Goal: Task Accomplishment & Management: Use online tool/utility

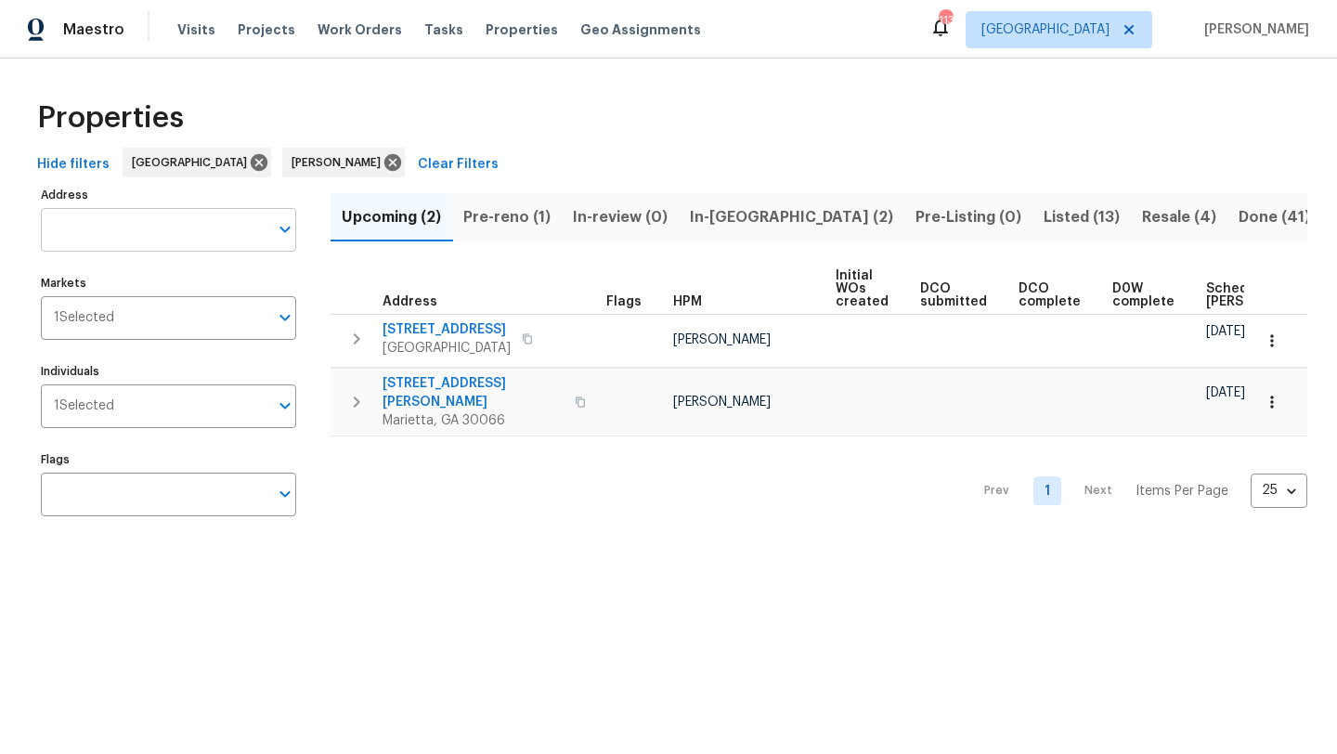
click at [155, 226] on input "Address" at bounding box center [154, 230] width 227 height 44
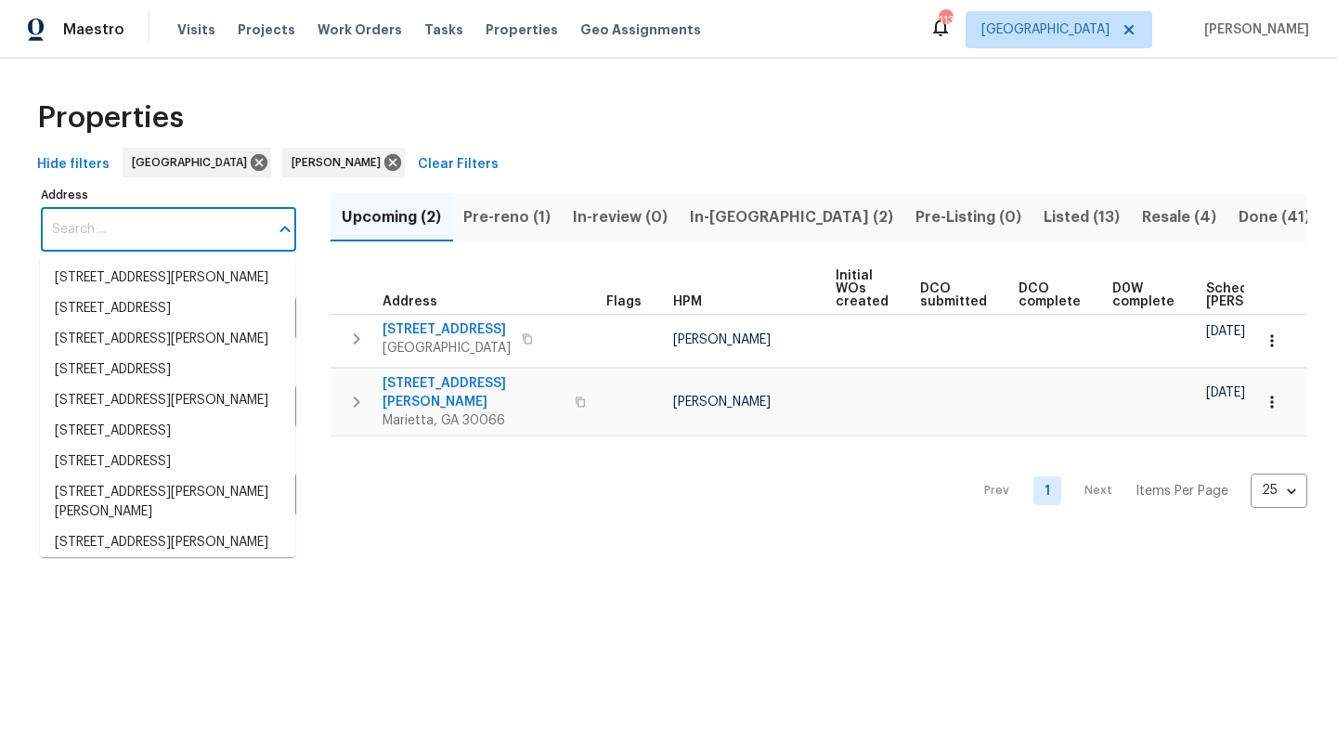
click at [594, 133] on div "Properties" at bounding box center [668, 117] width 1277 height 59
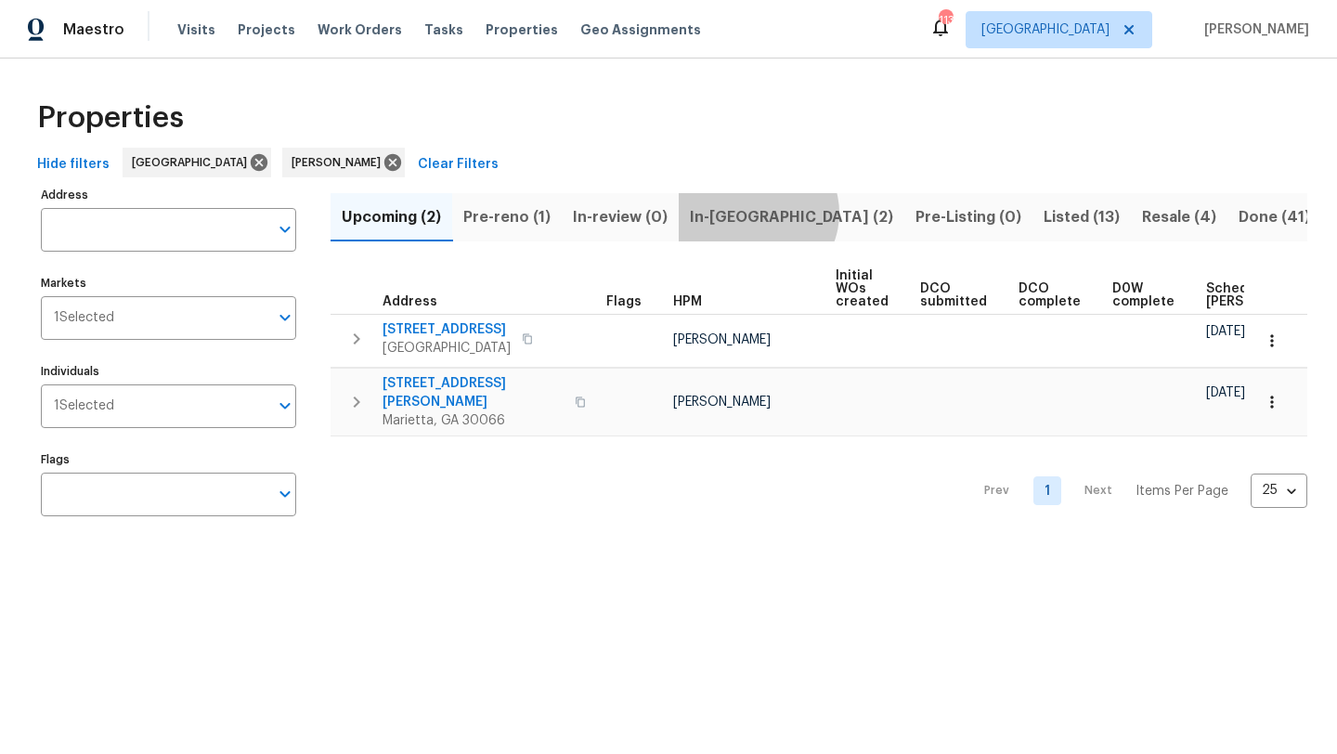
click at [754, 213] on span "In-reno (2)" at bounding box center [791, 217] width 203 height 26
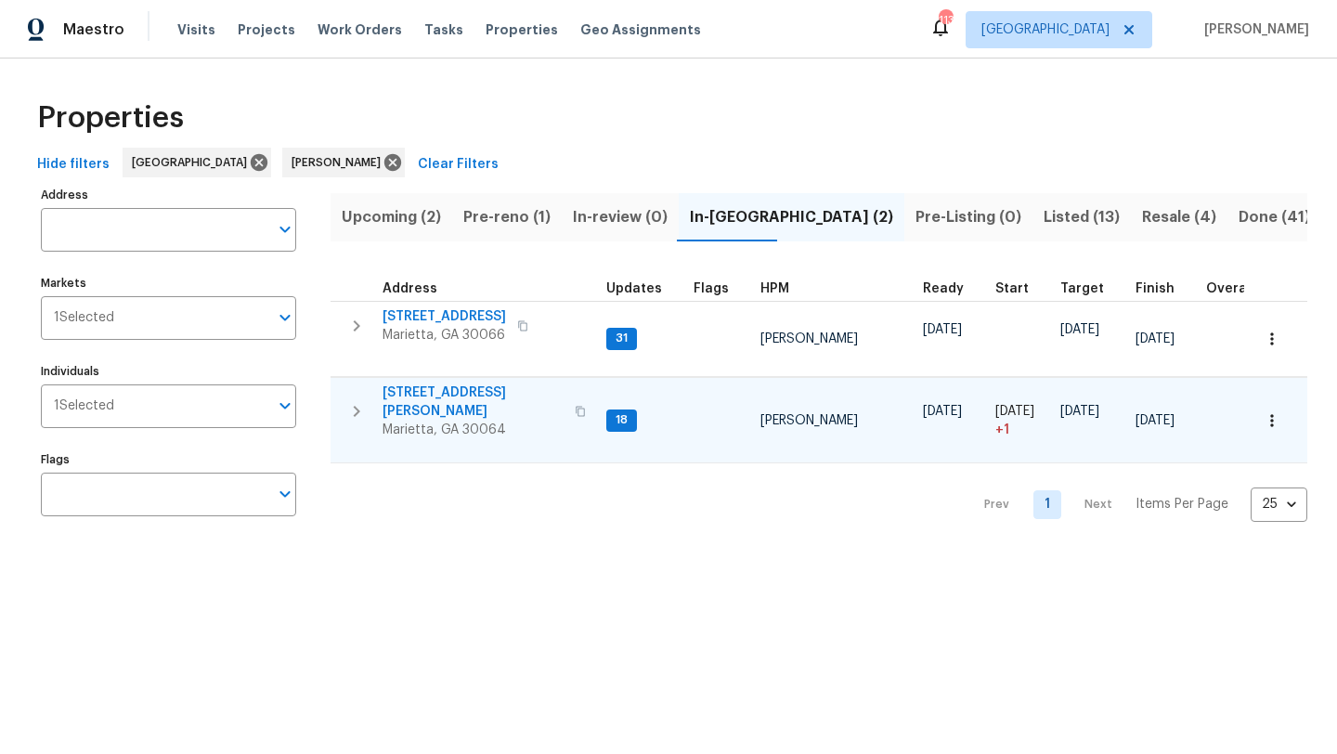
click at [481, 393] on span "3526 W Hampton Dr NW" at bounding box center [472, 401] width 181 height 37
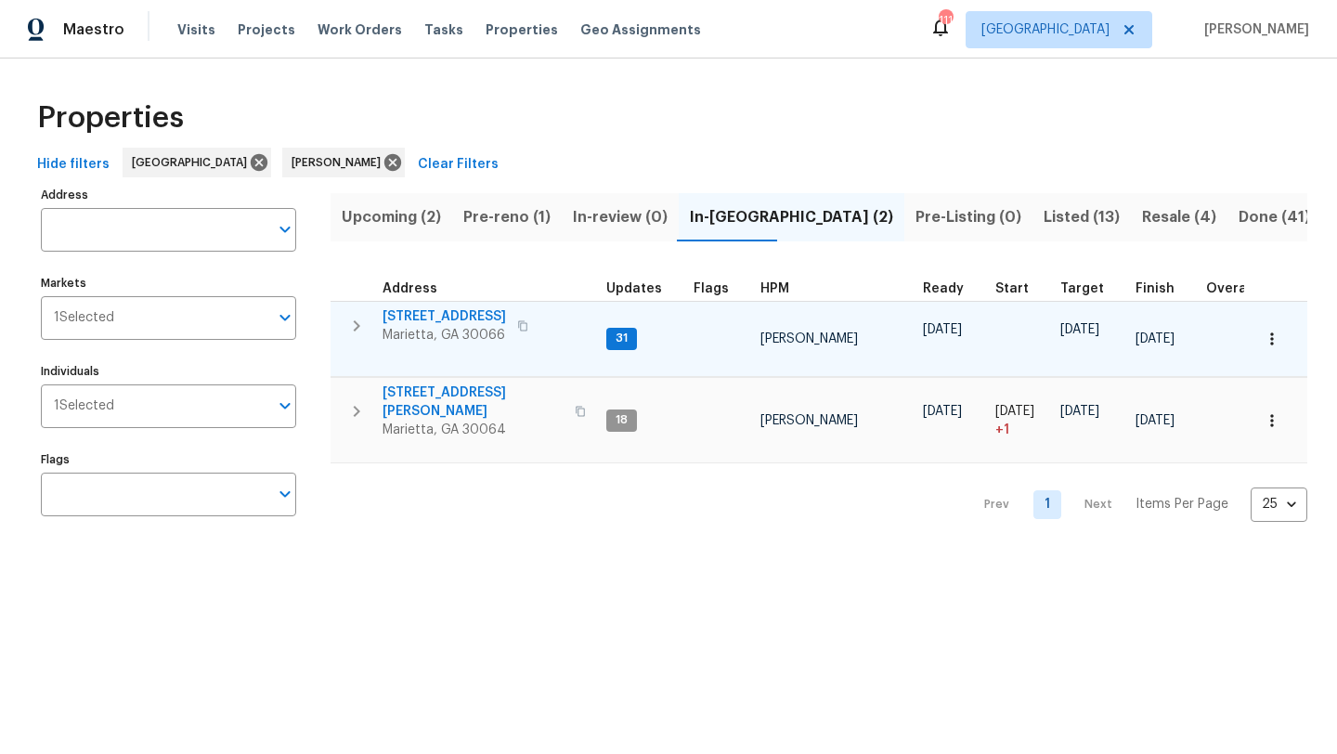
click at [445, 313] on span "692 Suholden Cir" at bounding box center [443, 316] width 123 height 19
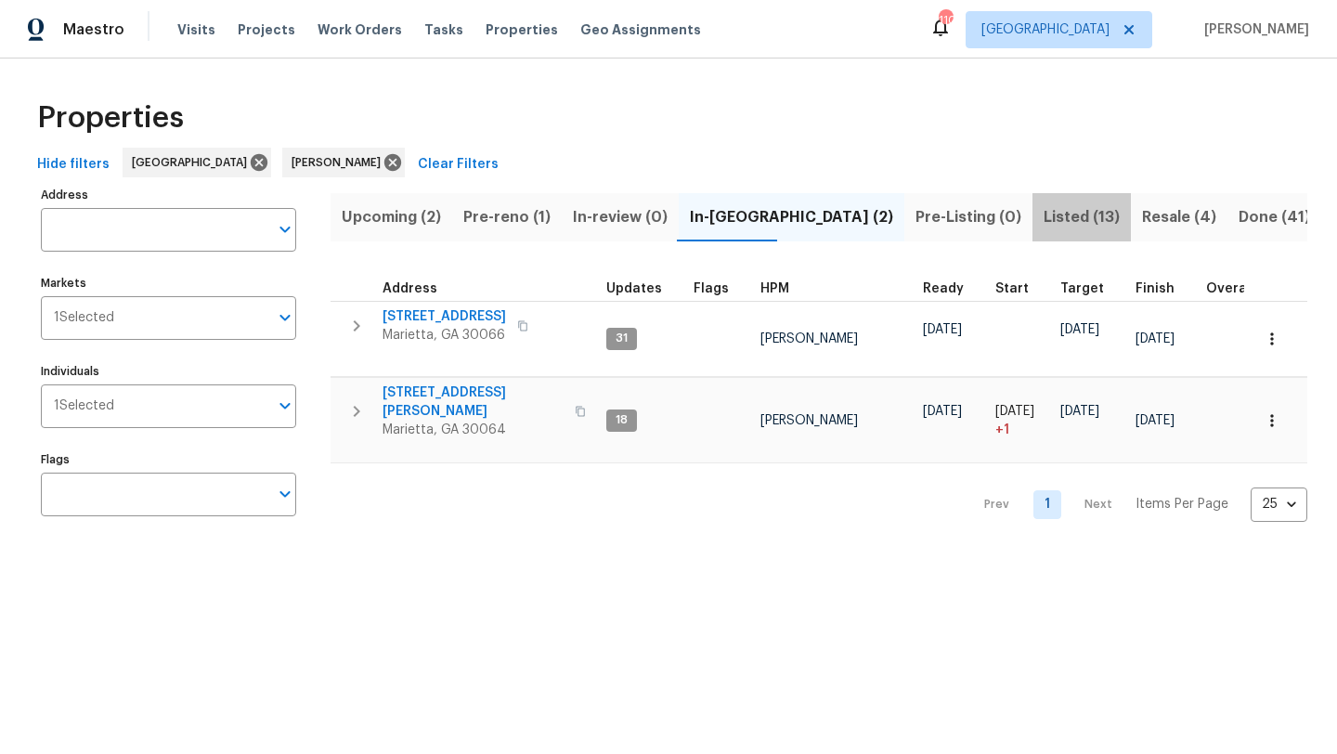
click at [1043, 223] on span "Listed (13)" at bounding box center [1081, 217] width 76 height 26
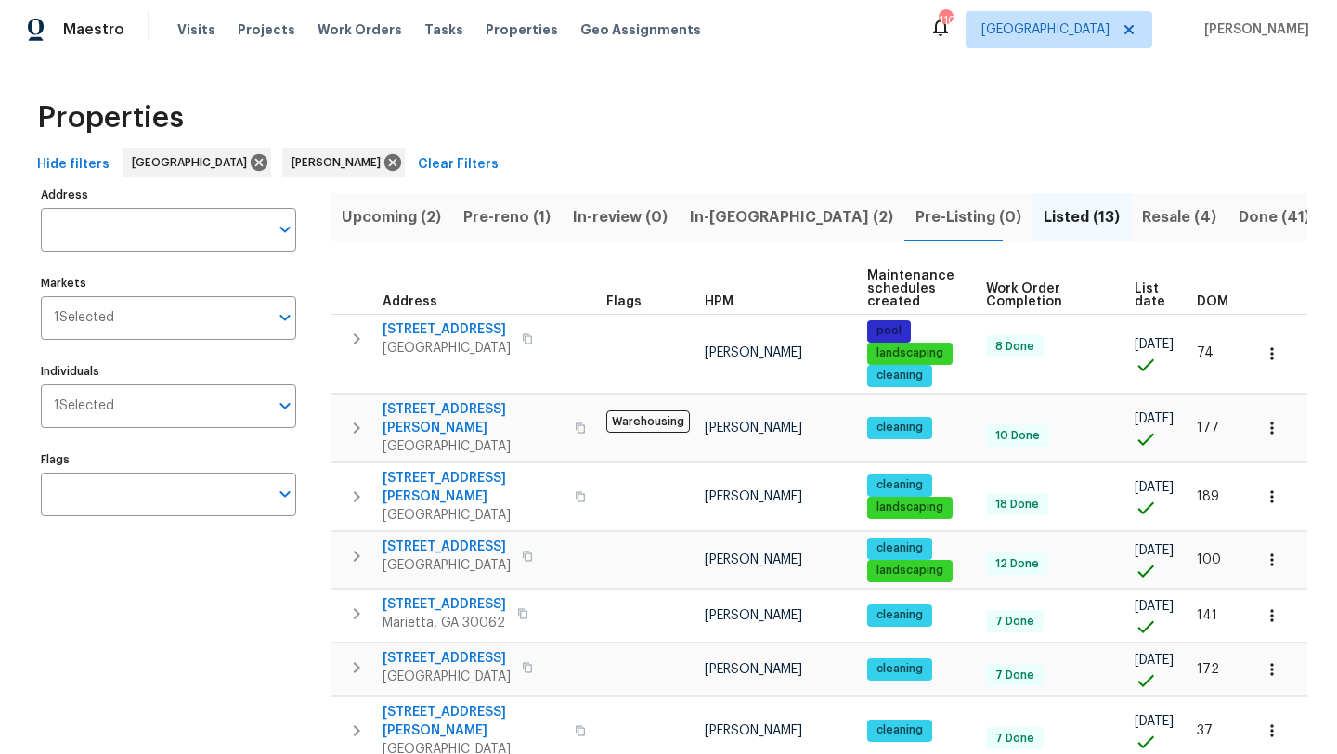
click at [718, 226] on span "In-reno (2)" at bounding box center [791, 217] width 203 height 26
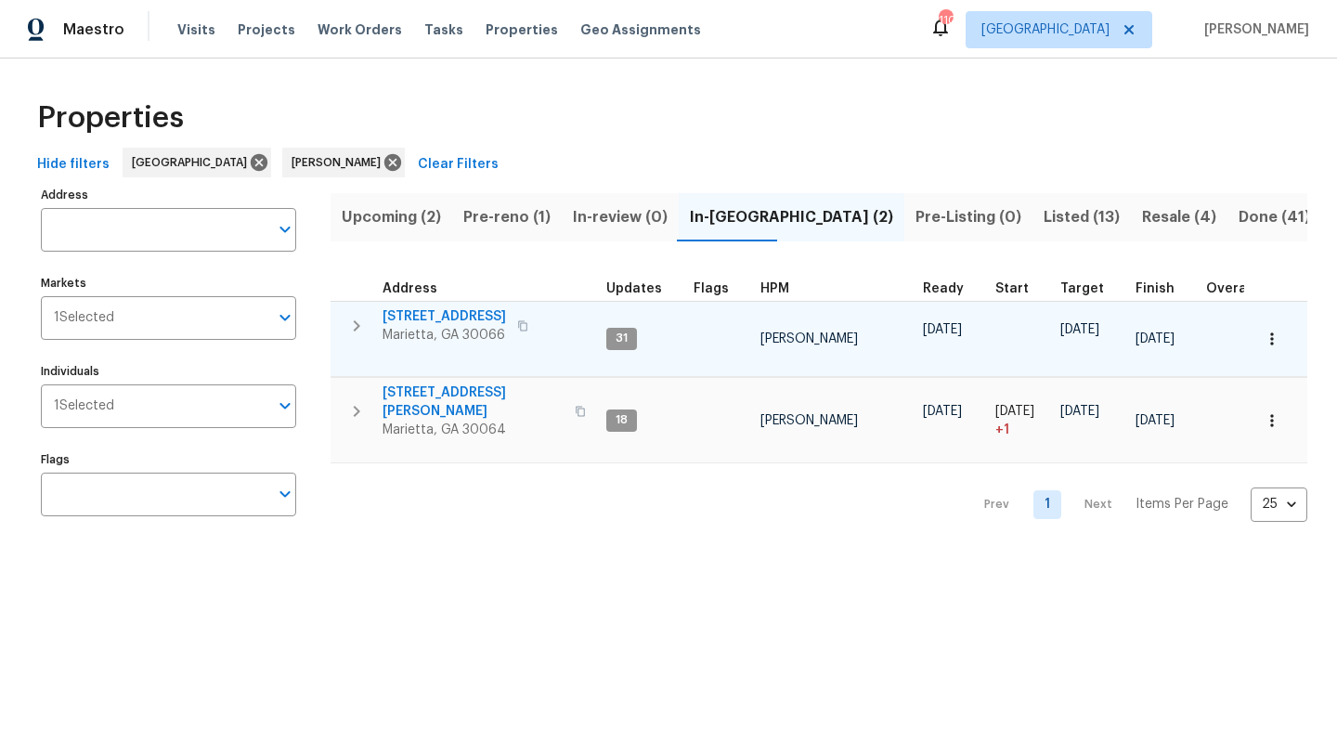
click at [477, 321] on span "[STREET_ADDRESS]" at bounding box center [443, 316] width 123 height 19
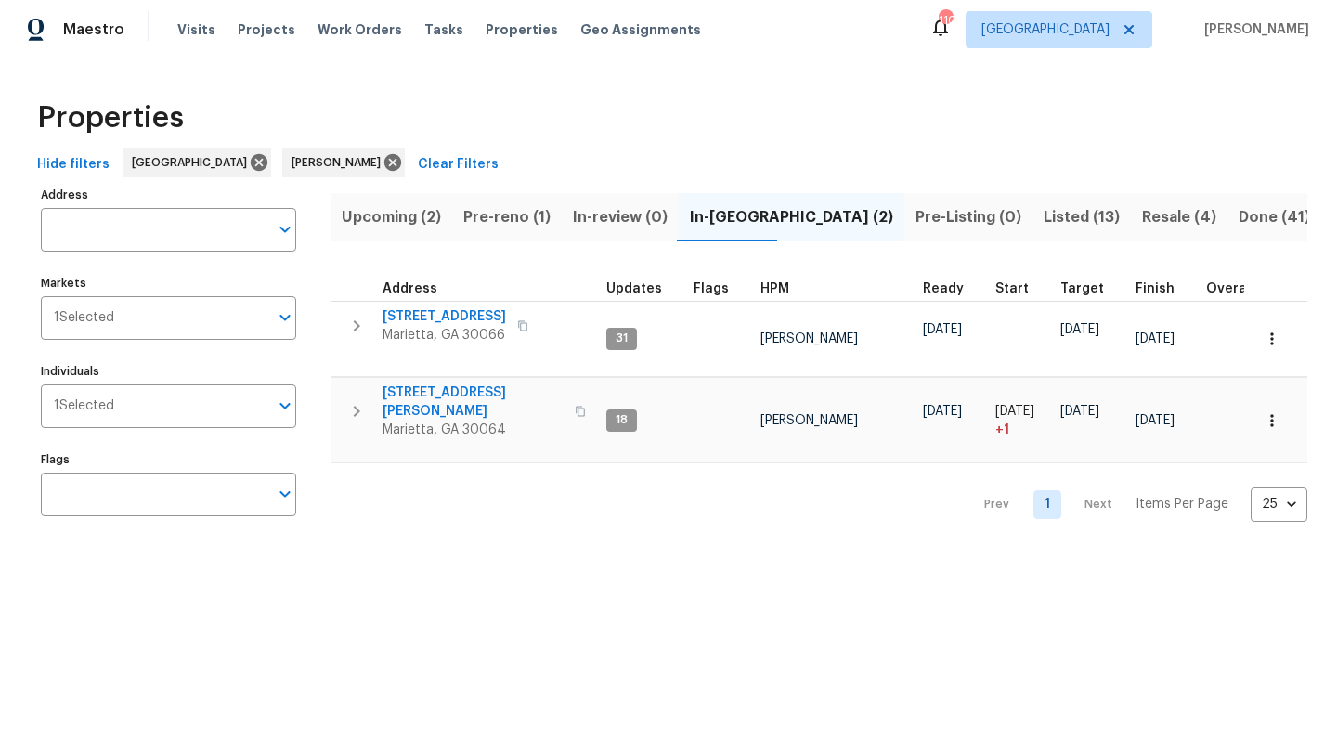
click at [523, 221] on span "Pre-reno (1)" at bounding box center [506, 217] width 87 height 26
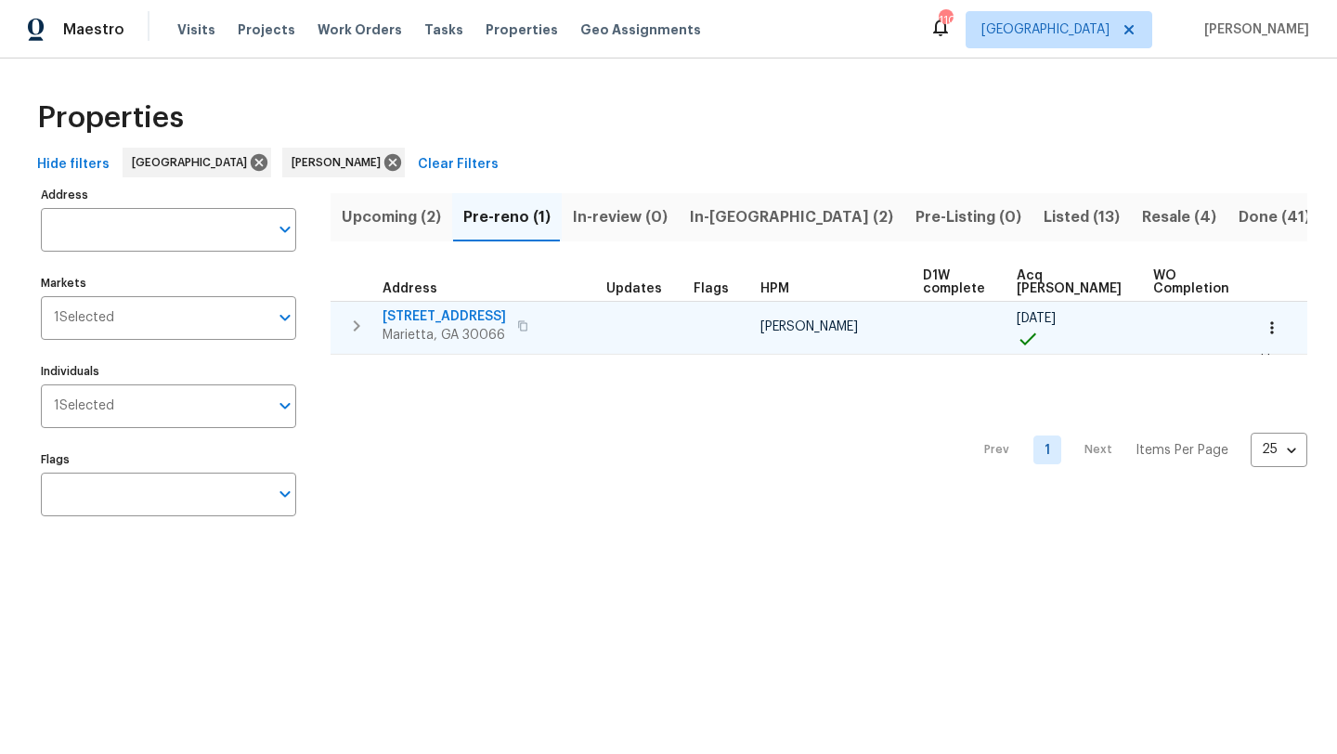
click at [418, 320] on span "180 Parkstone Way" at bounding box center [443, 316] width 123 height 19
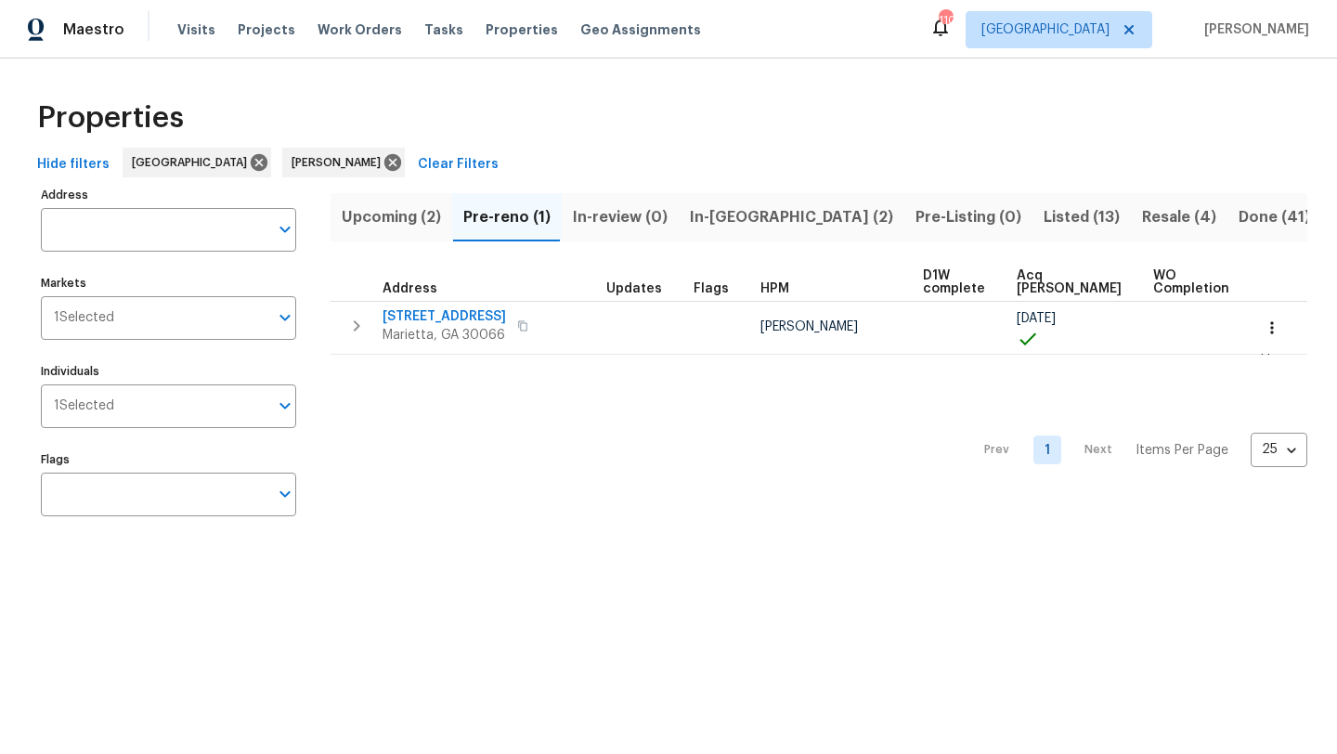
click at [1142, 216] on span "Resale (4)" at bounding box center [1179, 217] width 74 height 26
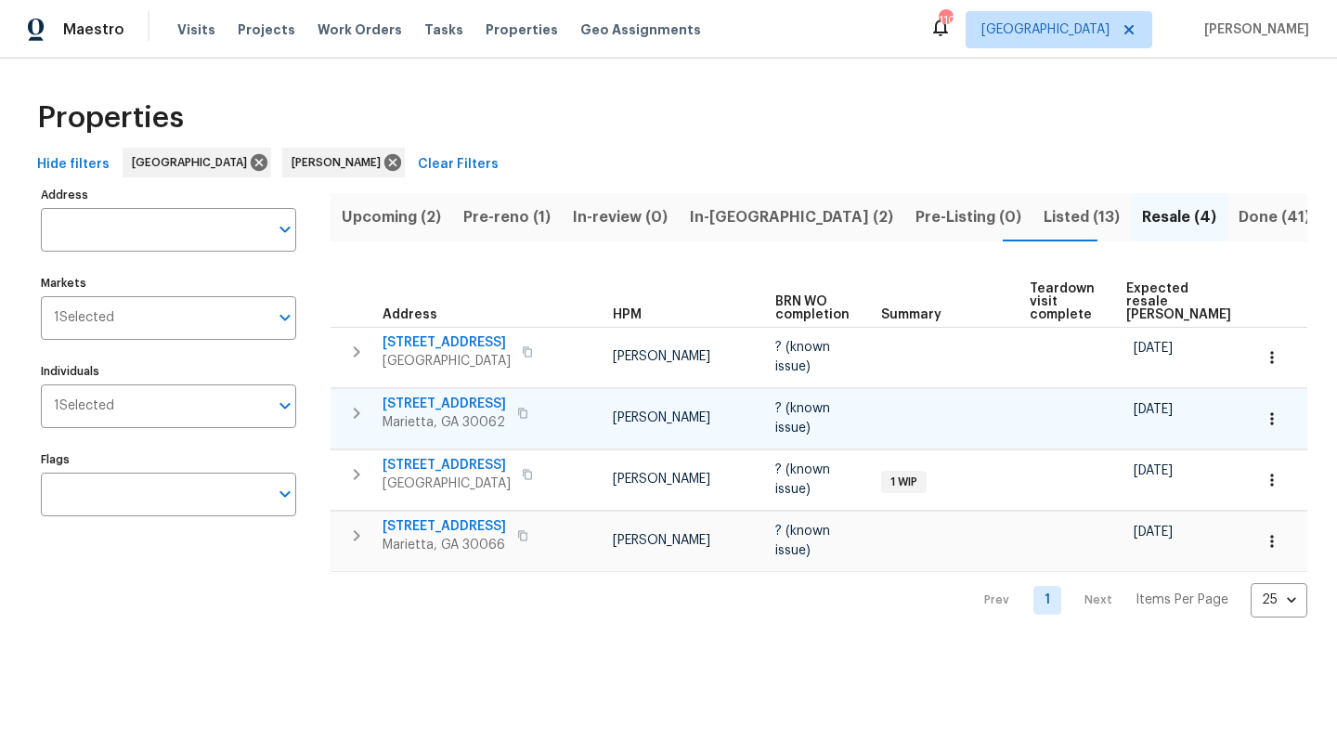
scroll to position [0, 142]
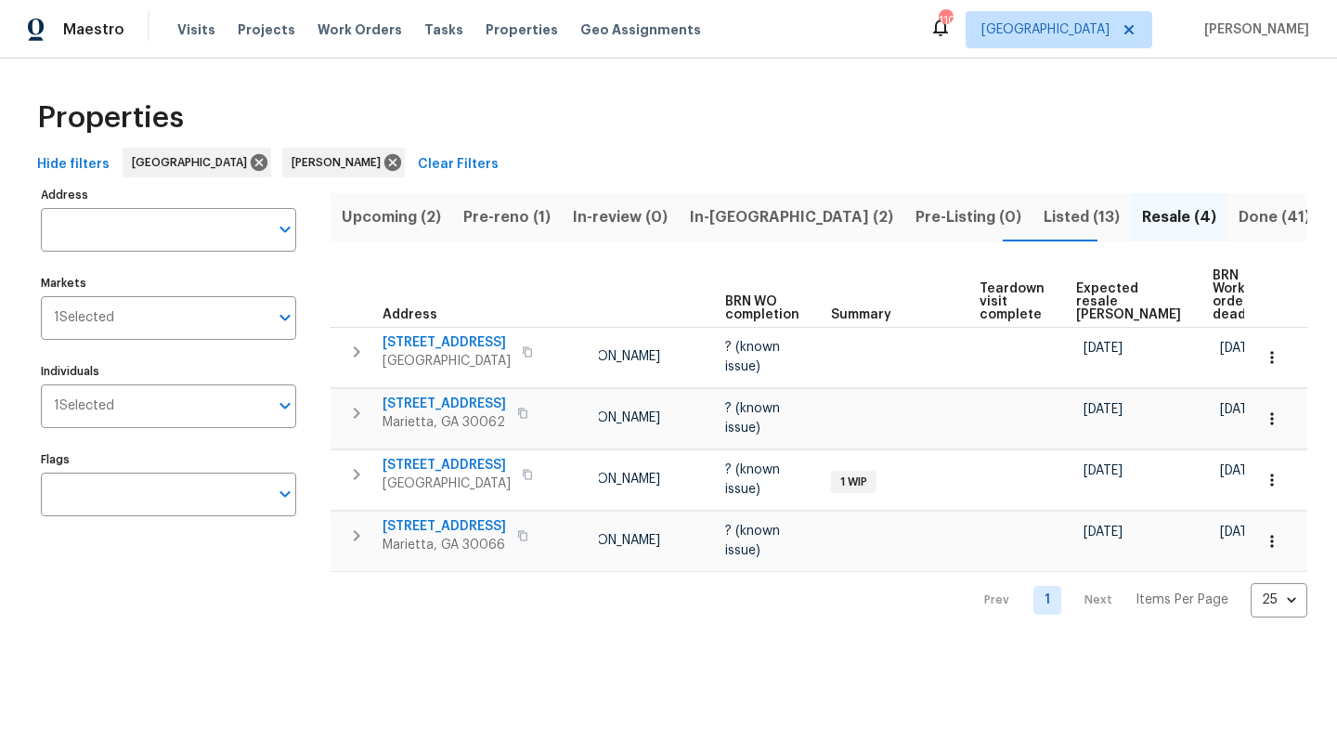
click at [1043, 211] on span "Listed (13)" at bounding box center [1081, 217] width 76 height 26
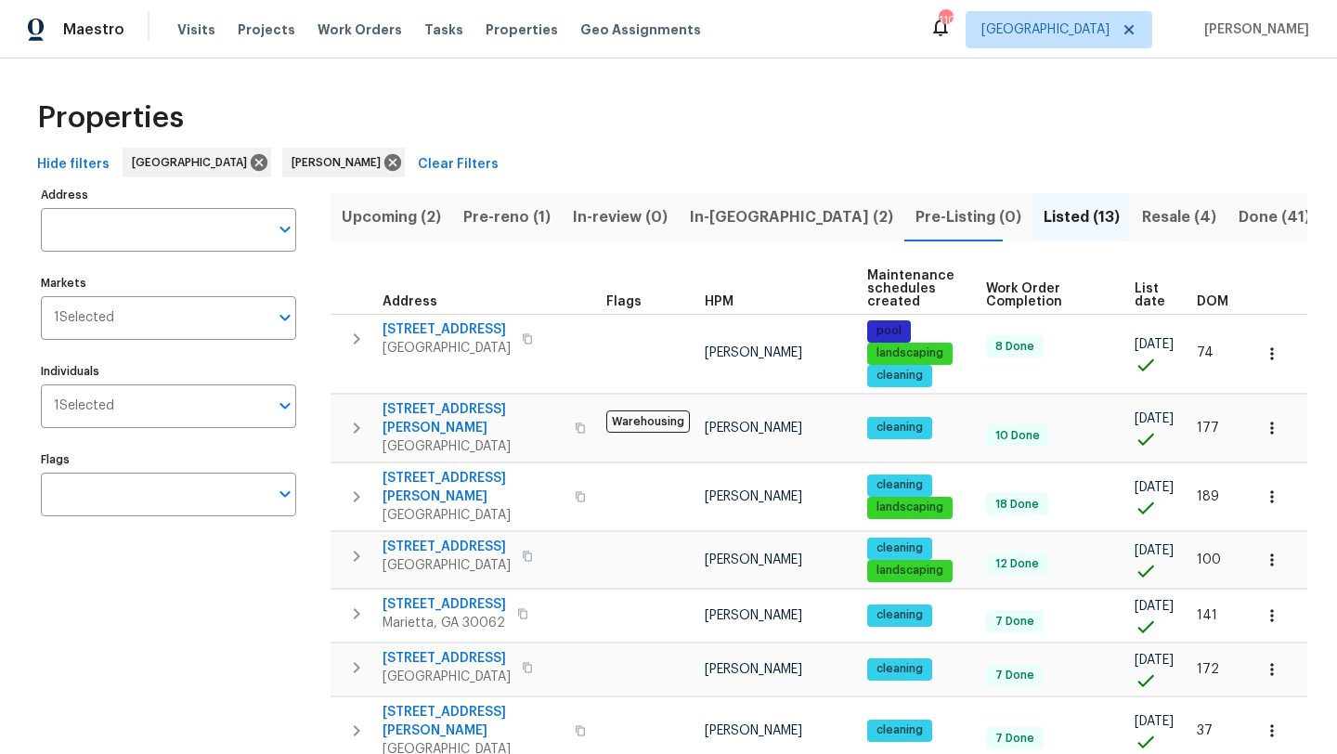
click at [510, 211] on span "Pre-reno (1)" at bounding box center [506, 217] width 87 height 26
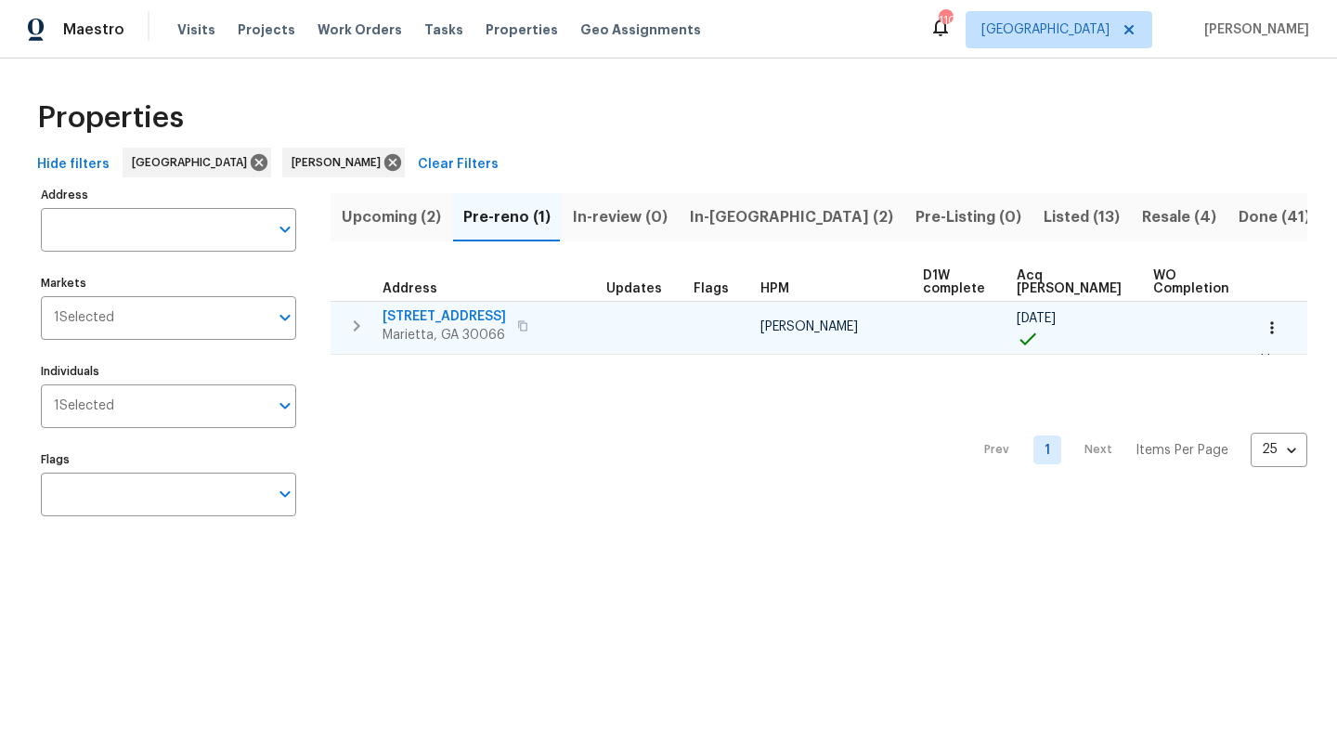
click at [1282, 323] on button "button" at bounding box center [1271, 327] width 41 height 41
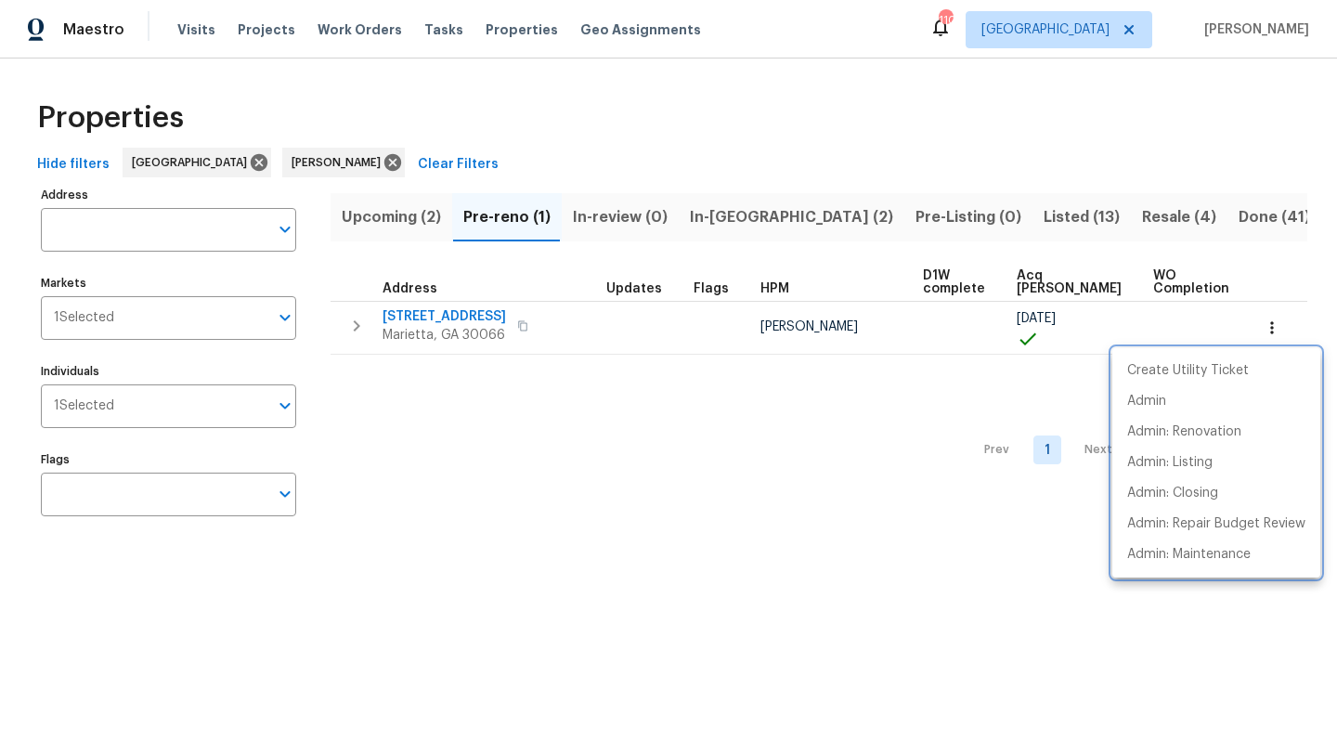
click at [418, 315] on div at bounding box center [668, 377] width 1337 height 754
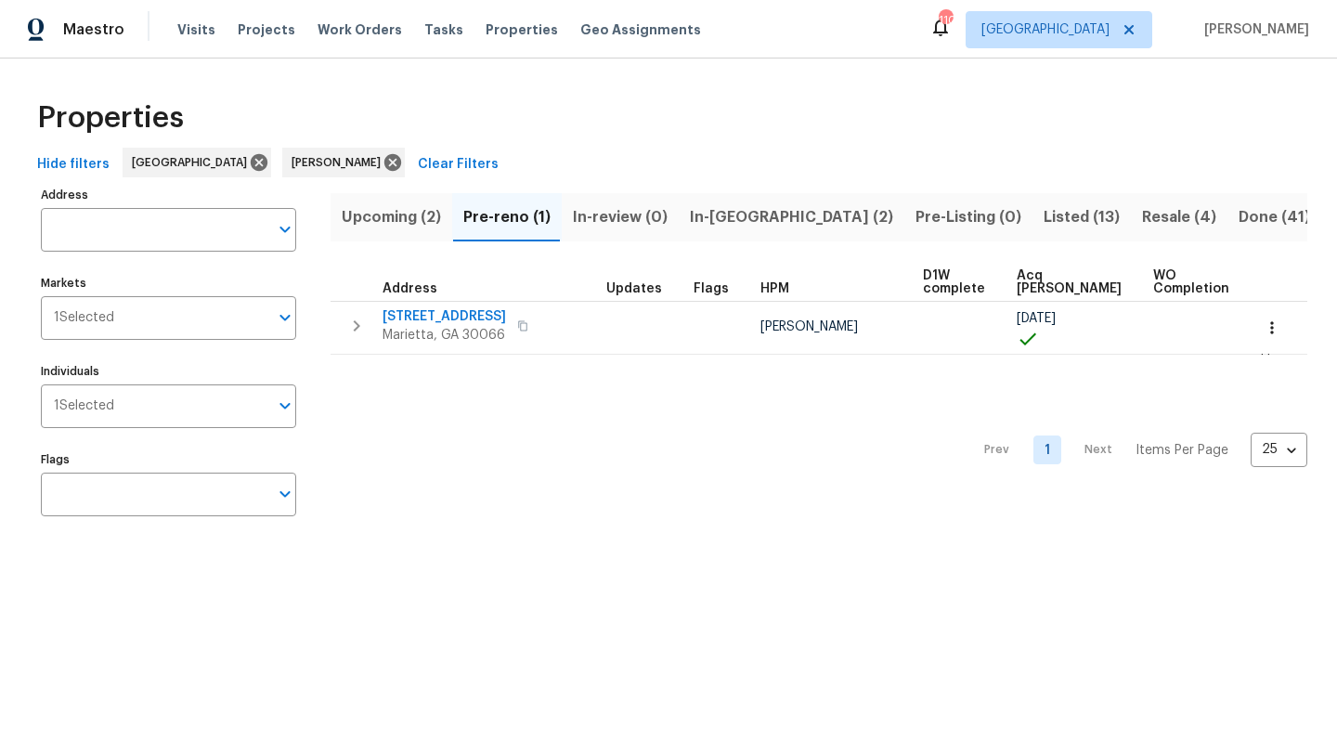
click at [418, 315] on span "180 Parkstone Way" at bounding box center [443, 316] width 123 height 19
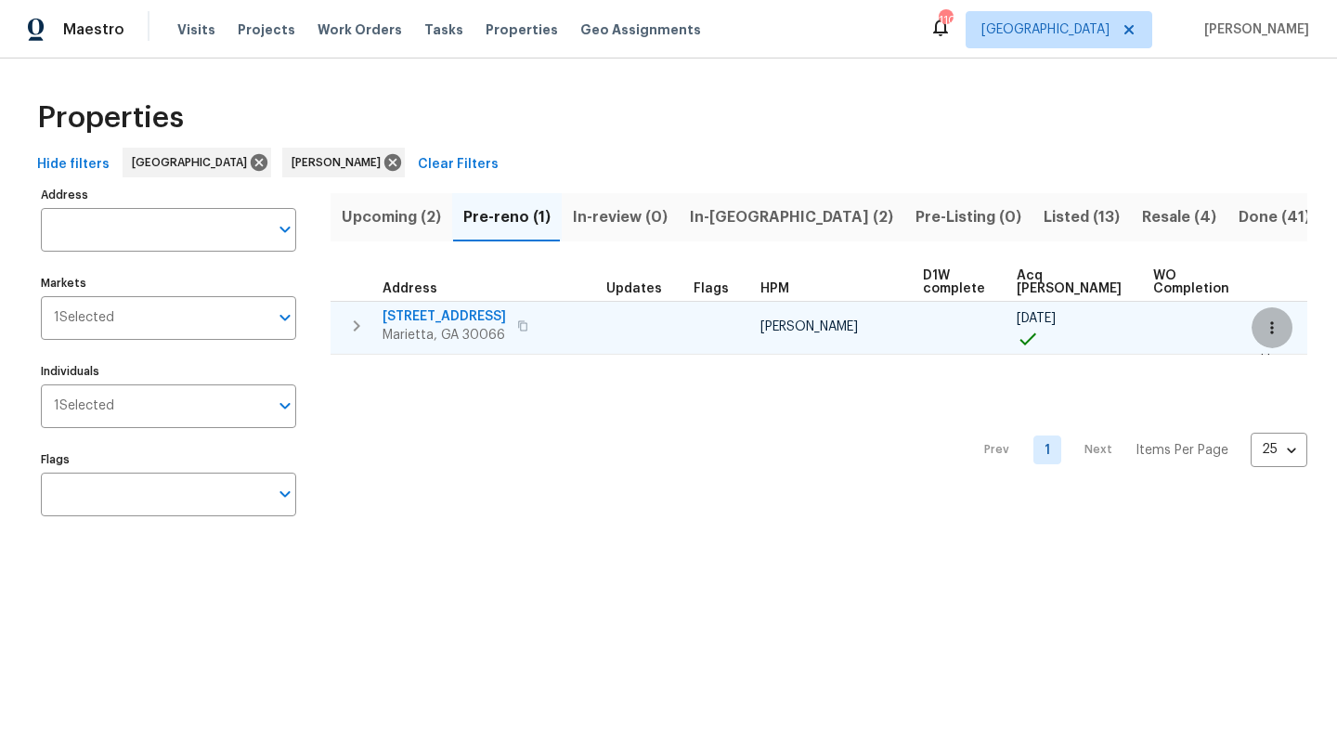
click at [1260, 333] on button "button" at bounding box center [1271, 327] width 41 height 41
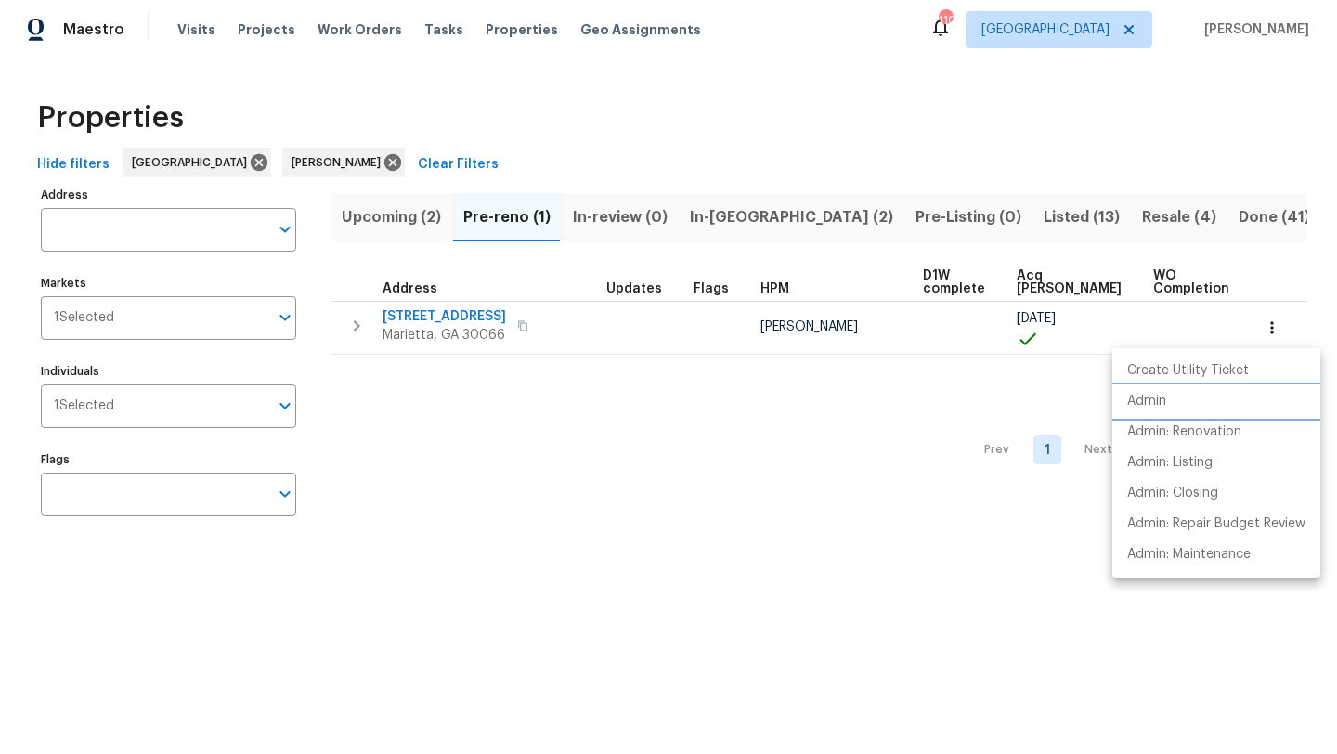
click at [1150, 395] on p "Admin" at bounding box center [1146, 401] width 39 height 19
click at [897, 444] on div at bounding box center [668, 377] width 1337 height 754
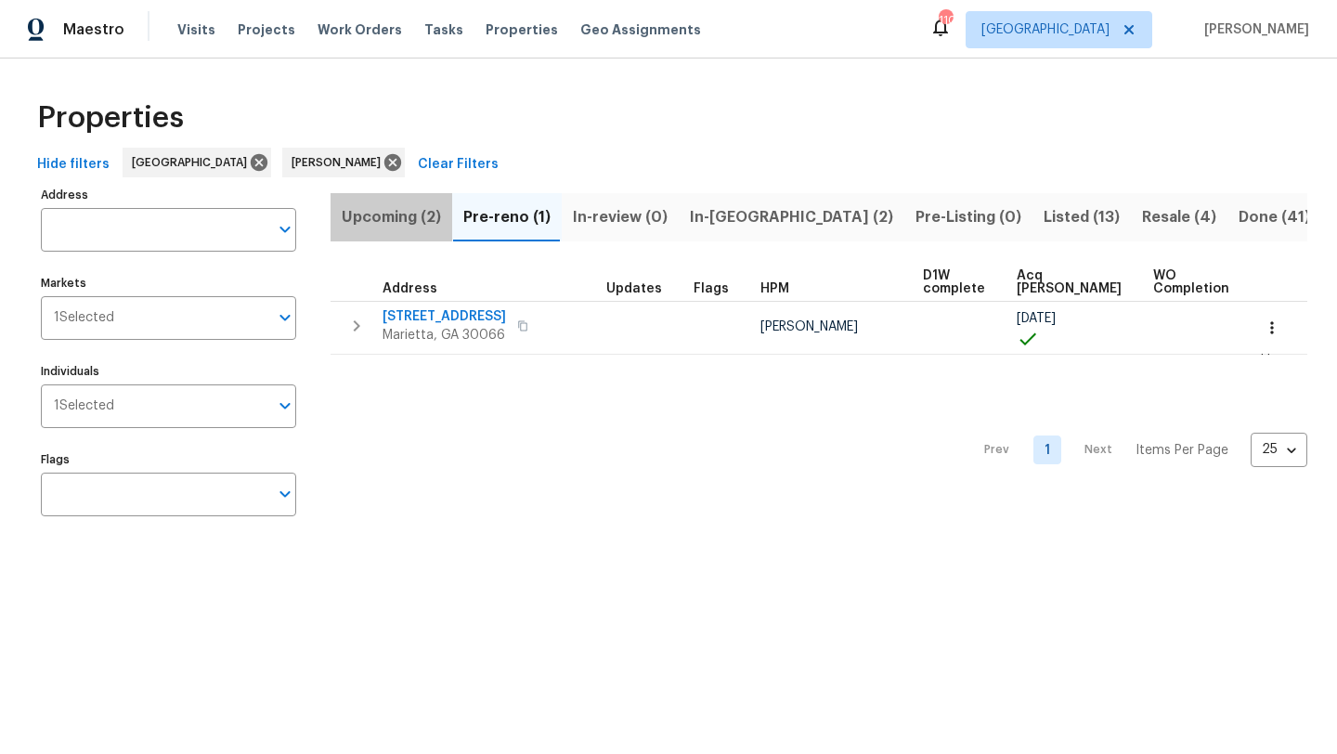
click at [430, 221] on span "Upcoming (2)" at bounding box center [391, 217] width 99 height 26
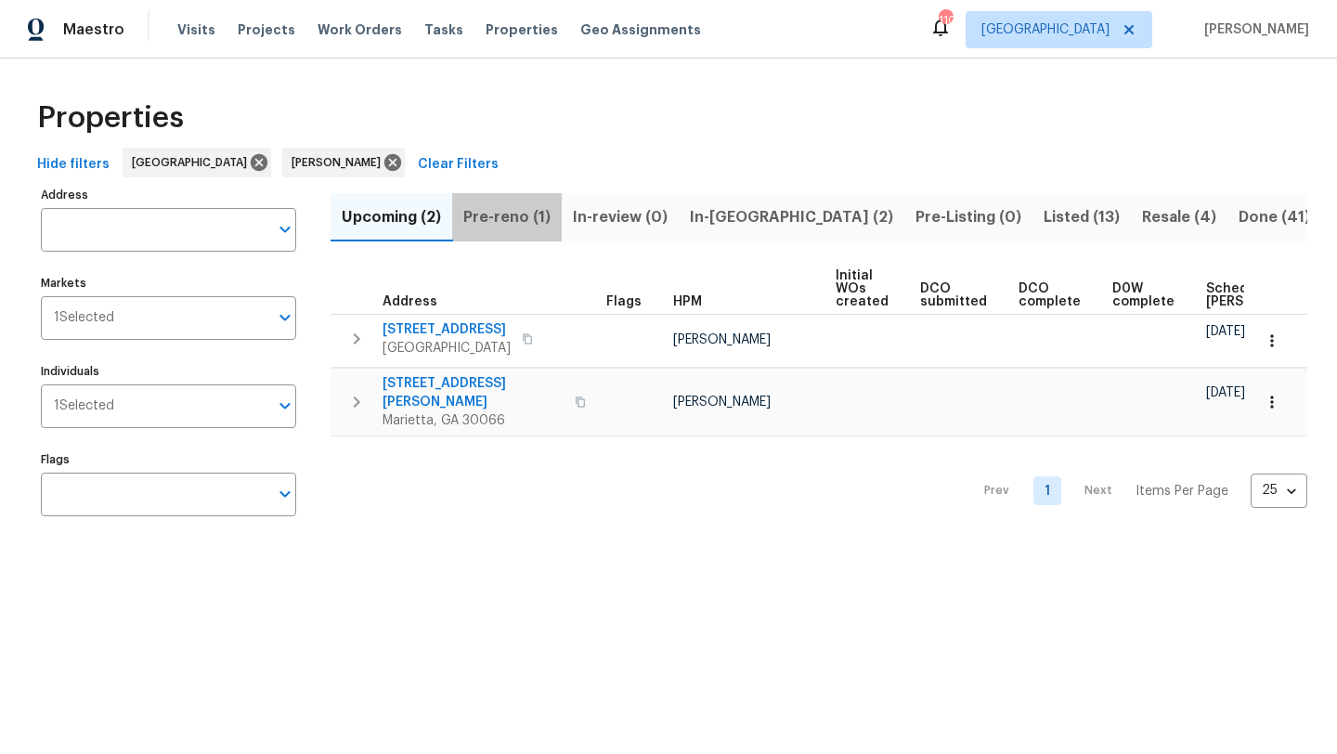
click at [534, 218] on span "Pre-reno (1)" at bounding box center [506, 217] width 87 height 26
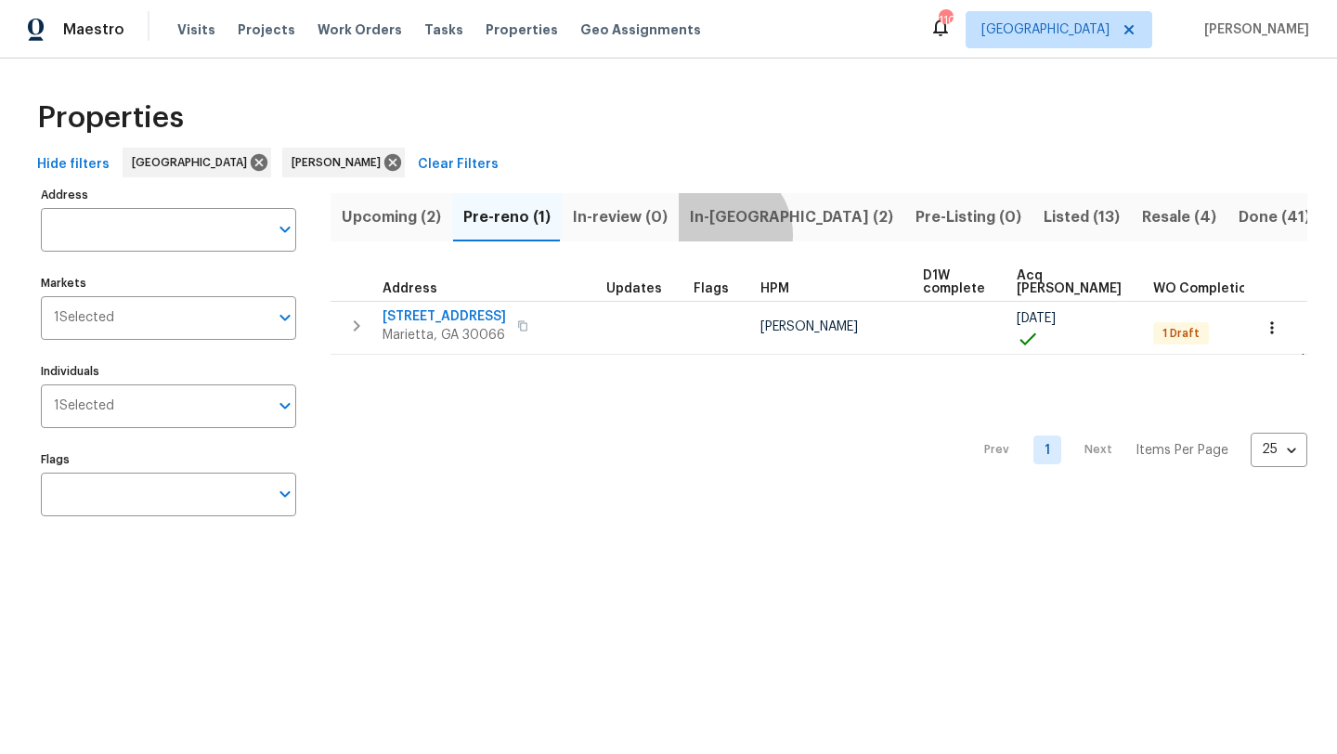
click at [717, 234] on button "In-reno (2)" at bounding box center [791, 217] width 226 height 48
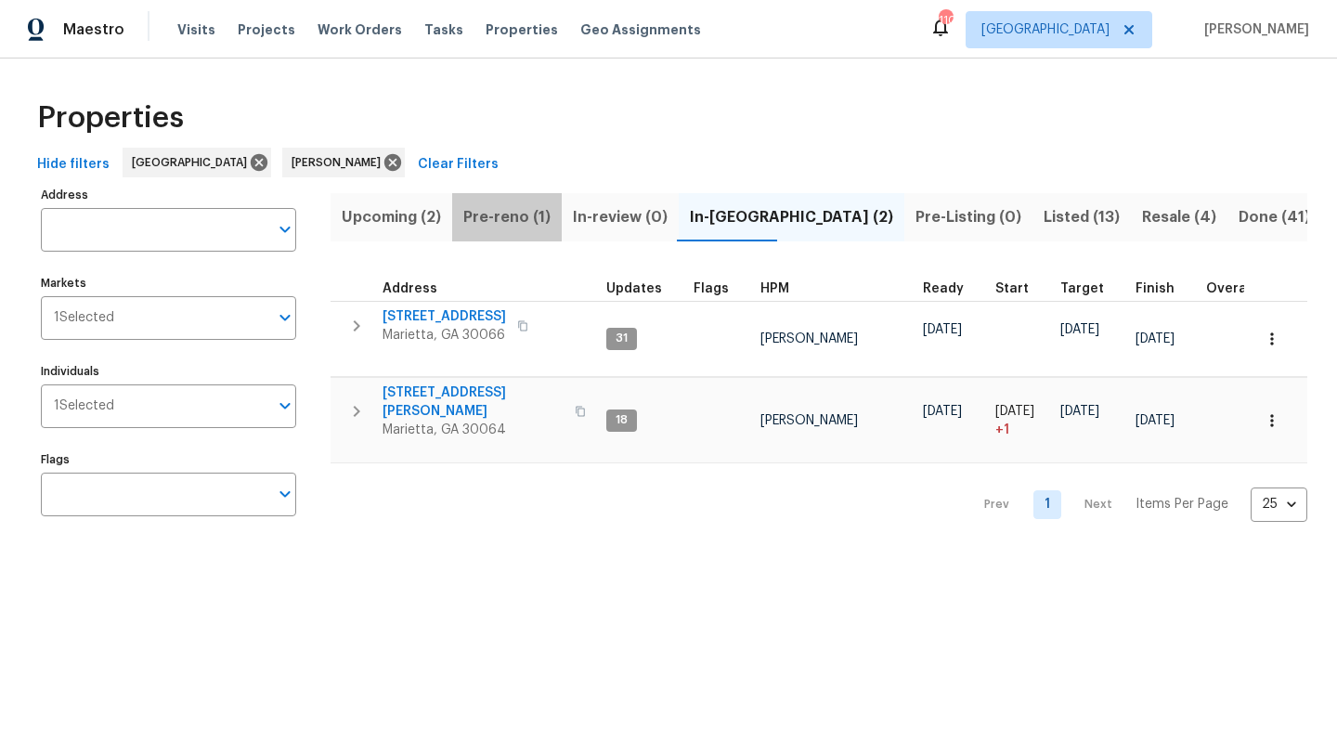
click at [535, 221] on span "Pre-reno (1)" at bounding box center [506, 217] width 87 height 26
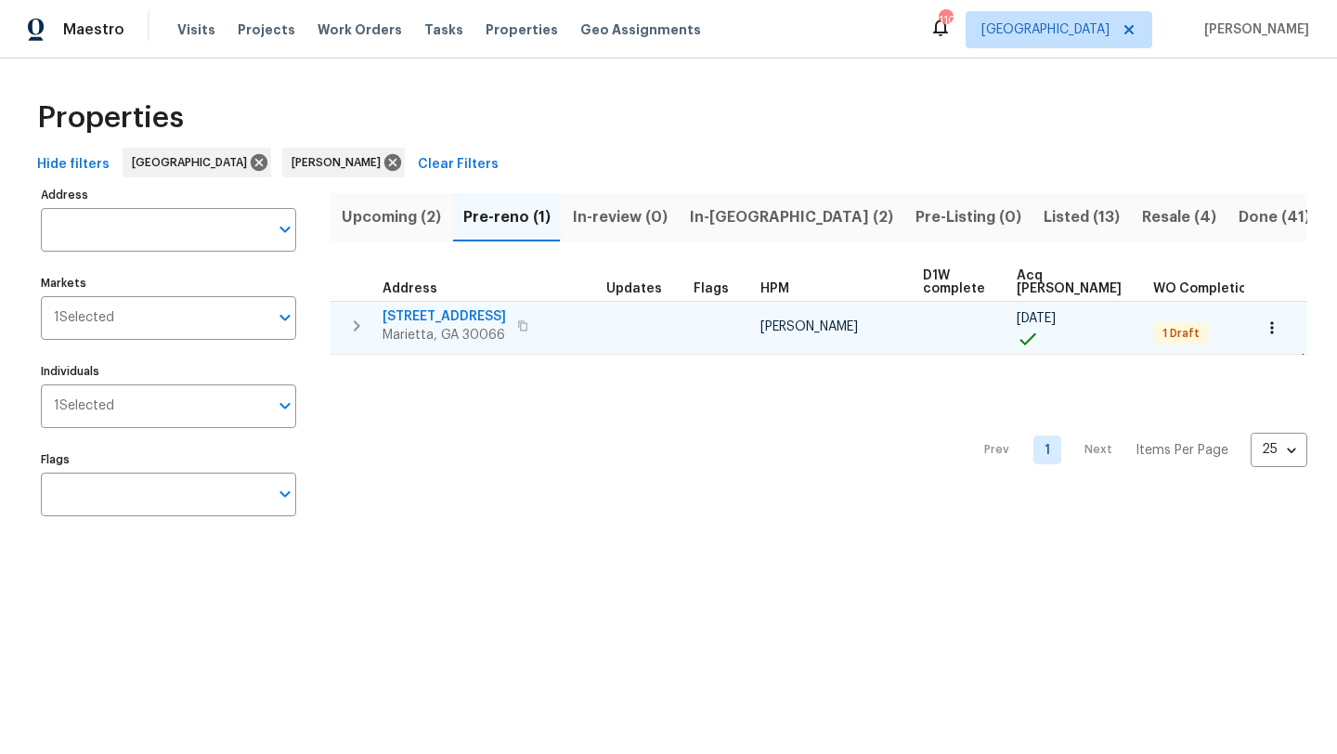
click at [473, 311] on span "180 Parkstone Way" at bounding box center [443, 316] width 123 height 19
click at [1274, 332] on icon "button" at bounding box center [1271, 327] width 19 height 19
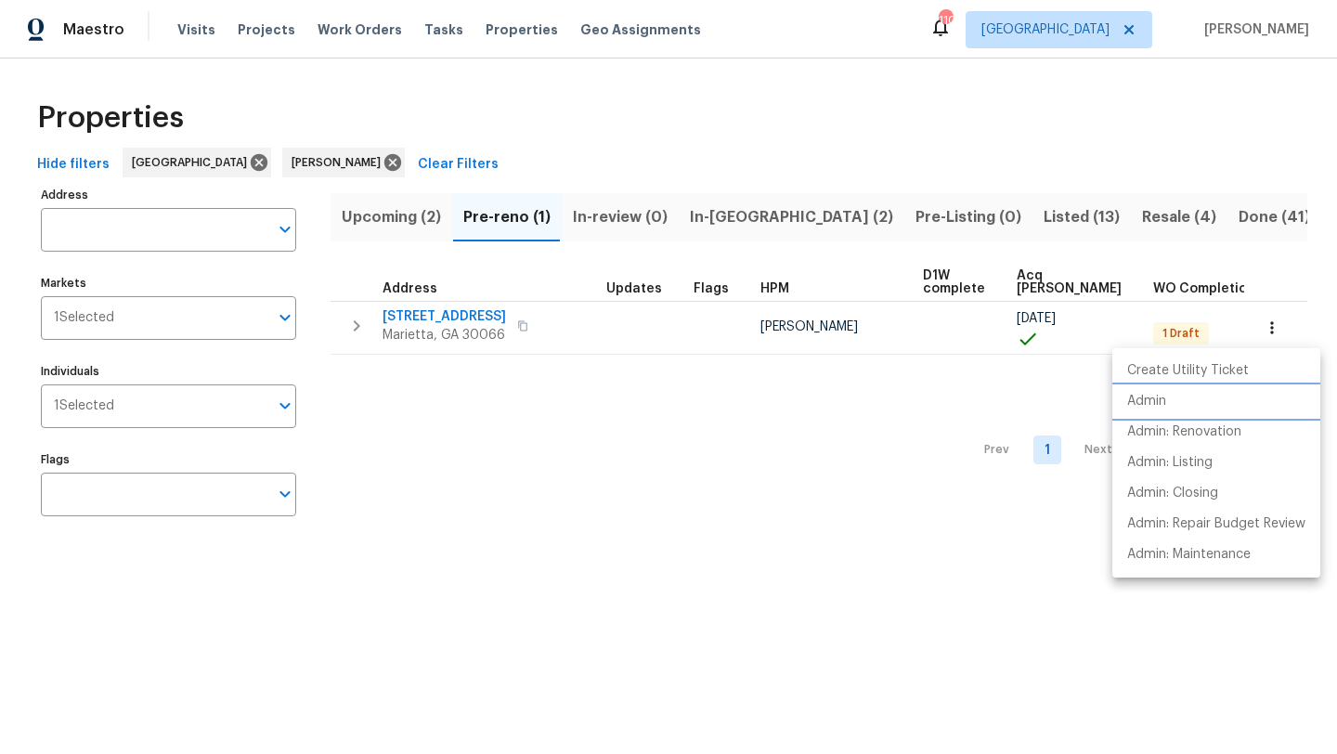
click at [1166, 398] on p "Admin" at bounding box center [1146, 401] width 39 height 19
click at [521, 327] on div at bounding box center [668, 377] width 1337 height 754
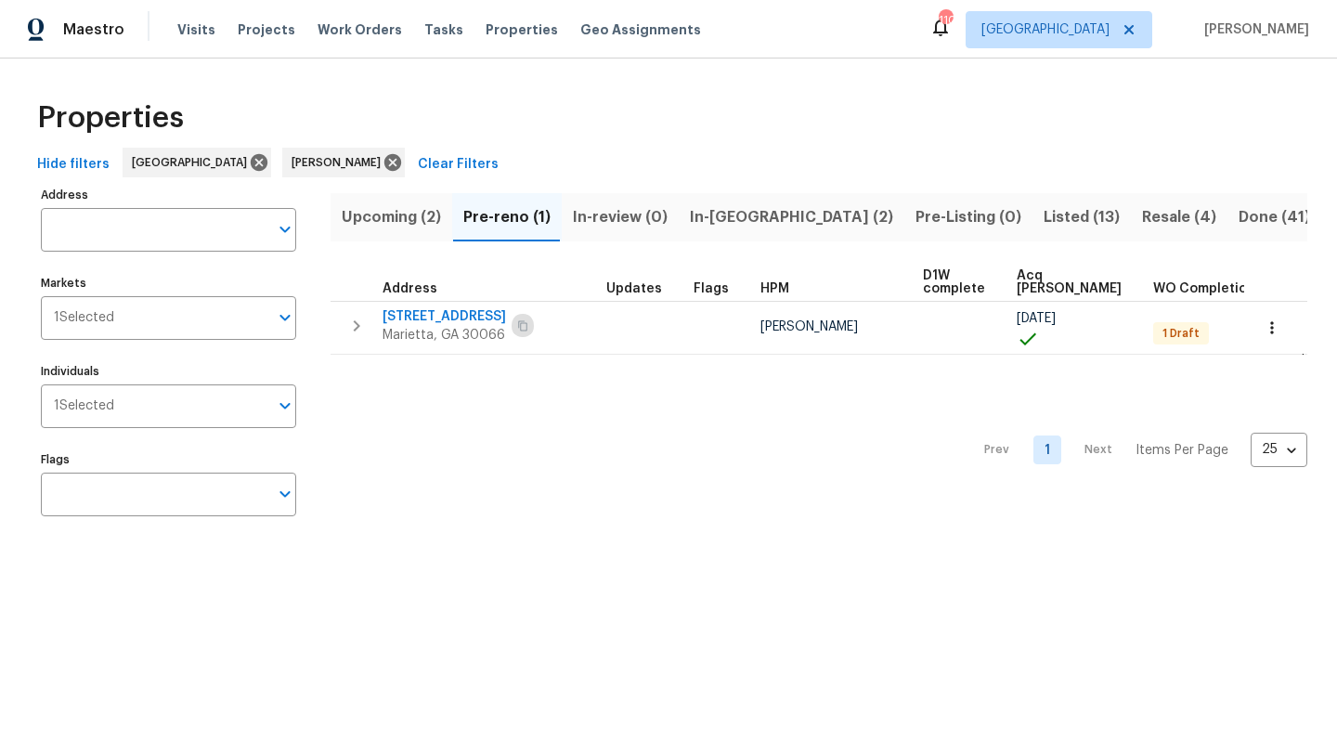
click at [521, 327] on icon "button" at bounding box center [522, 325] width 11 height 11
click at [1032, 202] on button "Listed (13)" at bounding box center [1081, 217] width 98 height 48
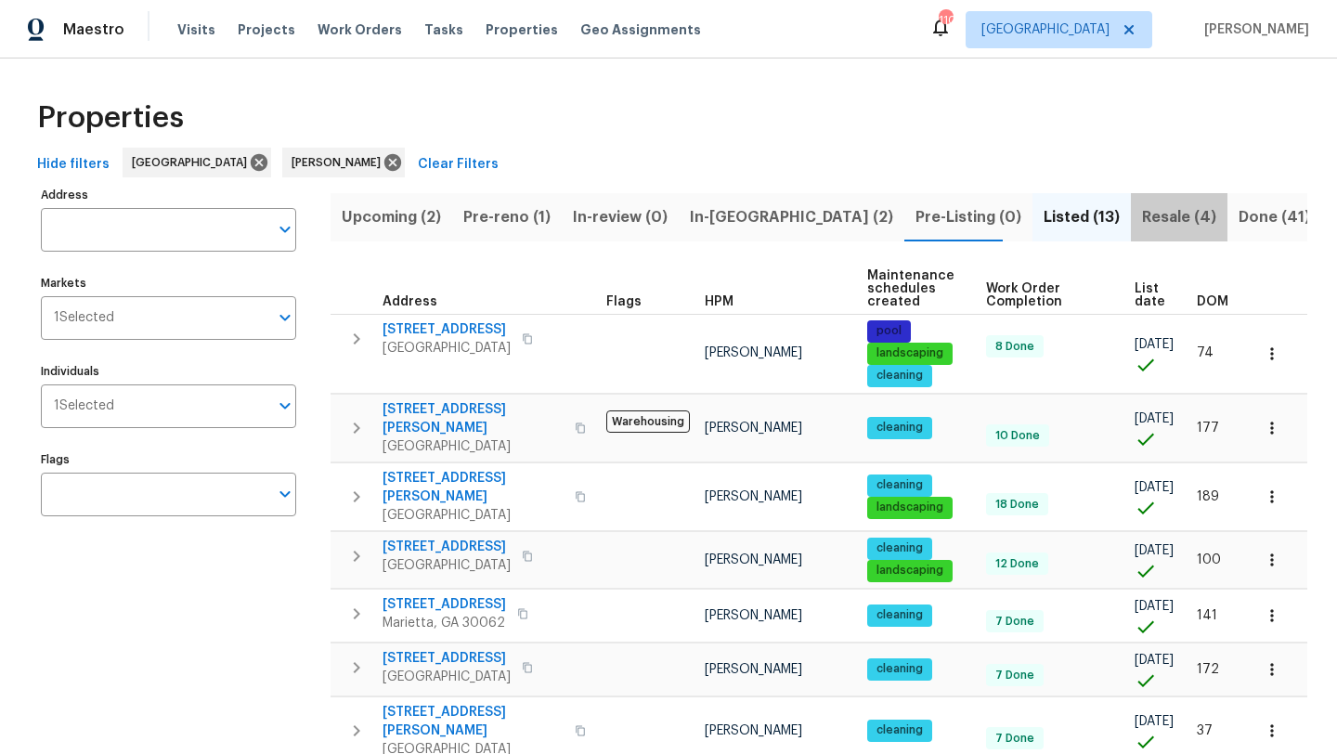
click at [1142, 219] on span "Resale (4)" at bounding box center [1179, 217] width 74 height 26
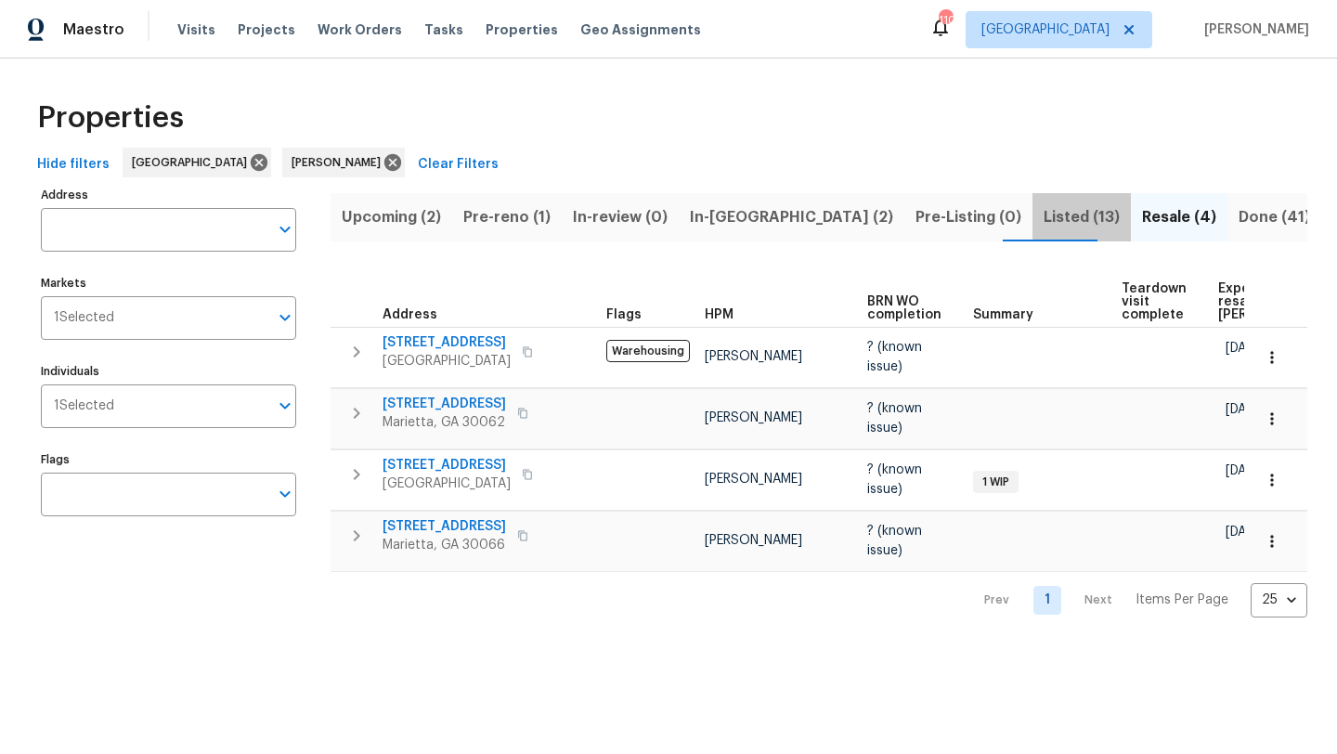
click at [1043, 220] on span "Listed (13)" at bounding box center [1081, 217] width 76 height 26
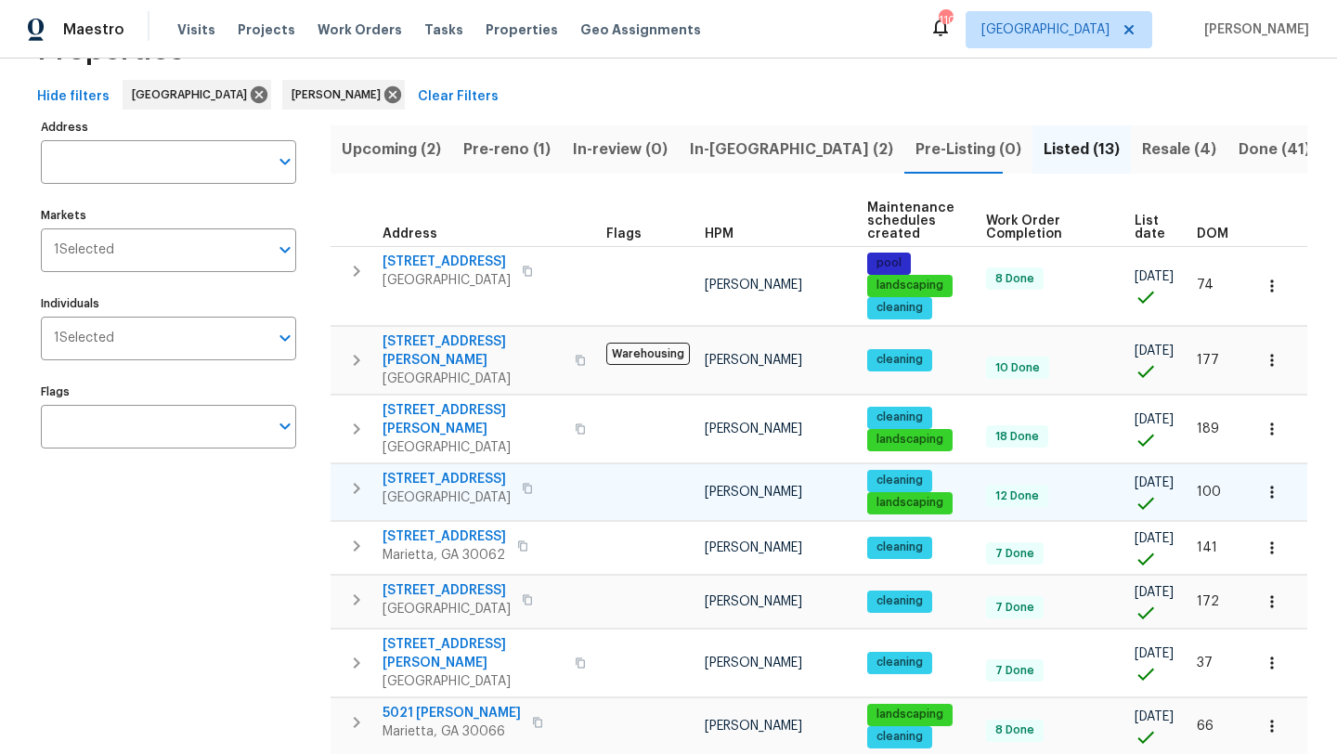
scroll to position [71, 0]
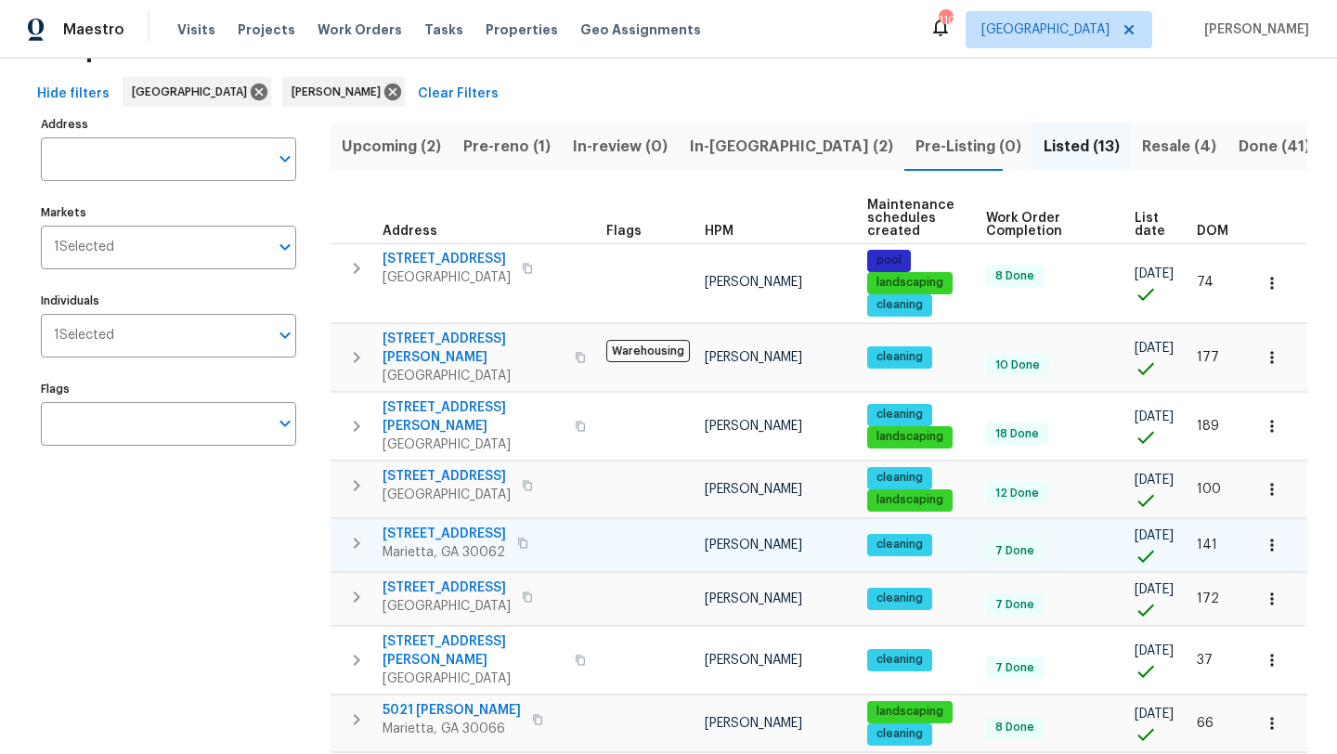
click at [523, 537] on icon "button" at bounding box center [522, 542] width 11 height 11
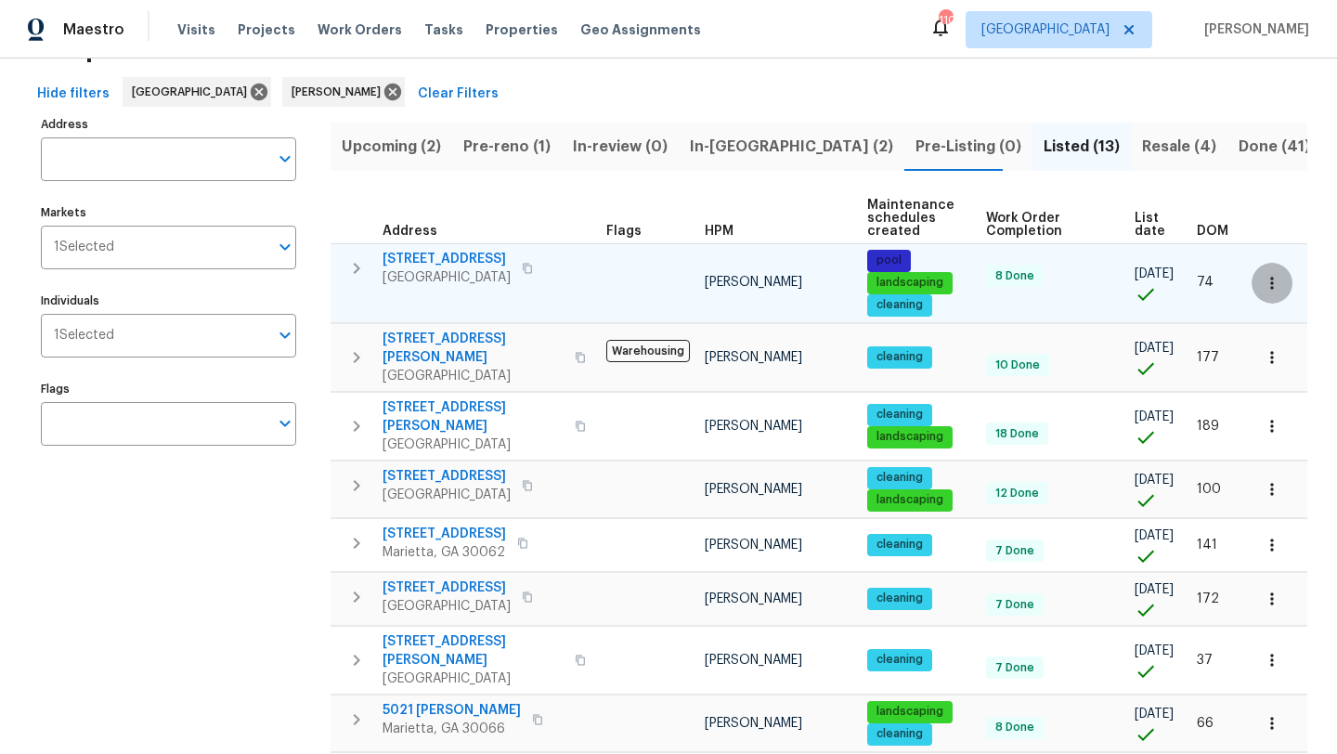
click at [1272, 283] on icon "button" at bounding box center [1271, 283] width 3 height 12
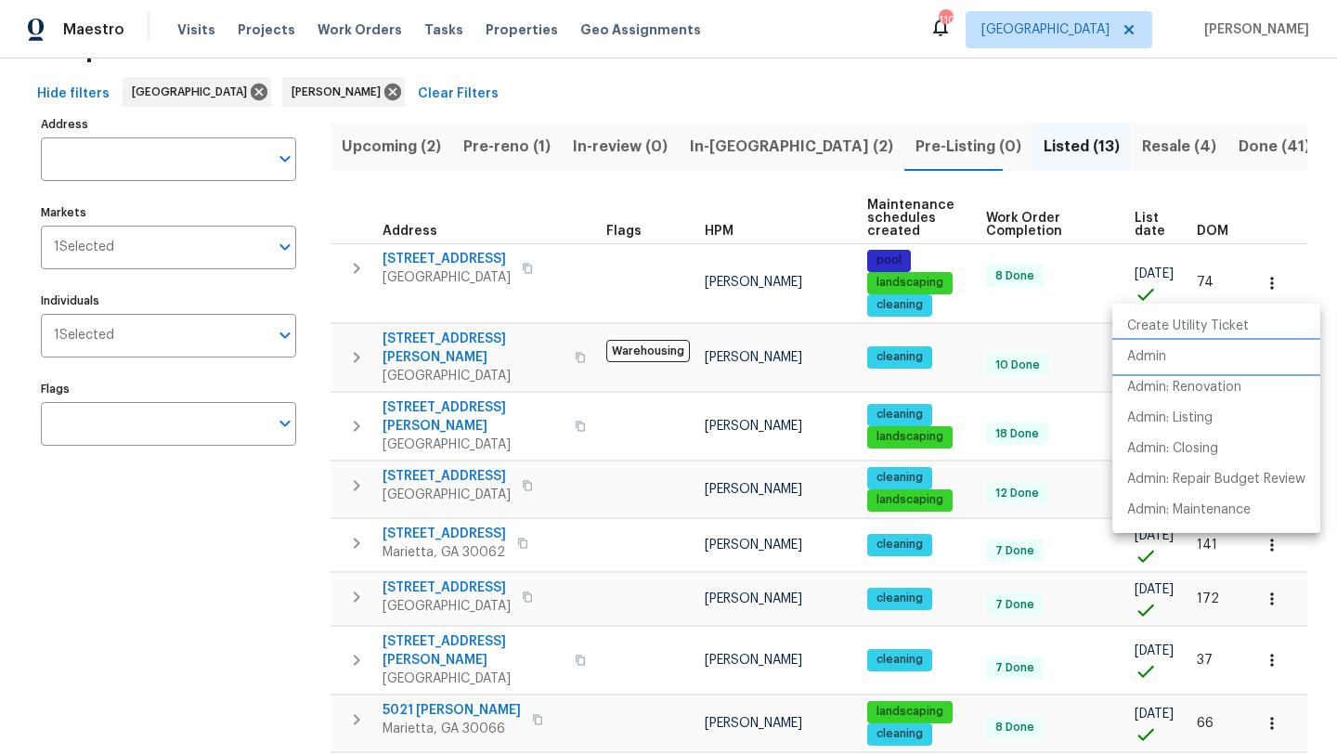
click at [1160, 351] on p "Admin" at bounding box center [1146, 356] width 39 height 19
click at [459, 262] on div at bounding box center [668, 377] width 1337 height 754
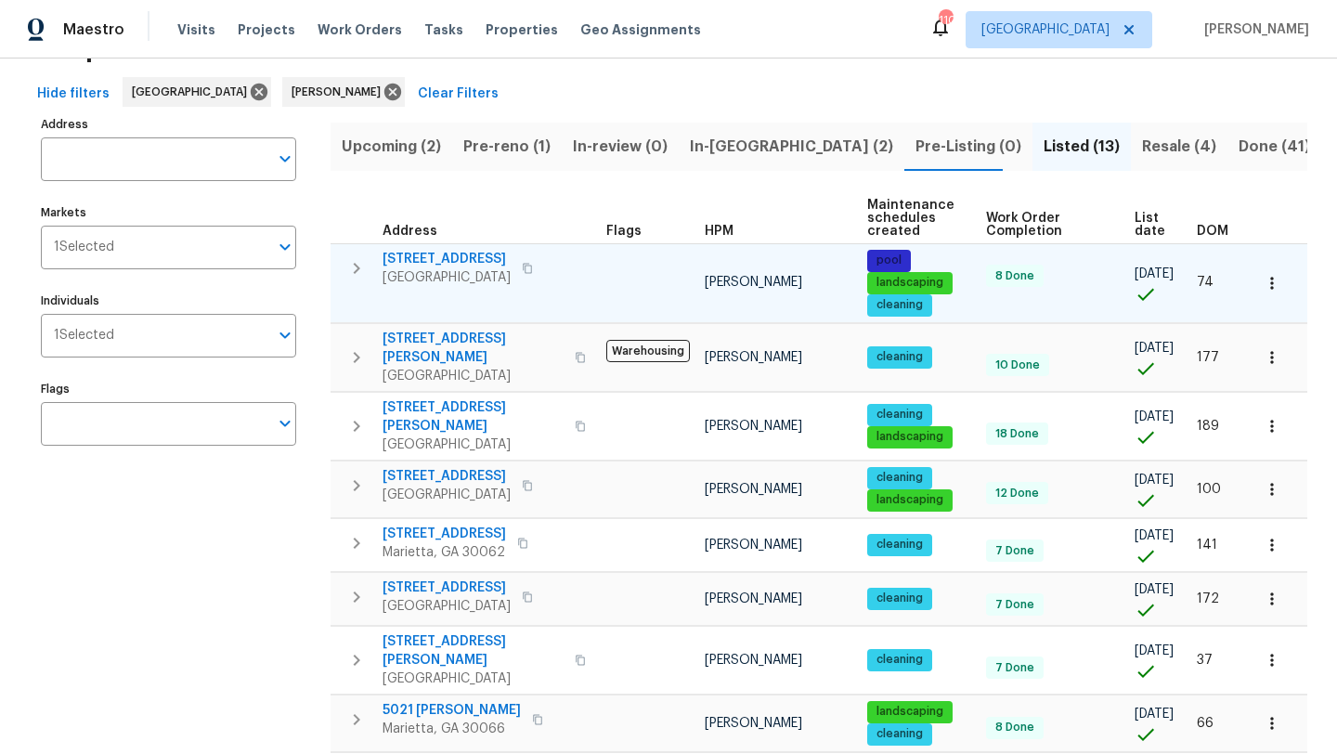
click at [459, 260] on span "4133 Rosedown Ct NW" at bounding box center [446, 259] width 128 height 19
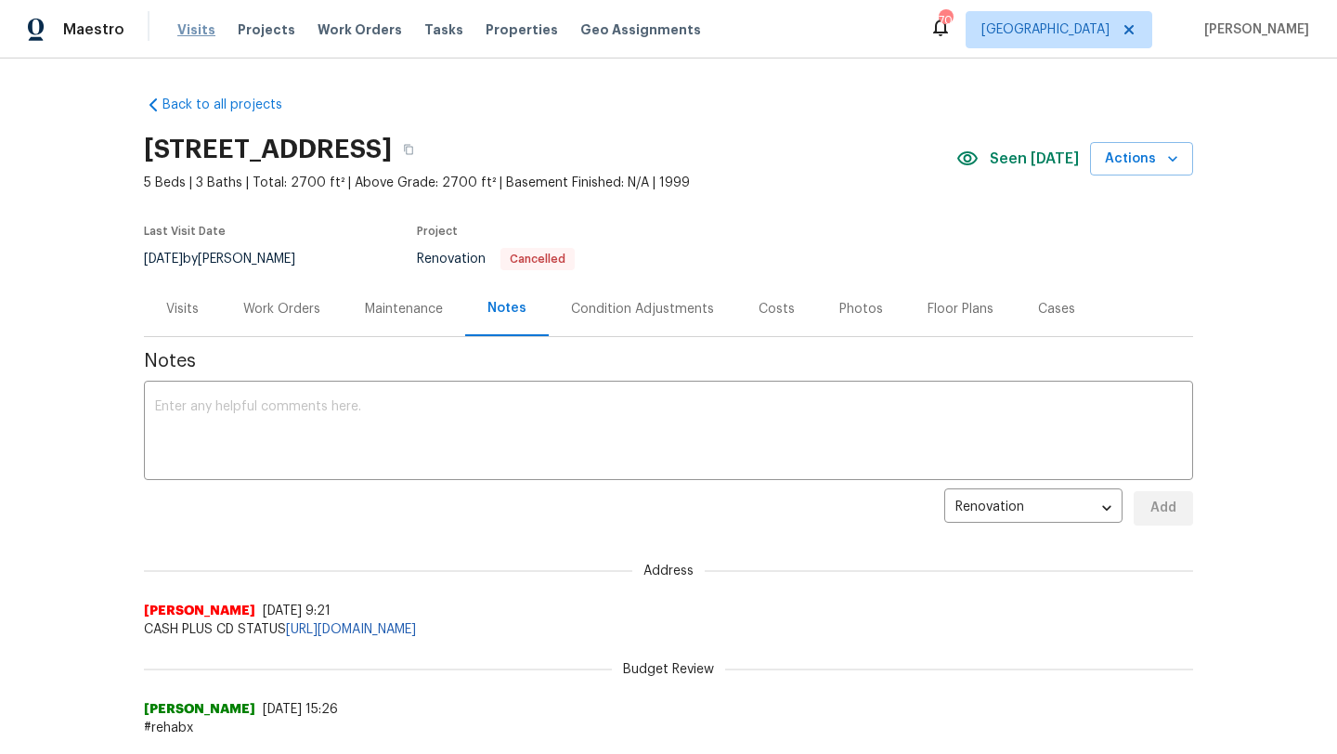
click at [201, 29] on span "Visits" at bounding box center [196, 29] width 38 height 19
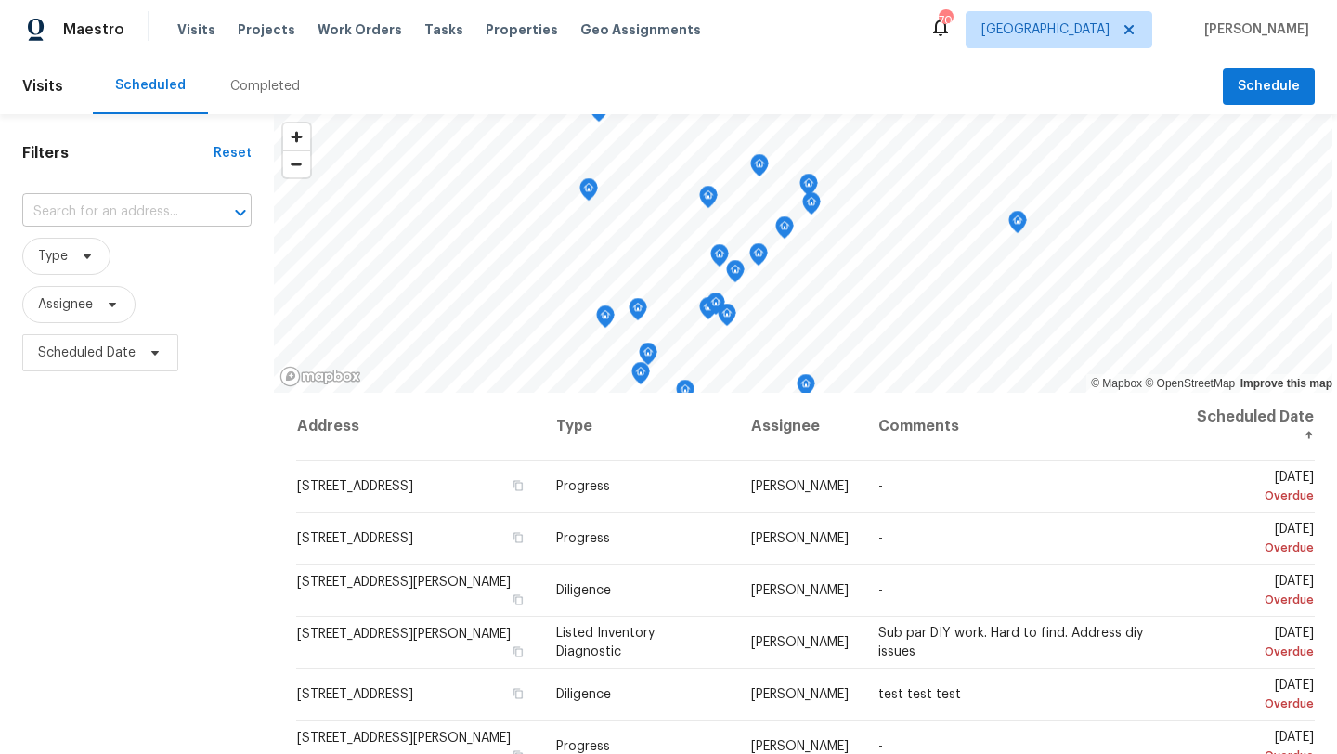
click at [136, 215] on input "text" at bounding box center [110, 212] width 177 height 29
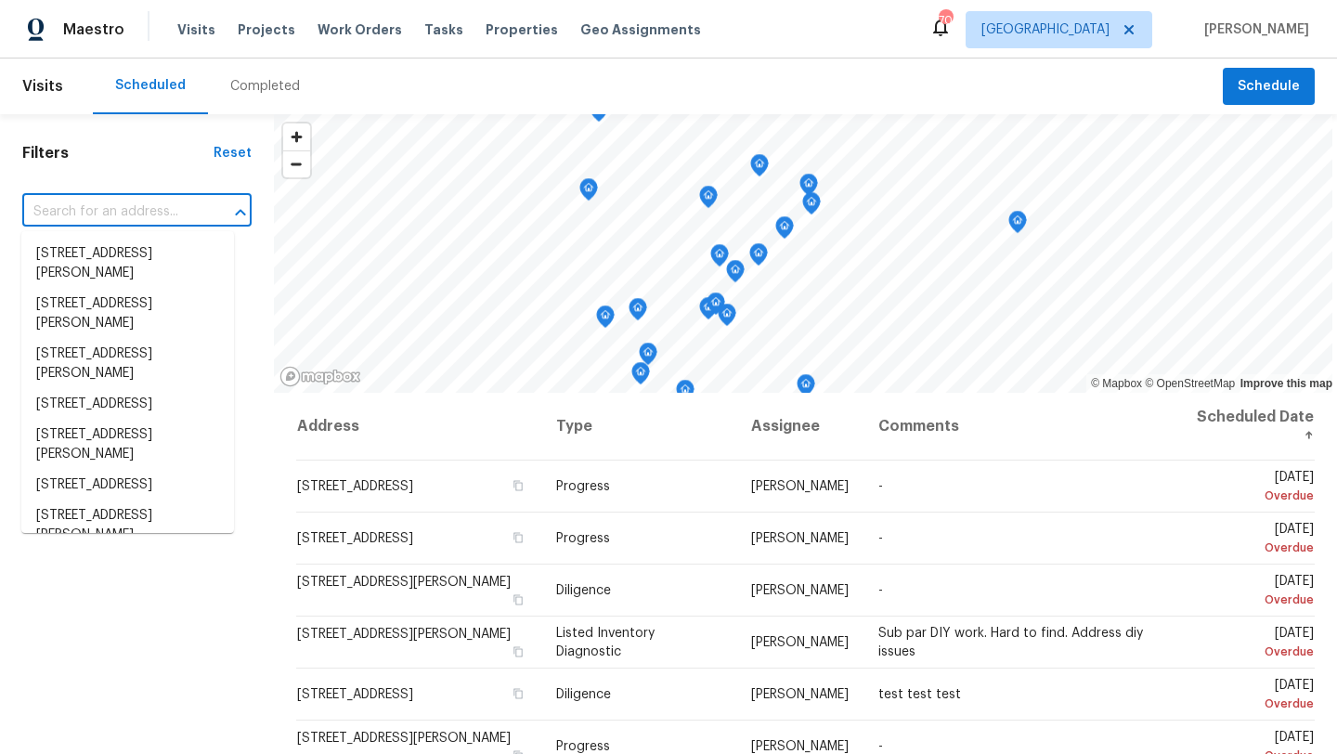
paste input "2915 White Blossom Ln, Suwanee, GA 30024"
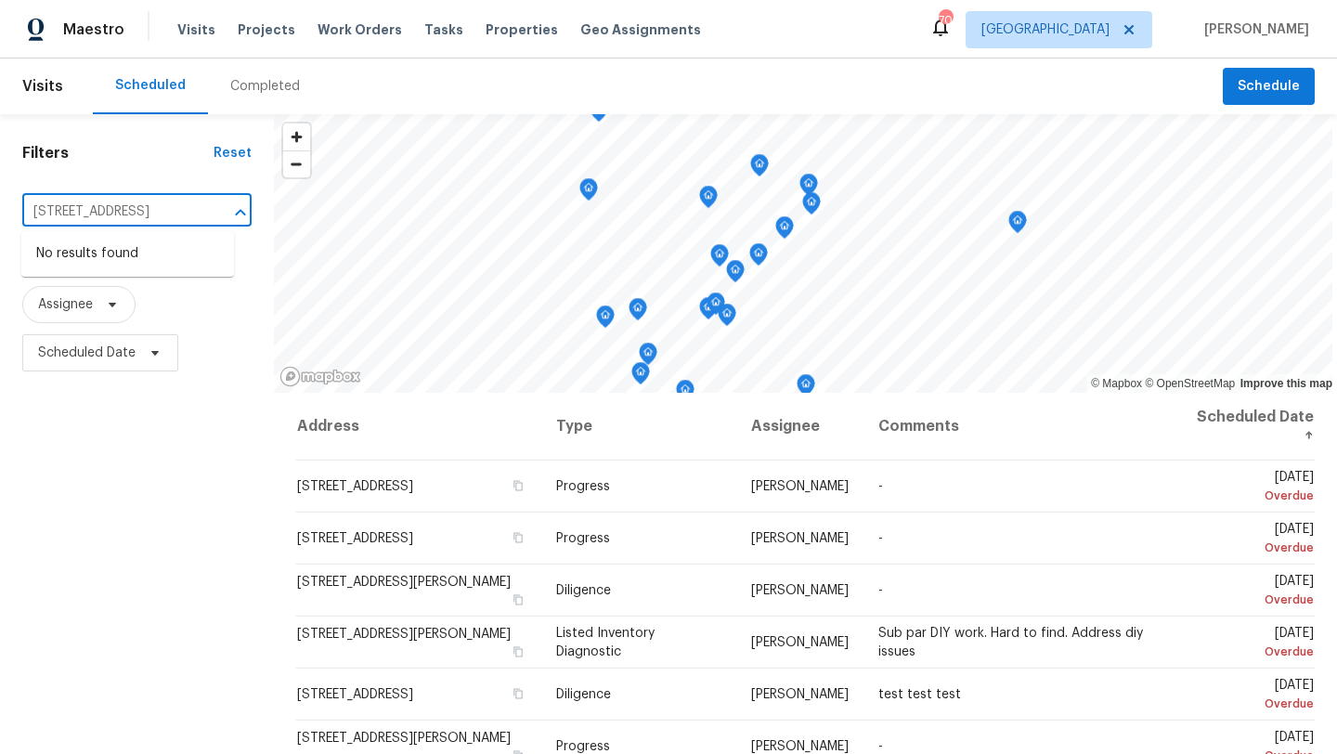
type input "2915 White Blossom Ln"
click at [261, 84] on div "Completed" at bounding box center [265, 86] width 70 height 19
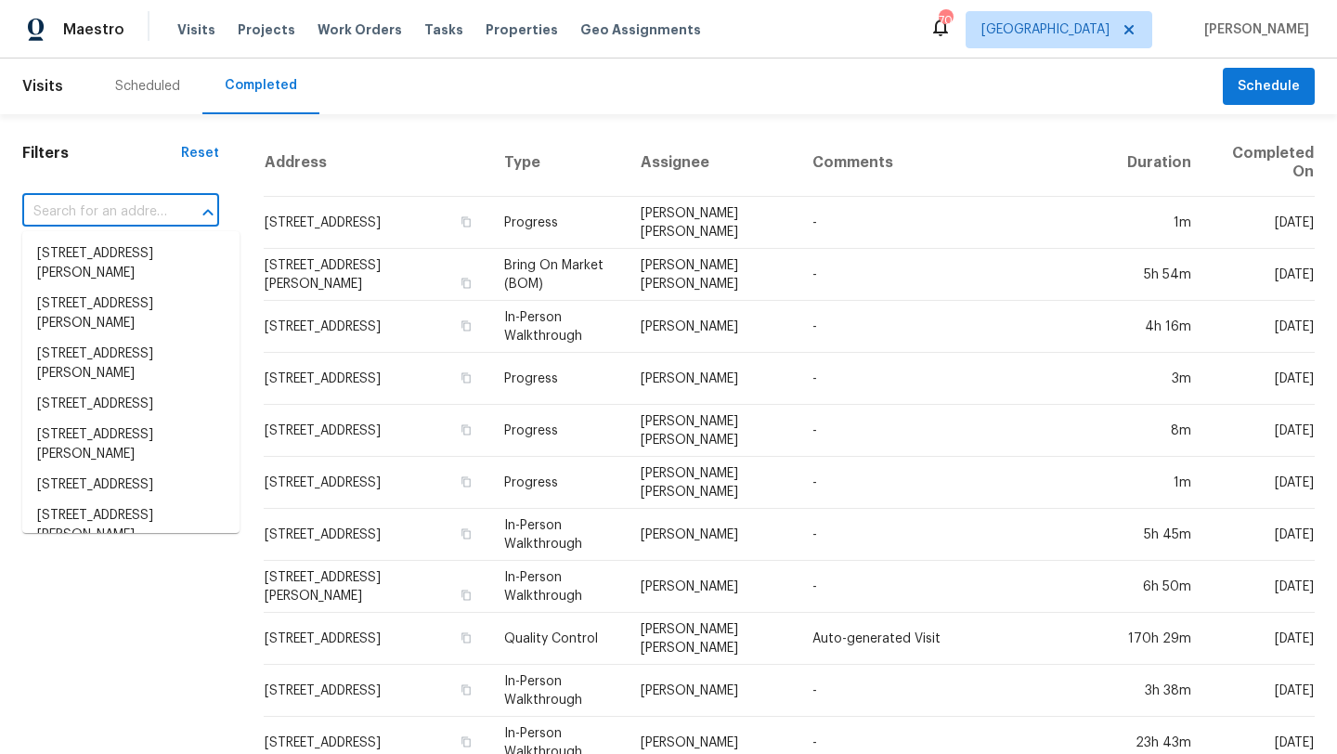
click at [110, 212] on input "text" at bounding box center [94, 212] width 145 height 29
paste input "2915 White Blossom Ln, Suwanee, GA 30024"
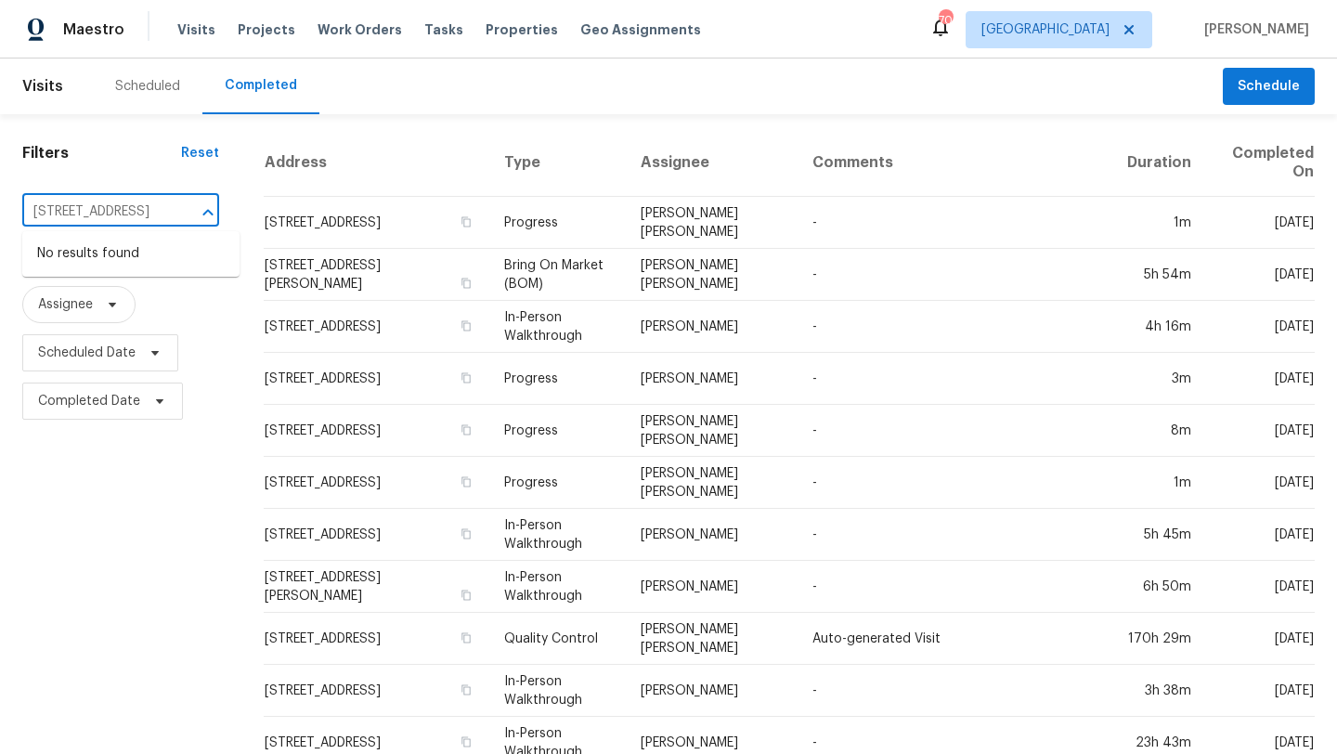
type input "2915 White Blossom Ln"
click at [200, 398] on span "Completed Date" at bounding box center [120, 401] width 197 height 48
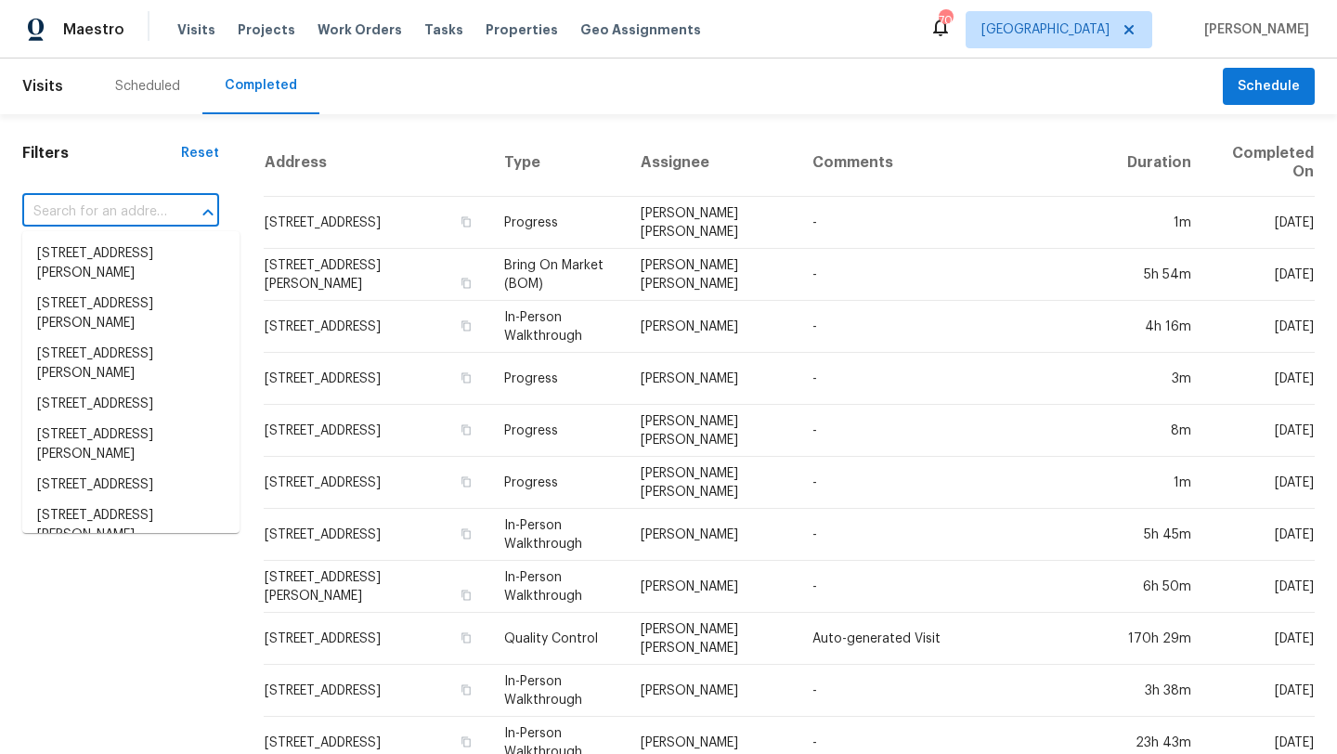
click at [167, 213] on input "text" at bounding box center [94, 212] width 145 height 29
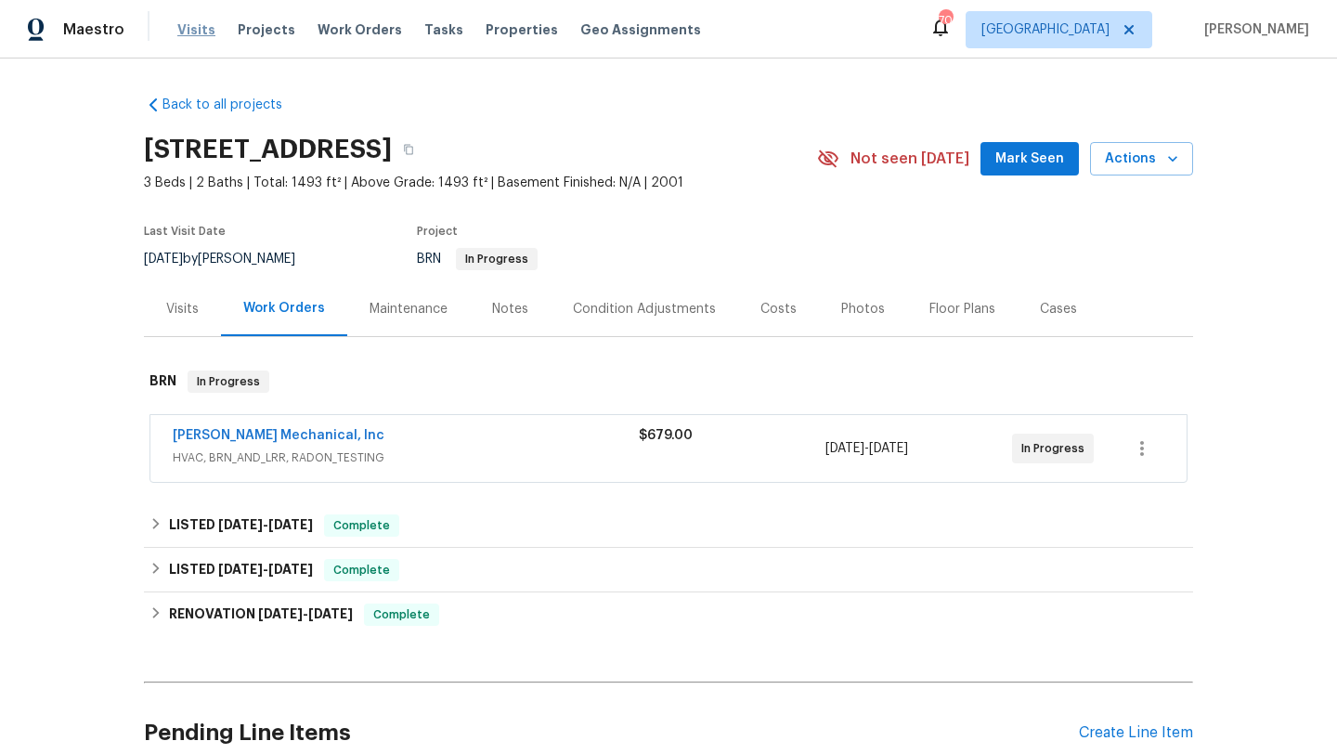
click at [196, 20] on span "Visits" at bounding box center [196, 29] width 38 height 19
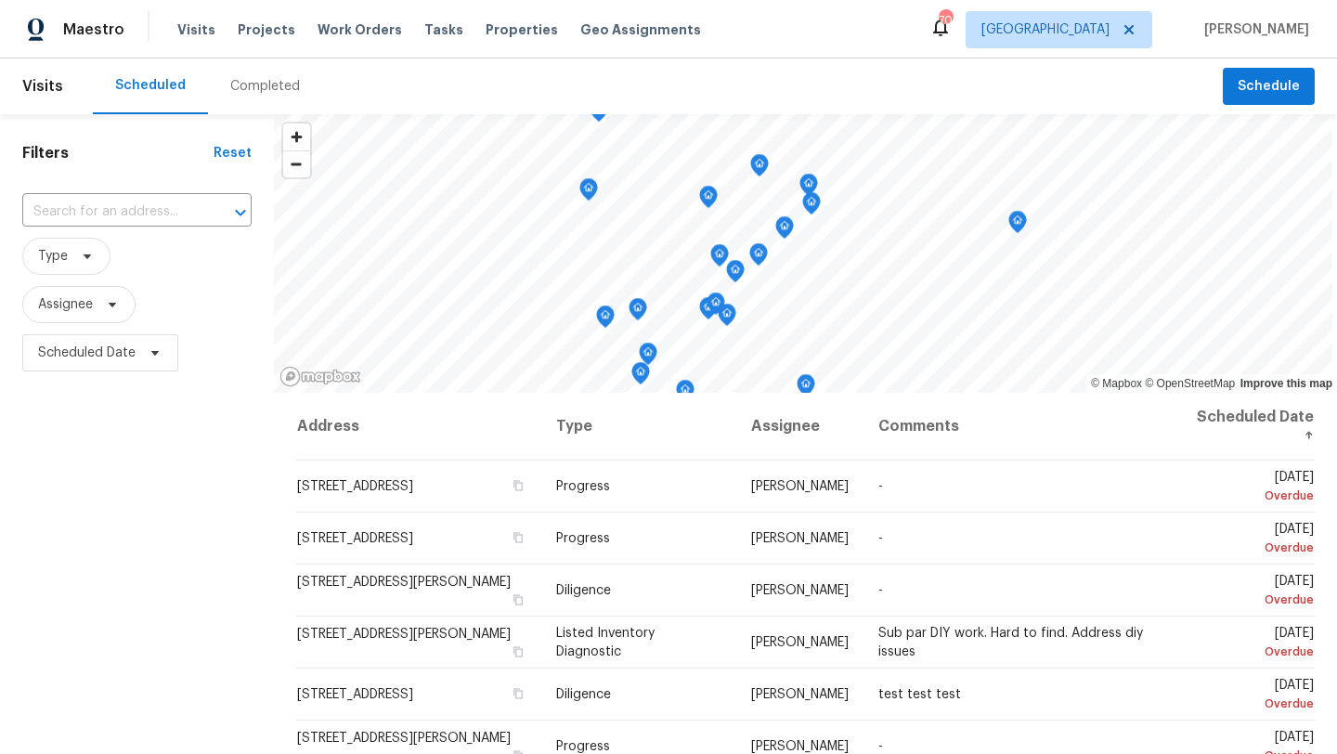
click at [239, 83] on div "Completed" at bounding box center [265, 86] width 70 height 19
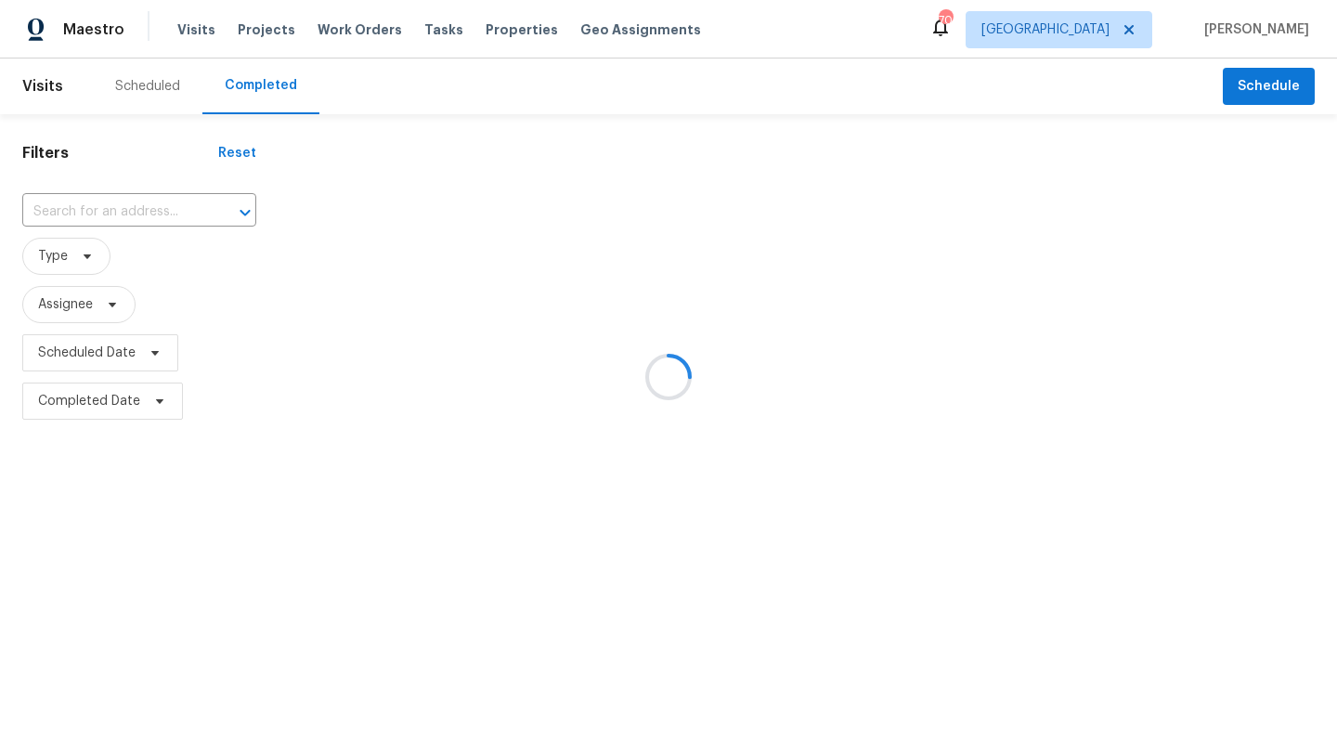
click at [119, 217] on div at bounding box center [668, 377] width 1337 height 754
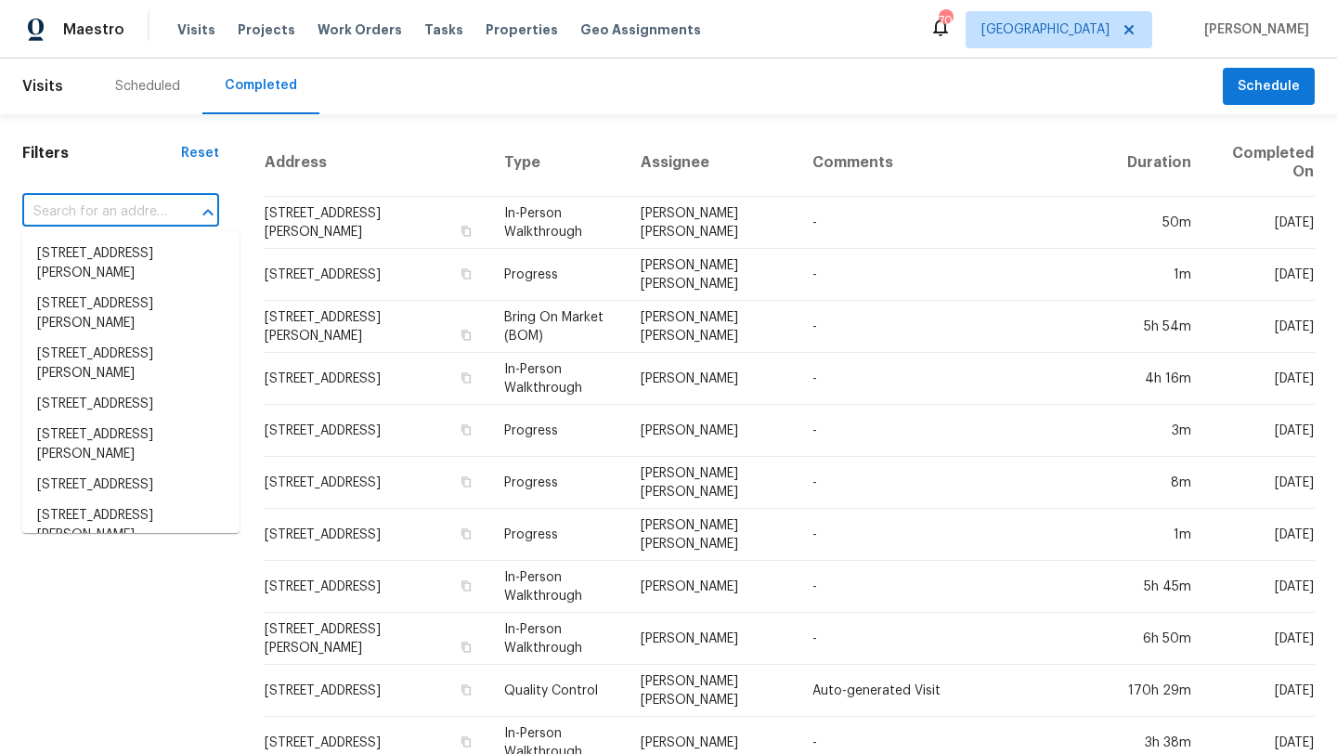
click at [119, 216] on input "text" at bounding box center [94, 212] width 145 height 29
paste input "1198 Leybourne Cv, Lawrenceville, GA 30045"
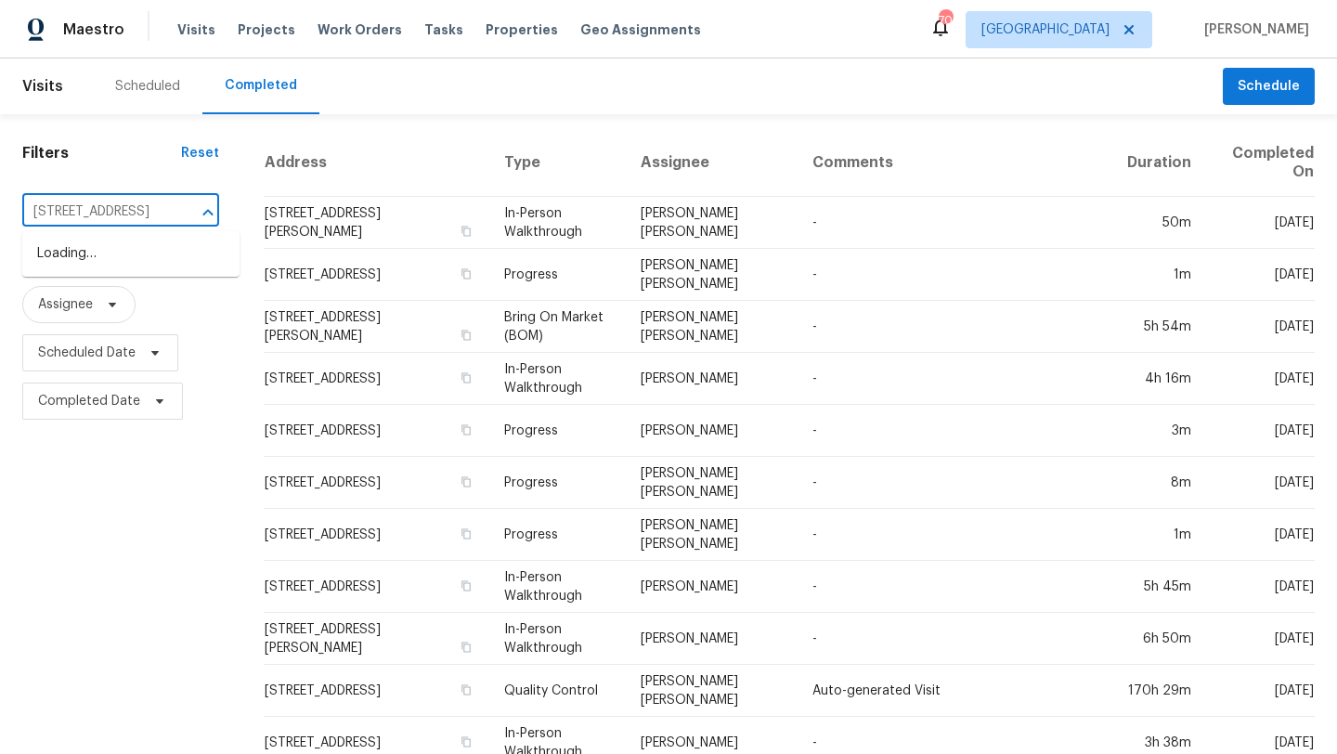
scroll to position [0, 118]
drag, startPoint x: 206, startPoint y: 208, endPoint x: 135, endPoint y: 213, distance: 71.6
click at [135, 213] on div "1198 Leybourne Cv, Lawrenceville, GA 30045 ​" at bounding box center [120, 212] width 197 height 29
type input "1198 Leybourne Cv"
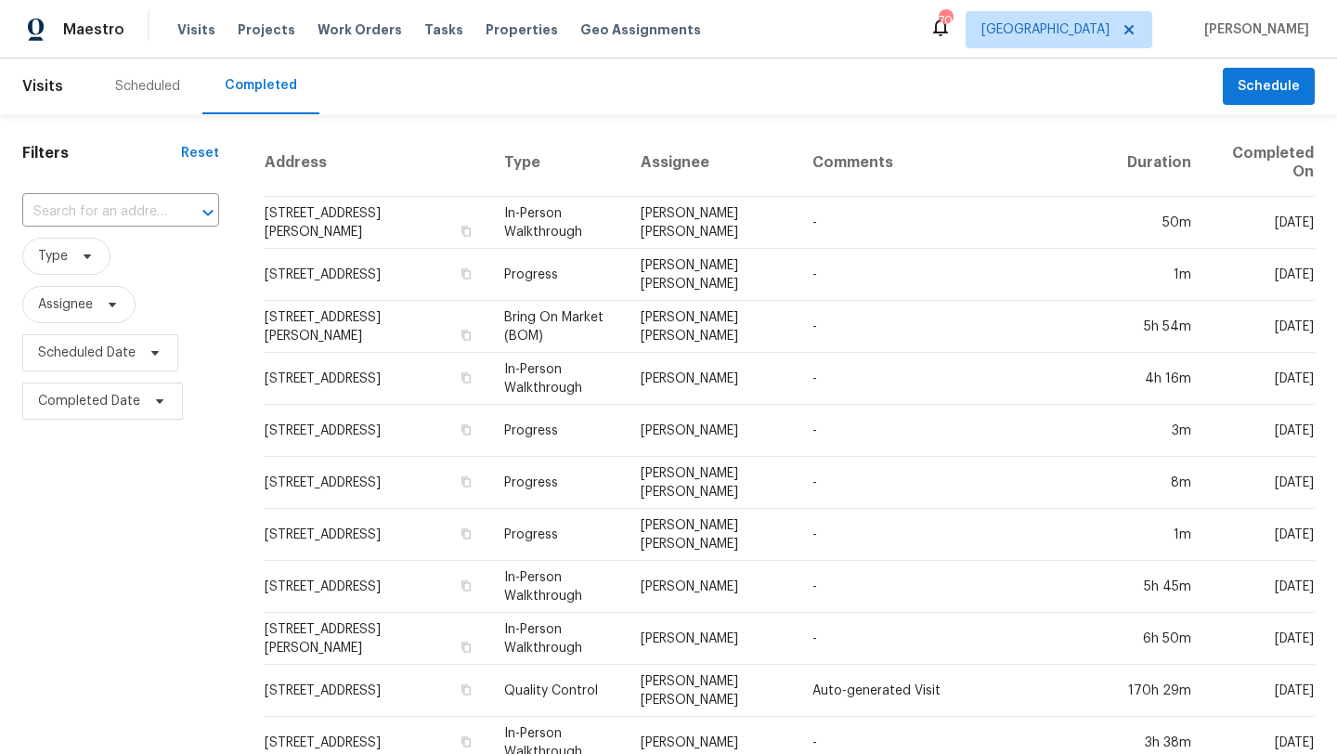
click at [147, 73] on div "Scheduled" at bounding box center [148, 86] width 110 height 56
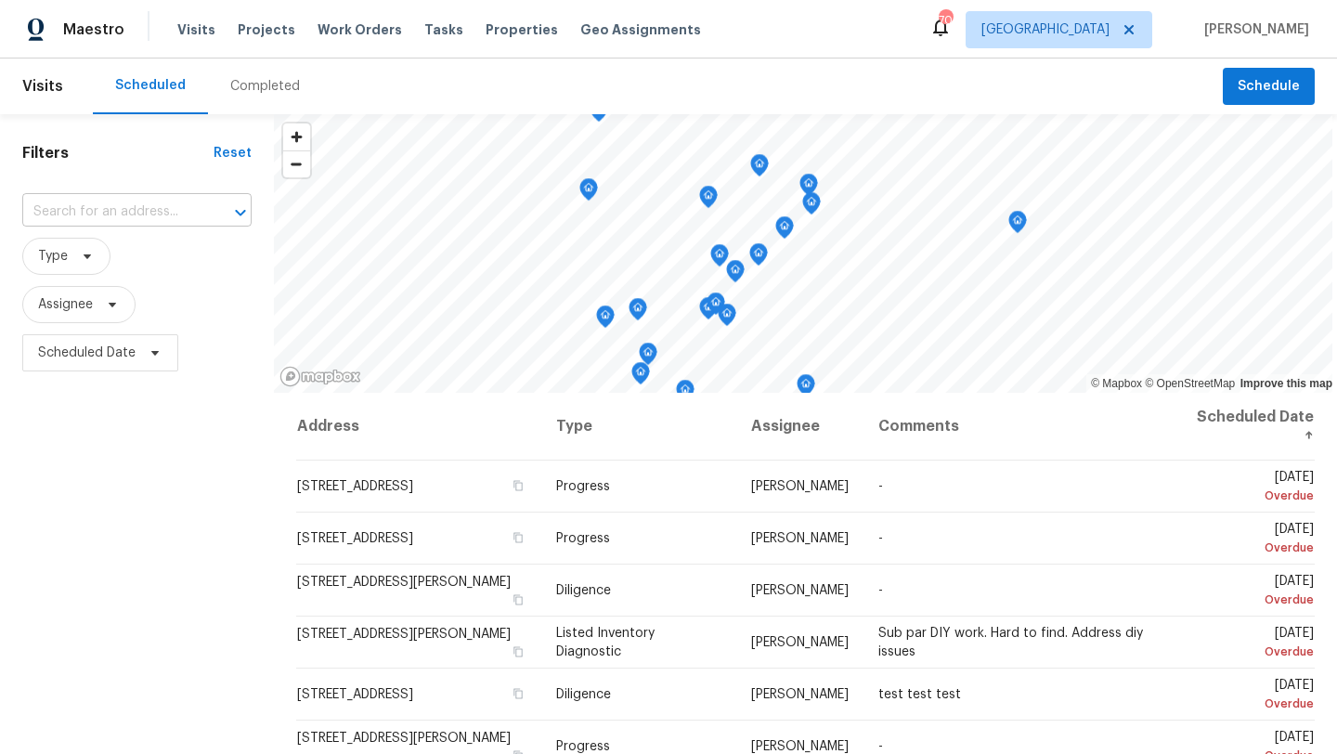
click at [93, 204] on input "text" at bounding box center [110, 212] width 177 height 29
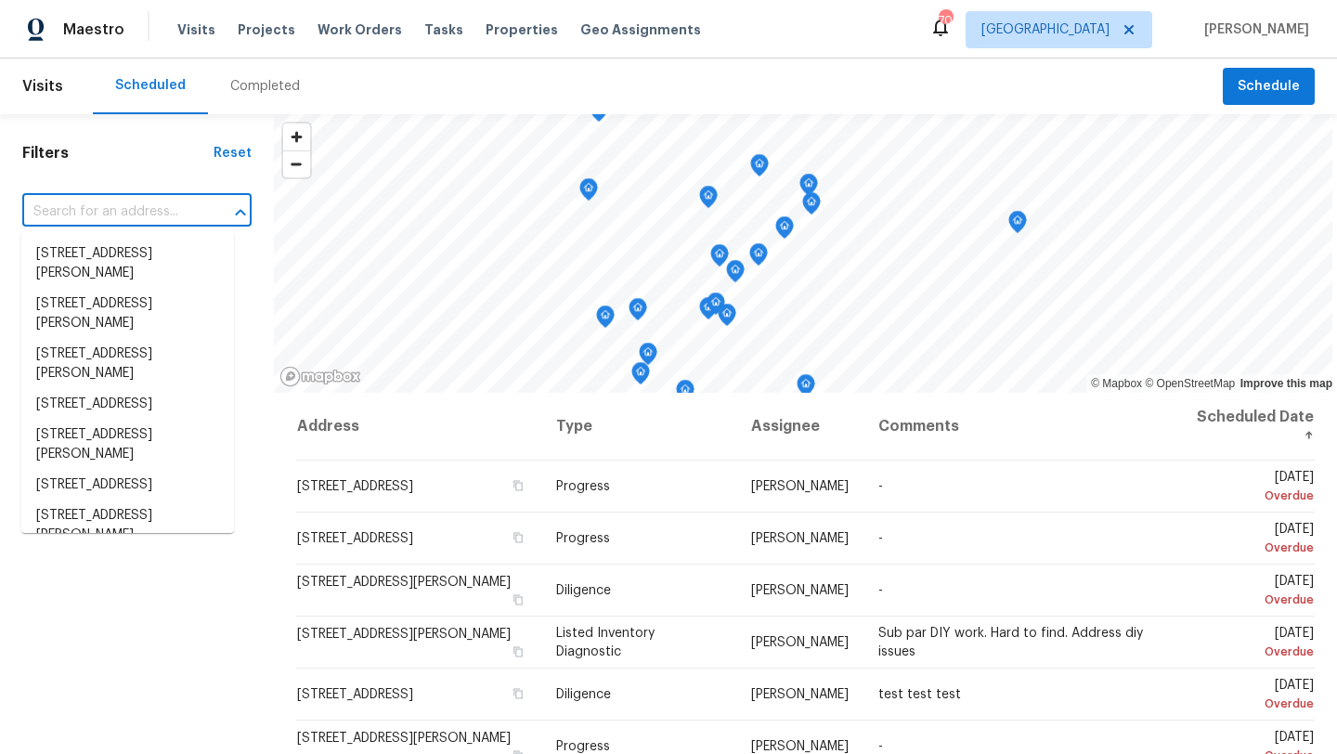
paste input "1198 Leybourne Cv, Lawrenceville, GA 30045"
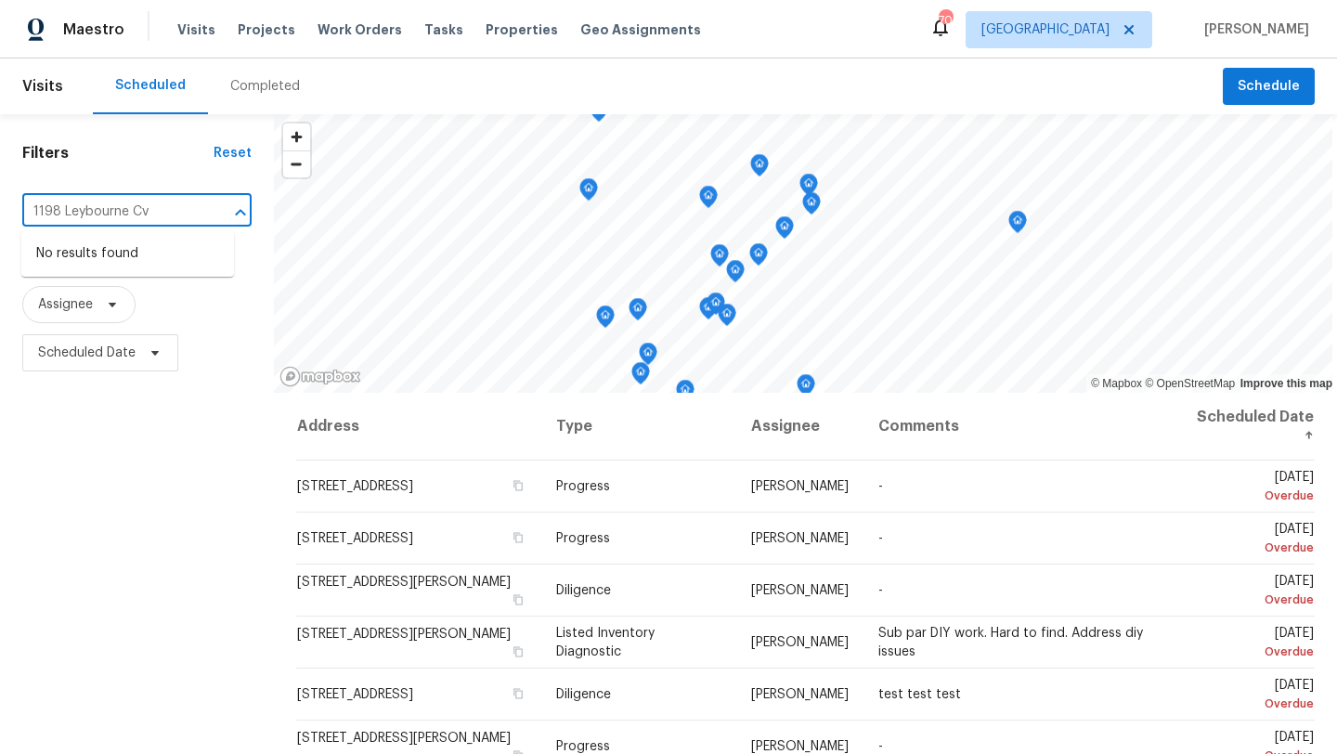
type input "1198 Leybourne Cv"
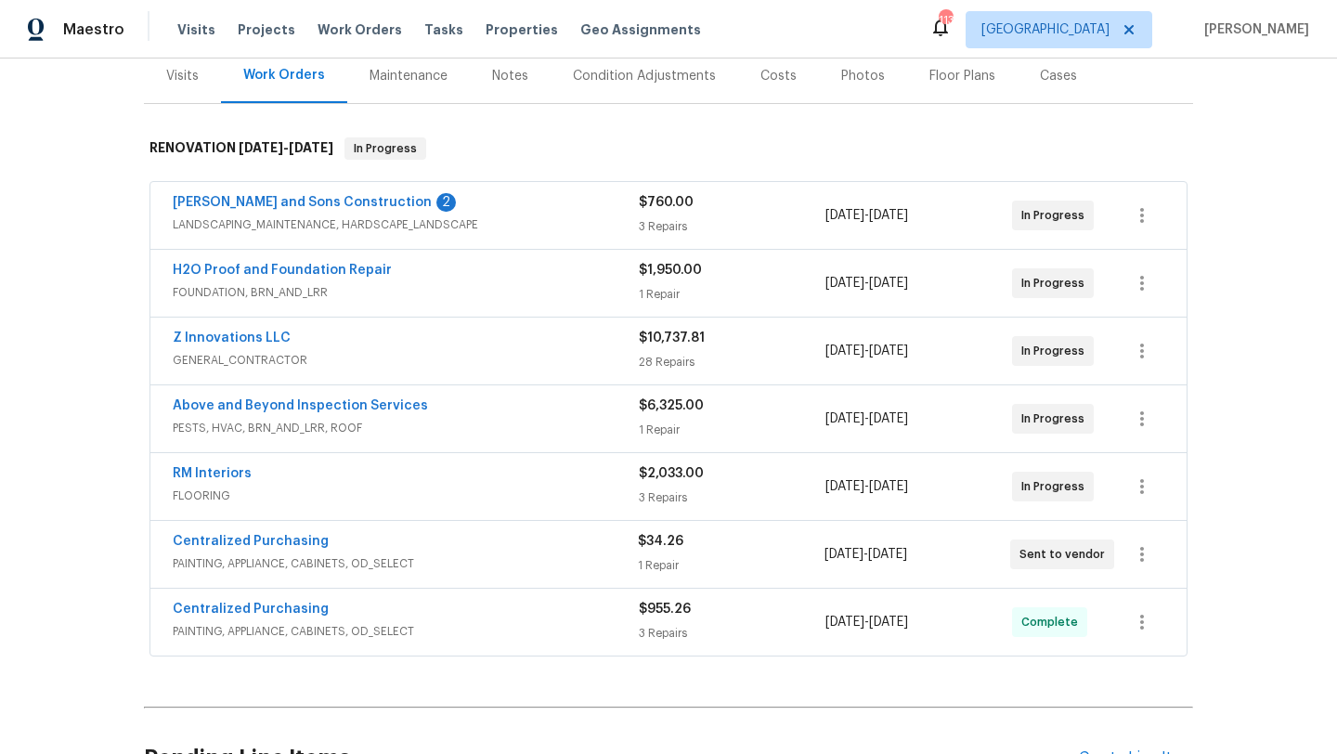
scroll to position [254, 0]
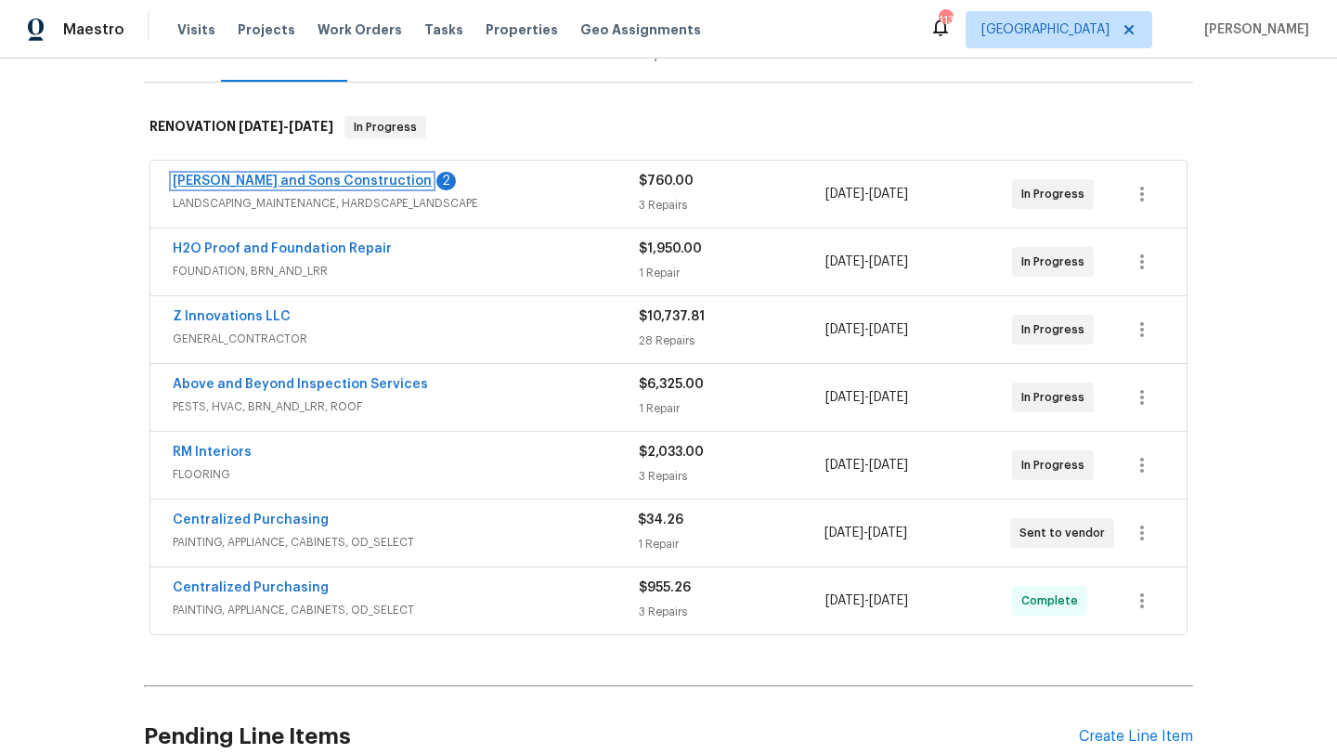
click at [269, 184] on link "Reyes and Sons Construction" at bounding box center [302, 180] width 259 height 13
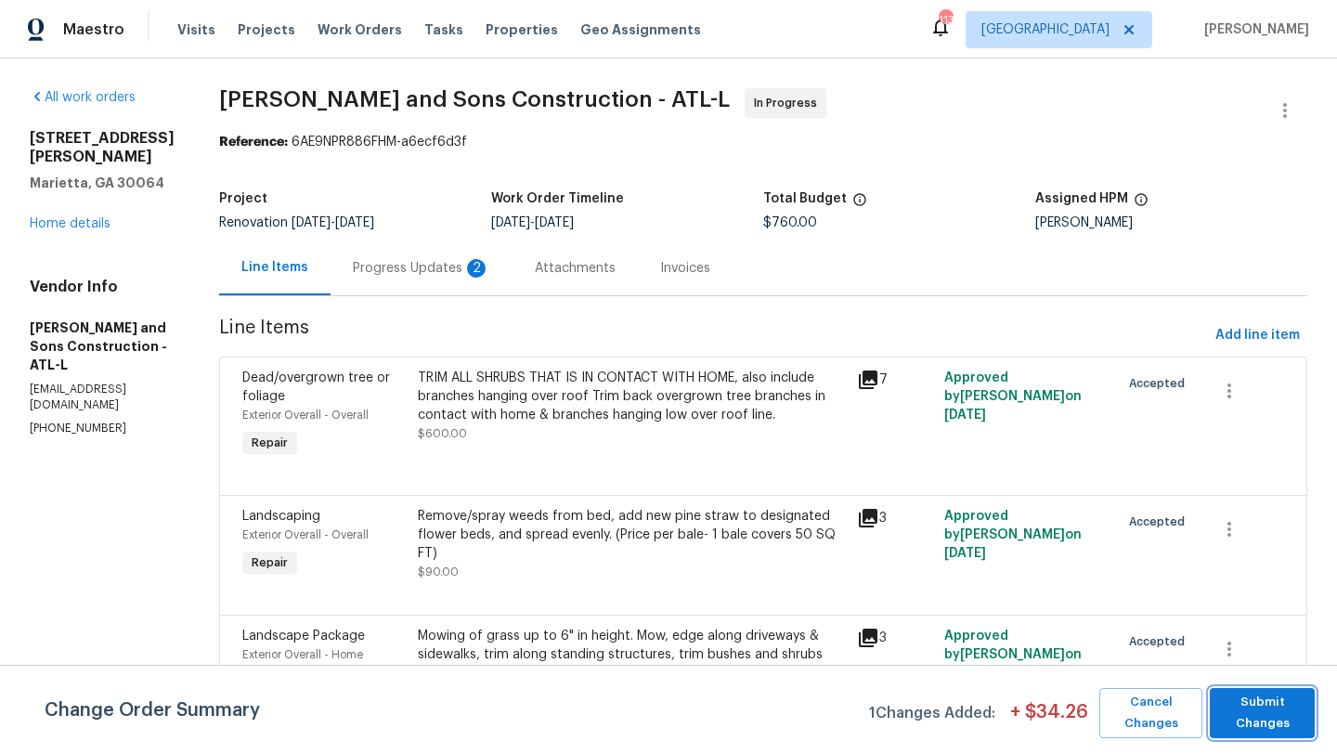
click at [1240, 722] on span "Submit Changes" at bounding box center [1262, 712] width 86 height 43
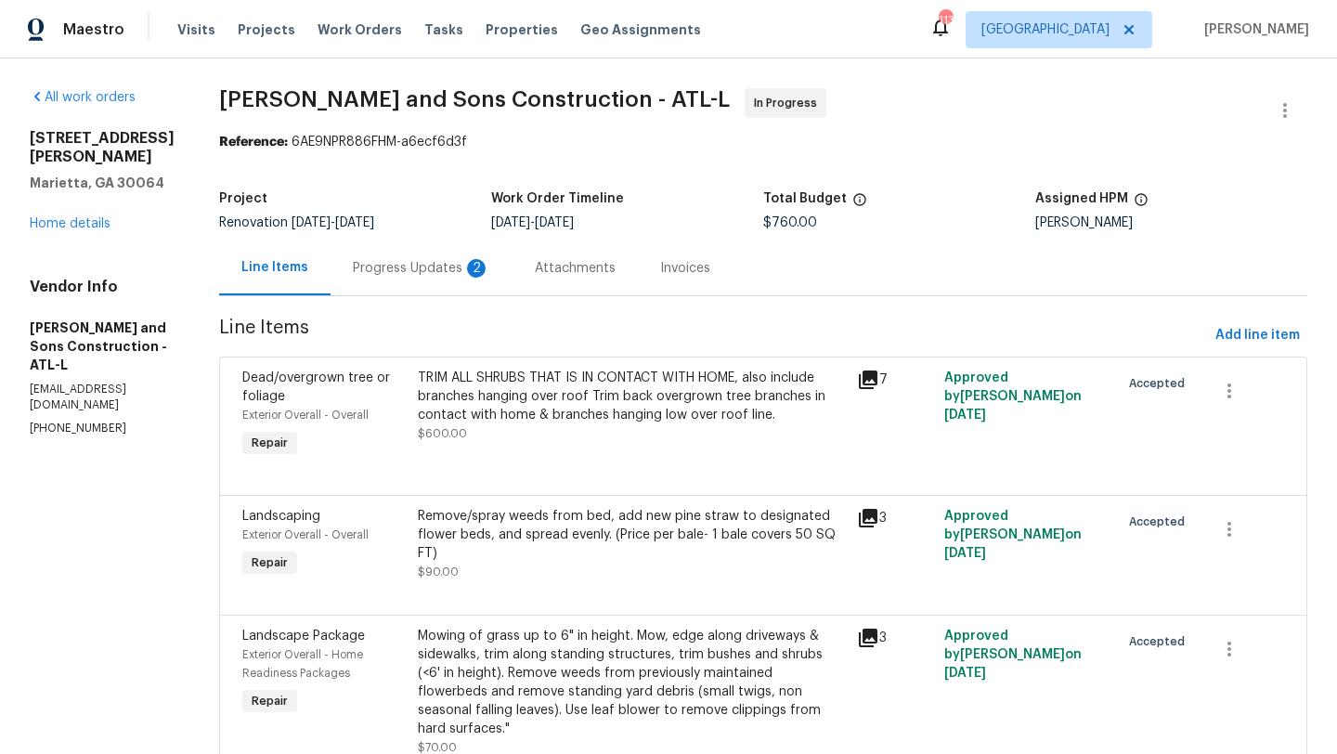
click at [392, 262] on div "Progress Updates 2" at bounding box center [421, 268] width 137 height 19
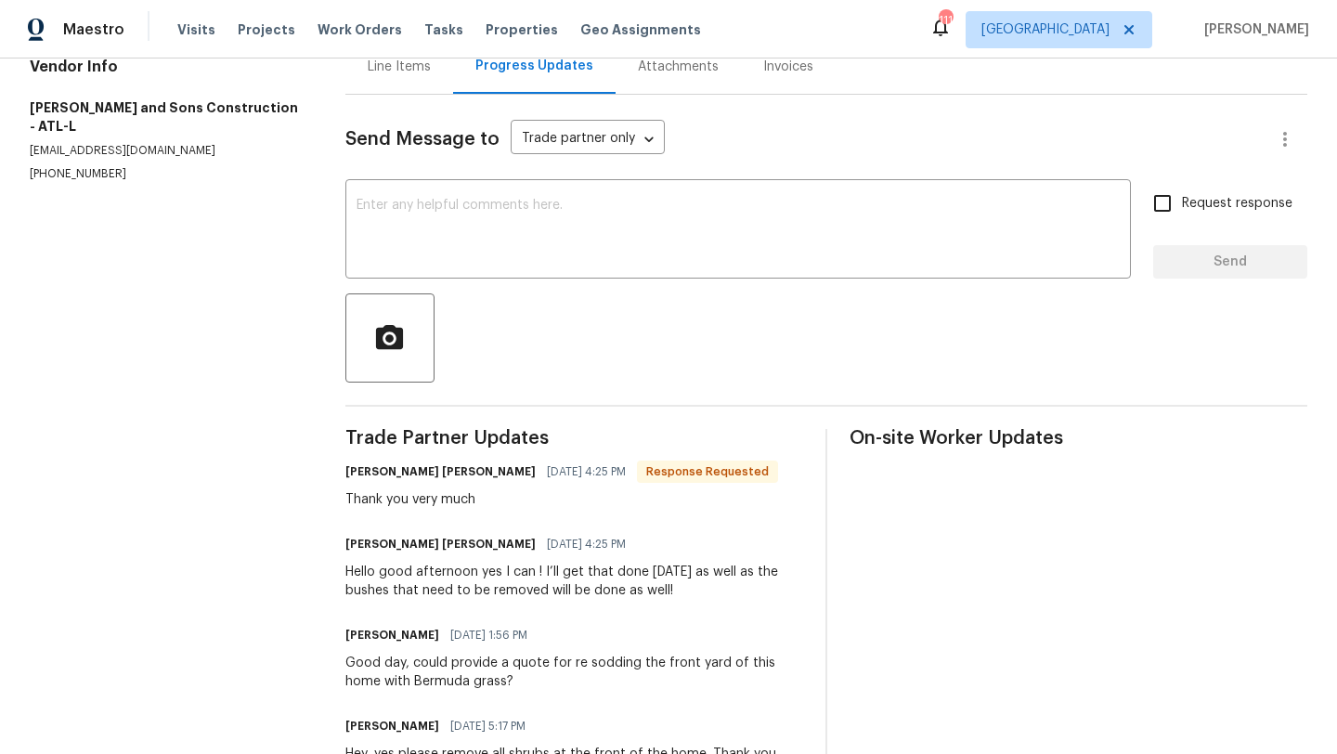
scroll to position [204, 0]
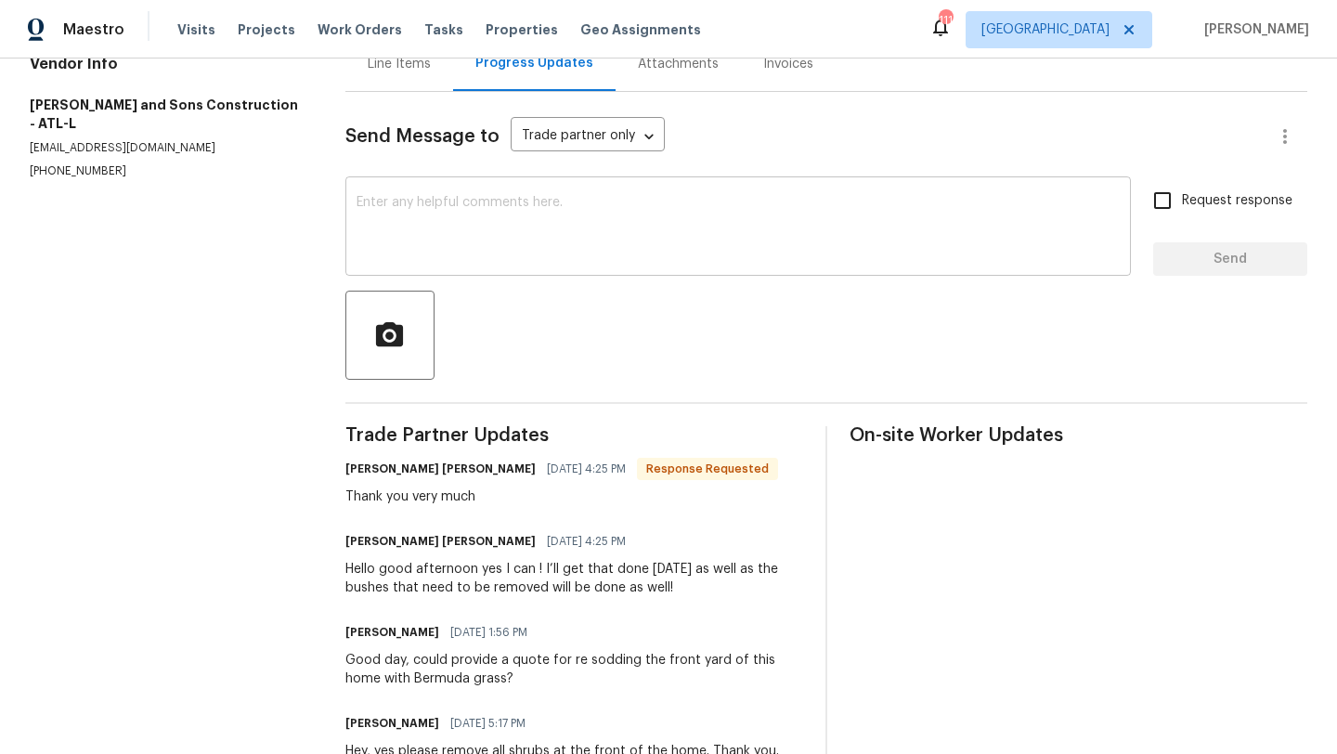
click at [504, 253] on textarea at bounding box center [737, 228] width 763 height 65
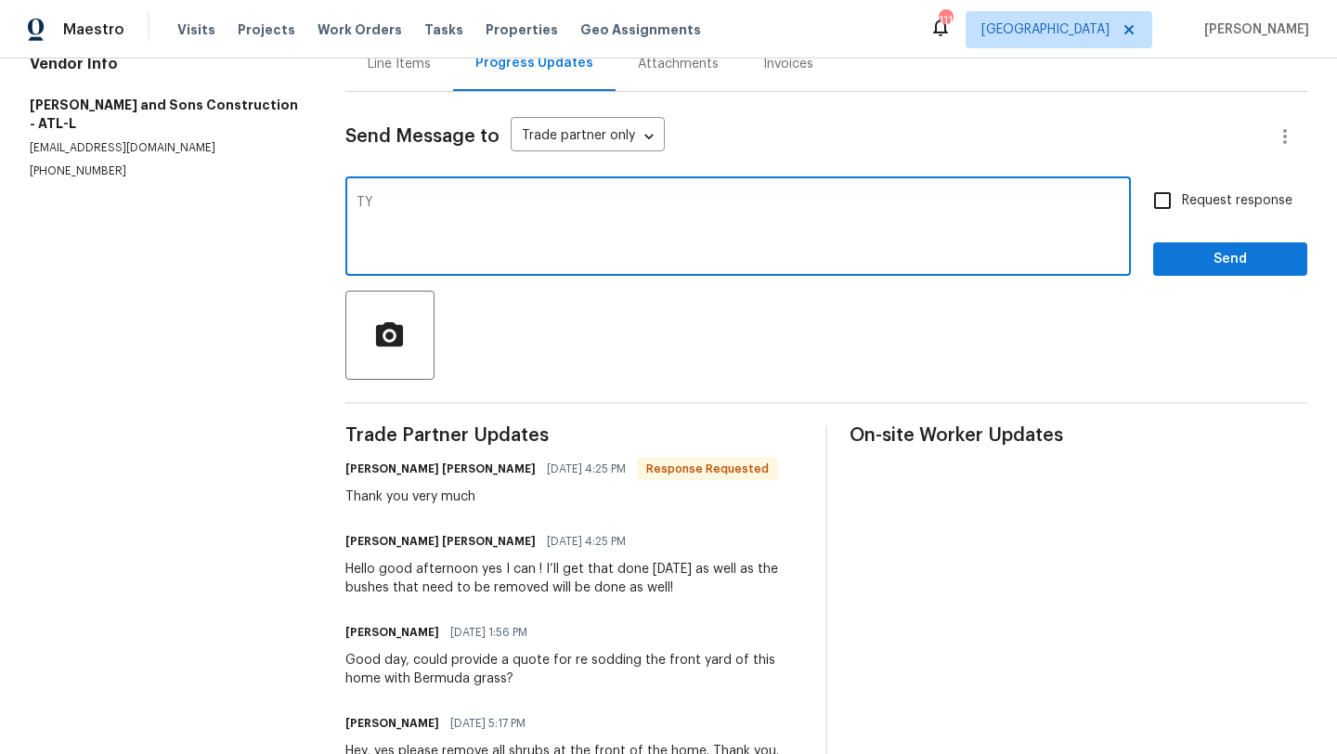
type textarea "TY"
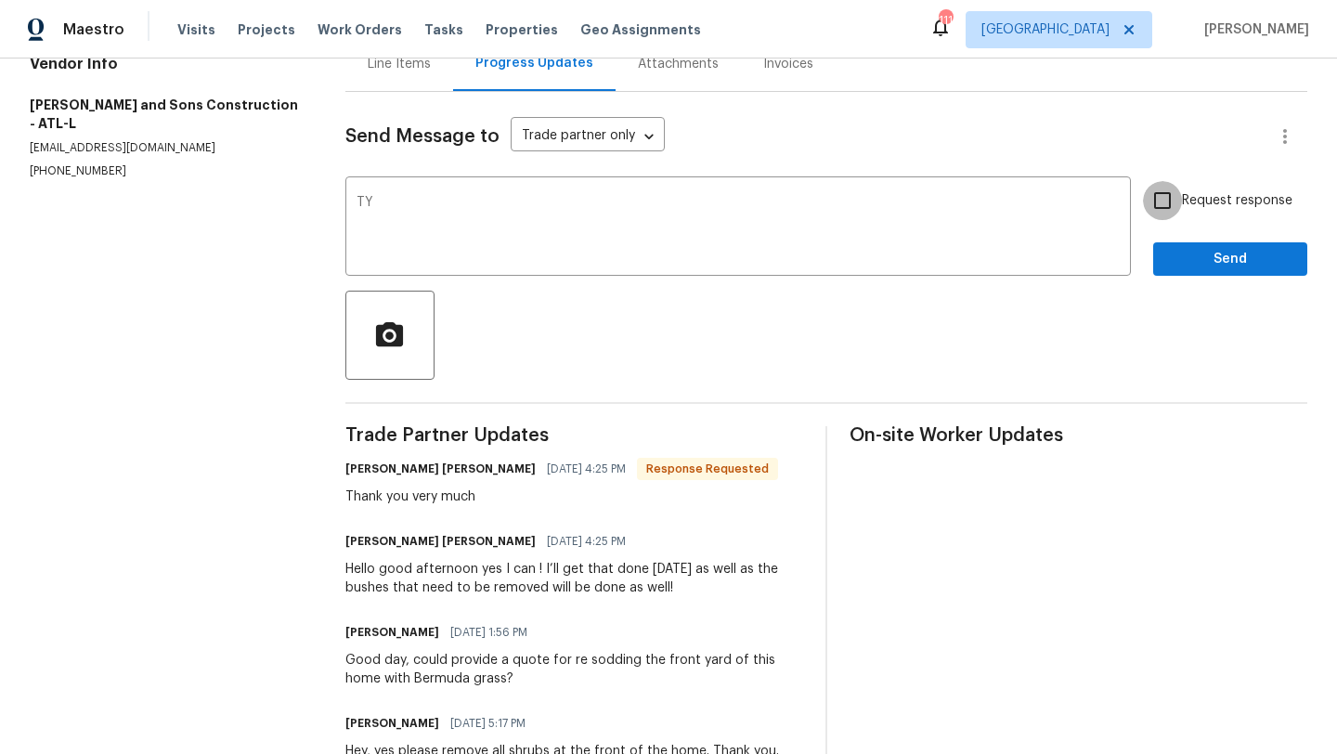
click at [1165, 202] on input "Request response" at bounding box center [1162, 200] width 39 height 39
checkbox input "true"
click at [1190, 259] on span "Send" at bounding box center [1230, 259] width 124 height 23
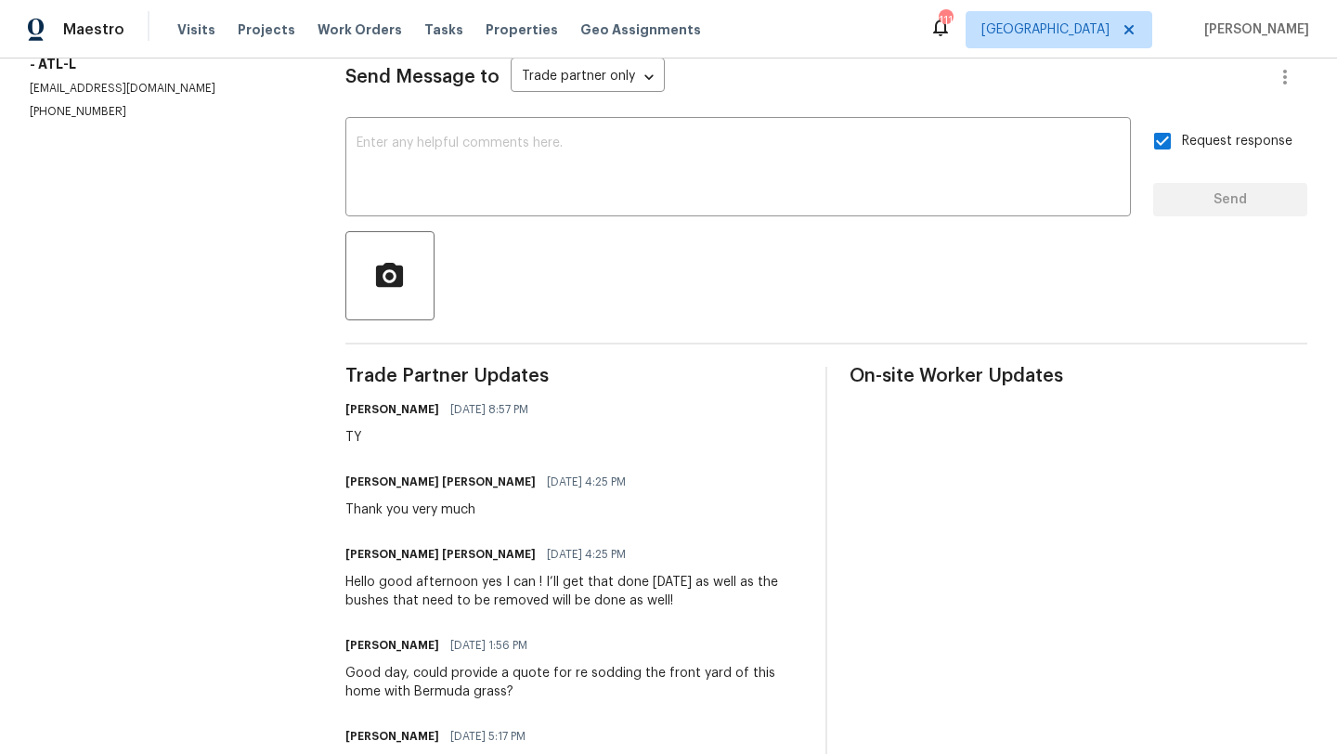
scroll to position [0, 0]
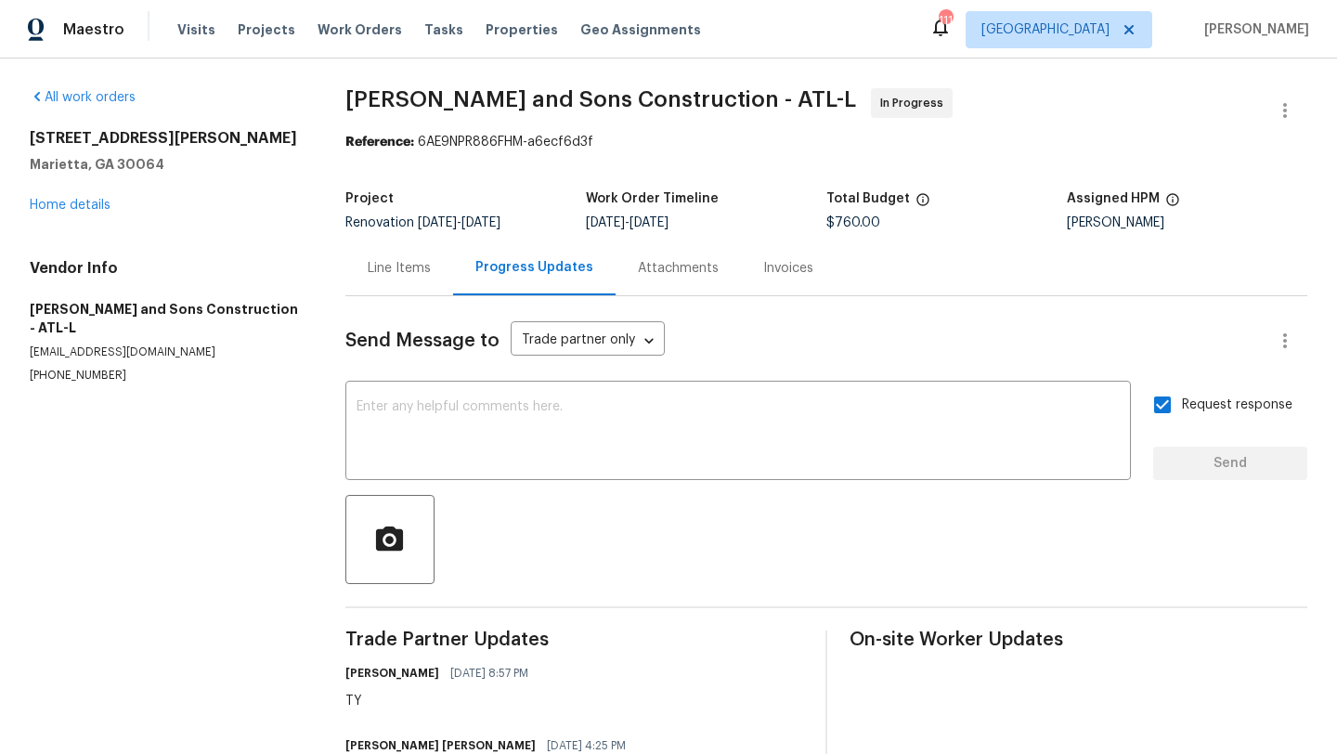
click at [402, 277] on div "Line Items" at bounding box center [399, 268] width 63 height 19
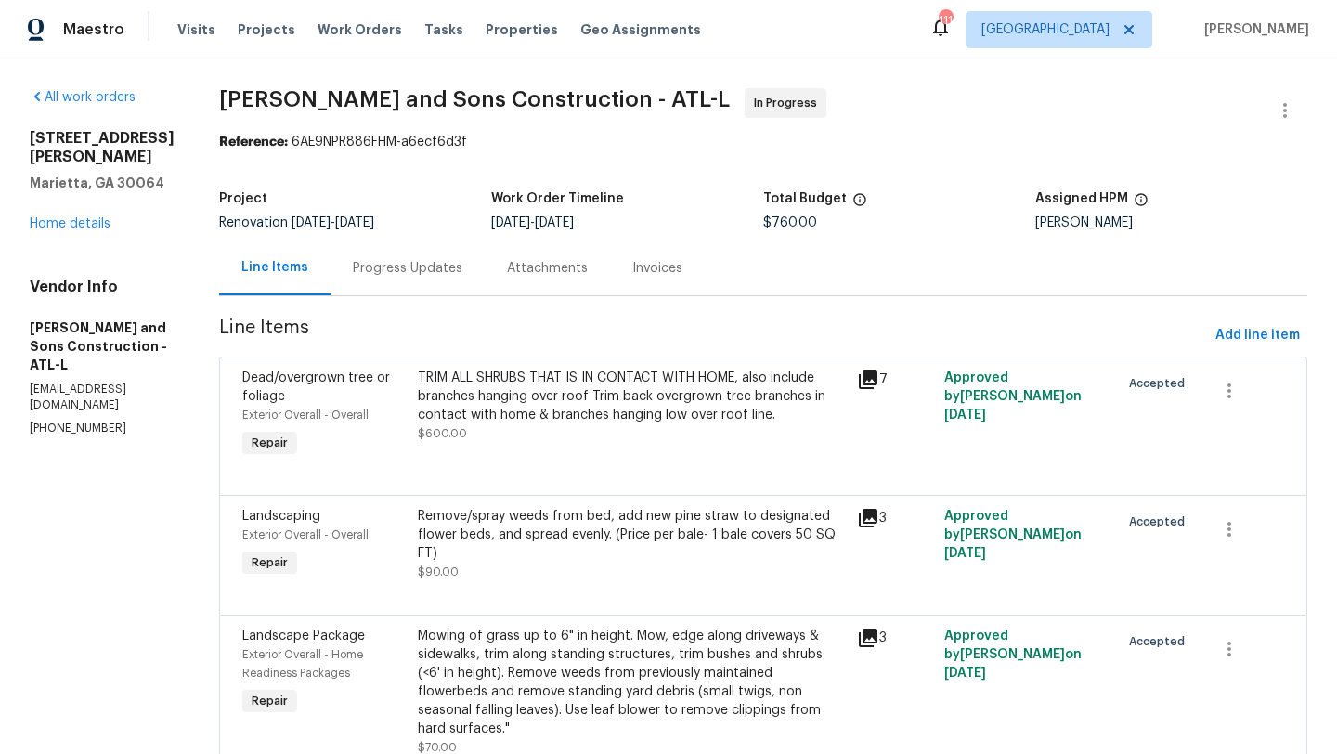
scroll to position [71, 0]
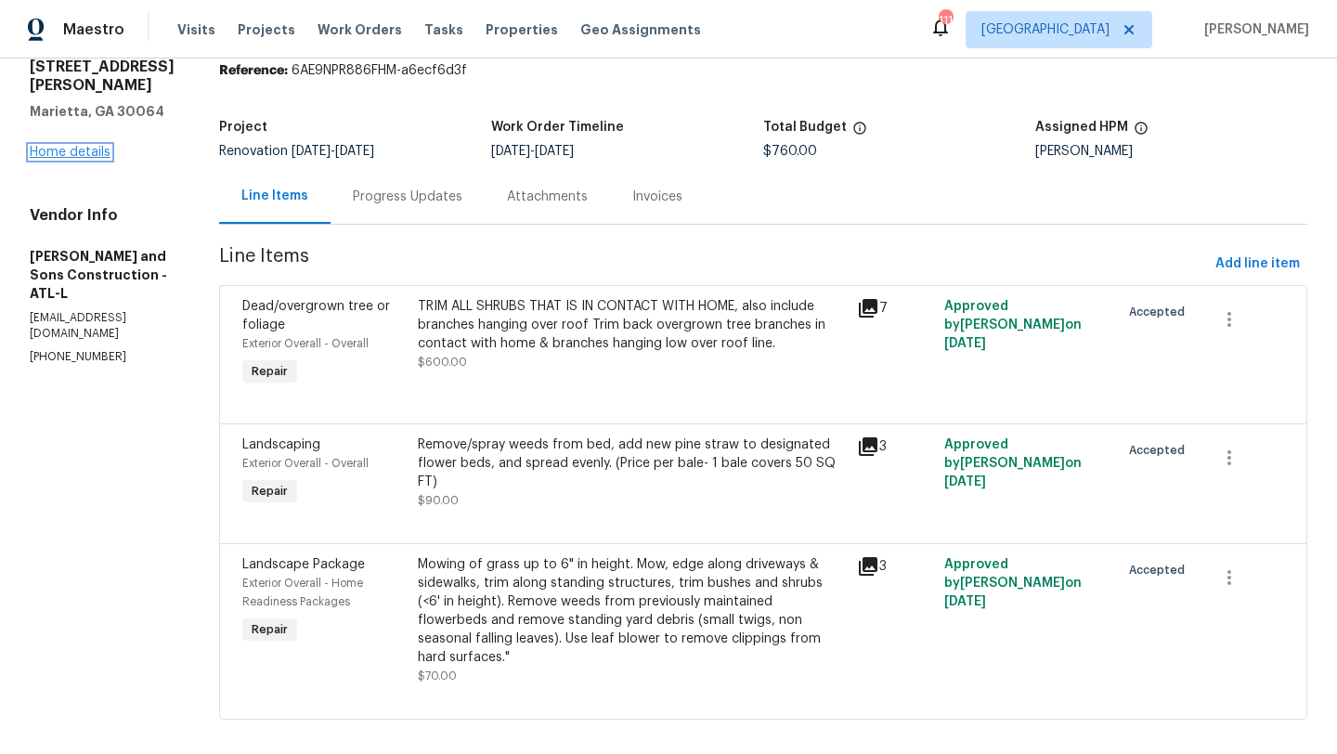
click at [96, 159] on link "Home details" at bounding box center [70, 152] width 81 height 13
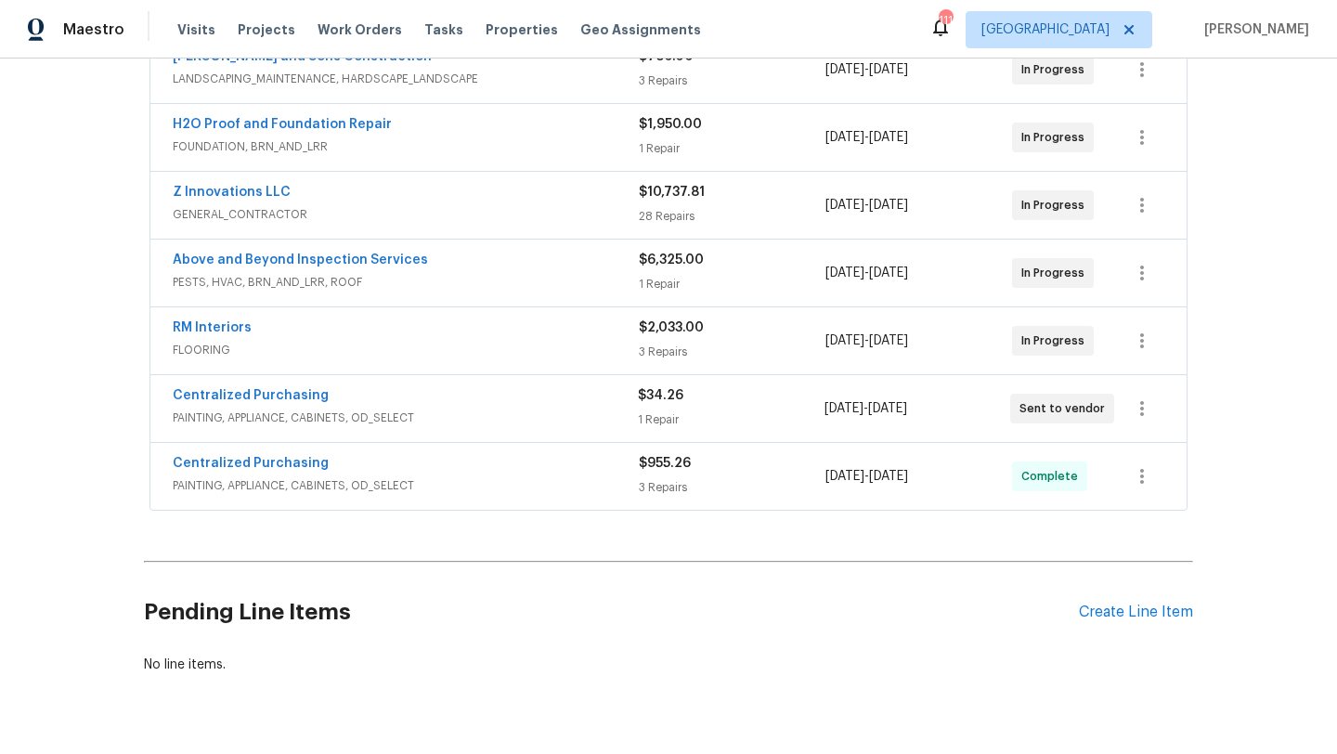
scroll to position [385, 0]
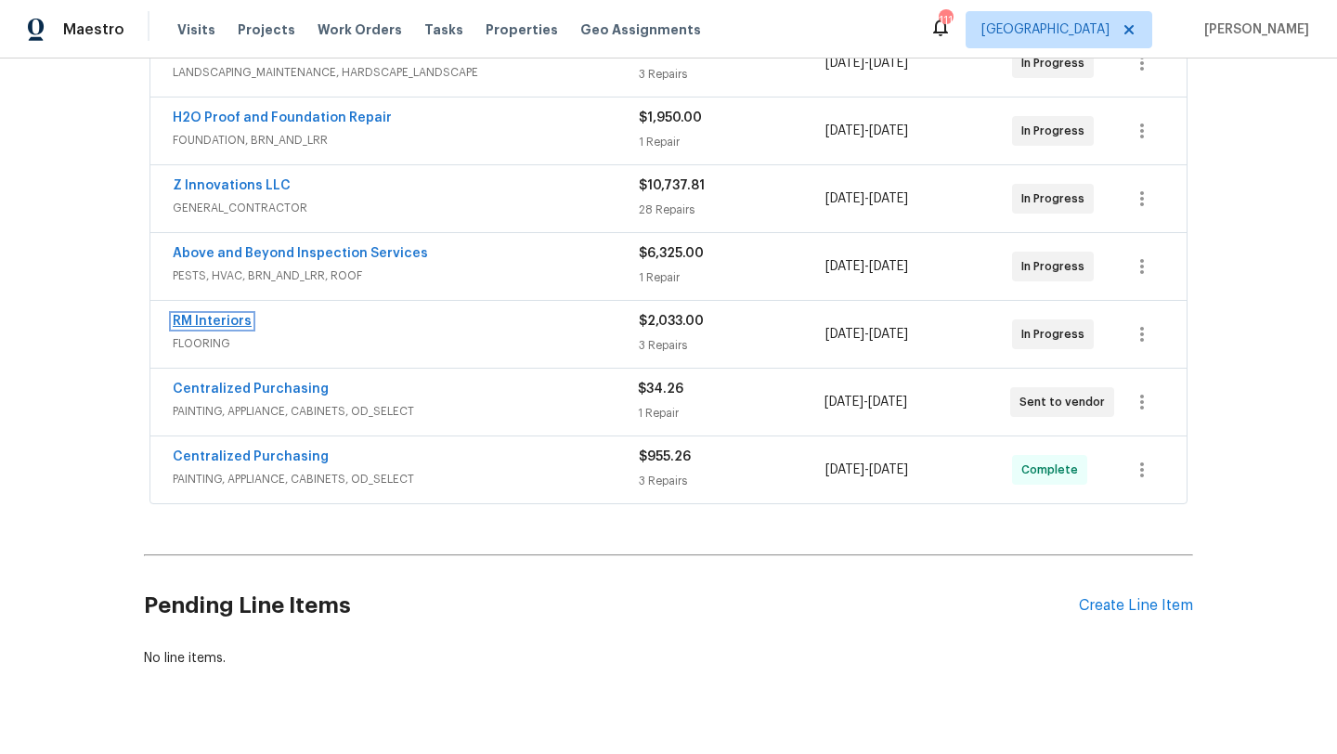
click at [236, 327] on link "RM Interiors" at bounding box center [212, 321] width 79 height 13
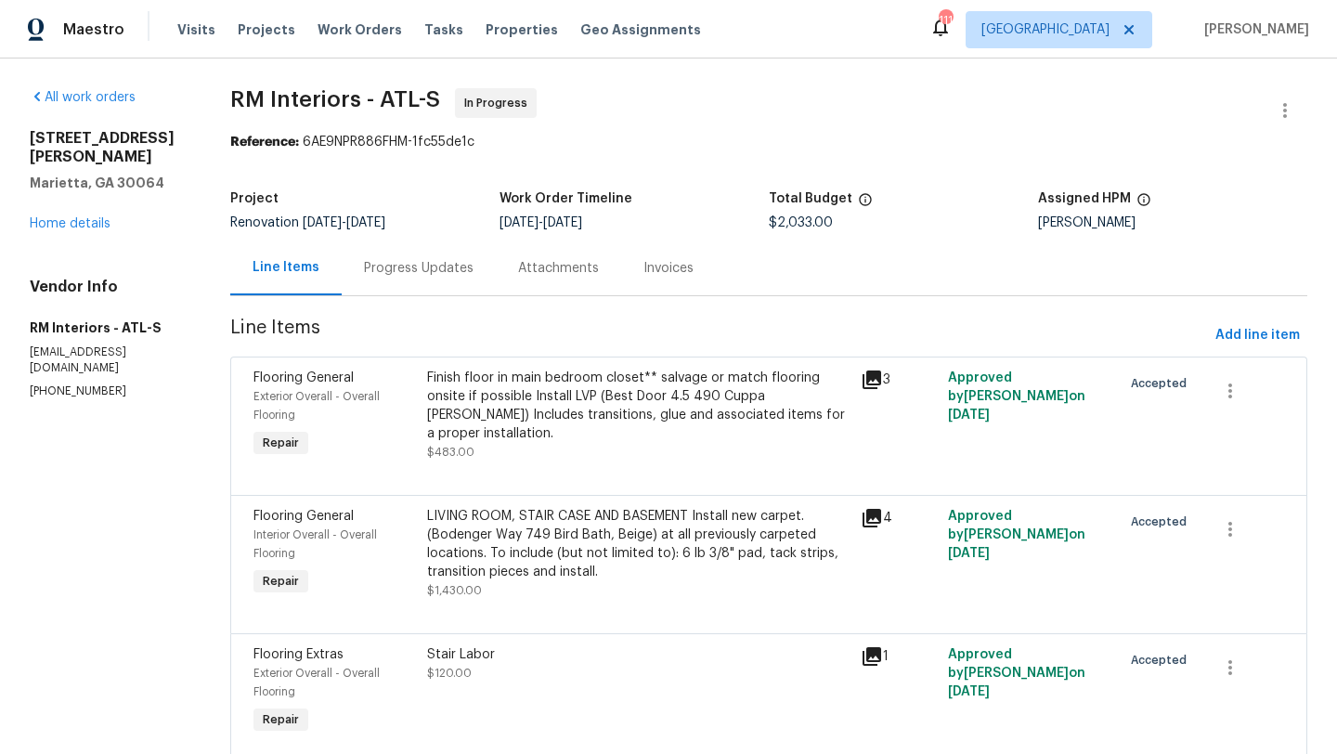
click at [406, 261] on div "Progress Updates" at bounding box center [419, 268] width 110 height 19
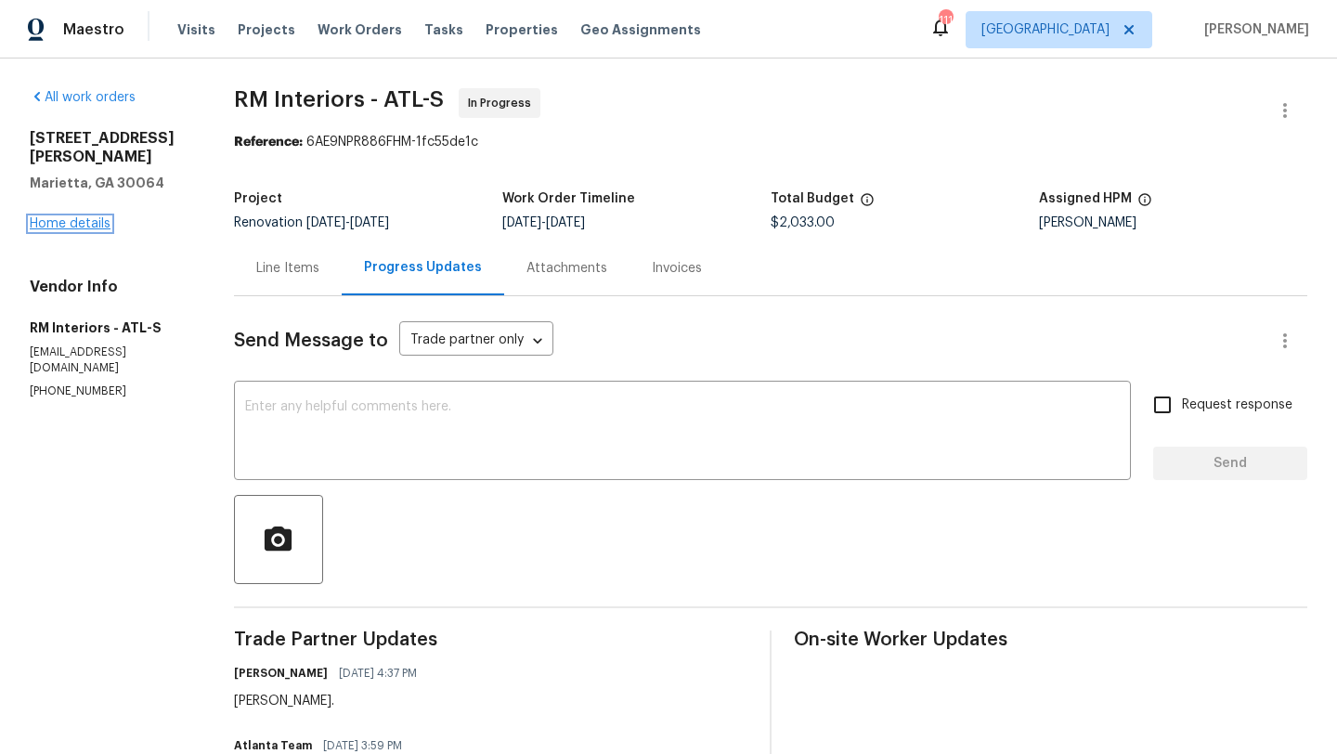
click at [91, 219] on link "Home details" at bounding box center [70, 223] width 81 height 13
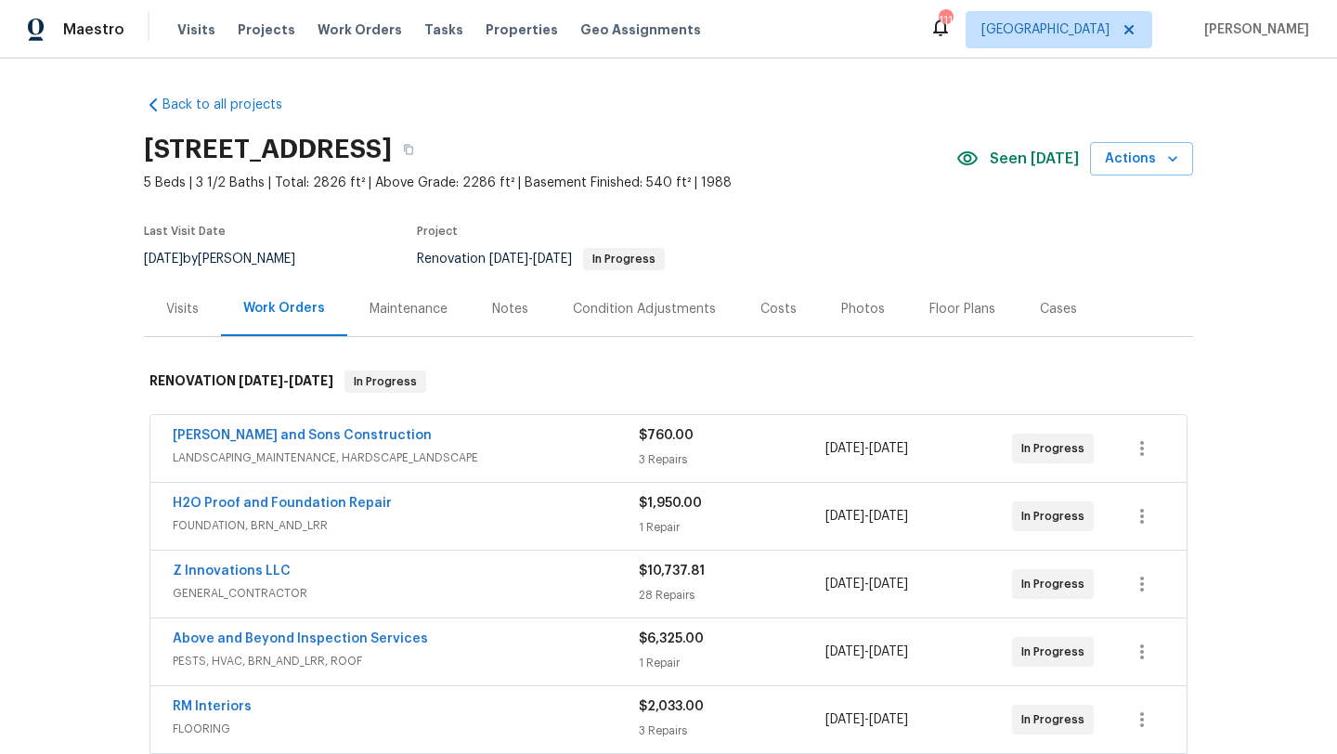
click at [771, 297] on div "Costs" at bounding box center [778, 308] width 81 height 55
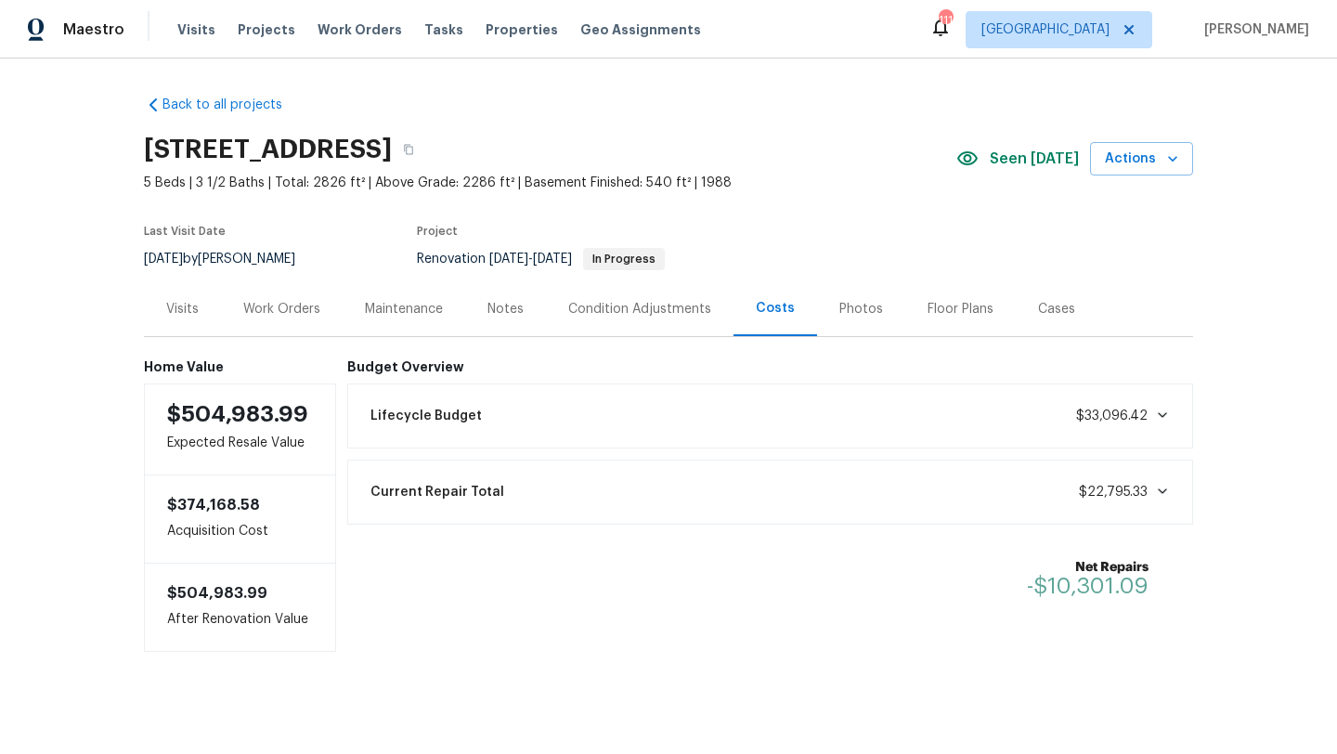
scroll to position [10, 0]
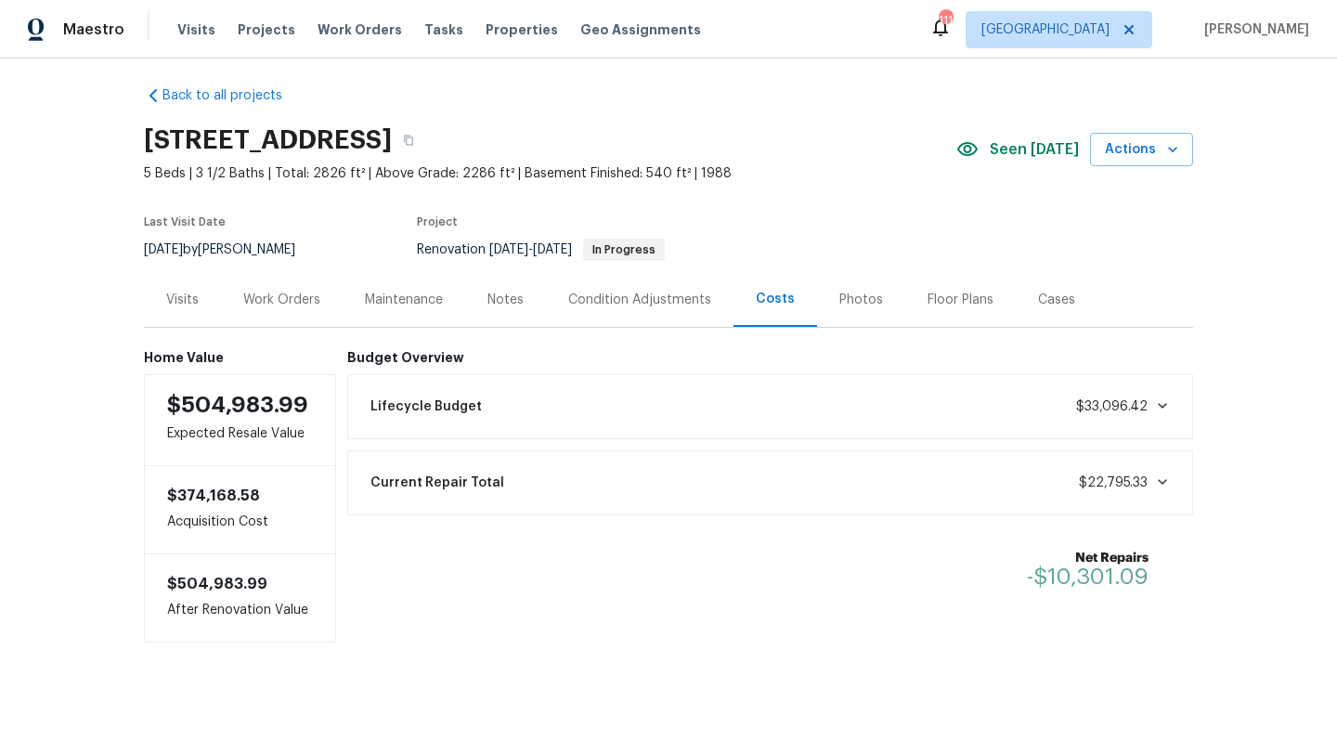
click at [201, 298] on div "Visits" at bounding box center [182, 299] width 77 height 55
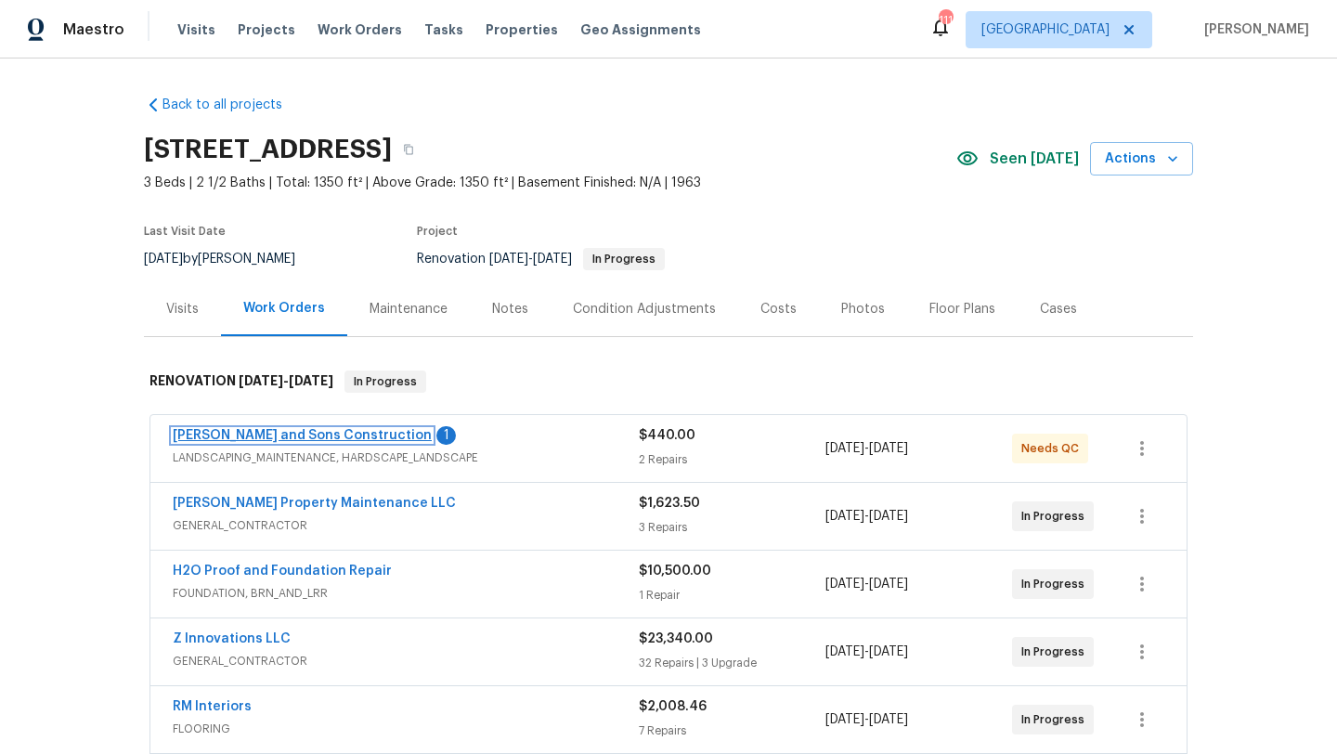
click at [306, 433] on link "[PERSON_NAME] and Sons Construction" at bounding box center [302, 435] width 259 height 13
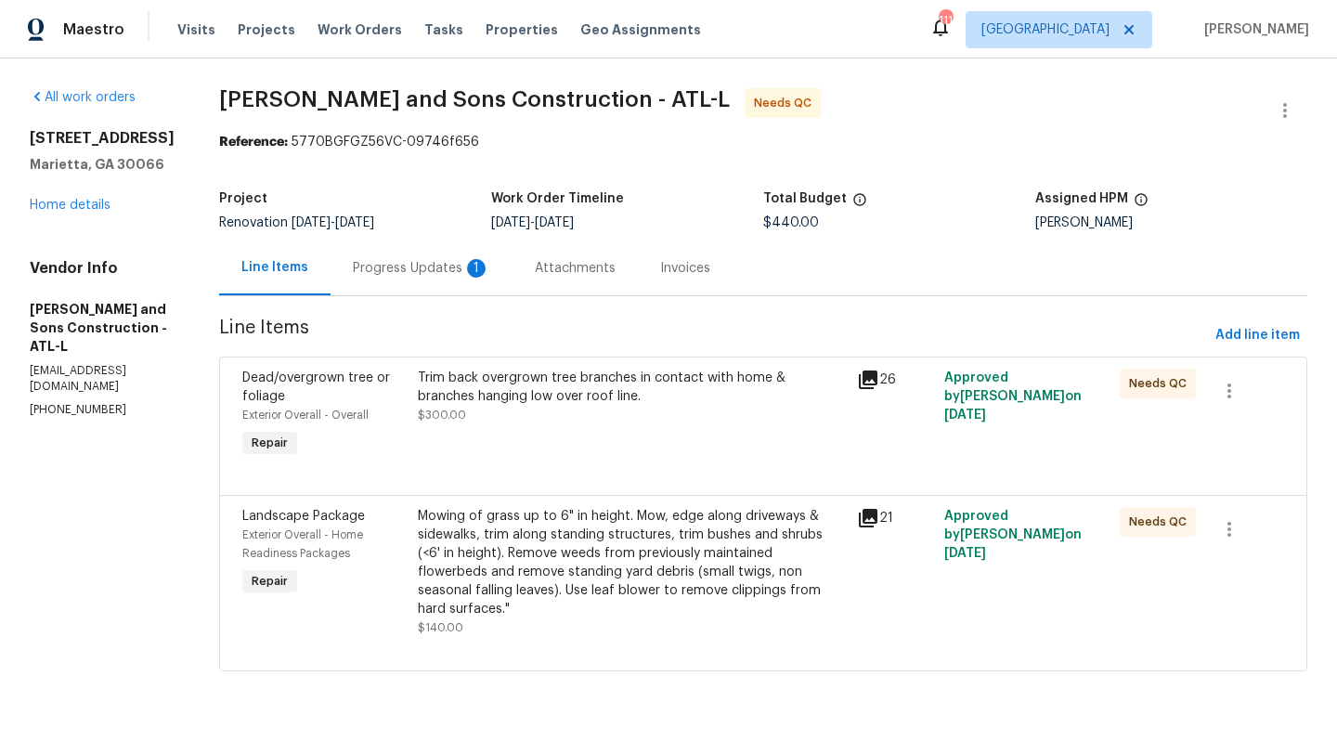
click at [412, 276] on div "Progress Updates 1" at bounding box center [421, 268] width 137 height 19
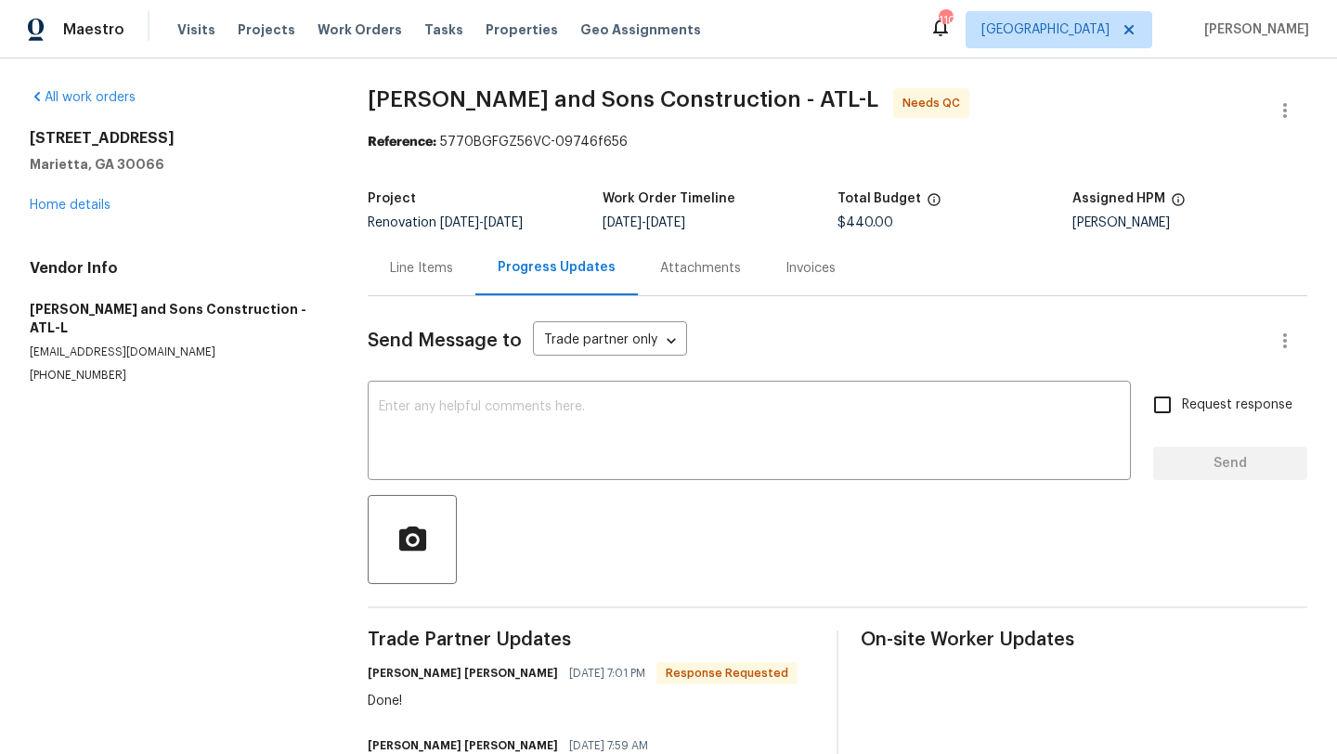
click at [419, 270] on div "Line Items" at bounding box center [421, 268] width 63 height 19
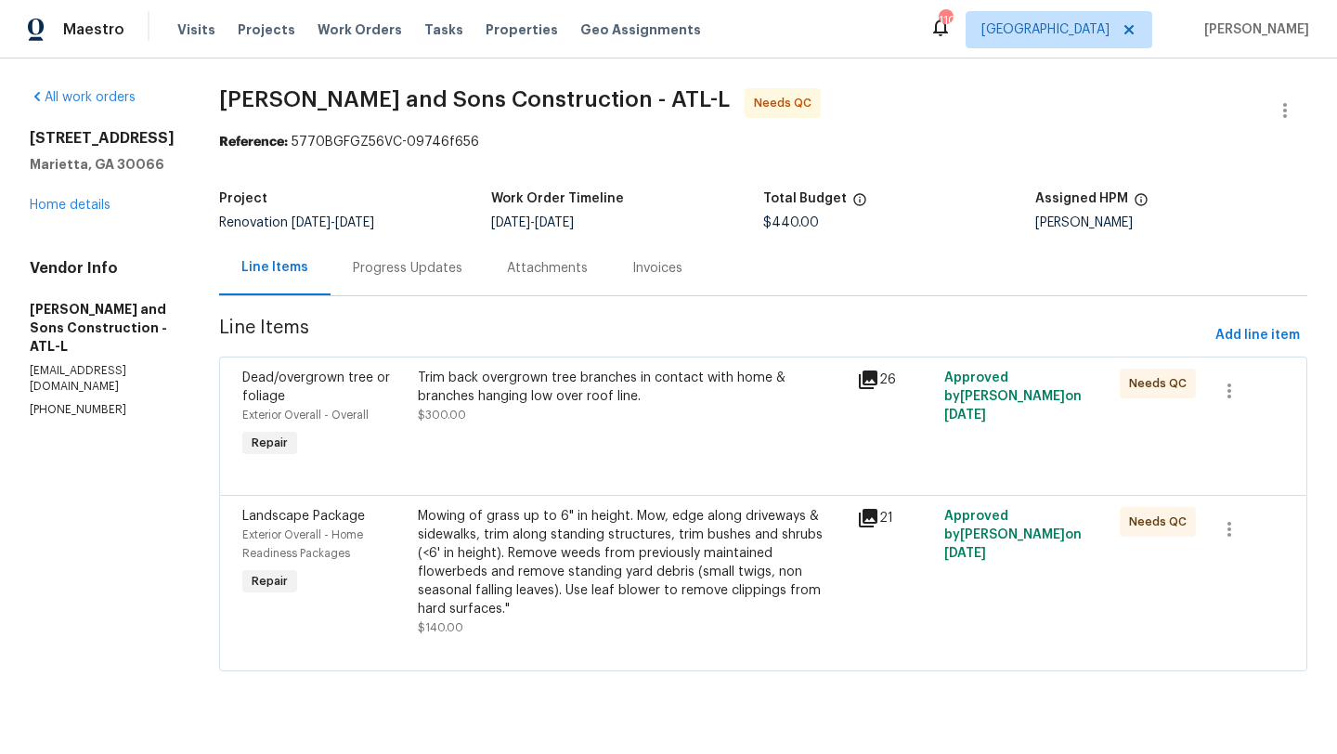
click at [265, 392] on div "Dead/overgrown tree or foliage" at bounding box center [324, 386] width 164 height 37
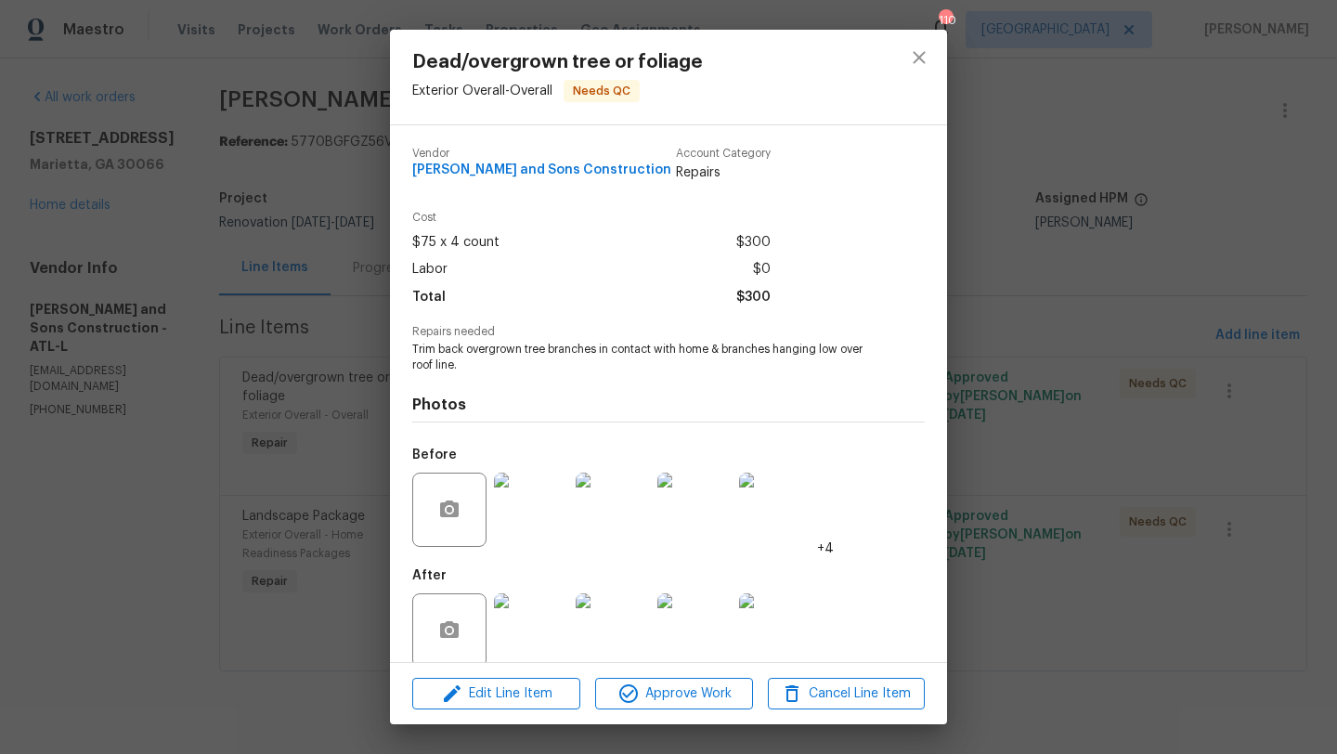
scroll to position [24, 0]
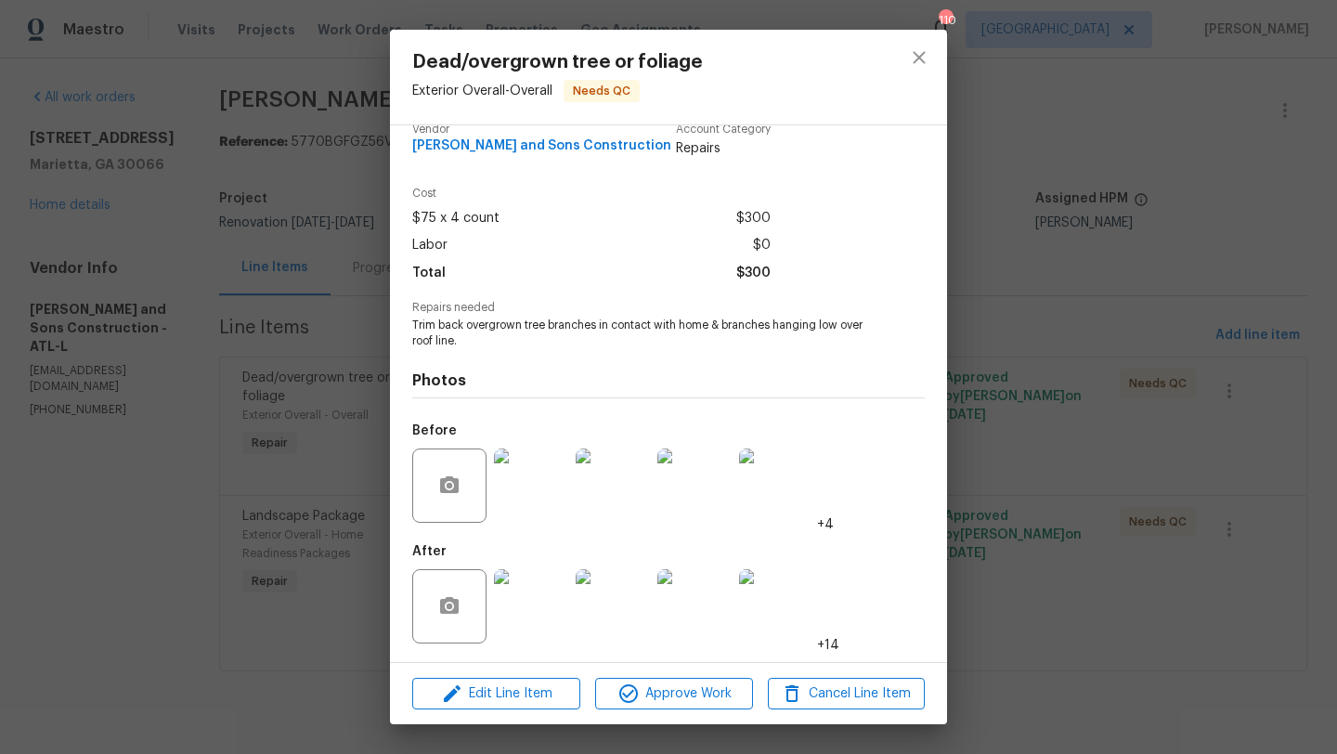
click at [533, 604] on img at bounding box center [531, 606] width 74 height 74
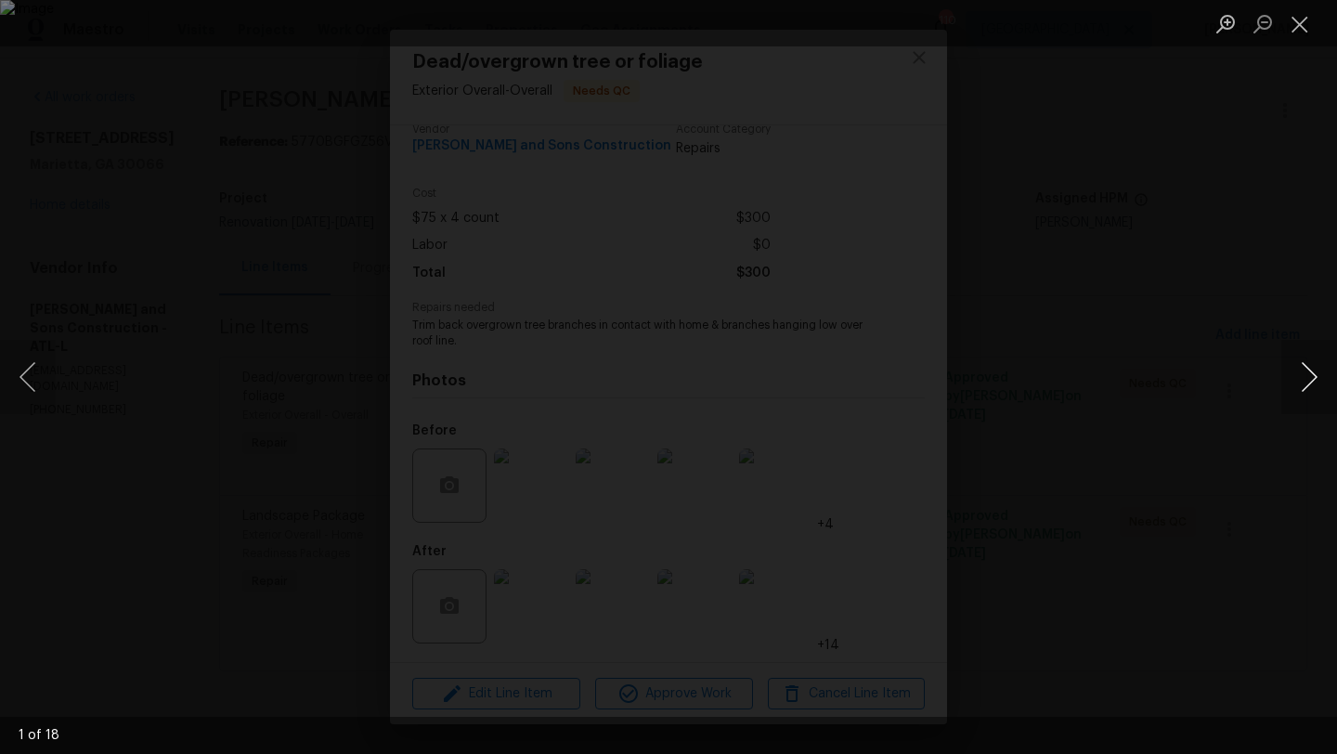
click at [1301, 360] on button "Next image" at bounding box center [1309, 377] width 56 height 74
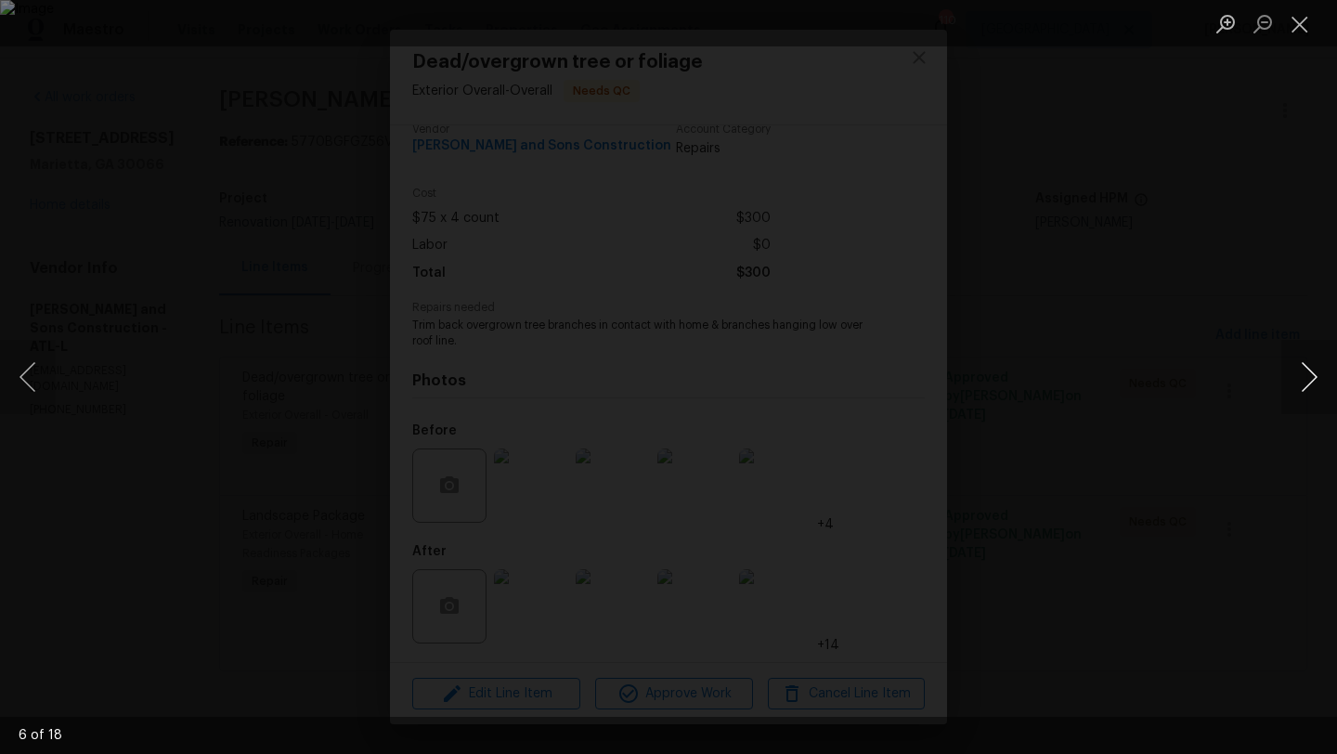
click at [1301, 360] on button "Next image" at bounding box center [1309, 377] width 56 height 74
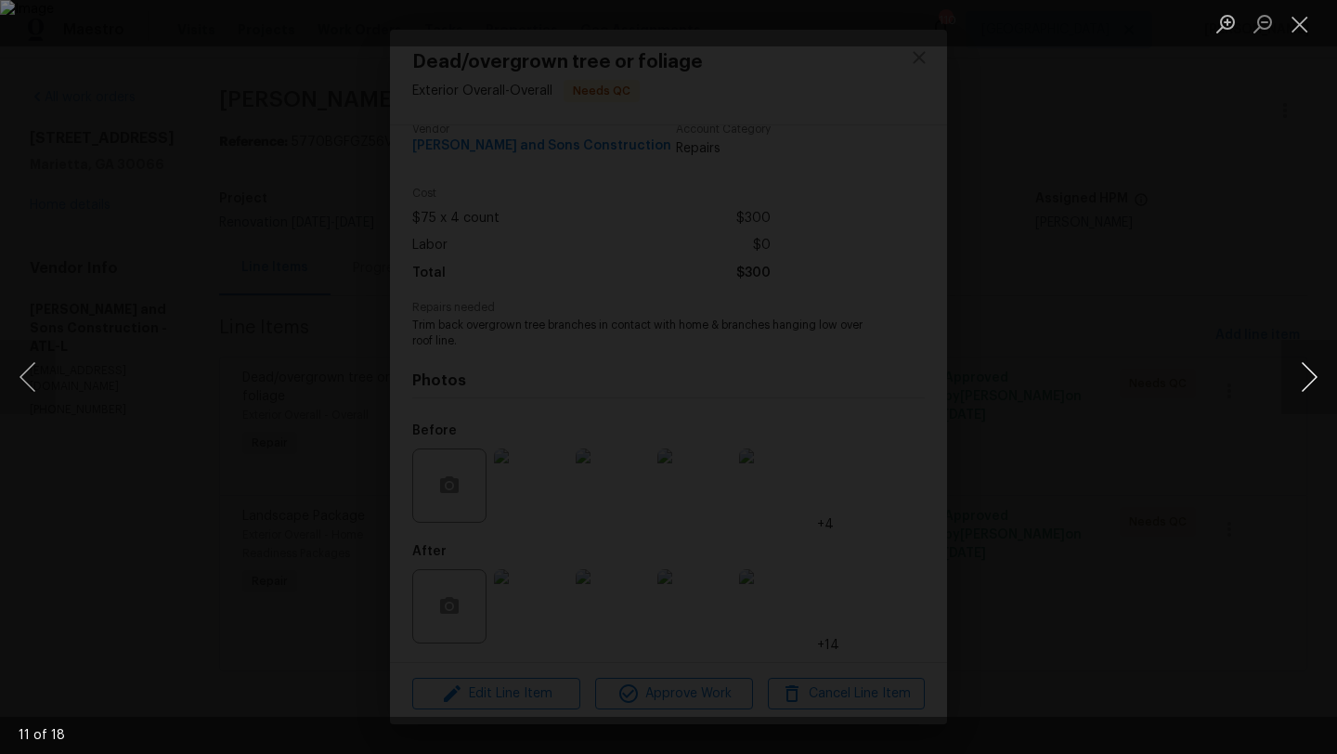
click at [1301, 360] on button "Next image" at bounding box center [1309, 377] width 56 height 74
click at [1306, 381] on button "Next image" at bounding box center [1309, 377] width 56 height 74
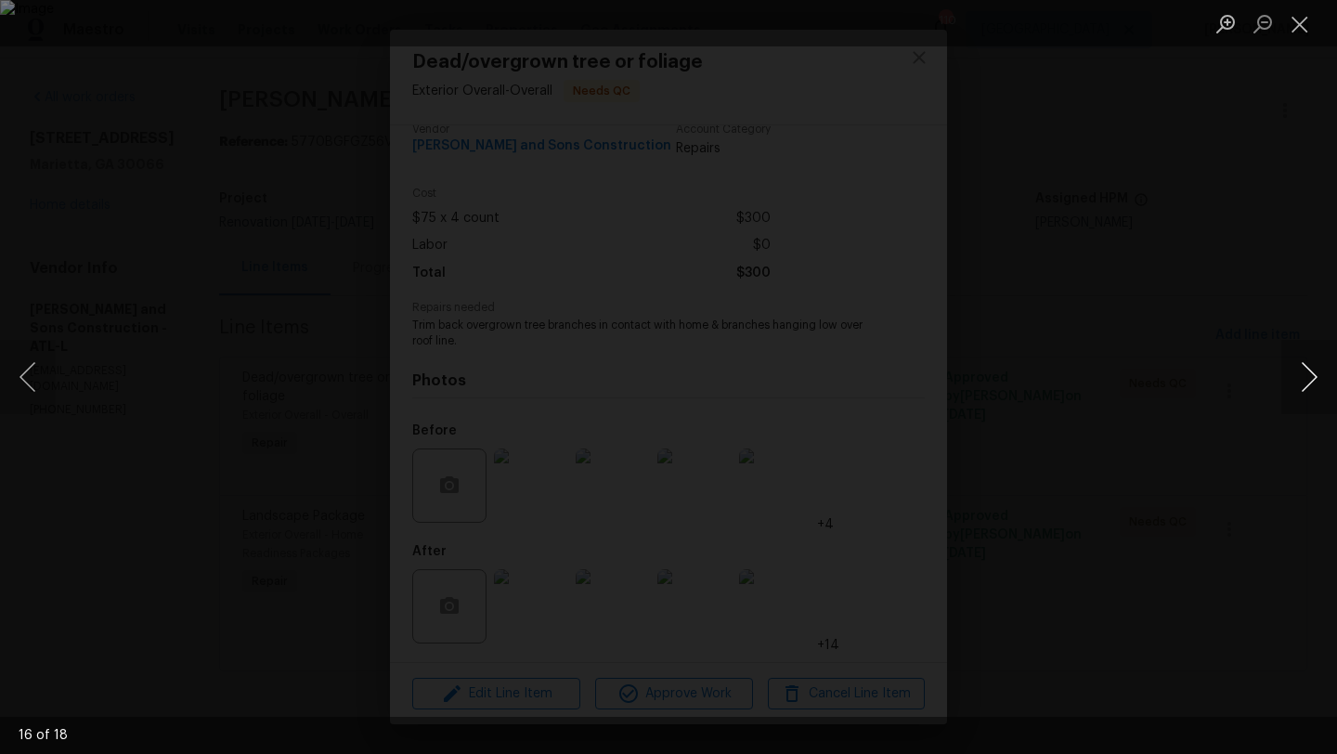
click at [1306, 381] on button "Next image" at bounding box center [1309, 377] width 56 height 74
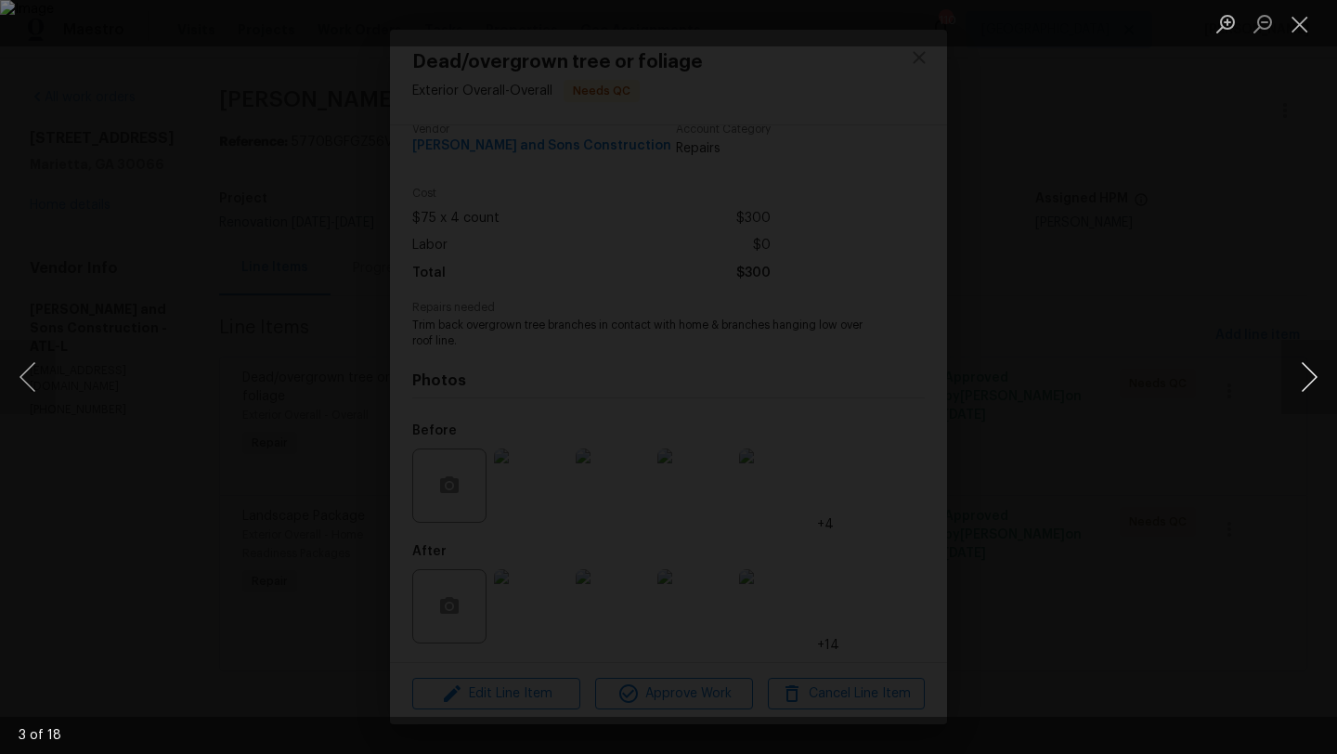
click at [1306, 381] on button "Next image" at bounding box center [1309, 377] width 56 height 74
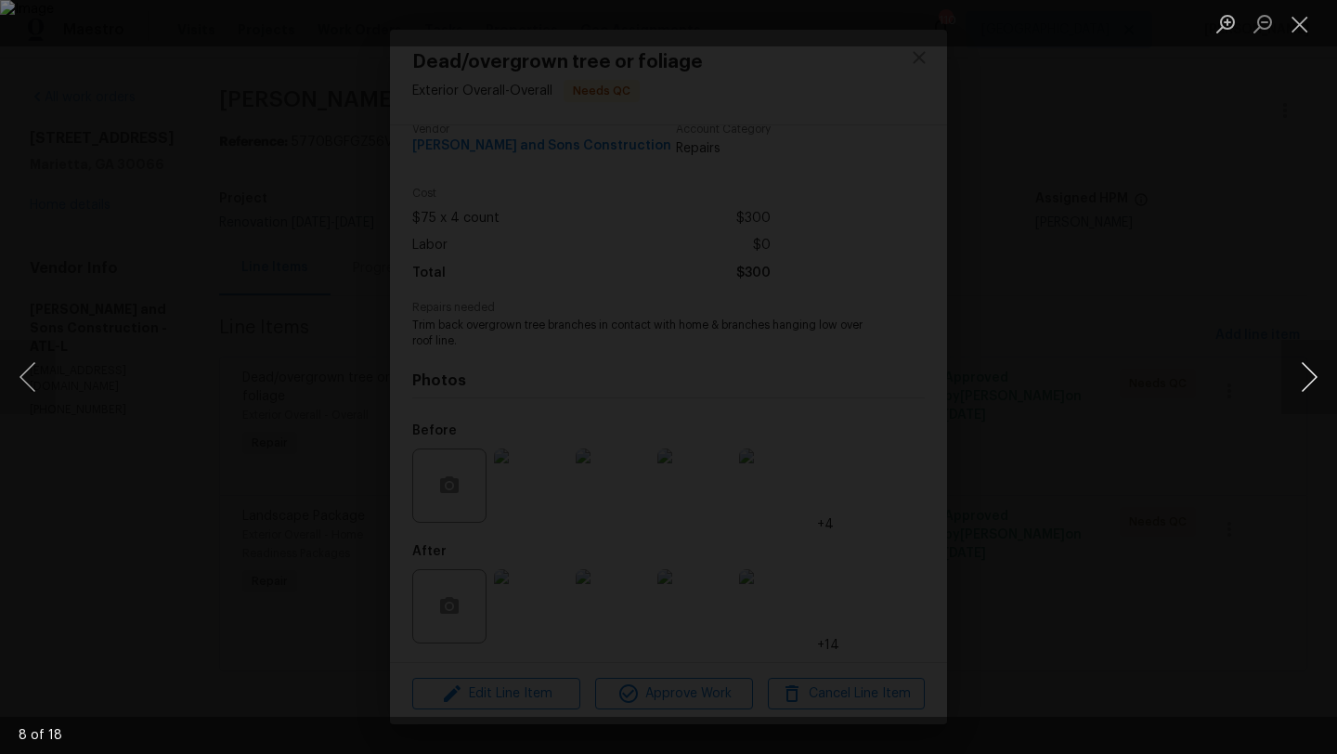
click at [1306, 381] on button "Next image" at bounding box center [1309, 377] width 56 height 74
click at [1283, 295] on div "Lightbox" at bounding box center [668, 377] width 1337 height 754
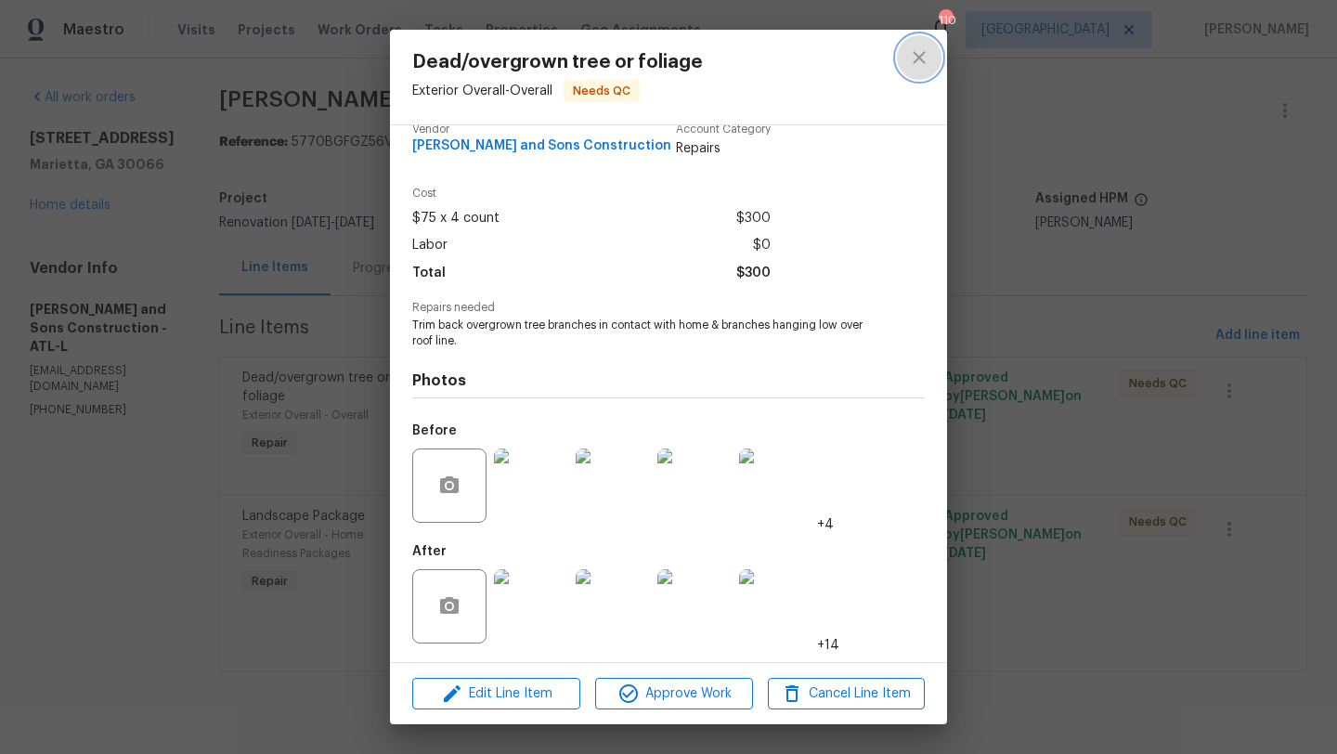
click at [915, 61] on icon "close" at bounding box center [918, 57] width 12 height 12
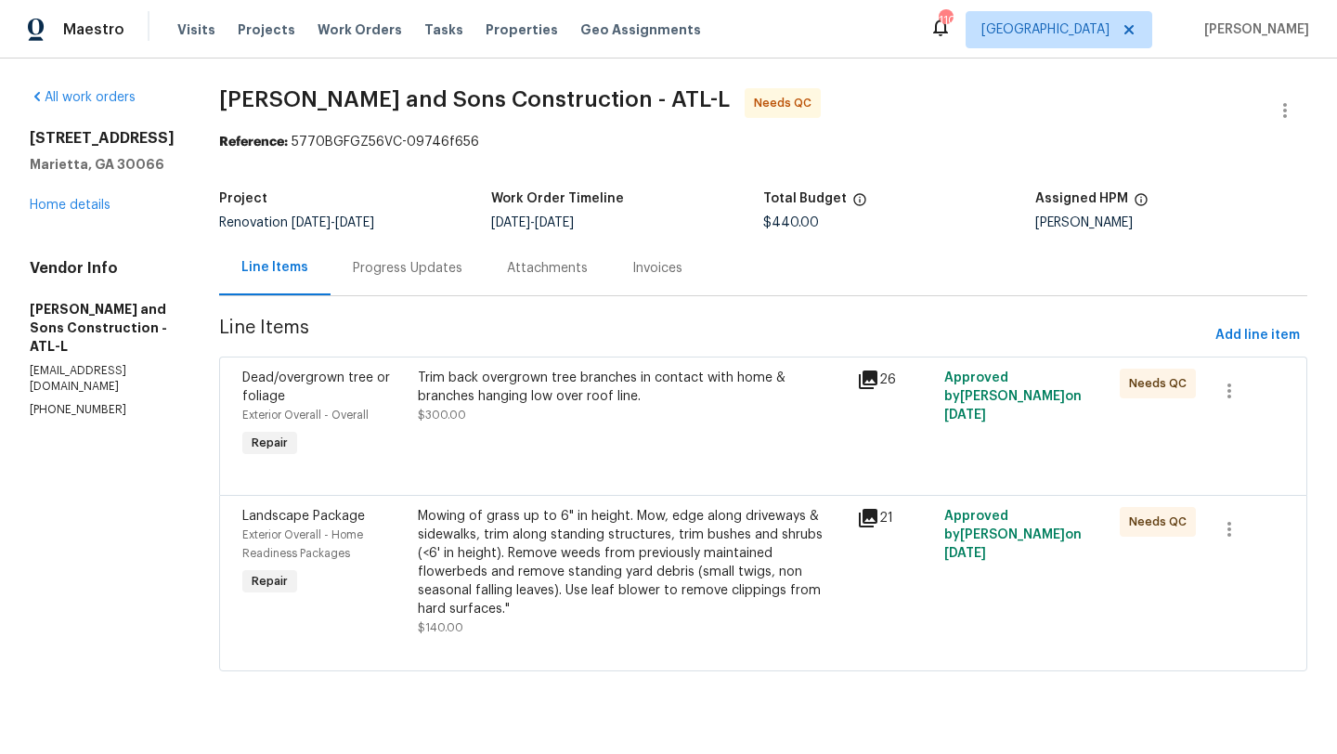
click at [93, 214] on div "692 Suholden Cir Marietta, GA 30066 Home details" at bounding box center [102, 171] width 145 height 85
click at [92, 212] on link "Home details" at bounding box center [70, 205] width 81 height 13
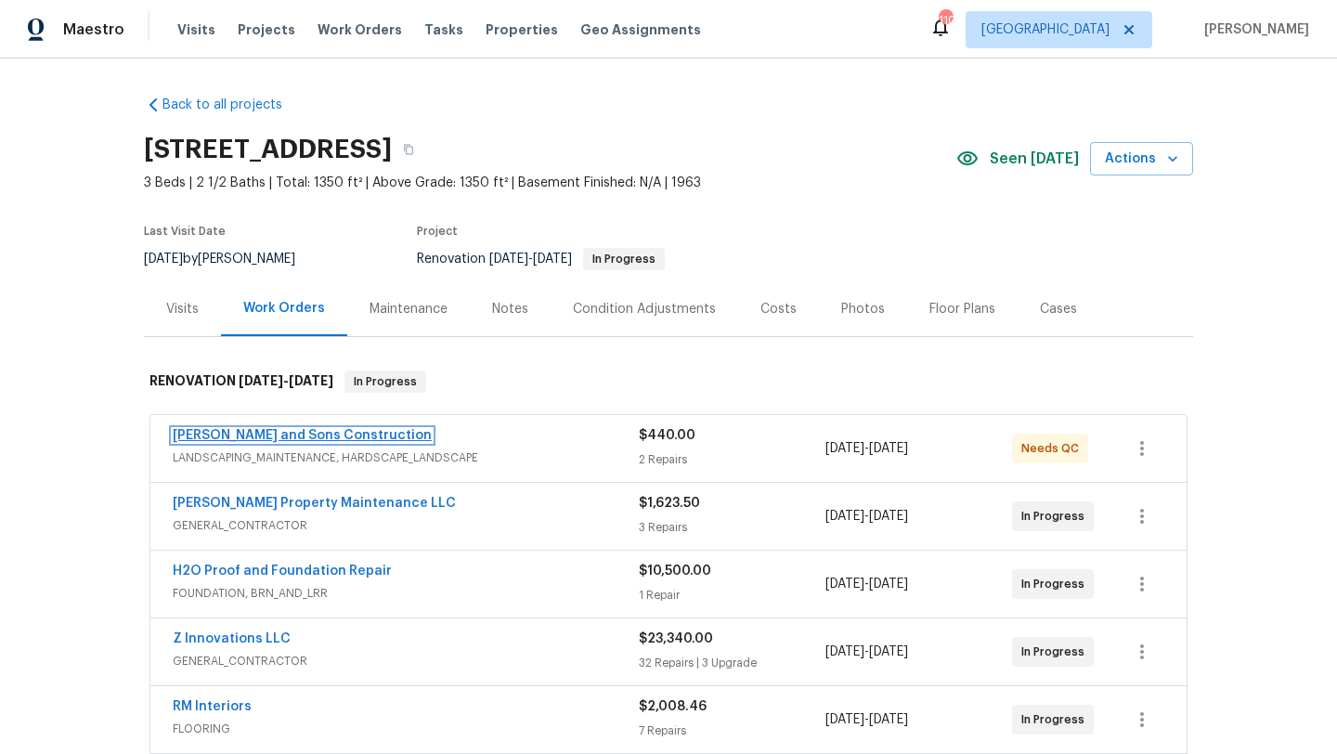
click at [313, 437] on link "[PERSON_NAME] and Sons Construction" at bounding box center [302, 435] width 259 height 13
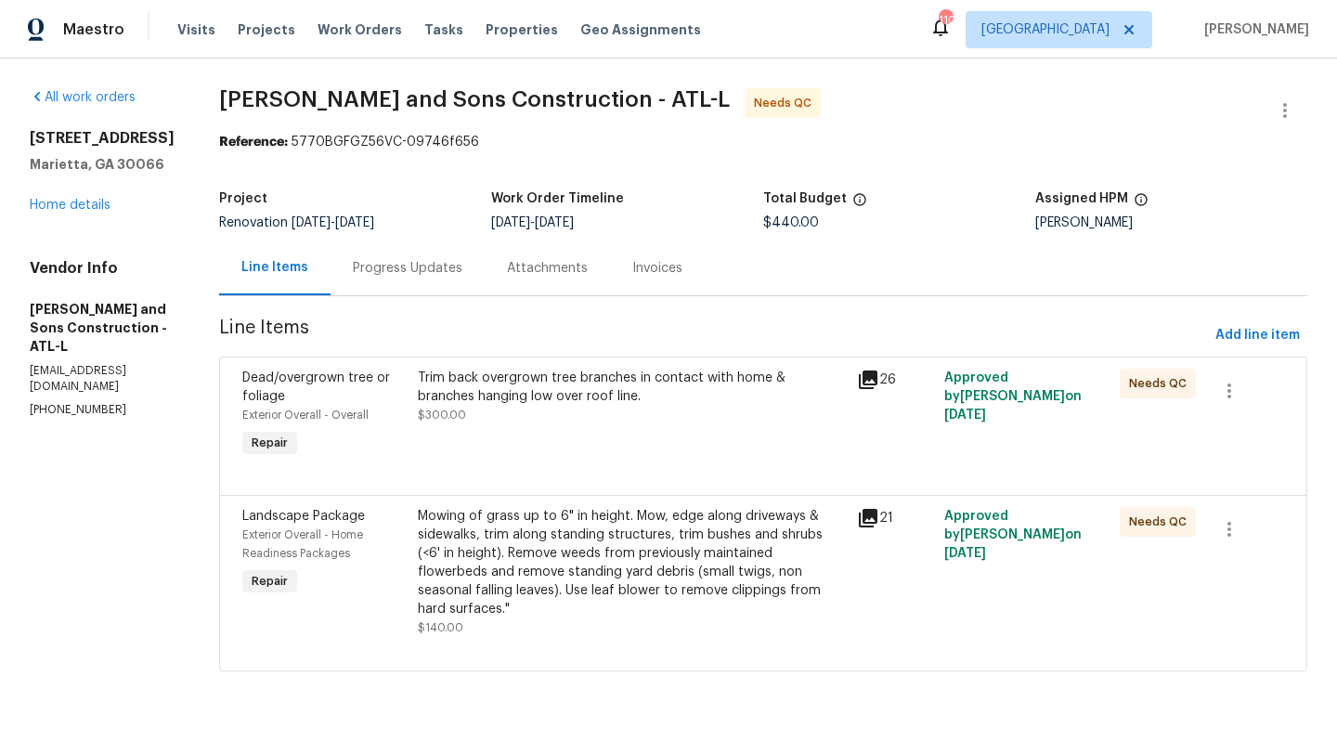
click at [407, 278] on div "Progress Updates" at bounding box center [407, 267] width 154 height 55
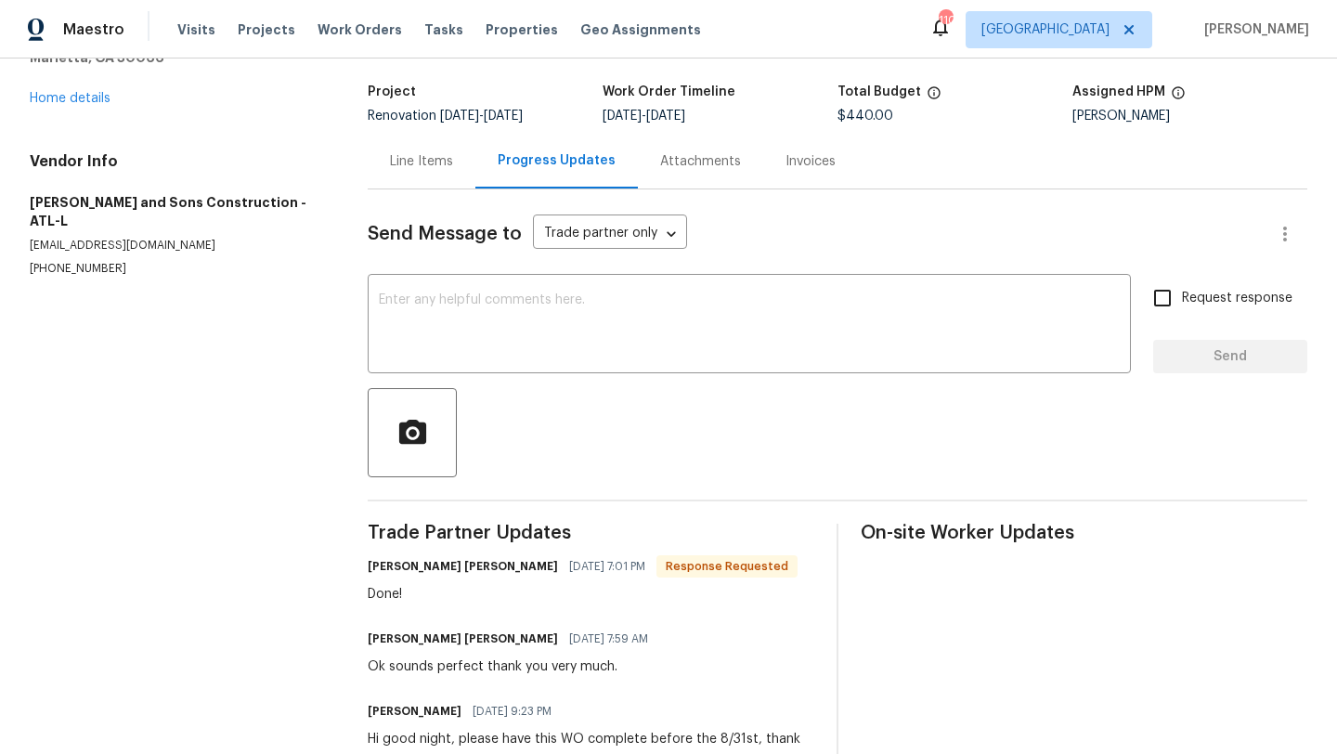
scroll to position [109, 0]
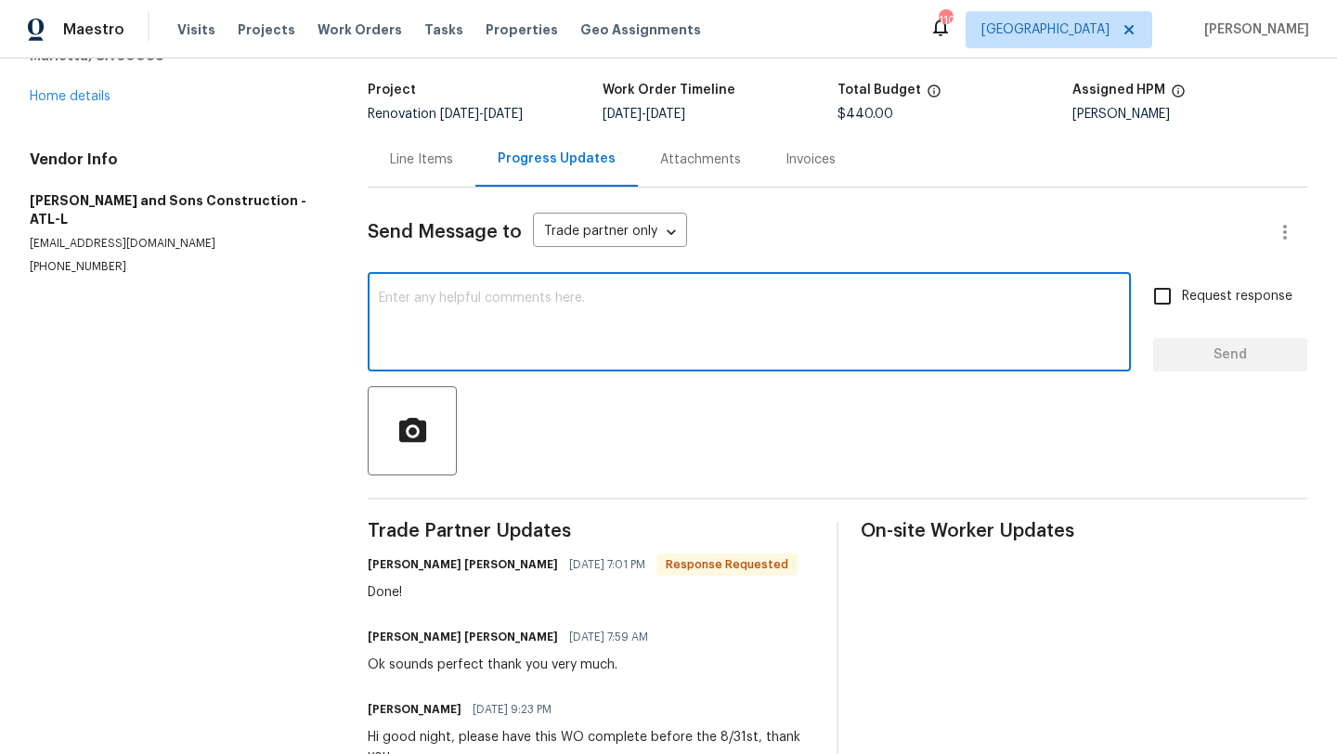
click at [545, 292] on textarea at bounding box center [749, 323] width 741 height 65
type textarea "TY"
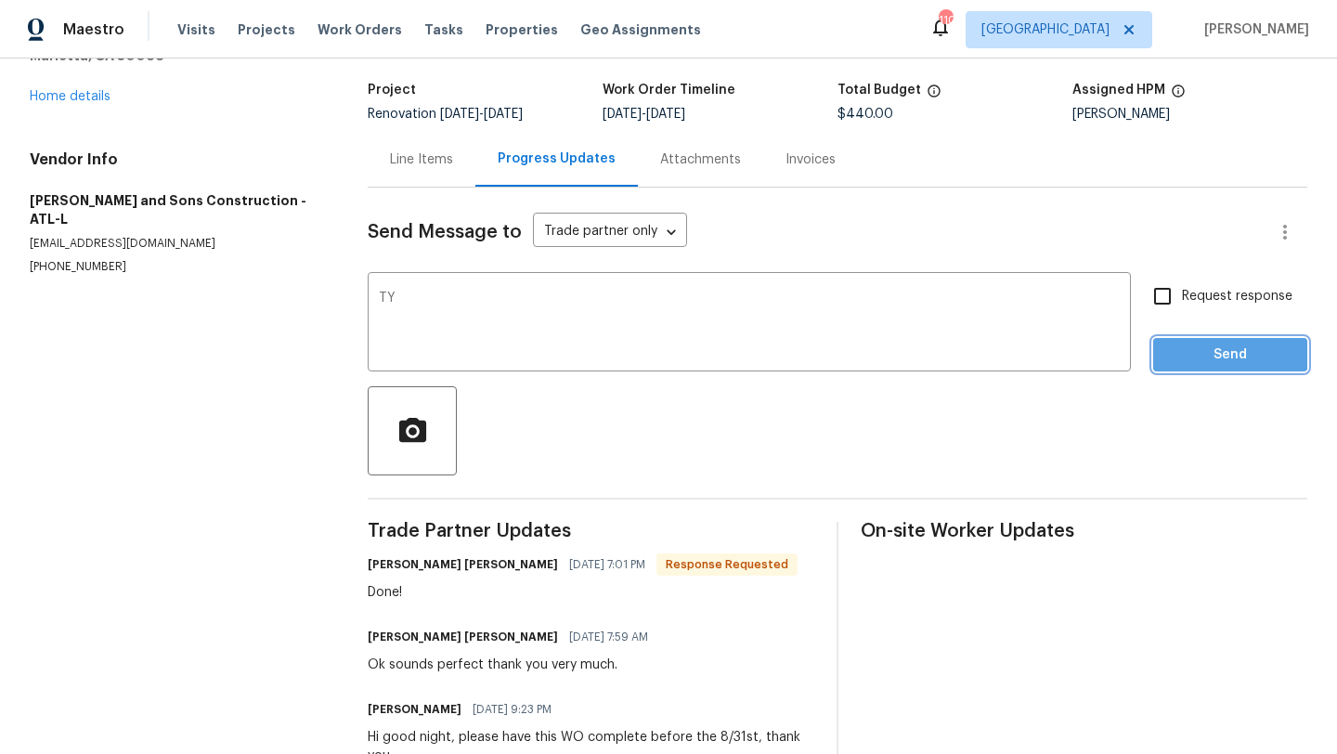
click at [1178, 344] on span "Send" at bounding box center [1230, 354] width 124 height 23
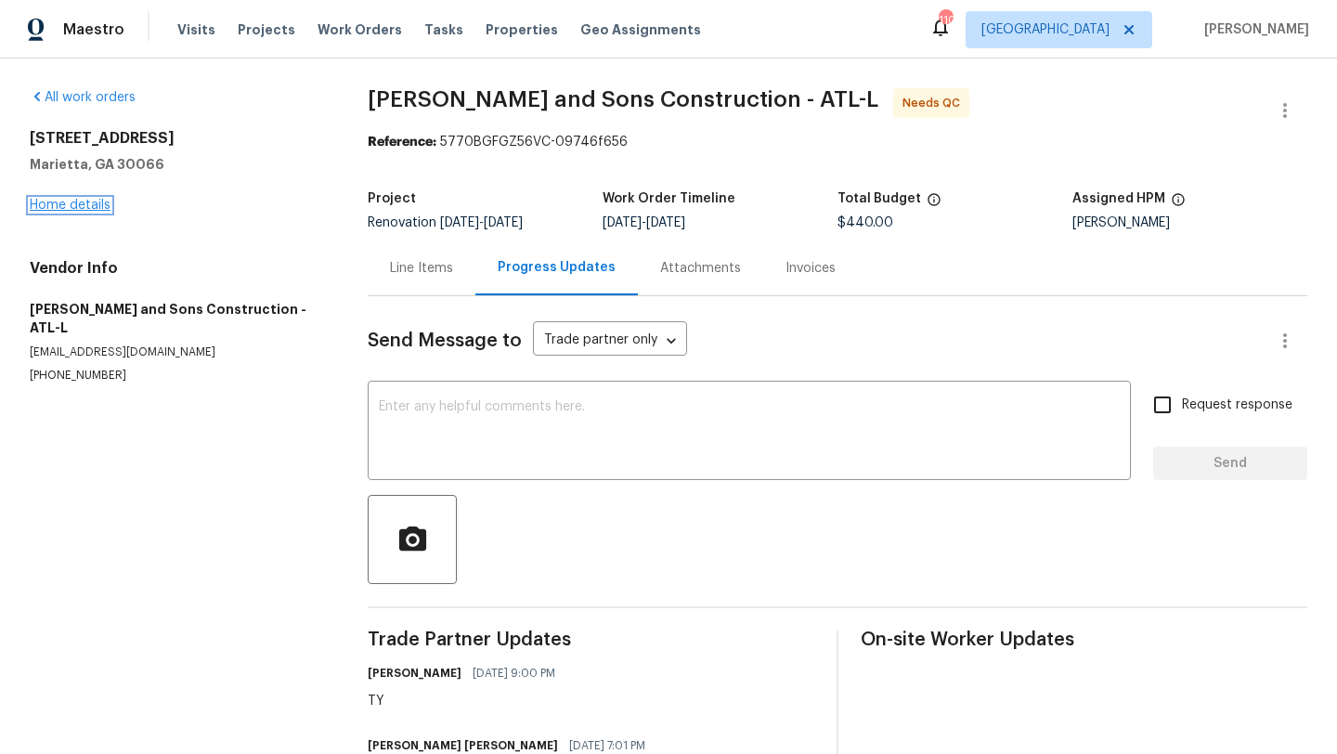
click at [104, 201] on link "Home details" at bounding box center [70, 205] width 81 height 13
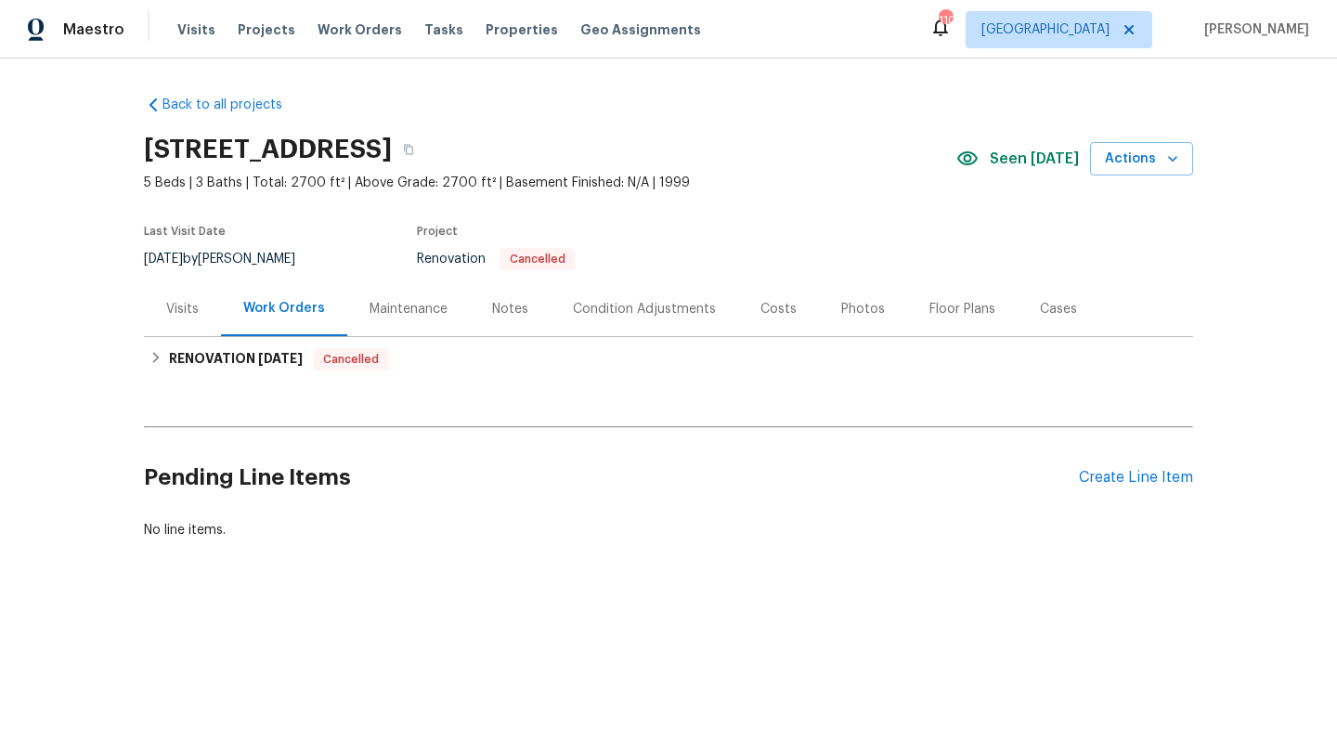
click at [486, 320] on div "Notes" at bounding box center [510, 308] width 81 height 55
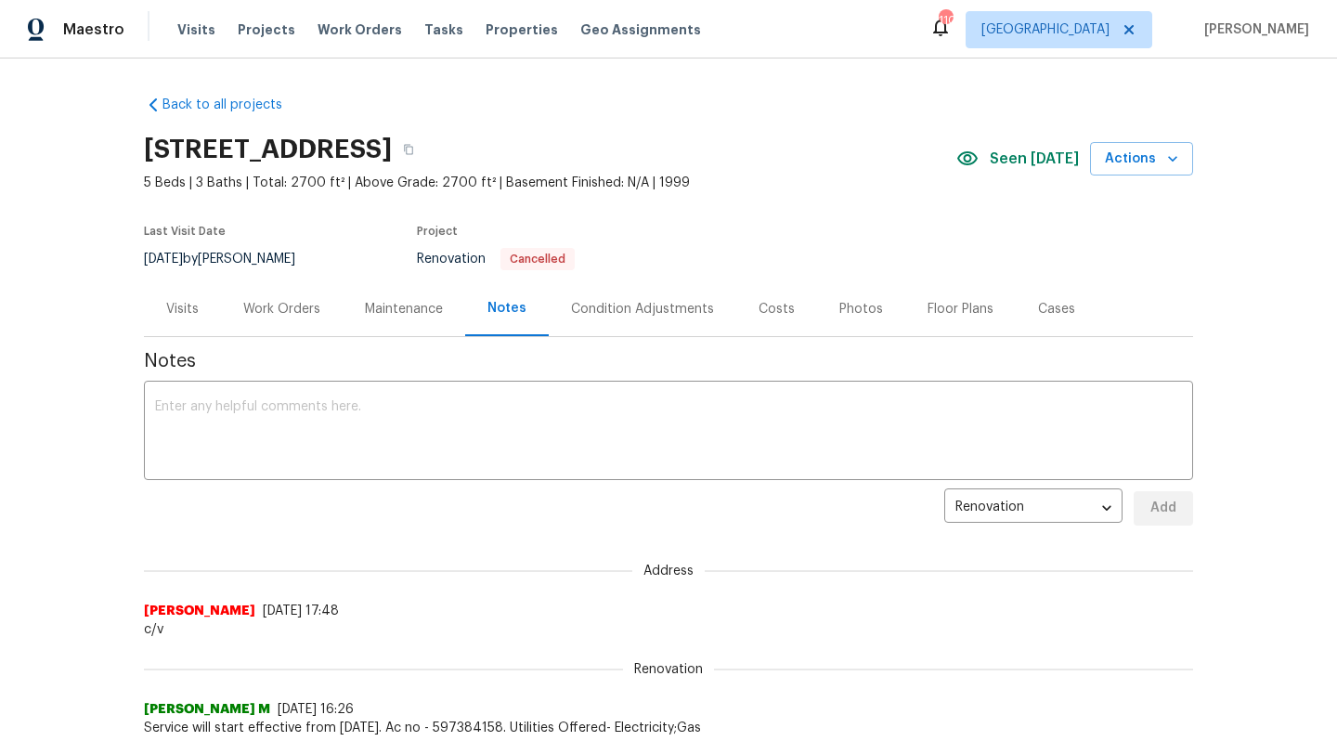
click at [307, 312] on div "Work Orders" at bounding box center [281, 309] width 77 height 19
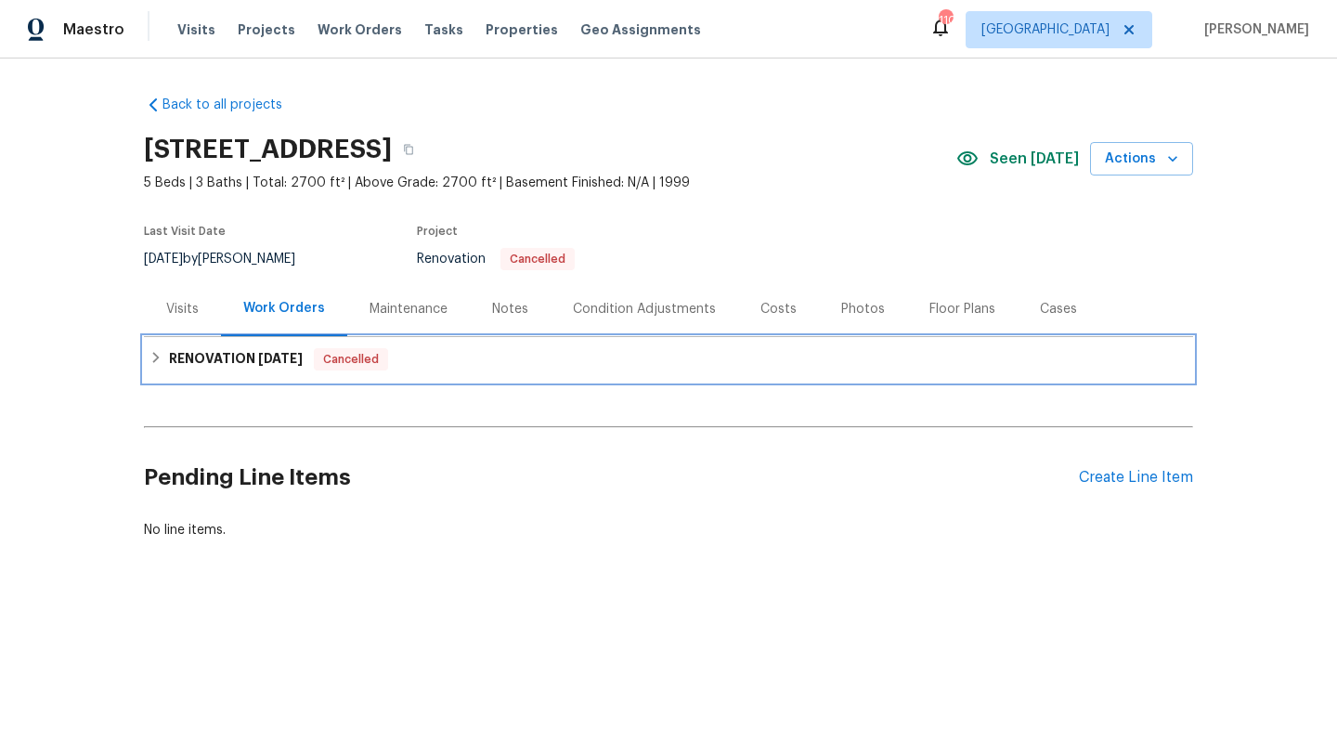
click at [436, 349] on div "RENOVATION 9/2/25 Cancelled" at bounding box center [668, 359] width 1038 height 22
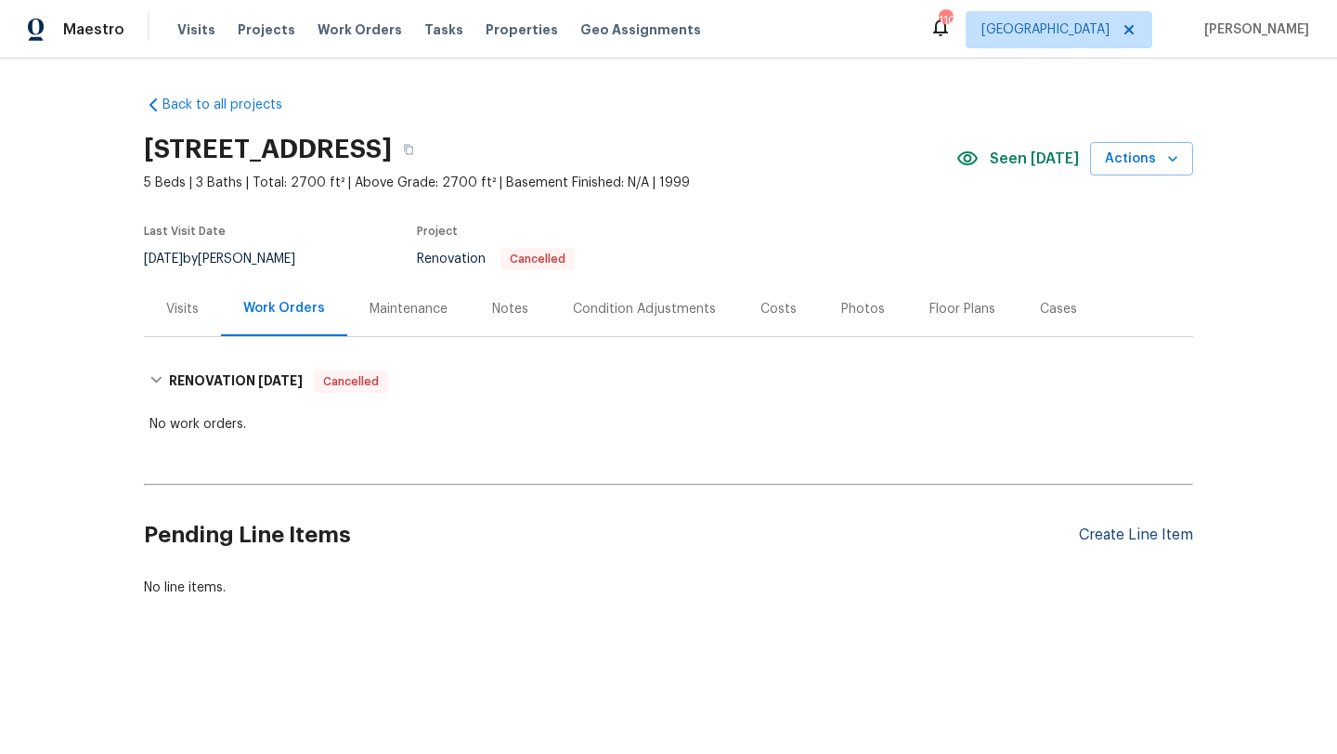
click at [1117, 543] on div "Create Line Item" at bounding box center [1136, 535] width 114 height 18
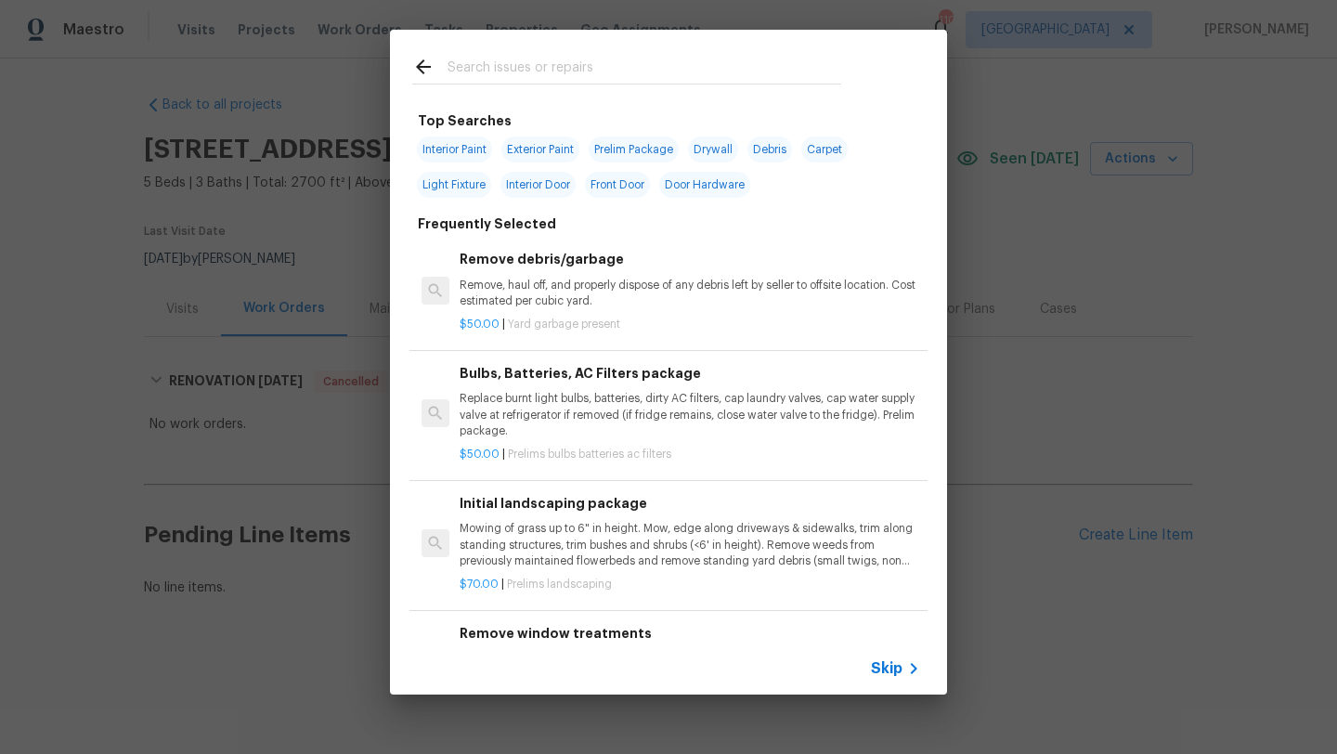
click at [551, 69] on input "text" at bounding box center [644, 70] width 394 height 28
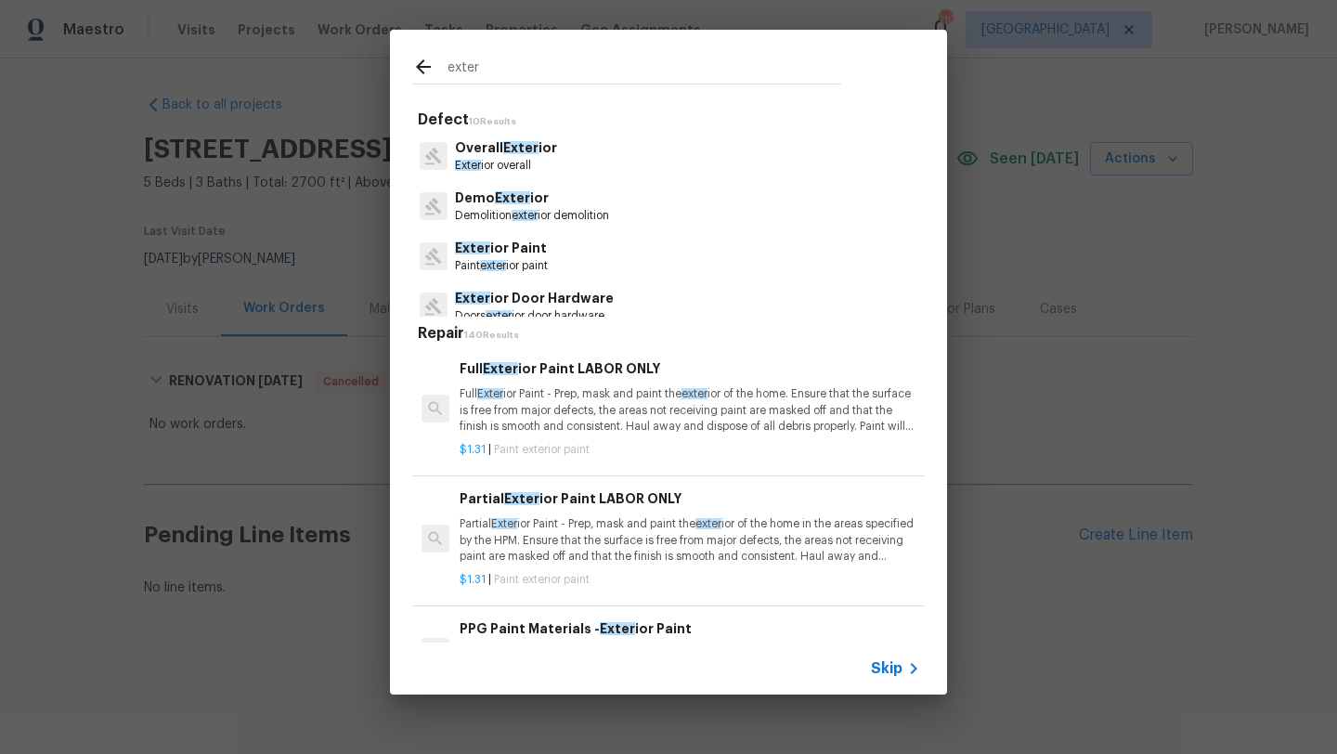
type input "exter"
click at [546, 262] on p "Paint exter ior paint" at bounding box center [501, 266] width 93 height 16
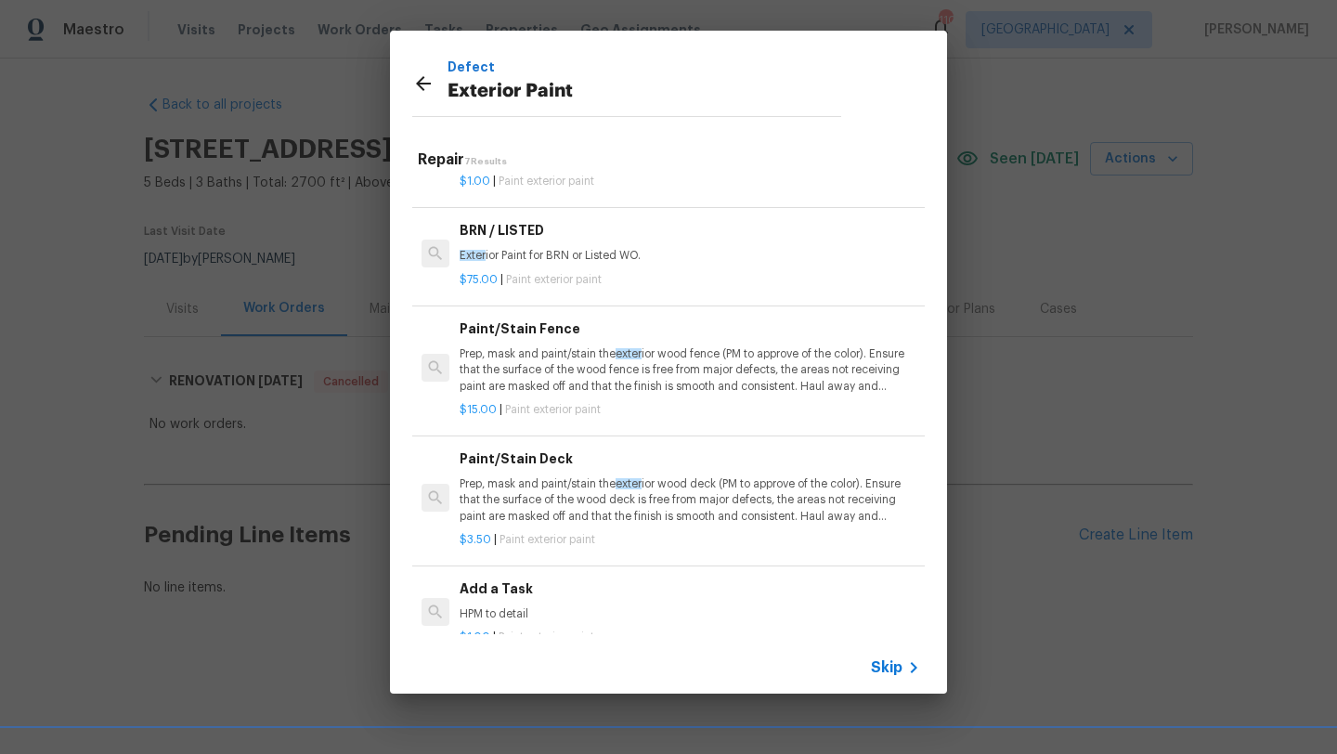
scroll to position [353, 0]
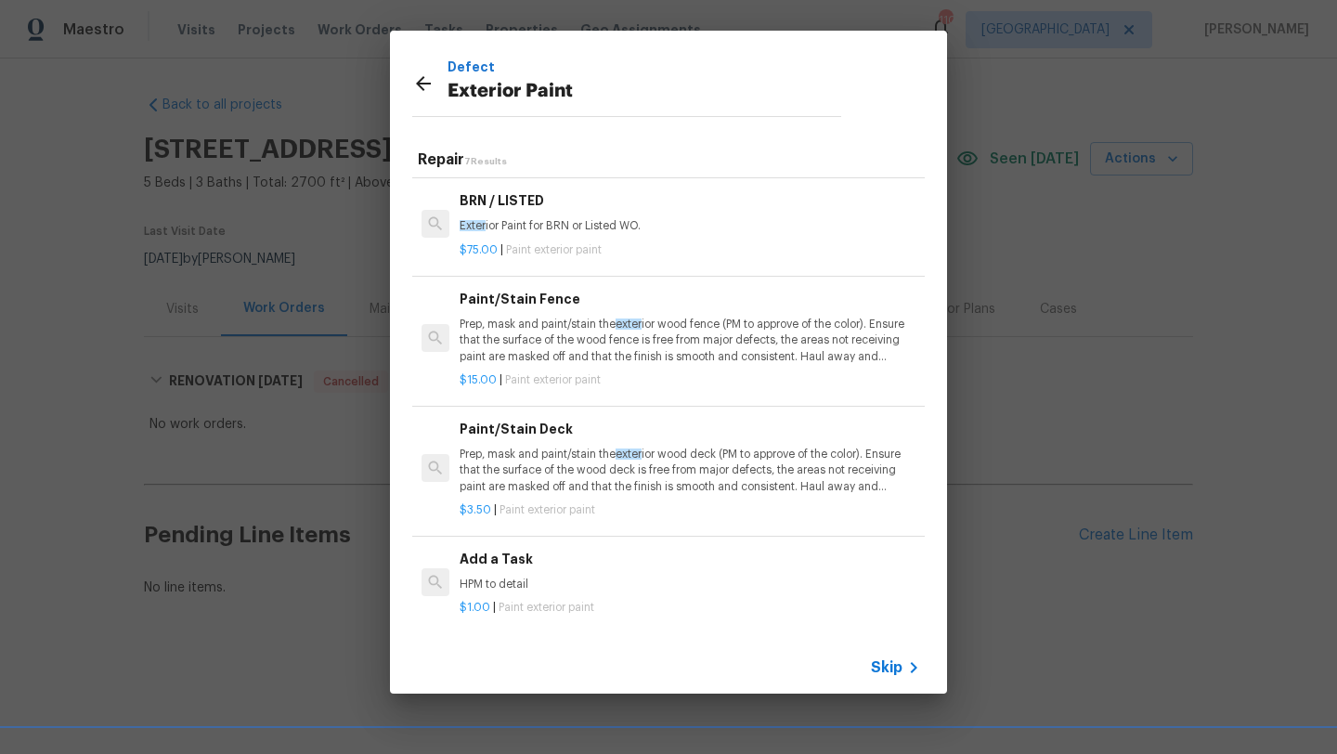
click at [543, 575] on div "Add a Task HPM to detail" at bounding box center [689, 571] width 460 height 45
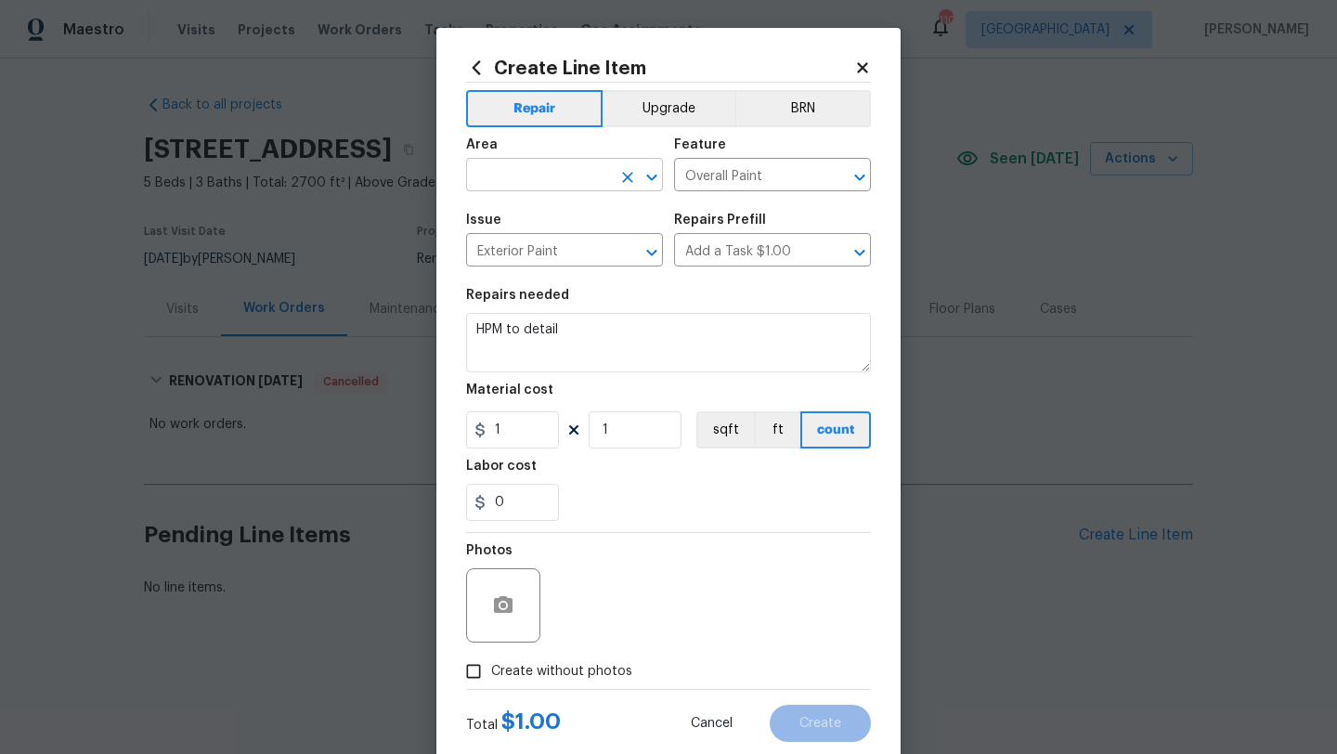
click at [585, 172] on input "text" at bounding box center [538, 176] width 145 height 29
click at [543, 255] on li "Exterior Overall" at bounding box center [564, 249] width 197 height 31
type input "Exterior Overall"
click at [753, 235] on div "Repairs Prefill" at bounding box center [772, 225] width 197 height 24
click at [753, 250] on input "Add a Task $1.00" at bounding box center [746, 252] width 145 height 29
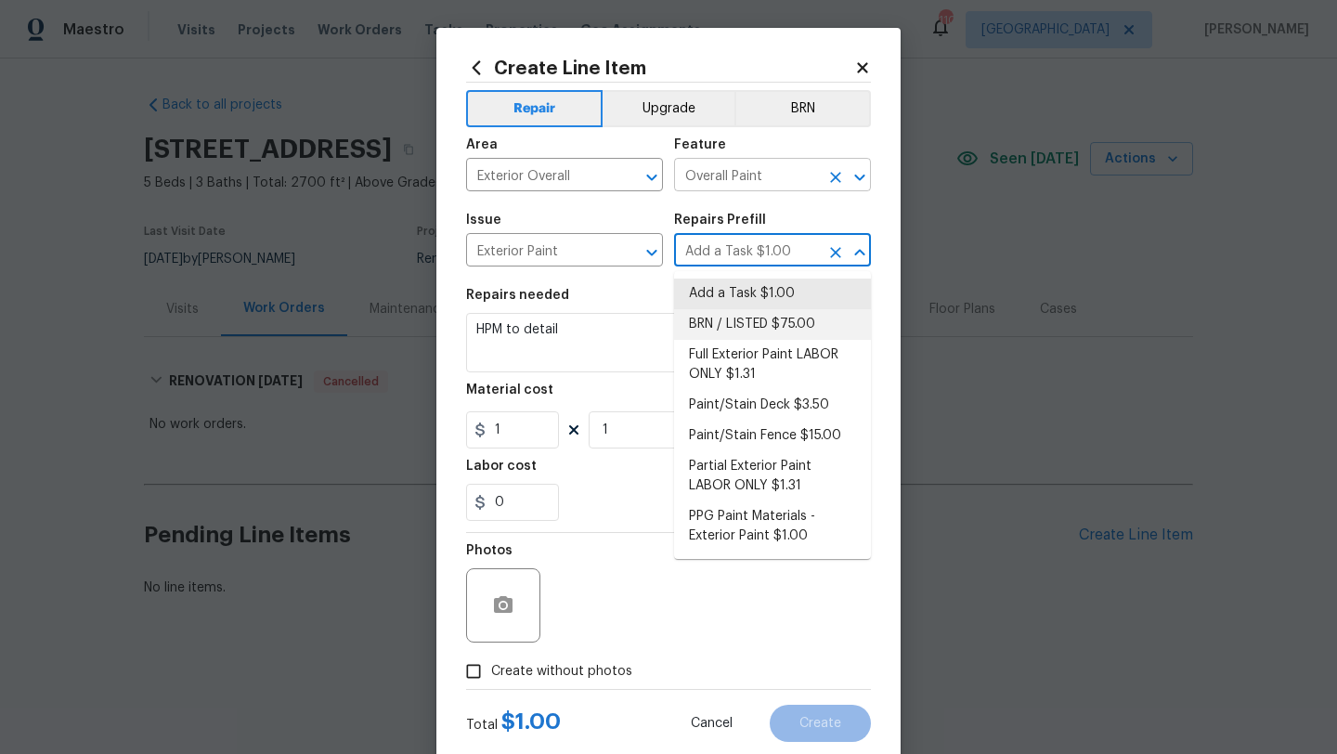
click at [725, 176] on input "Overall Paint" at bounding box center [746, 176] width 145 height 29
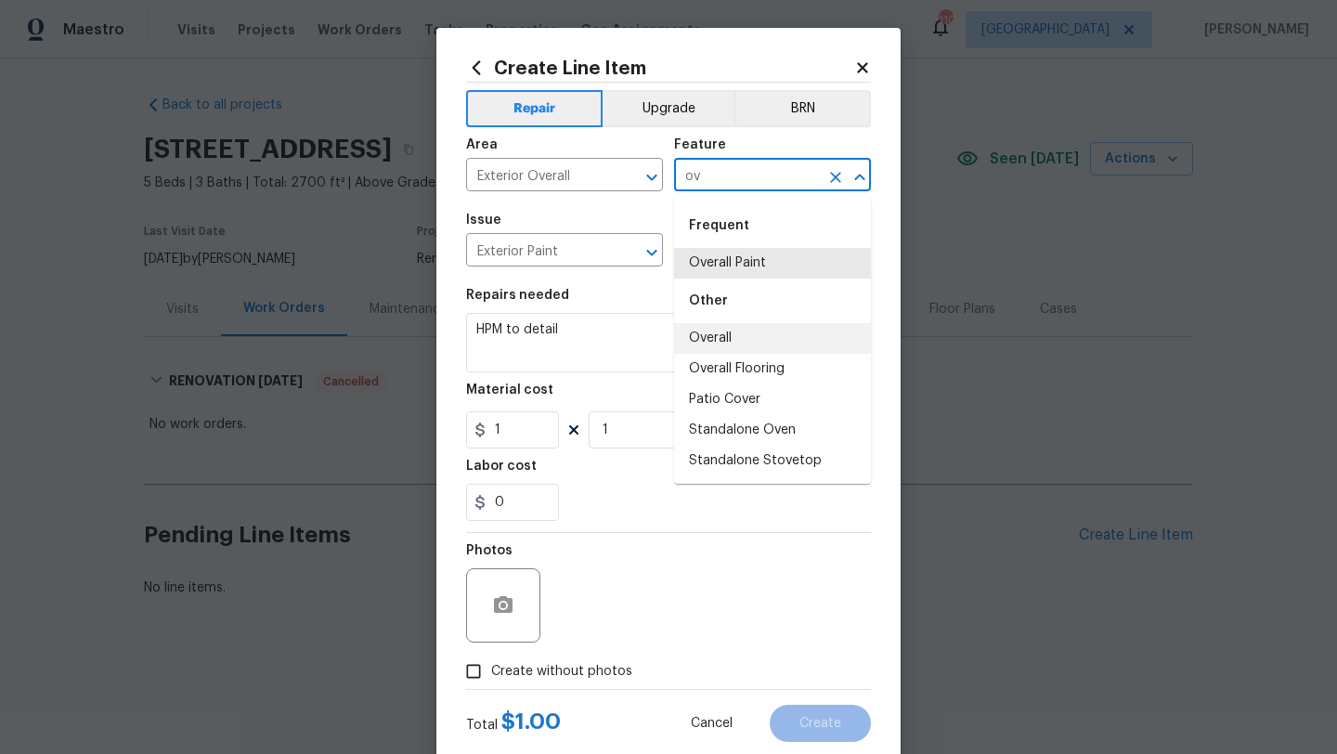
click at [730, 342] on li "Overall" at bounding box center [772, 338] width 197 height 31
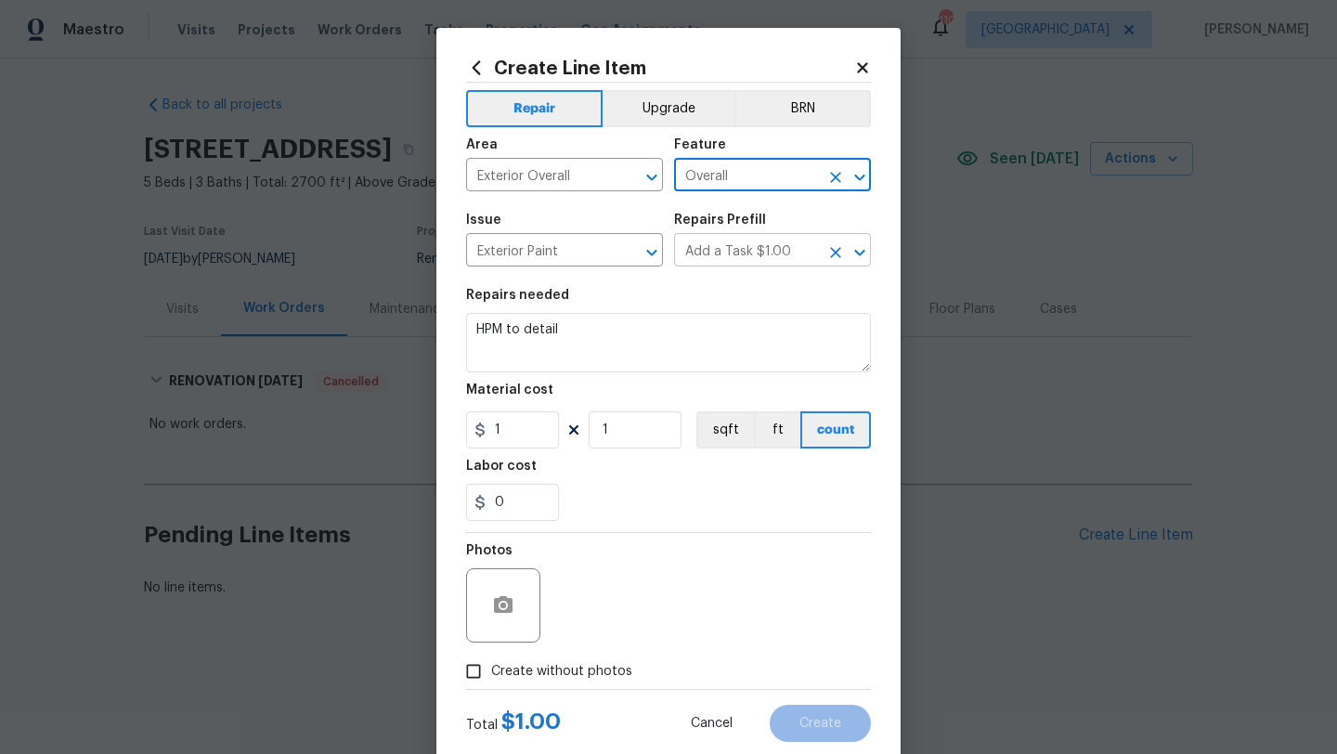
type input "Overall"
click at [756, 245] on input "Add a Task $1.00" at bounding box center [746, 252] width 145 height 29
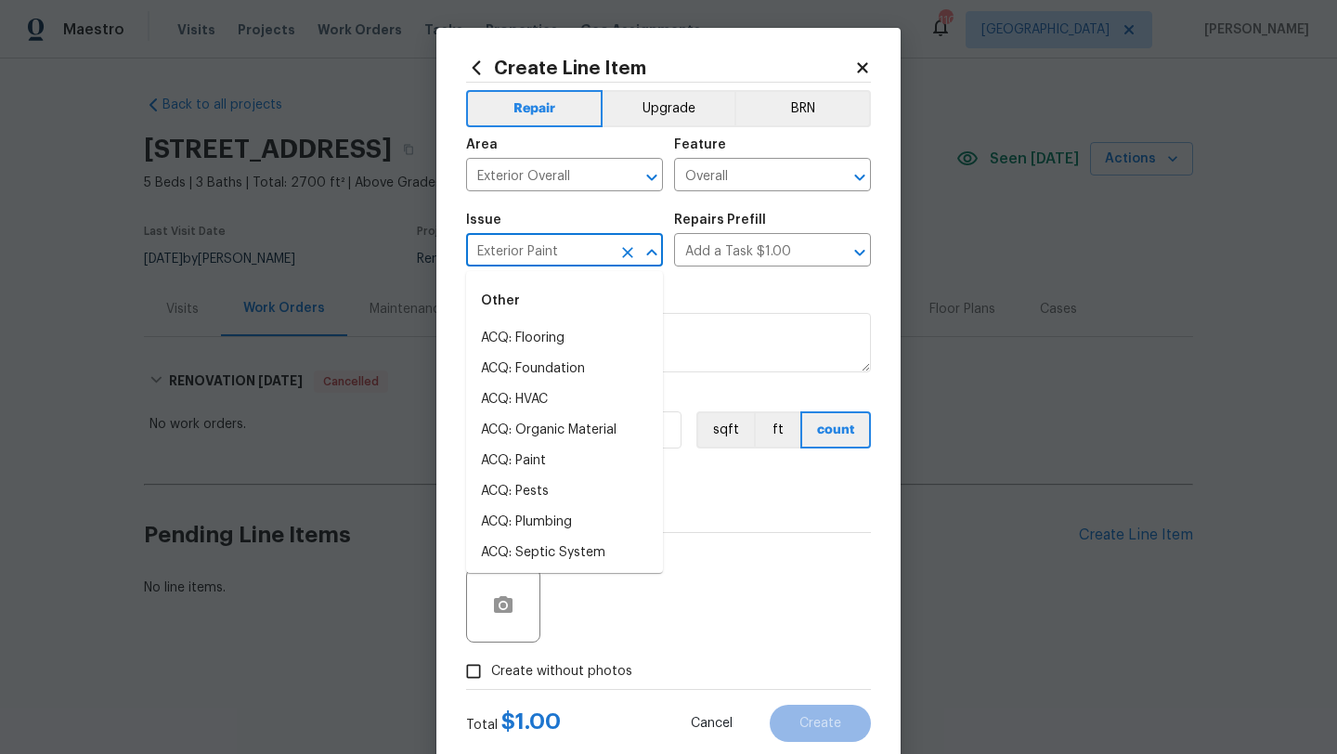
click at [589, 248] on input "Exterior Paint" at bounding box center [538, 252] width 145 height 29
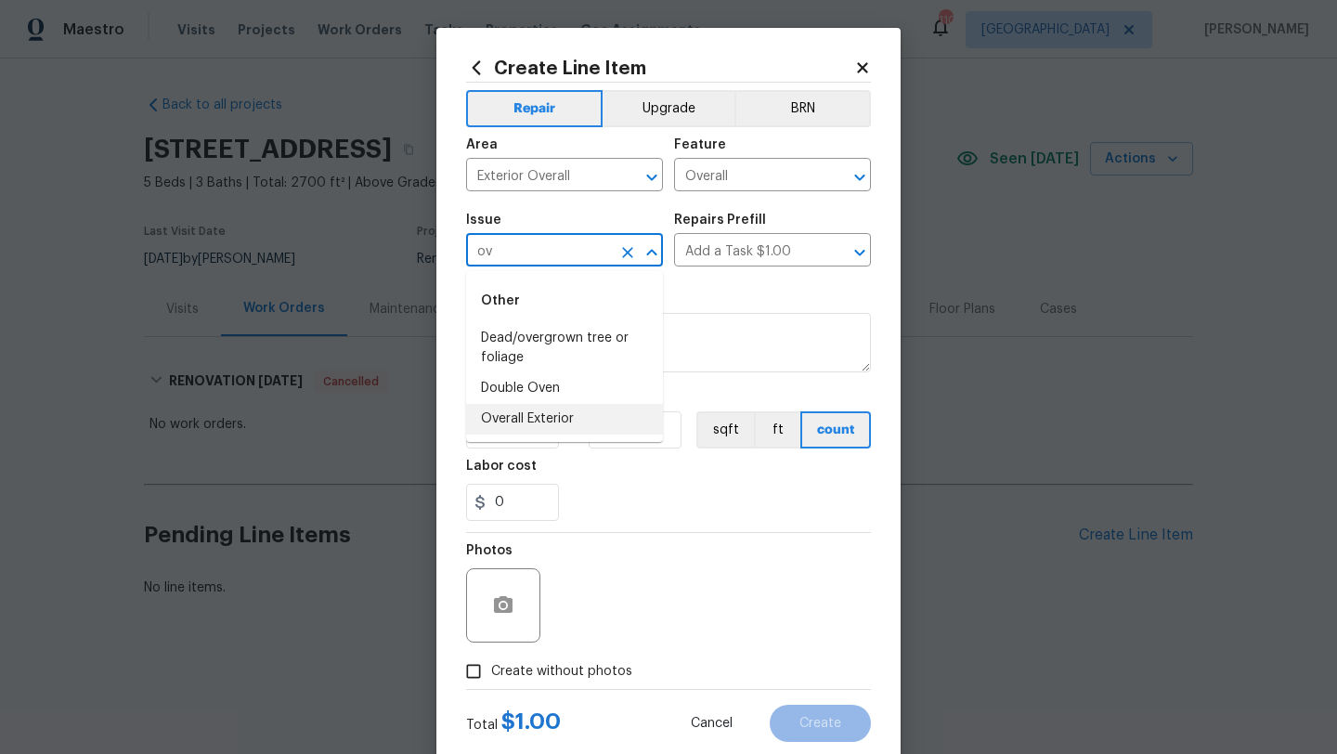
click at [534, 415] on li "Overall Exterior" at bounding box center [564, 419] width 197 height 31
type input "Overall Exterior"
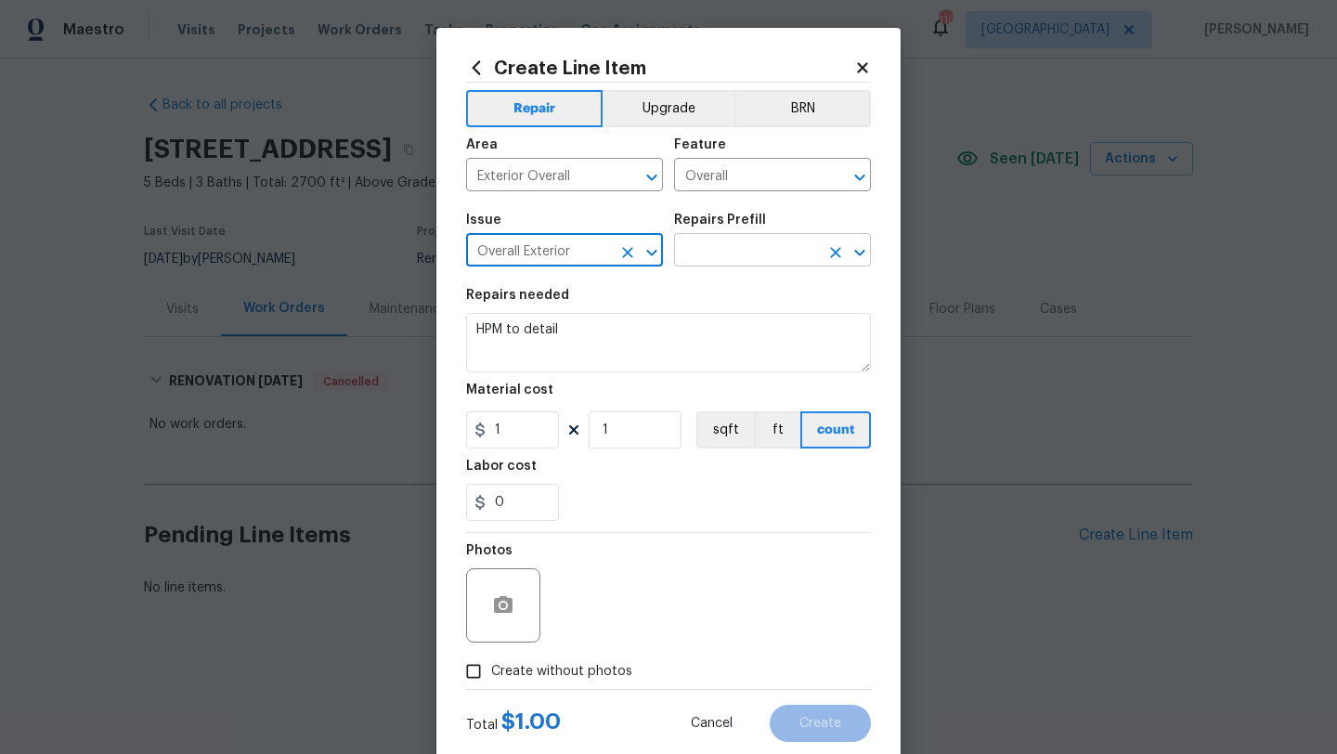
type input "Overall Exterior"
click at [773, 252] on input "text" at bounding box center [746, 252] width 145 height 29
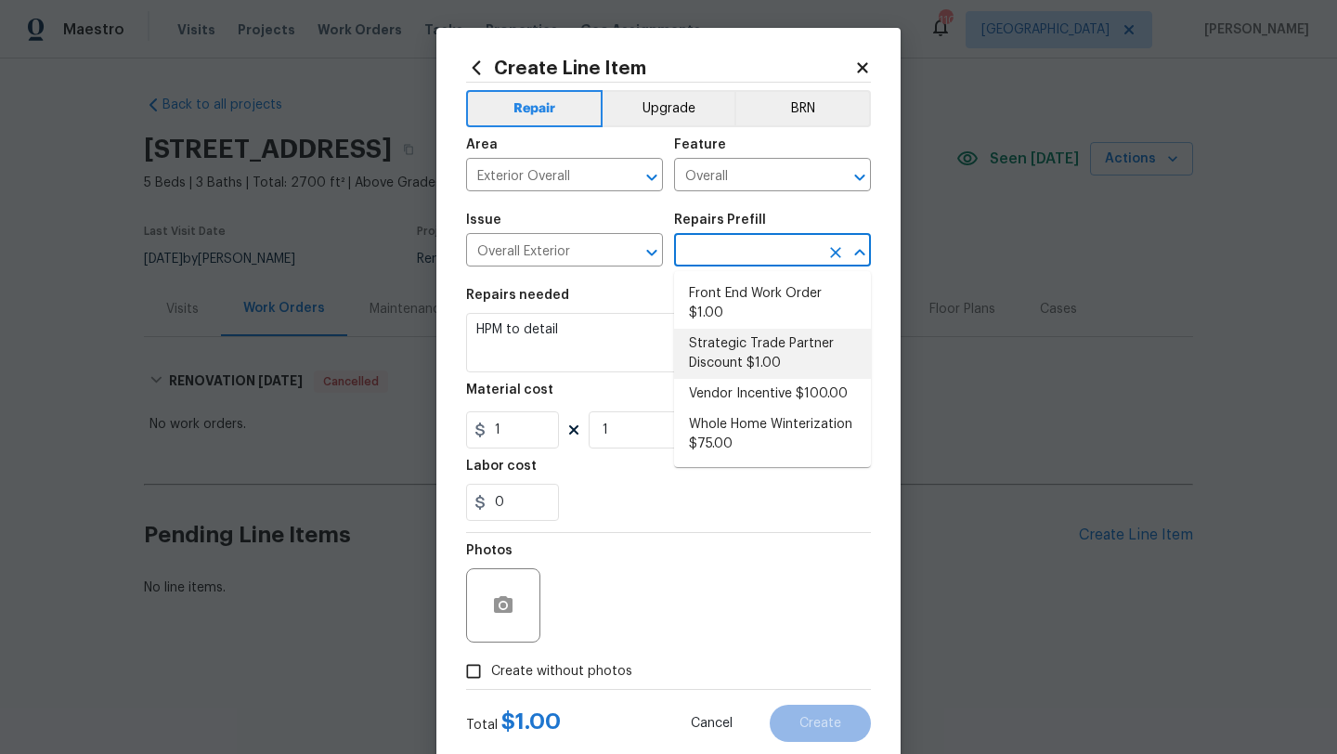
click at [746, 347] on li "Strategic Trade Partner Discount $1.00" at bounding box center [772, 354] width 197 height 50
type input "Strategic Trade Partner Discount $1.00"
type textarea "Calculate and apply 5% STPP discount to the total of the work order as a negati…"
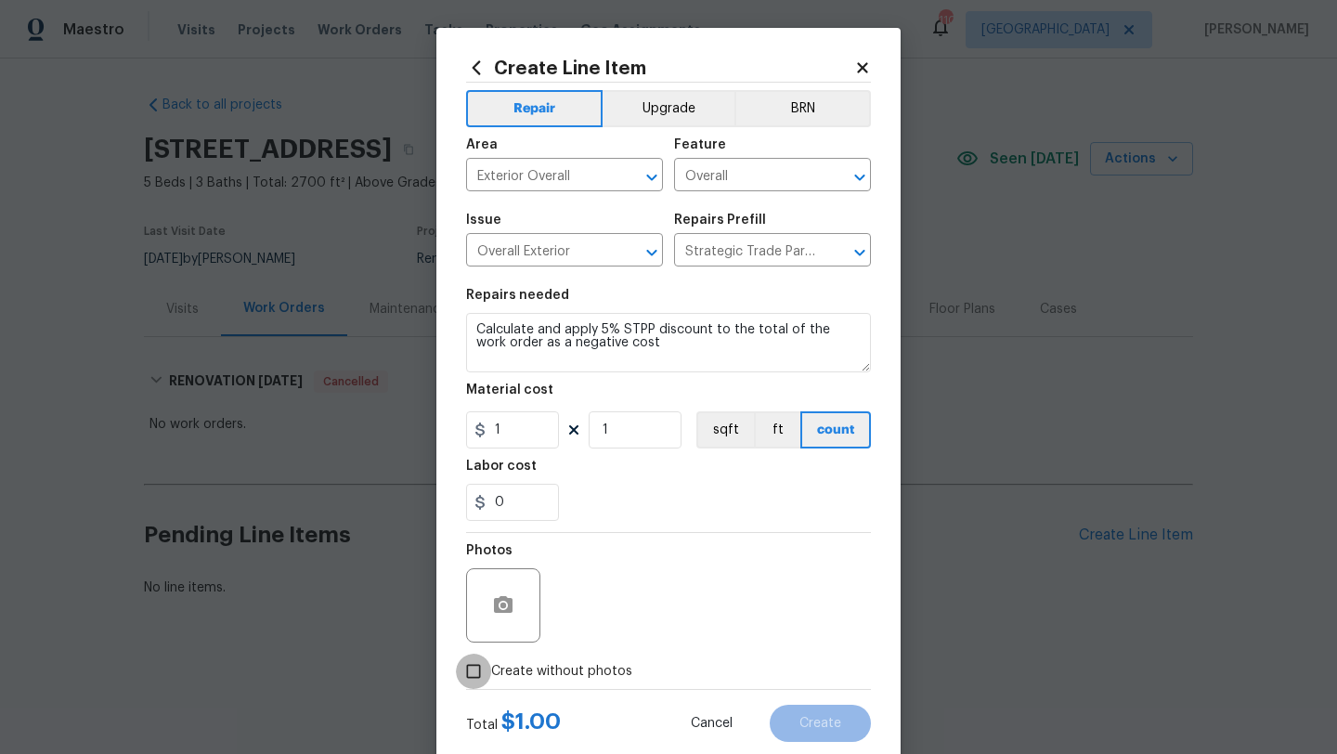
click at [477, 667] on input "Create without photos" at bounding box center [473, 670] width 35 height 35
checkbox input "true"
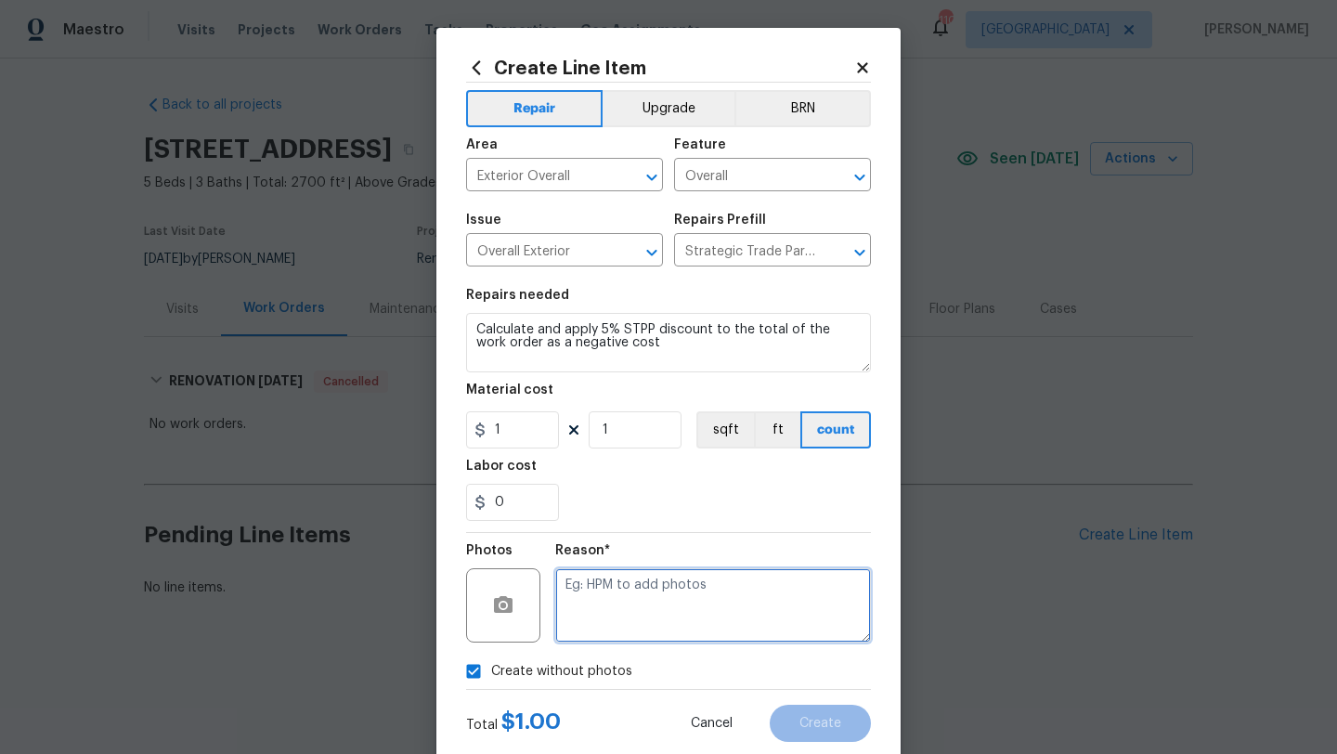
click at [626, 590] on textarea at bounding box center [713, 605] width 316 height 74
type textarea "tba"
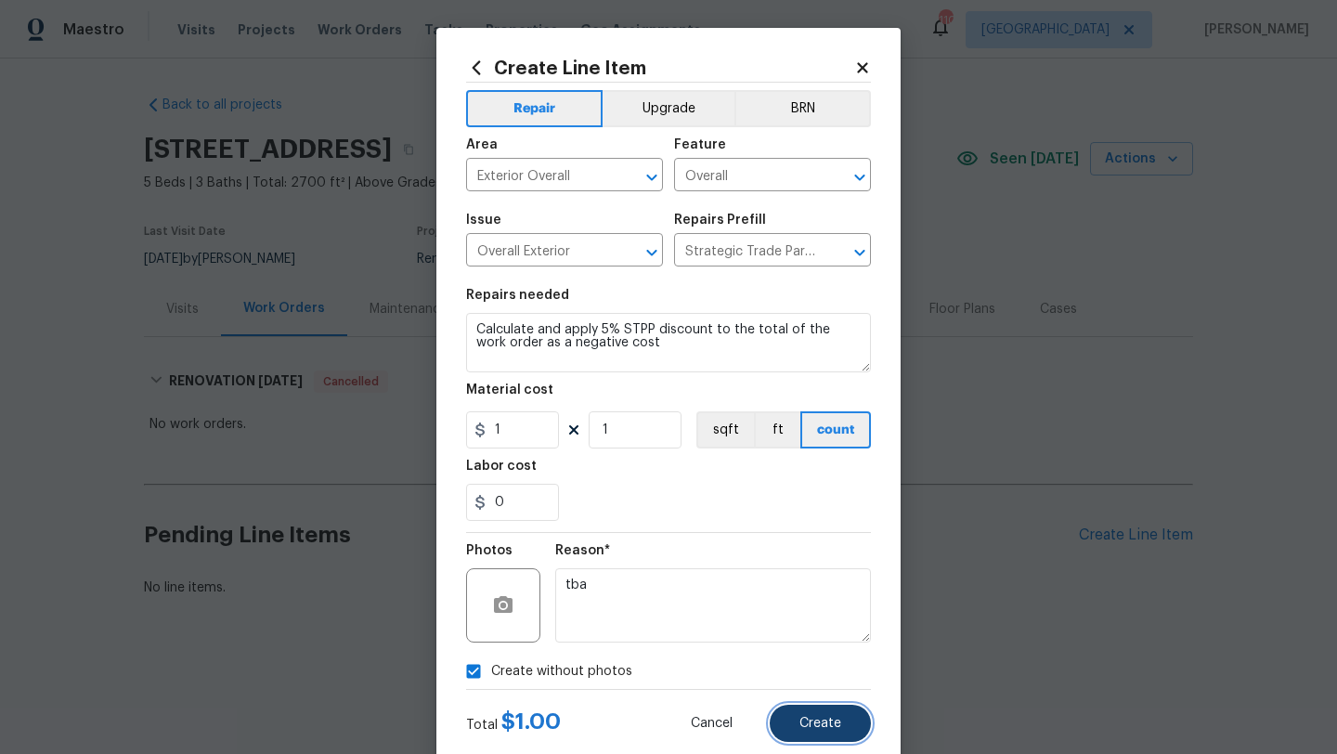
click at [822, 716] on button "Create" at bounding box center [819, 722] width 101 height 37
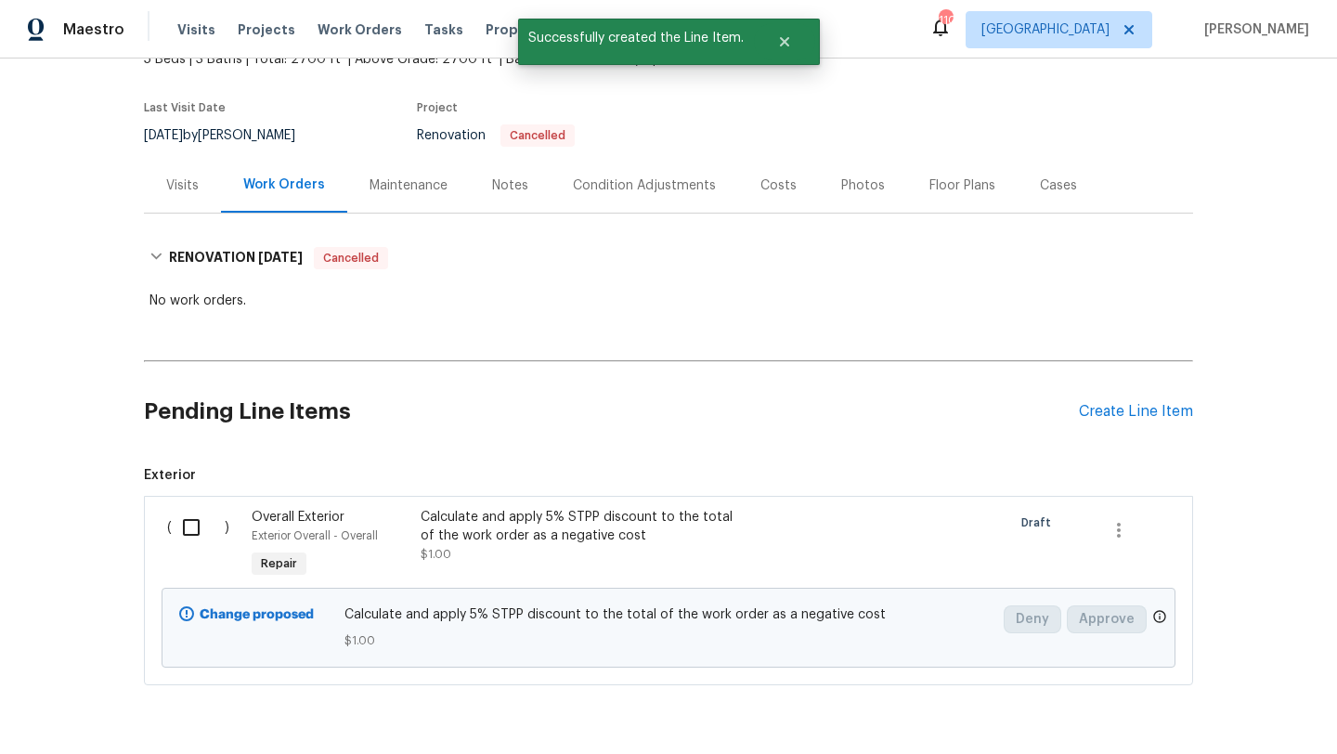
scroll to position [181, 0]
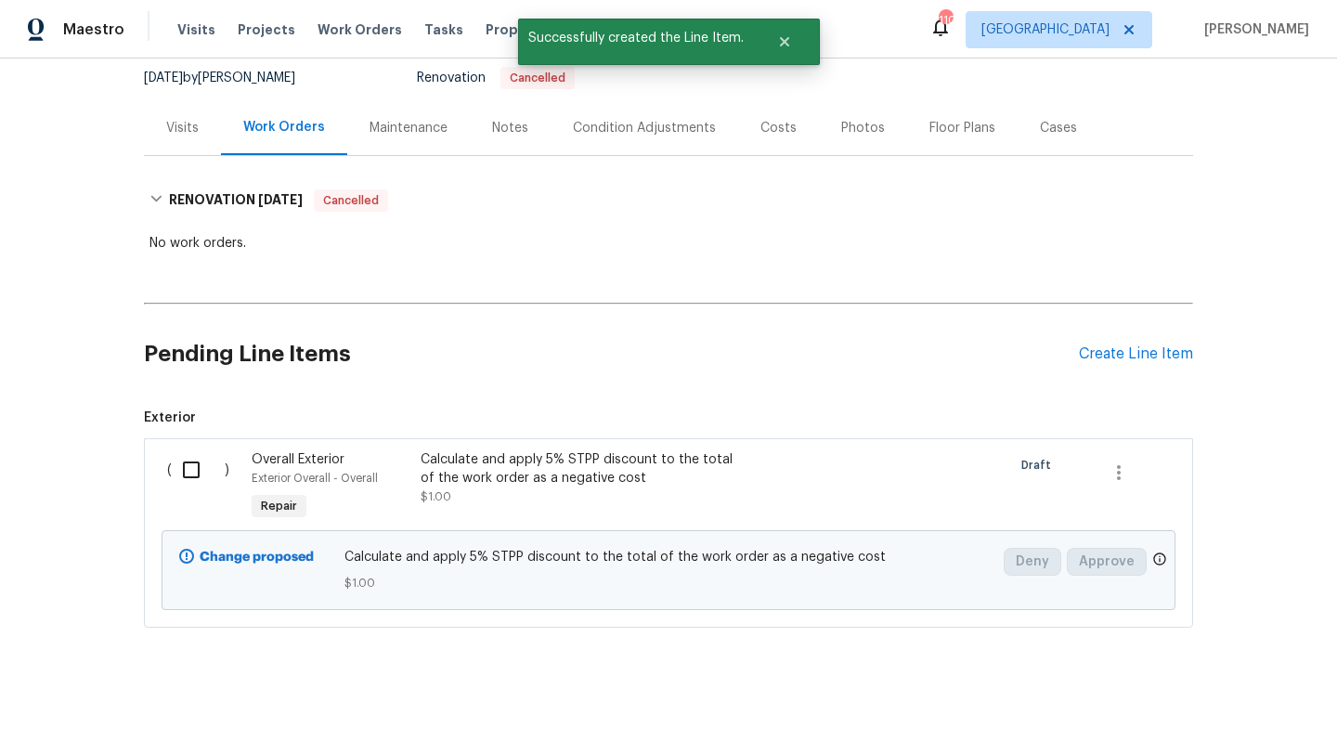
click at [192, 471] on input "checkbox" at bounding box center [198, 469] width 53 height 39
checkbox input "true"
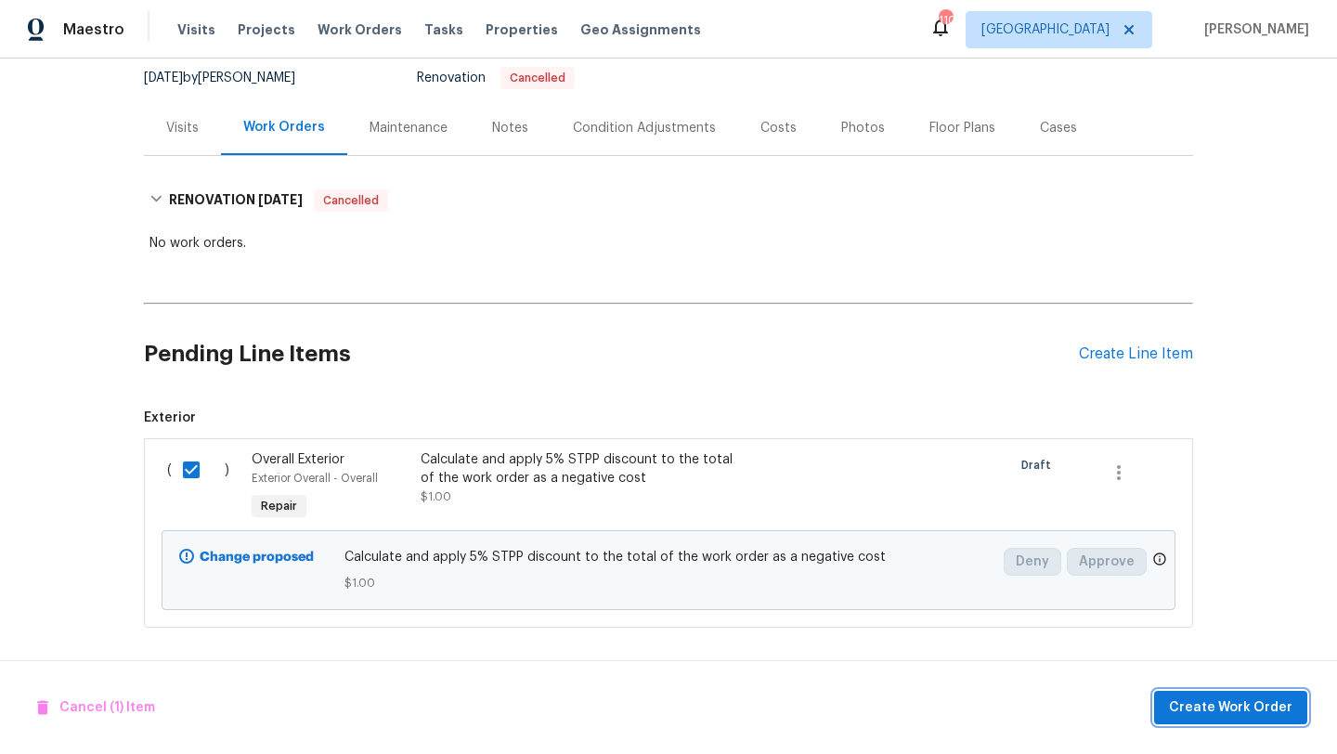
click at [1216, 707] on span "Create Work Order" at bounding box center [1230, 707] width 123 height 23
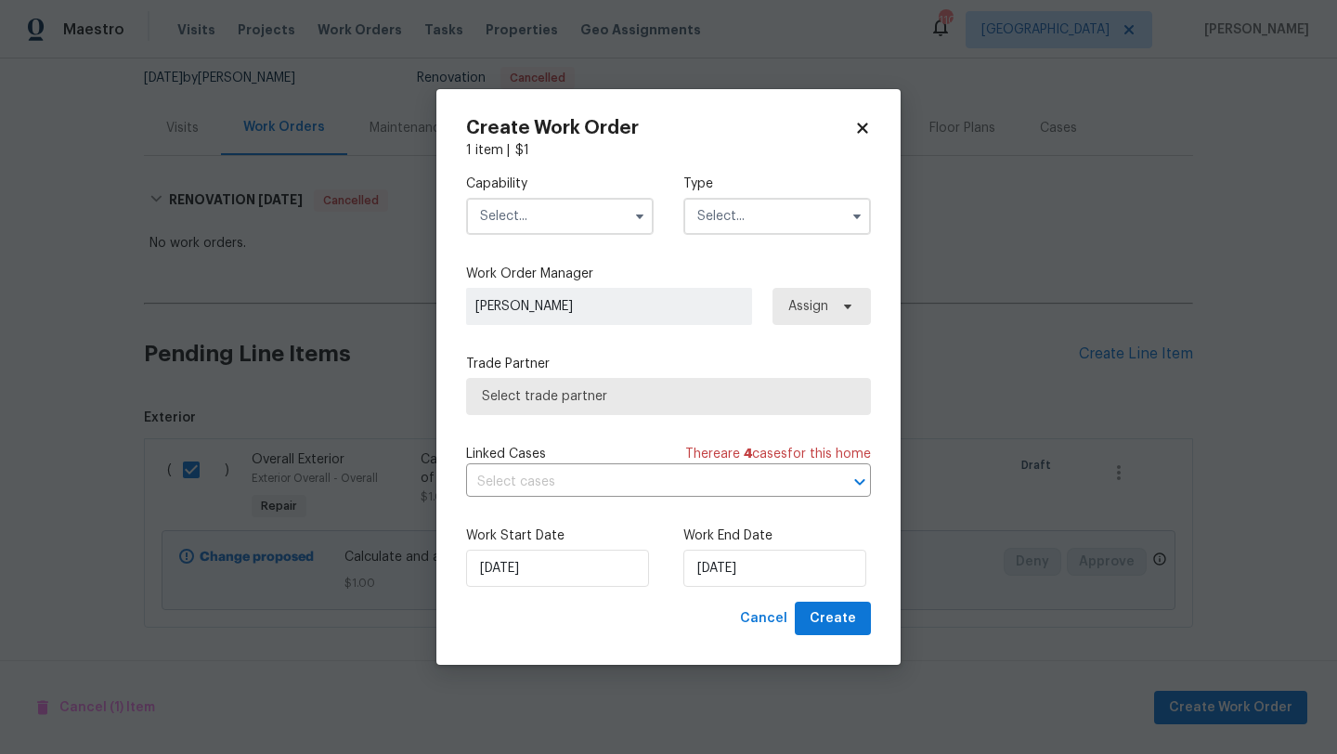
click at [563, 201] on input "text" at bounding box center [559, 216] width 187 height 37
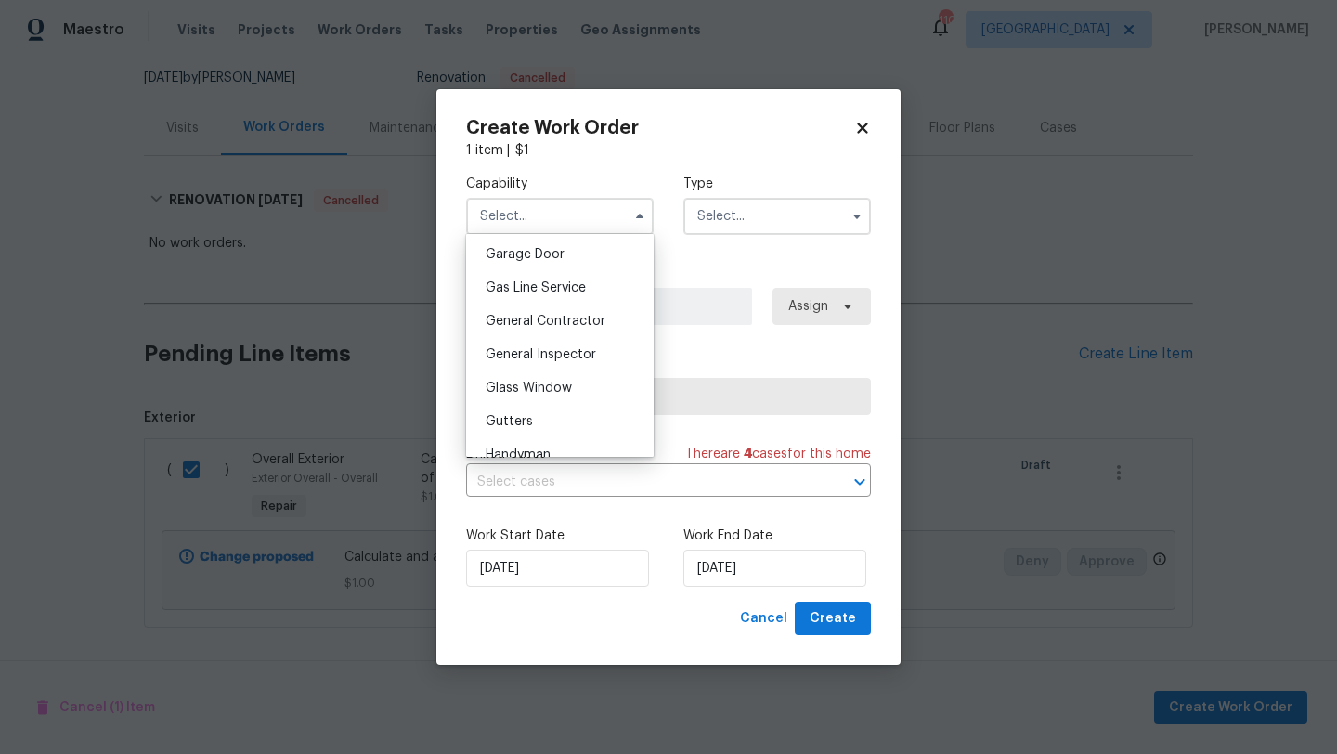
scroll to position [824, 0]
click at [546, 318] on span "General Contractor" at bounding box center [545, 318] width 120 height 13
type input "General Contractor"
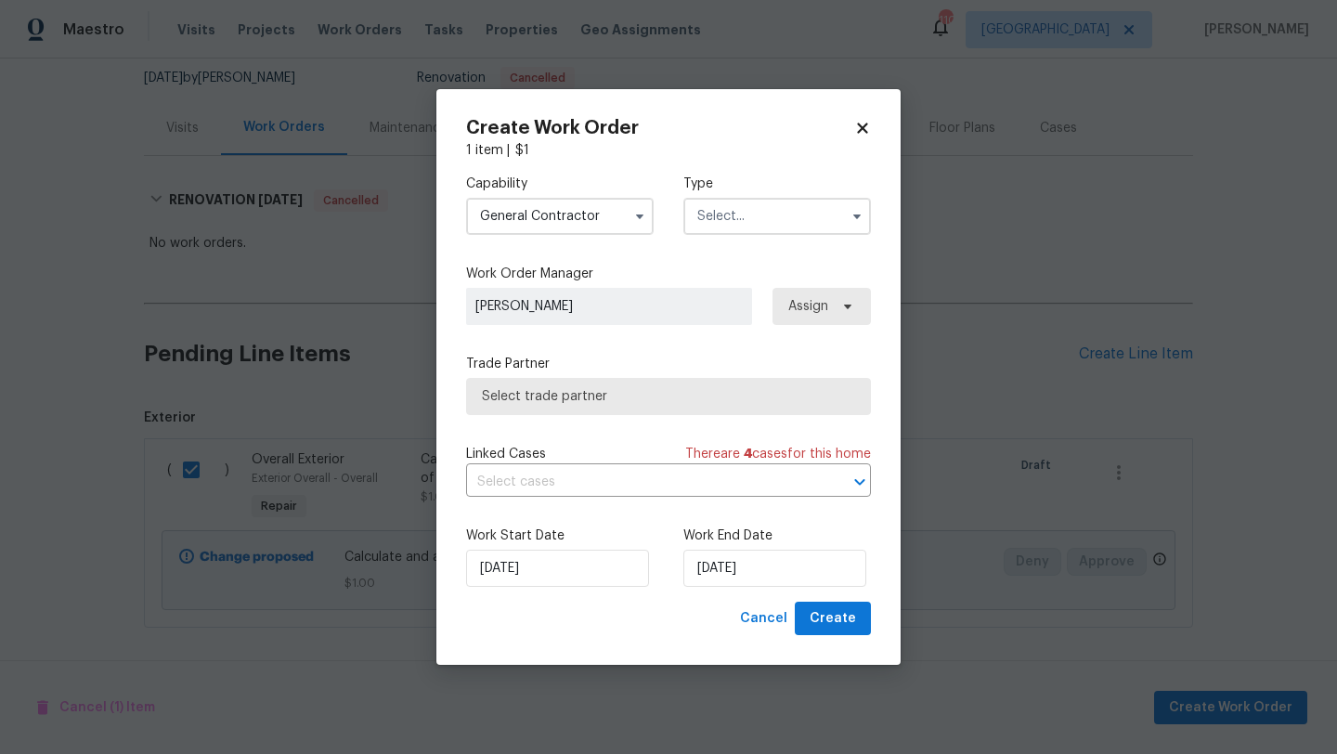
click at [724, 217] on input "text" at bounding box center [776, 216] width 187 height 37
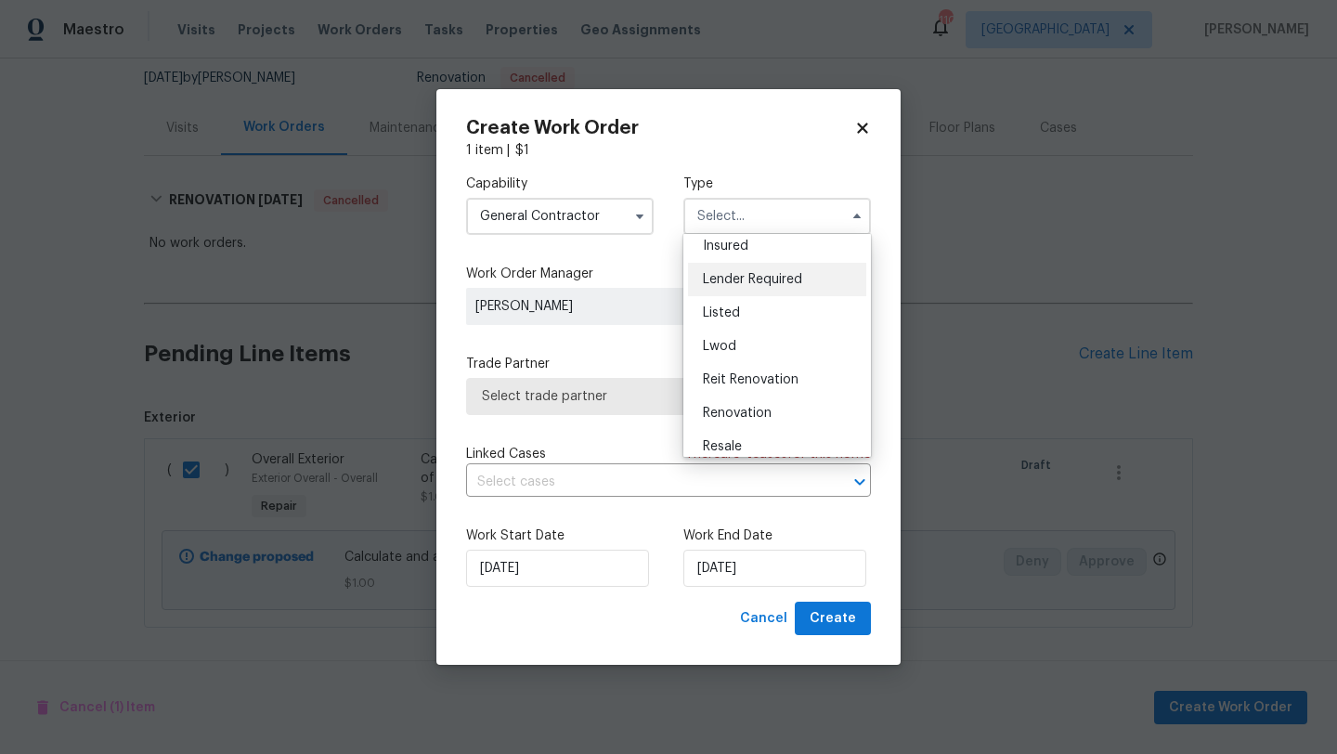
scroll to position [111, 0]
click at [717, 405] on span "Renovation" at bounding box center [737, 411] width 69 height 13
type input "Renovation"
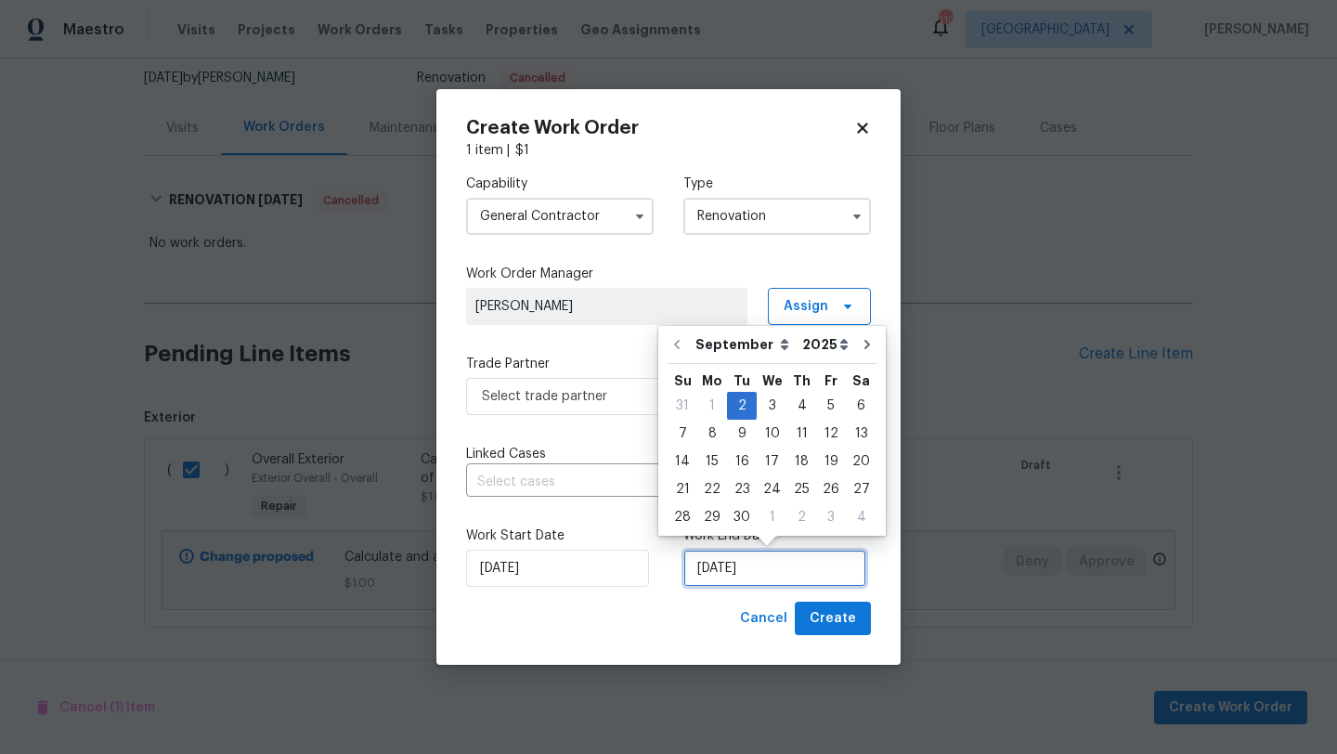
click at [743, 575] on input "9/2/2025" at bounding box center [774, 567] width 183 height 37
click at [775, 344] on select "September October November December" at bounding box center [744, 344] width 107 height 28
select select "9"
click at [691, 330] on select "September October November December" at bounding box center [744, 344] width 107 height 28
type input "10/2/2025"
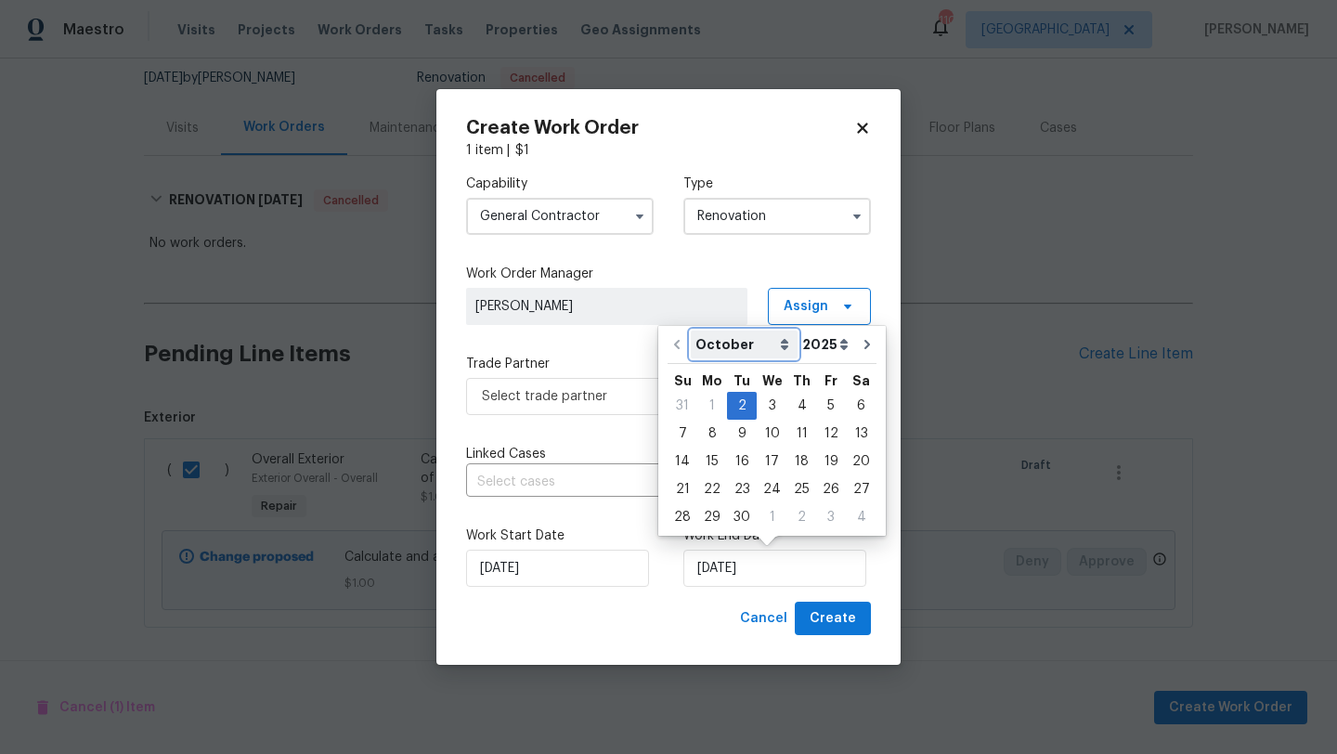
select select "9"
click at [772, 407] on div "1" at bounding box center [771, 406] width 30 height 26
type input "10/1/2025"
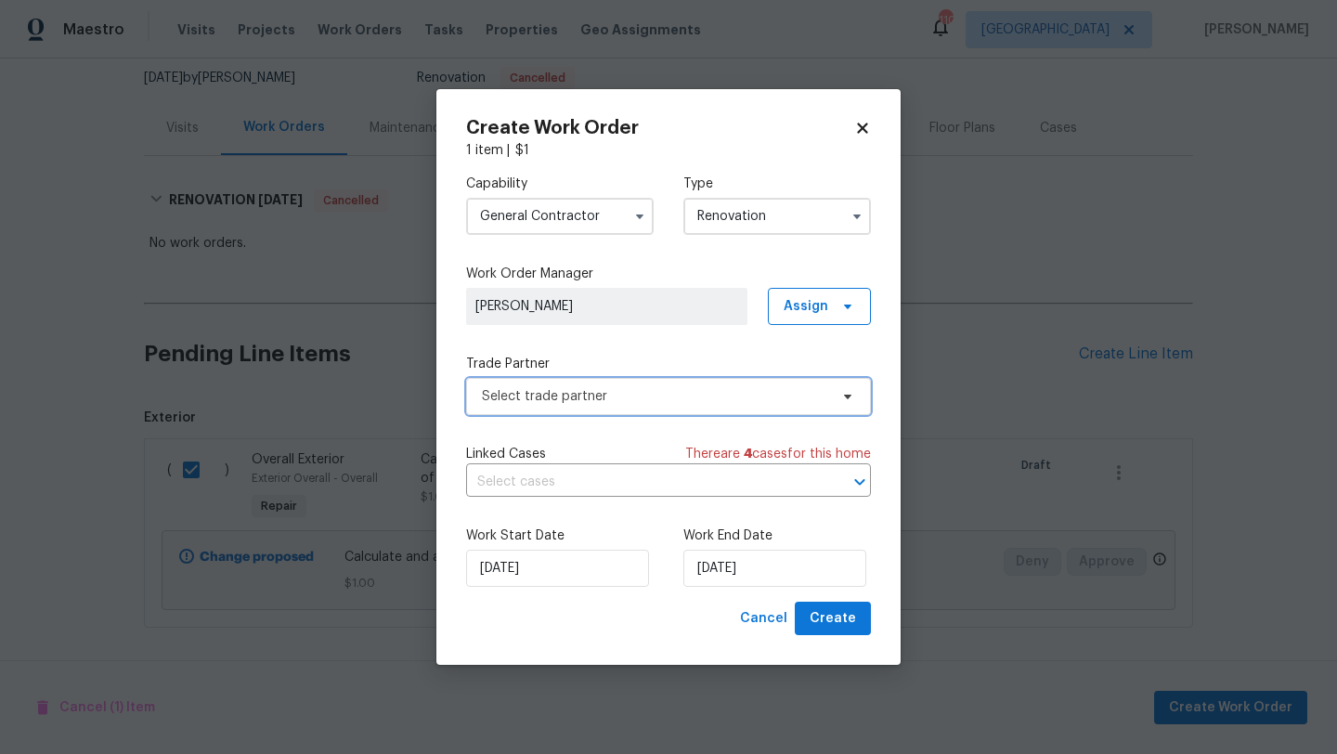
click at [778, 400] on span "Select trade partner" at bounding box center [655, 396] width 346 height 19
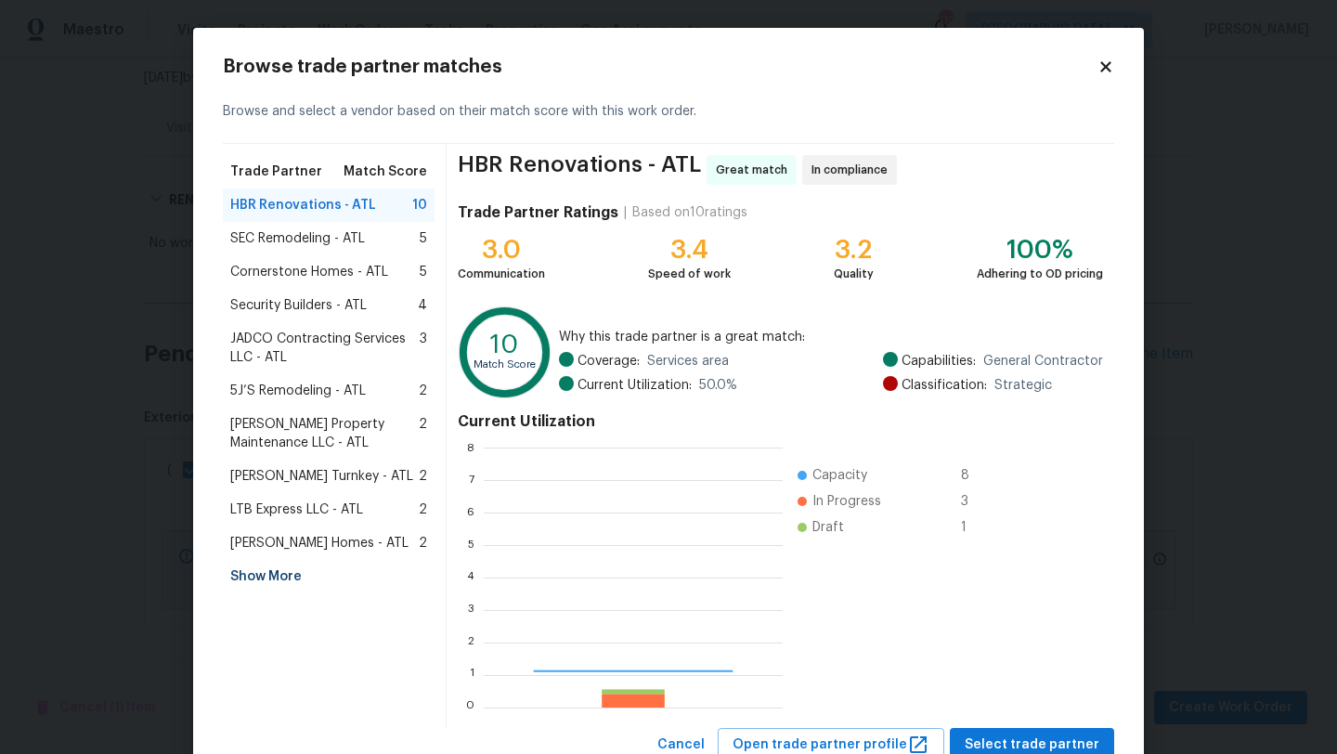
scroll to position [260, 298]
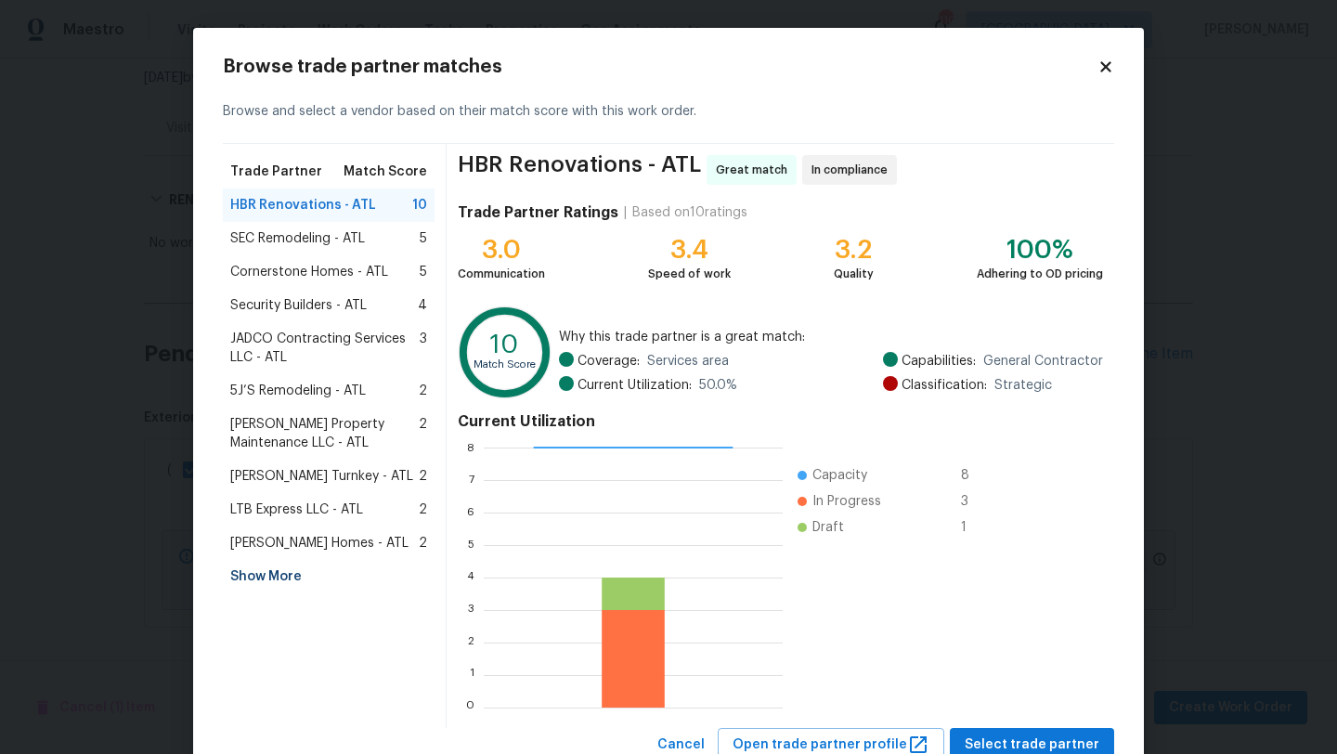
click at [281, 576] on div "Show More" at bounding box center [329, 576] width 212 height 33
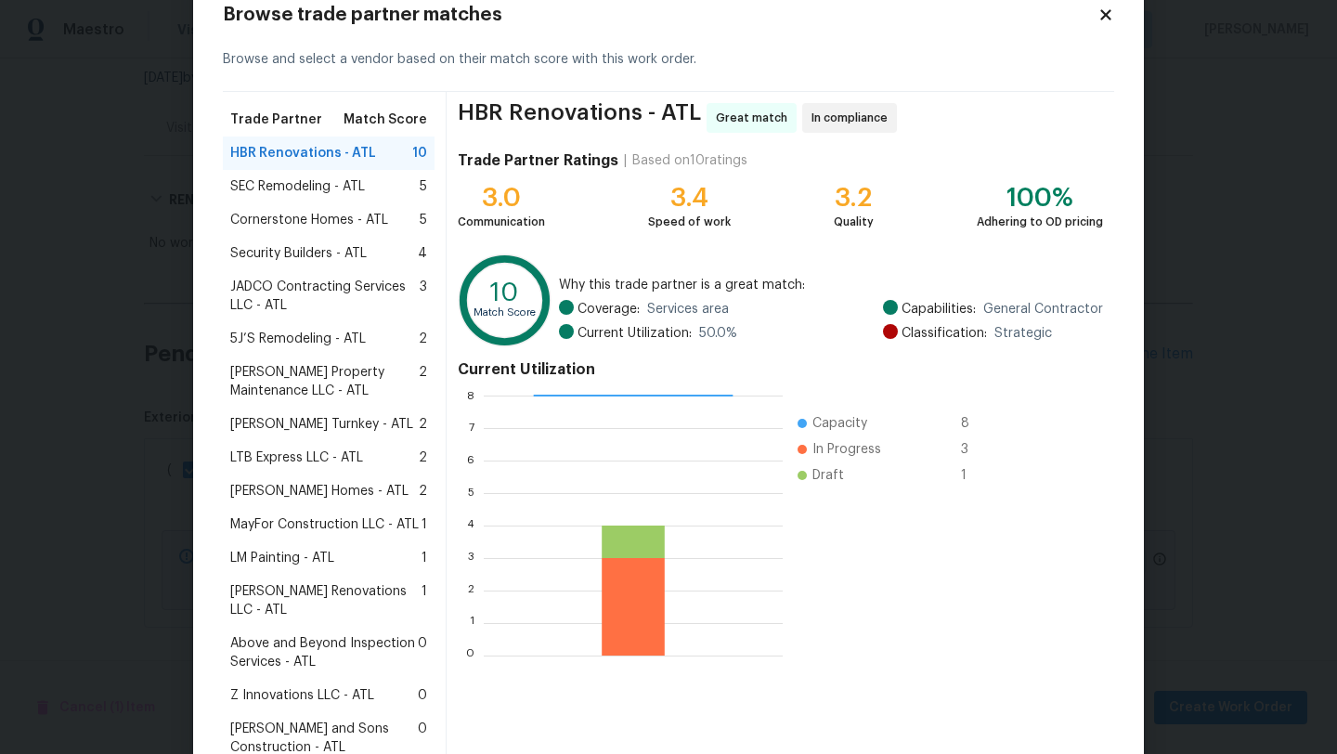
scroll to position [56, 0]
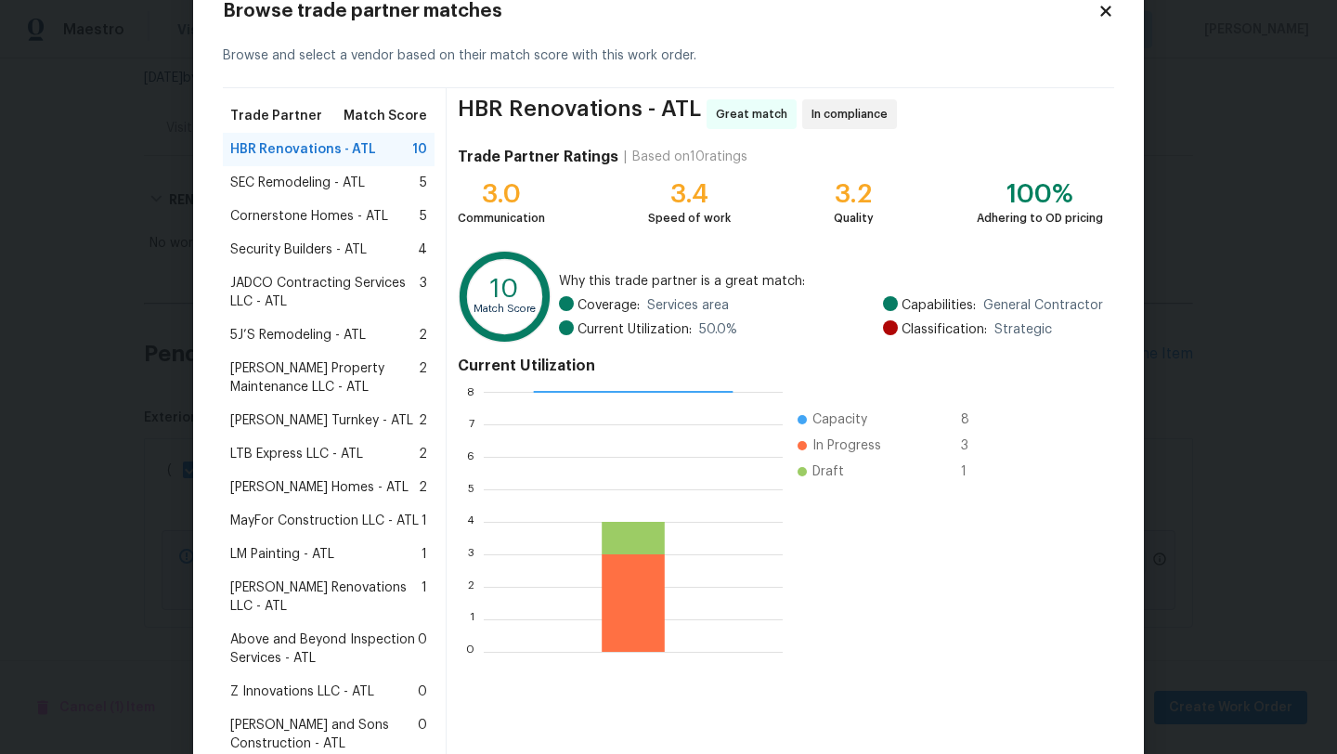
click at [308, 682] on span "Z Innovations LLC - ATL" at bounding box center [302, 691] width 144 height 19
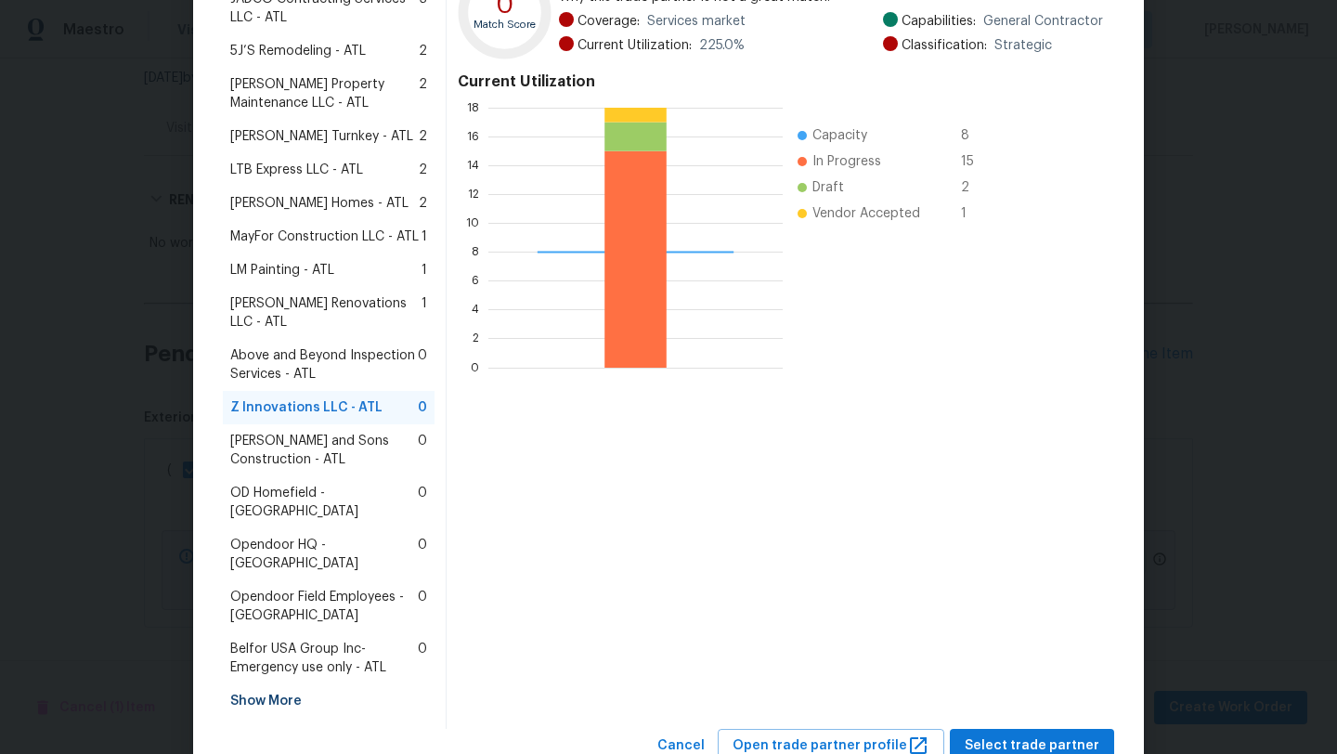
scroll to position [350, 0]
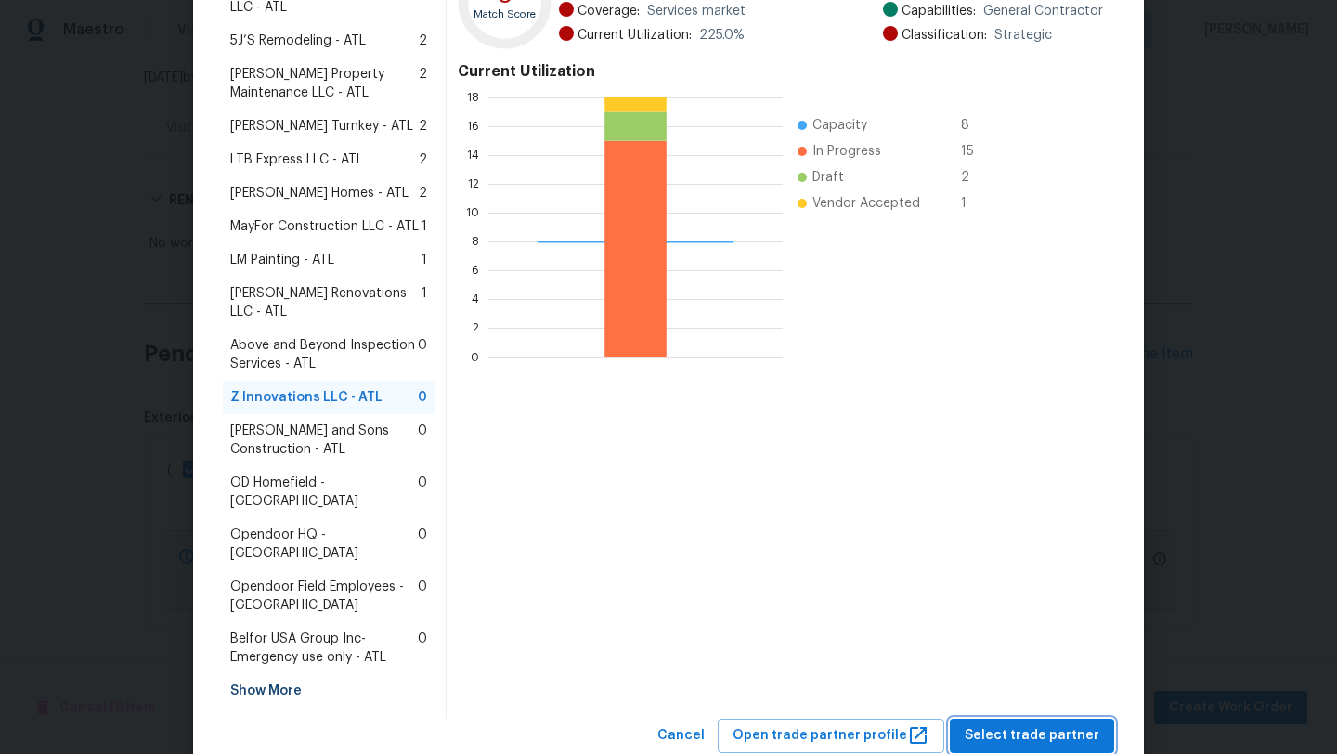
click at [1040, 724] on span "Select trade partner" at bounding box center [1031, 735] width 135 height 23
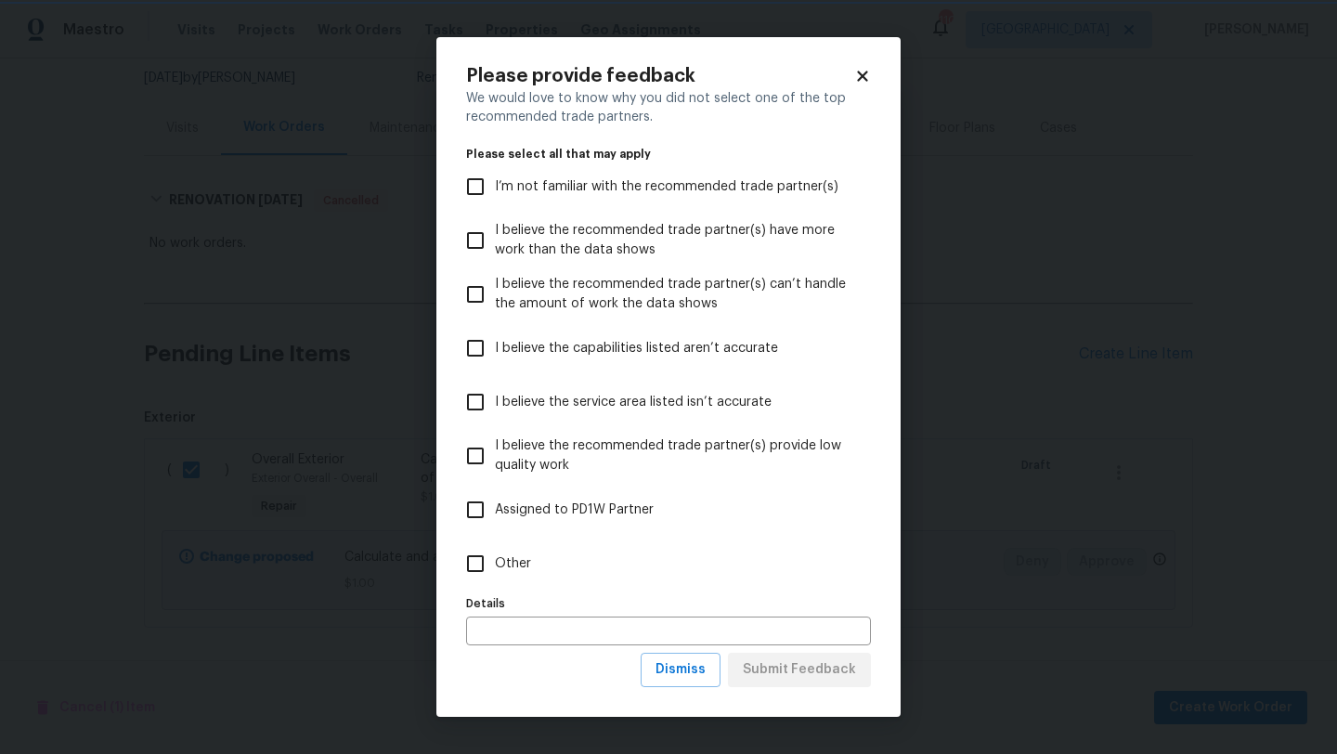
scroll to position [0, 0]
click at [536, 636] on input "text" at bounding box center [668, 630] width 405 height 29
click at [475, 568] on input "Other" at bounding box center [475, 563] width 39 height 39
checkbox input "true"
click at [790, 673] on span "Submit Feedback" at bounding box center [799, 669] width 113 height 23
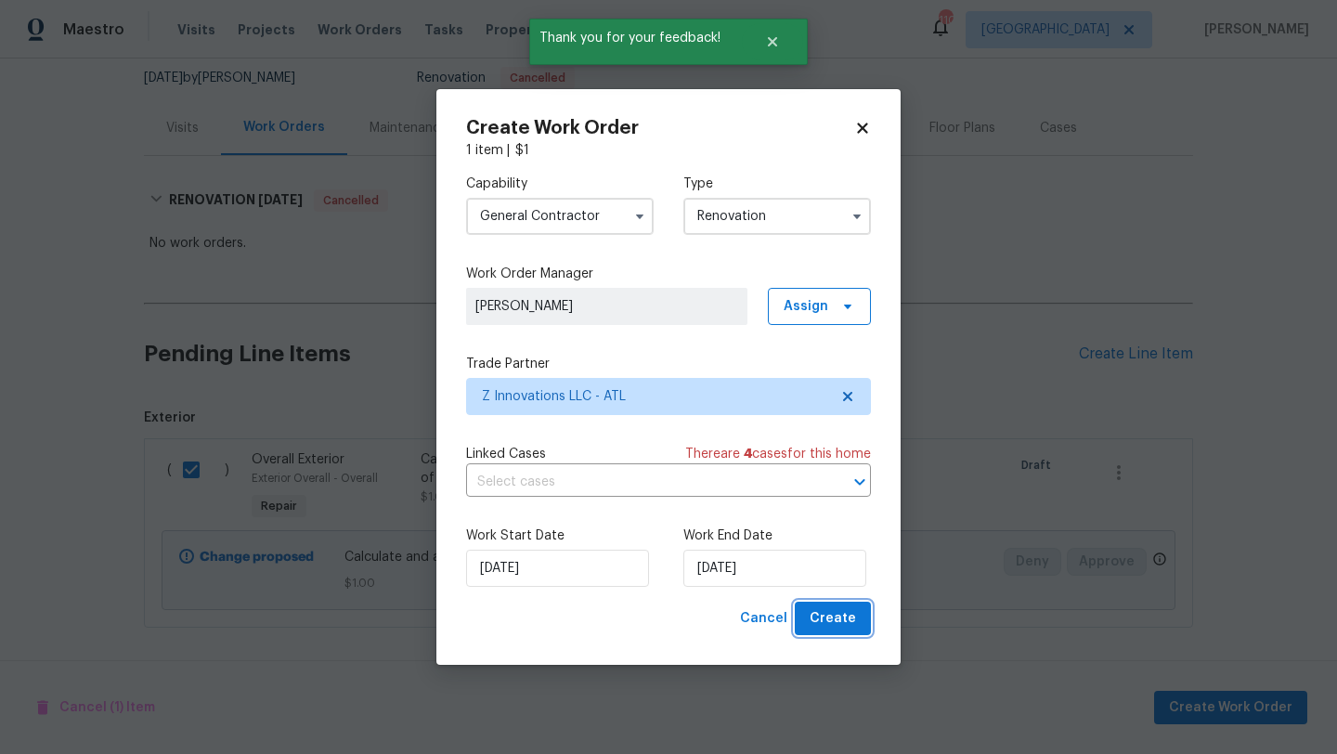
click at [825, 621] on span "Create" at bounding box center [832, 618] width 46 height 23
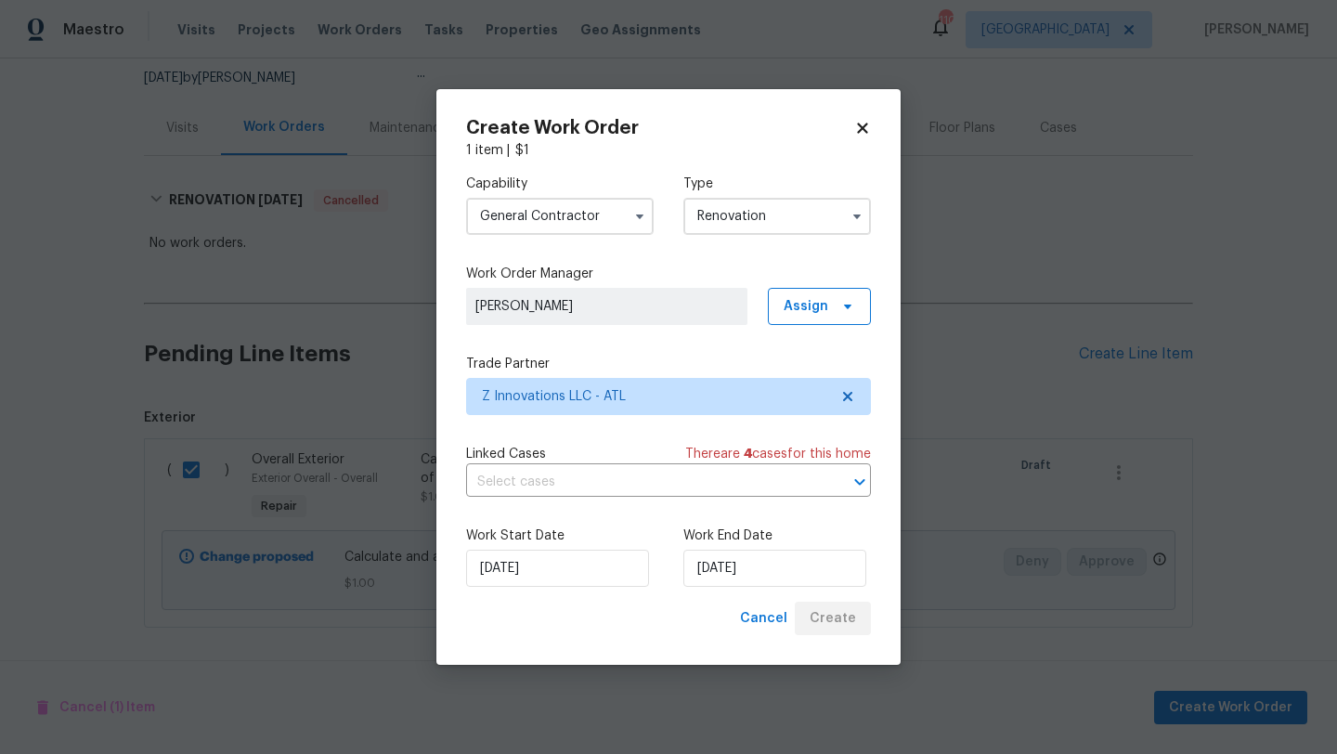
scroll to position [78, 0]
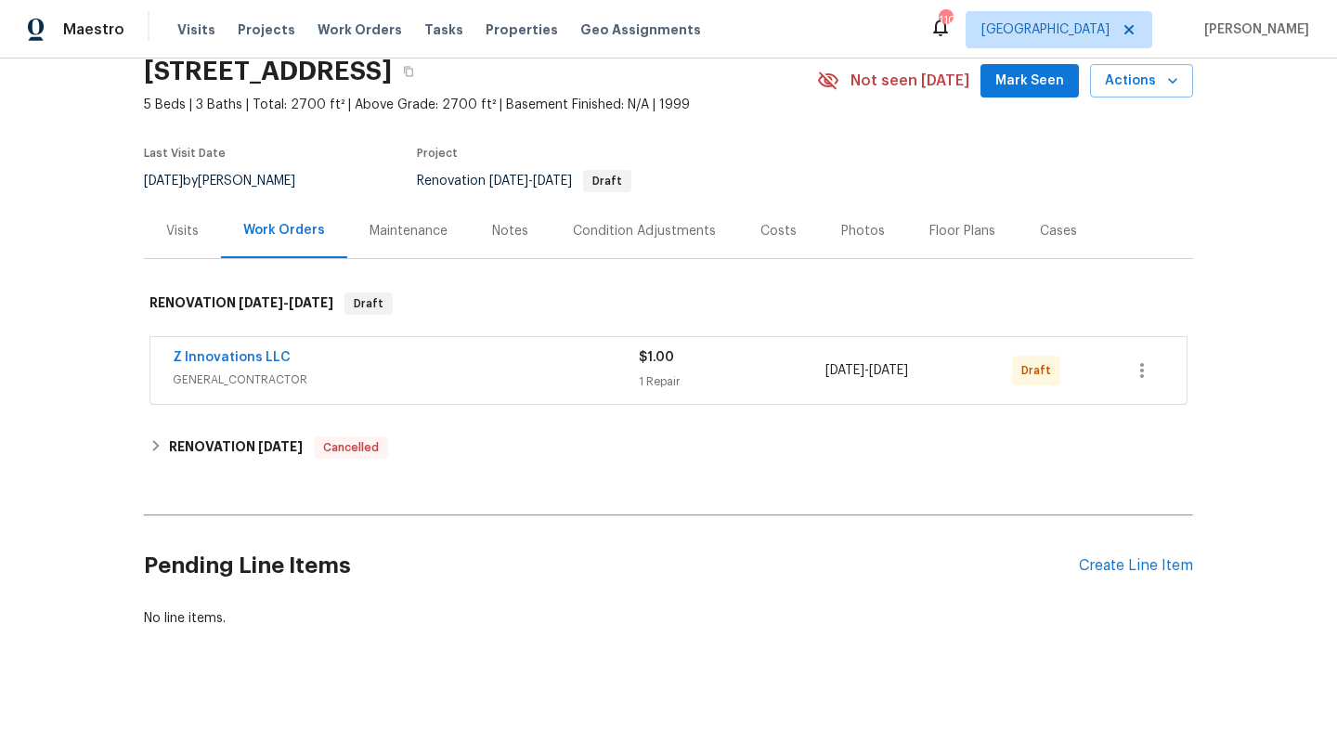
click at [326, 370] on span "GENERAL_CONTRACTOR" at bounding box center [406, 379] width 466 height 19
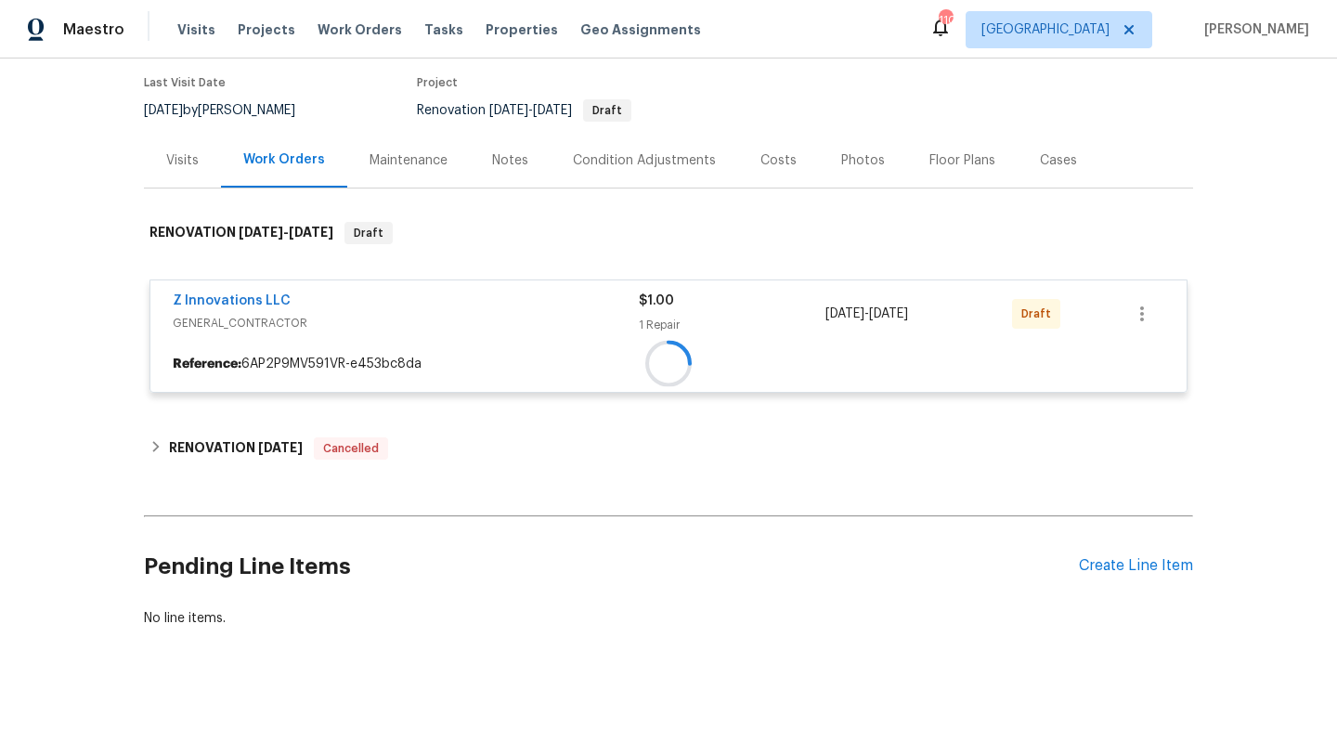
scroll to position [181, 0]
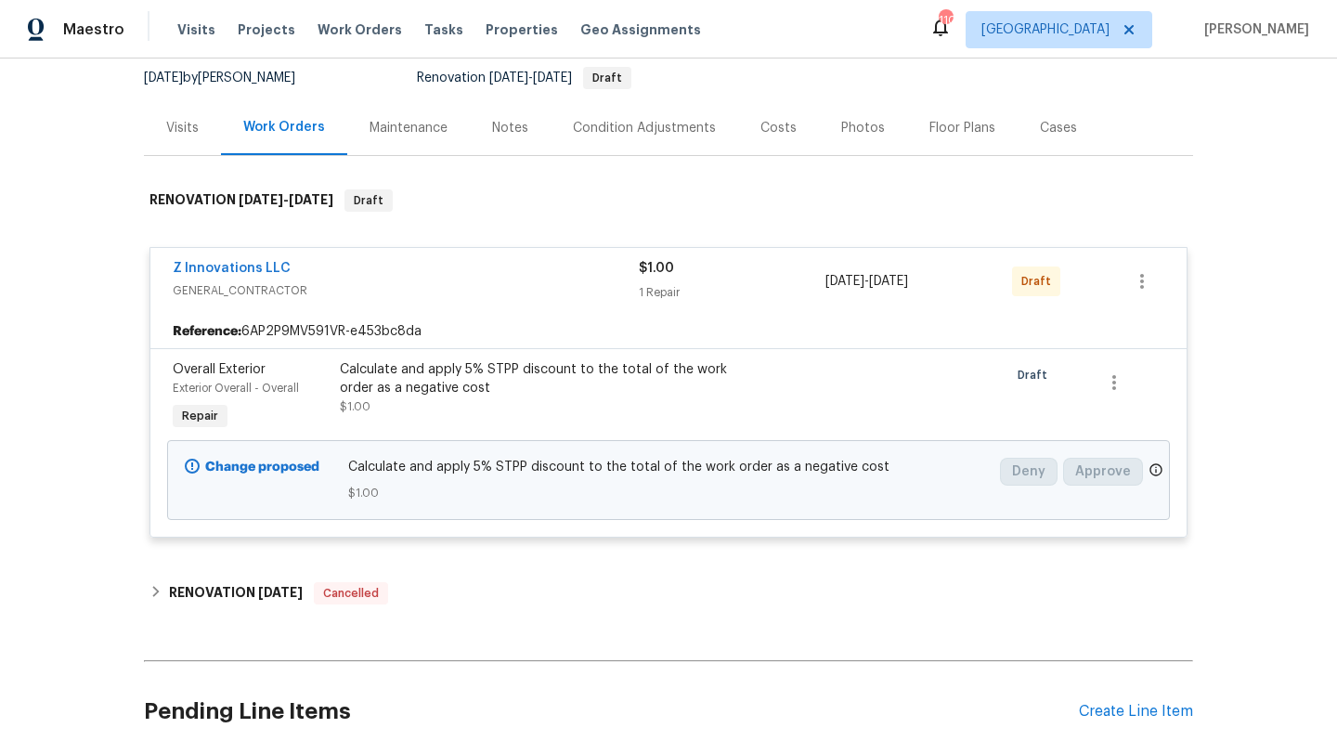
click at [381, 272] on div "Z Innovations LLC" at bounding box center [406, 270] width 466 height 22
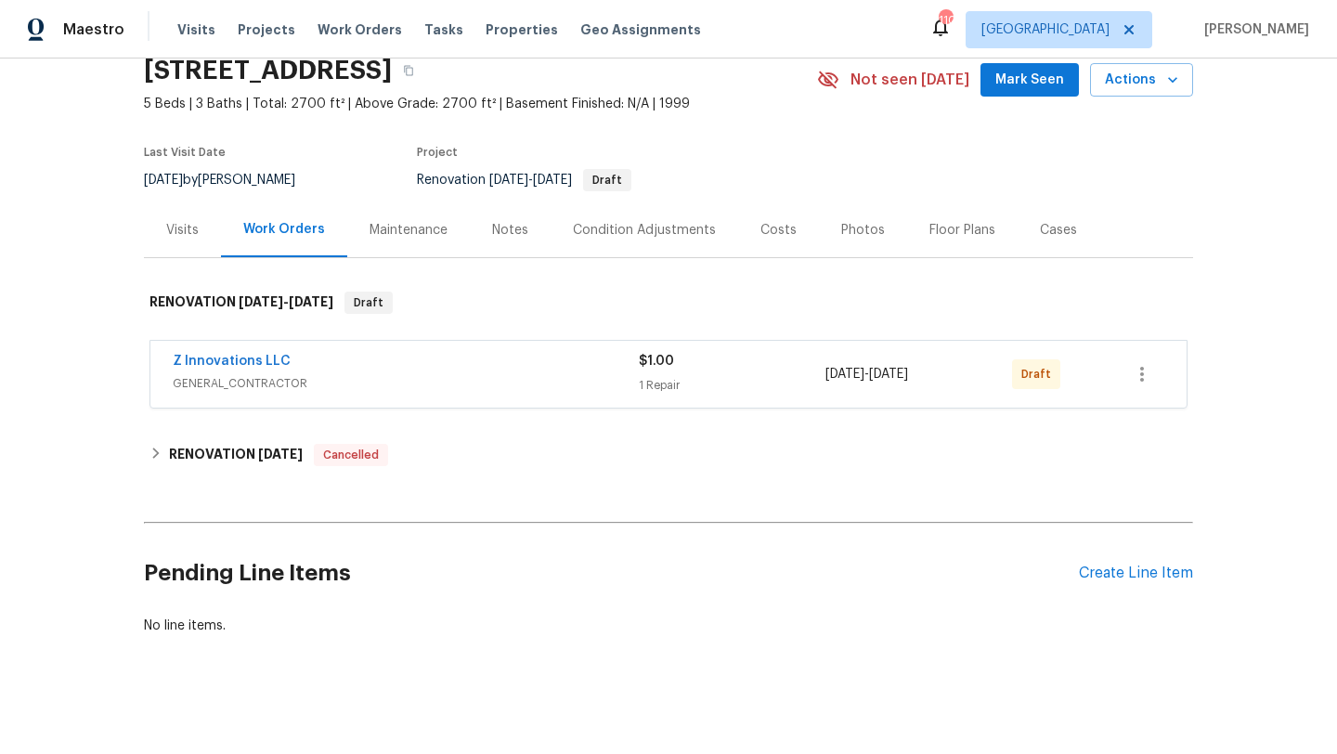
scroll to position [78, 0]
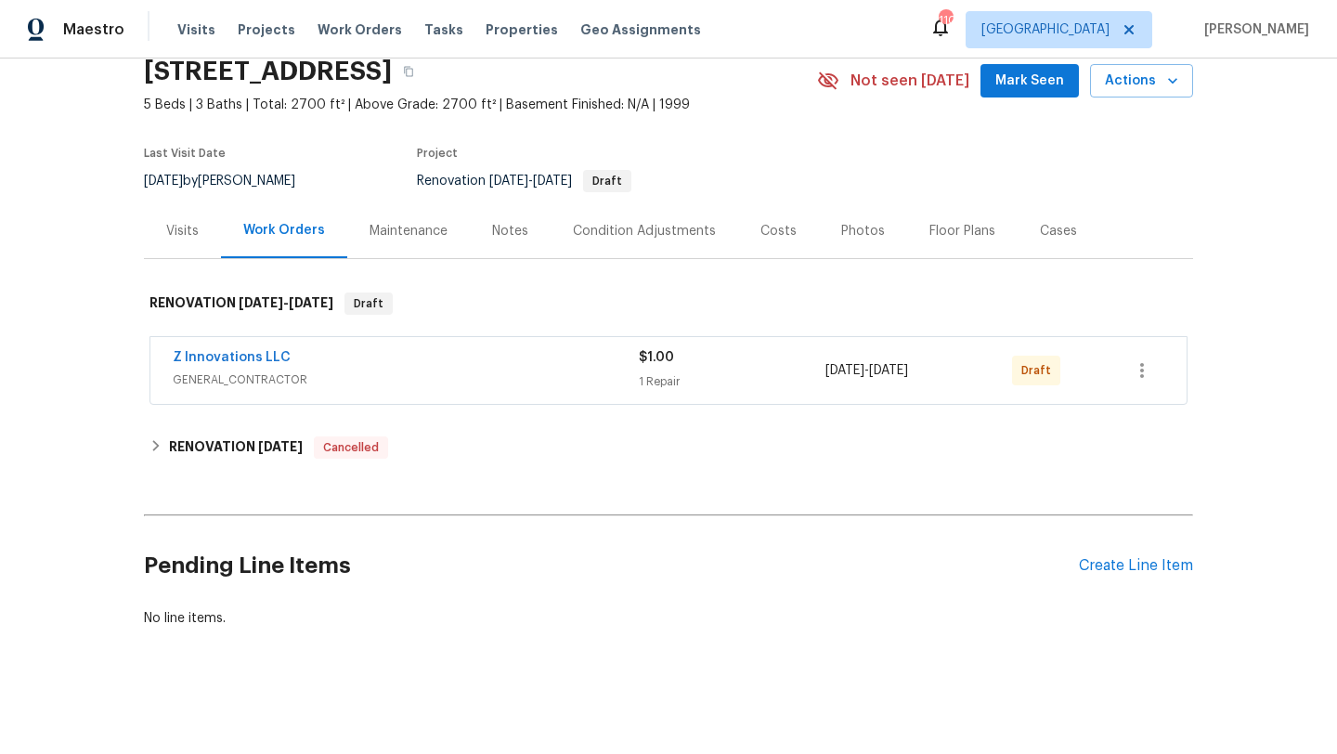
click at [189, 228] on div "Visits" at bounding box center [182, 231] width 32 height 19
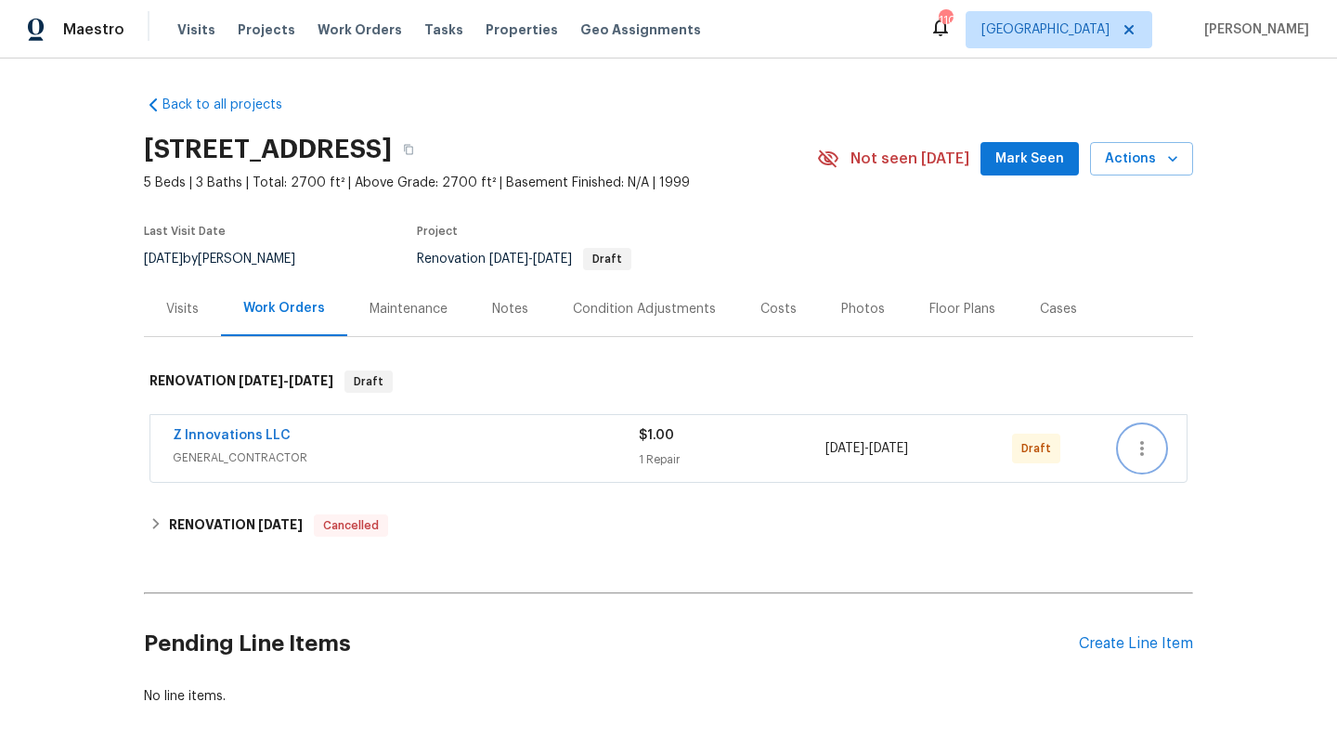
click at [1153, 456] on button "button" at bounding box center [1141, 448] width 45 height 45
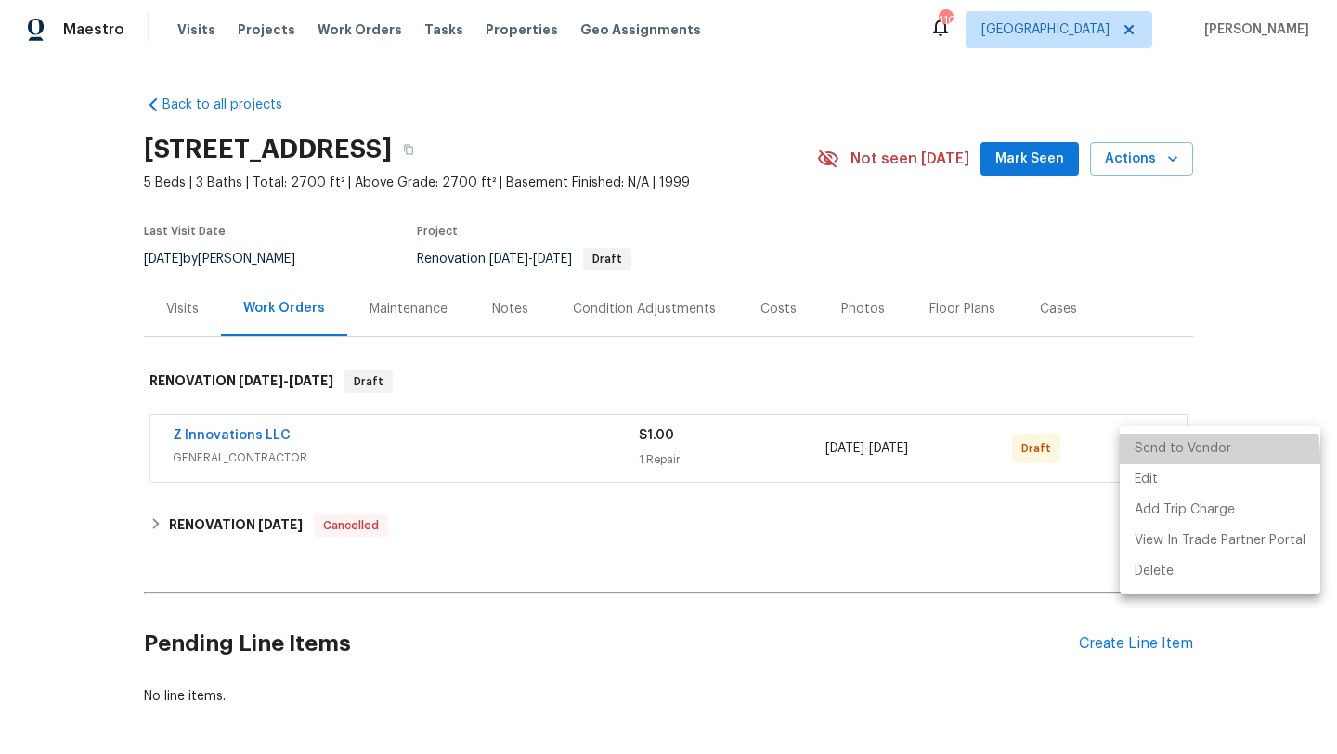
click at [1166, 457] on li "Send to Vendor" at bounding box center [1219, 448] width 200 height 31
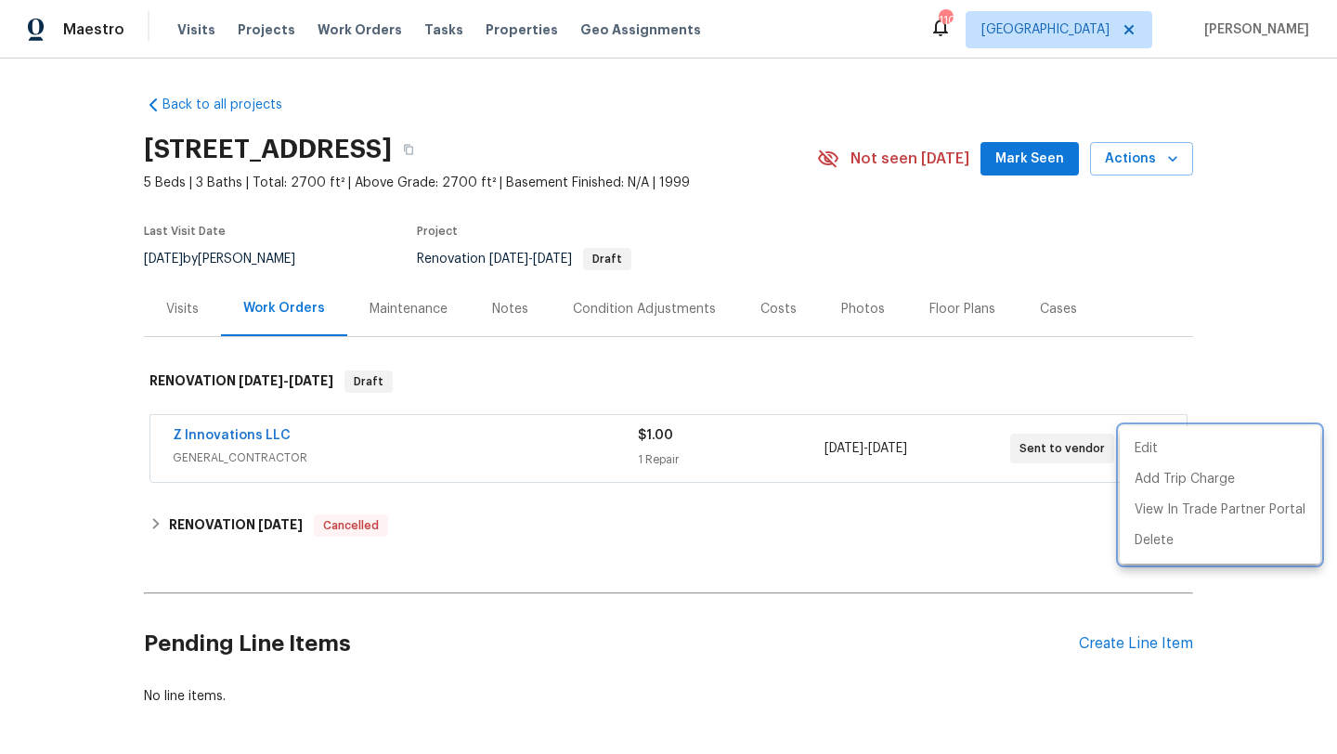
click at [914, 515] on div at bounding box center [668, 377] width 1337 height 754
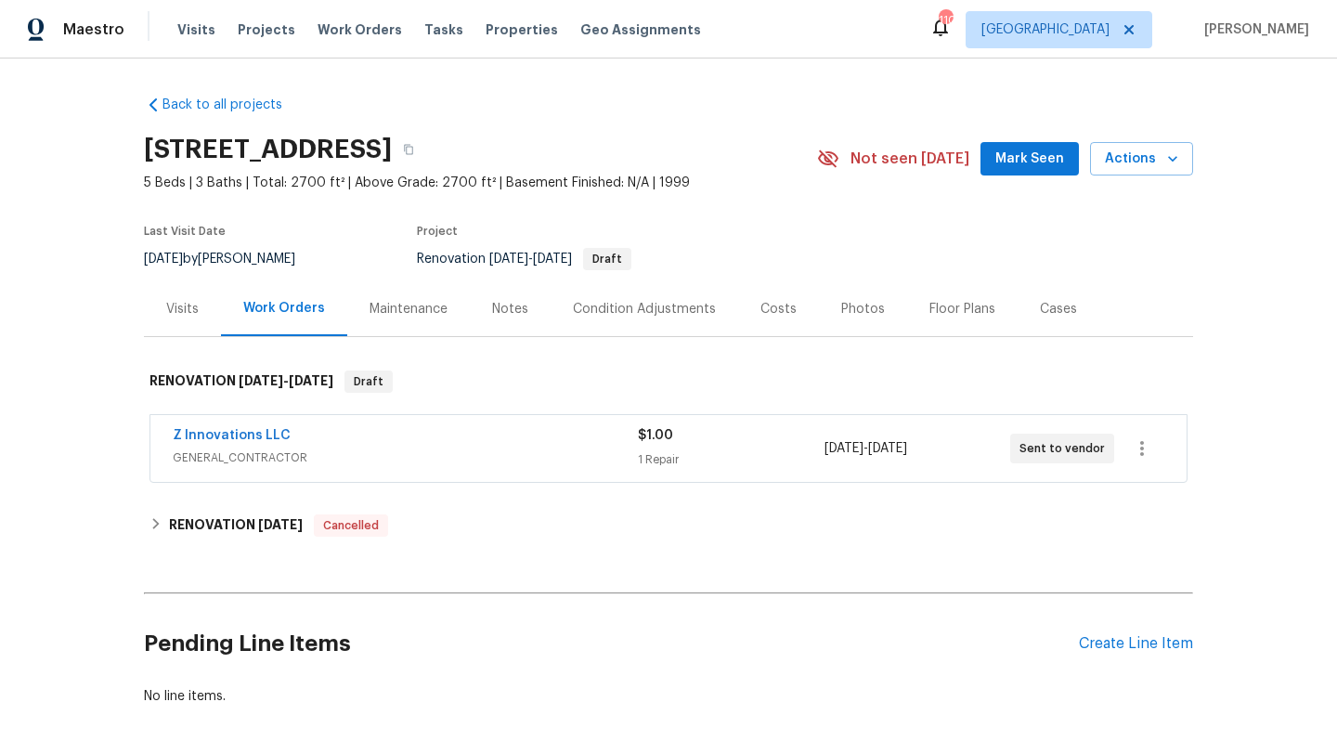
click at [180, 316] on div "Visits" at bounding box center [182, 309] width 32 height 19
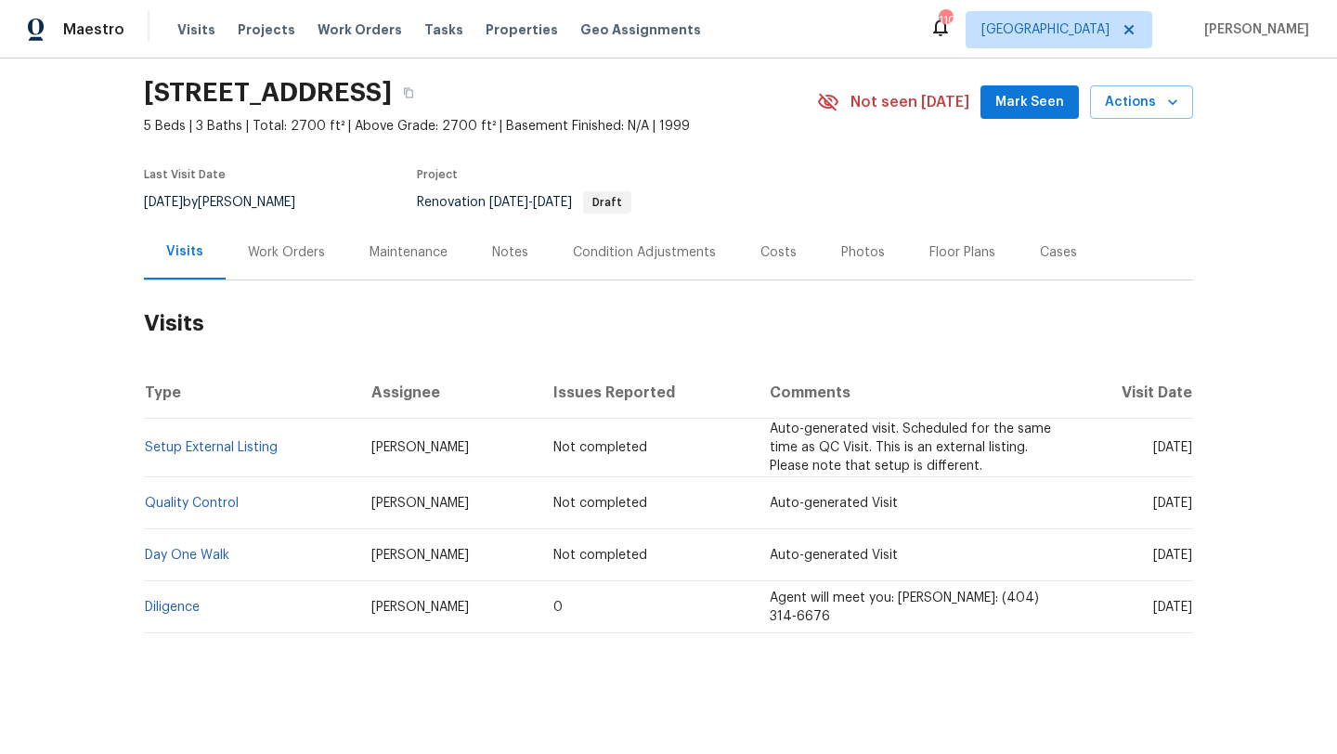
scroll to position [58, 0]
click at [295, 260] on div "Work Orders" at bounding box center [287, 250] width 122 height 55
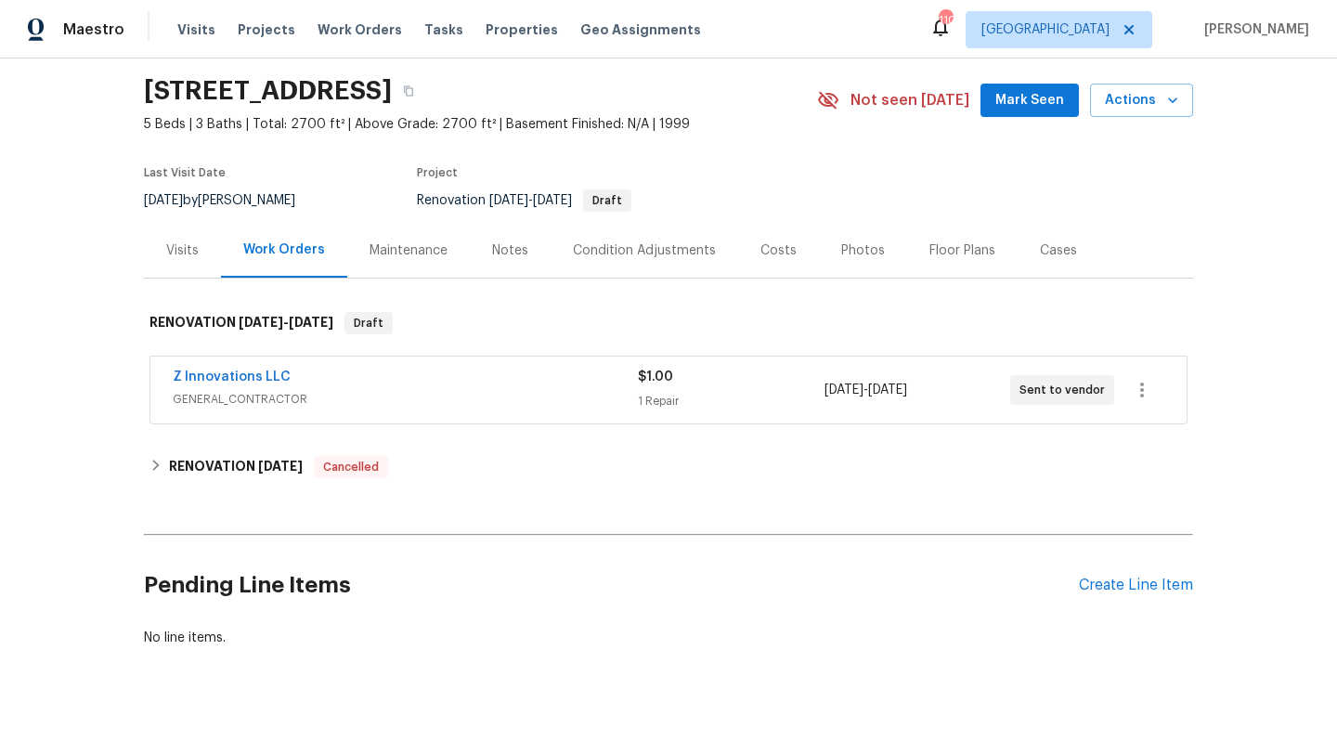
click at [332, 383] on div "Z Innovations LLC" at bounding box center [405, 379] width 465 height 22
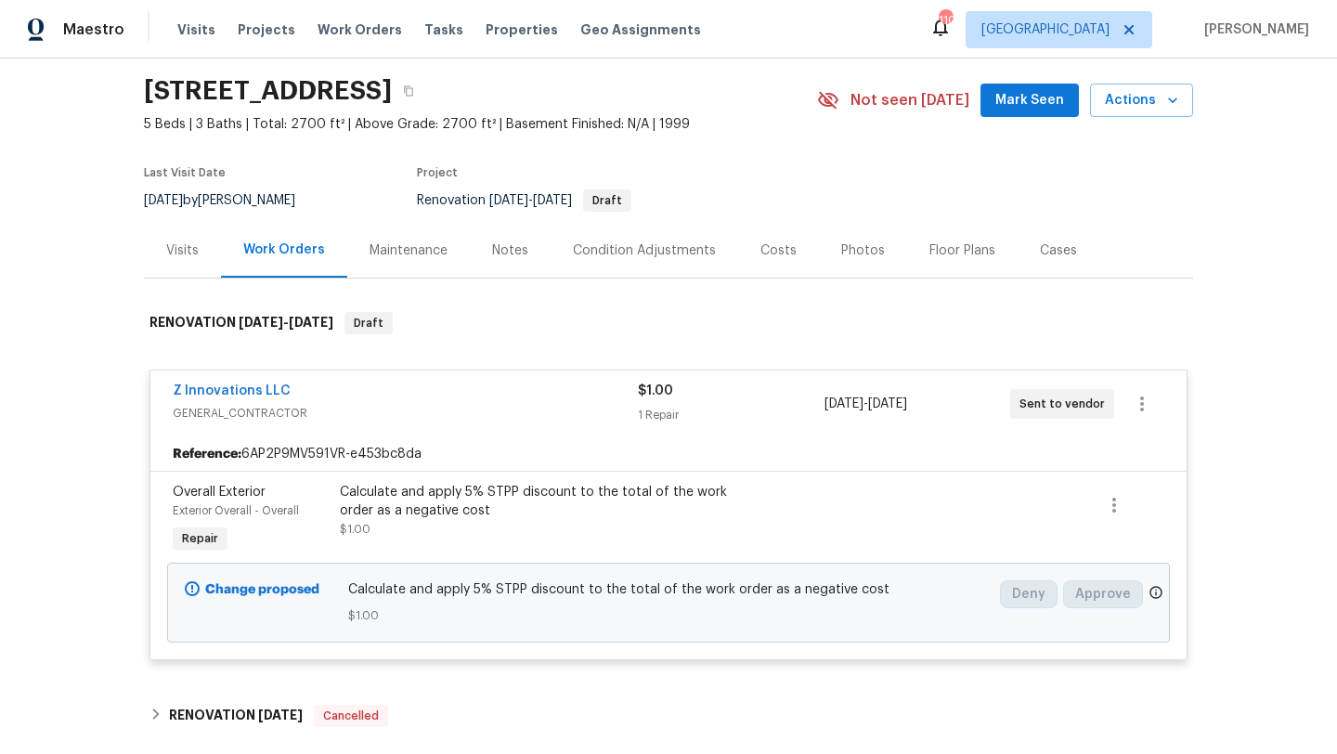
click at [767, 258] on div "Costs" at bounding box center [778, 250] width 36 height 19
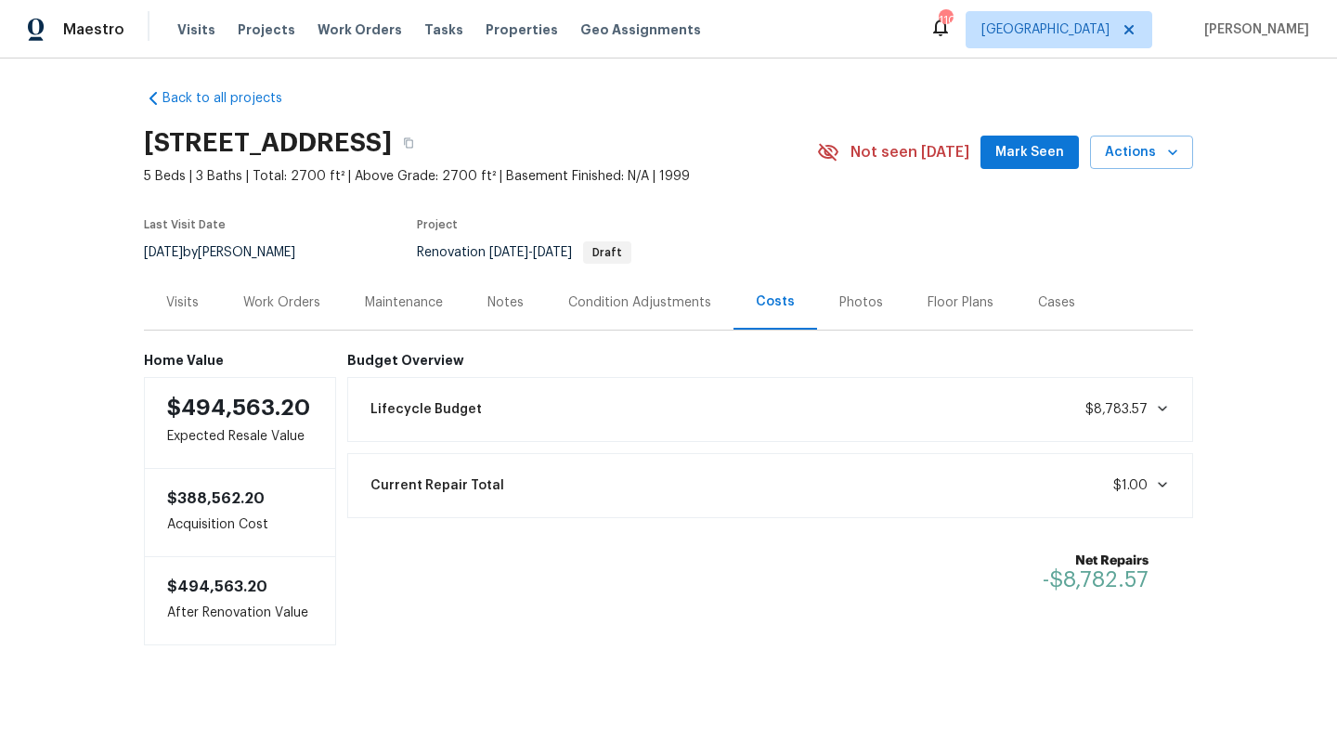
scroll to position [10, 0]
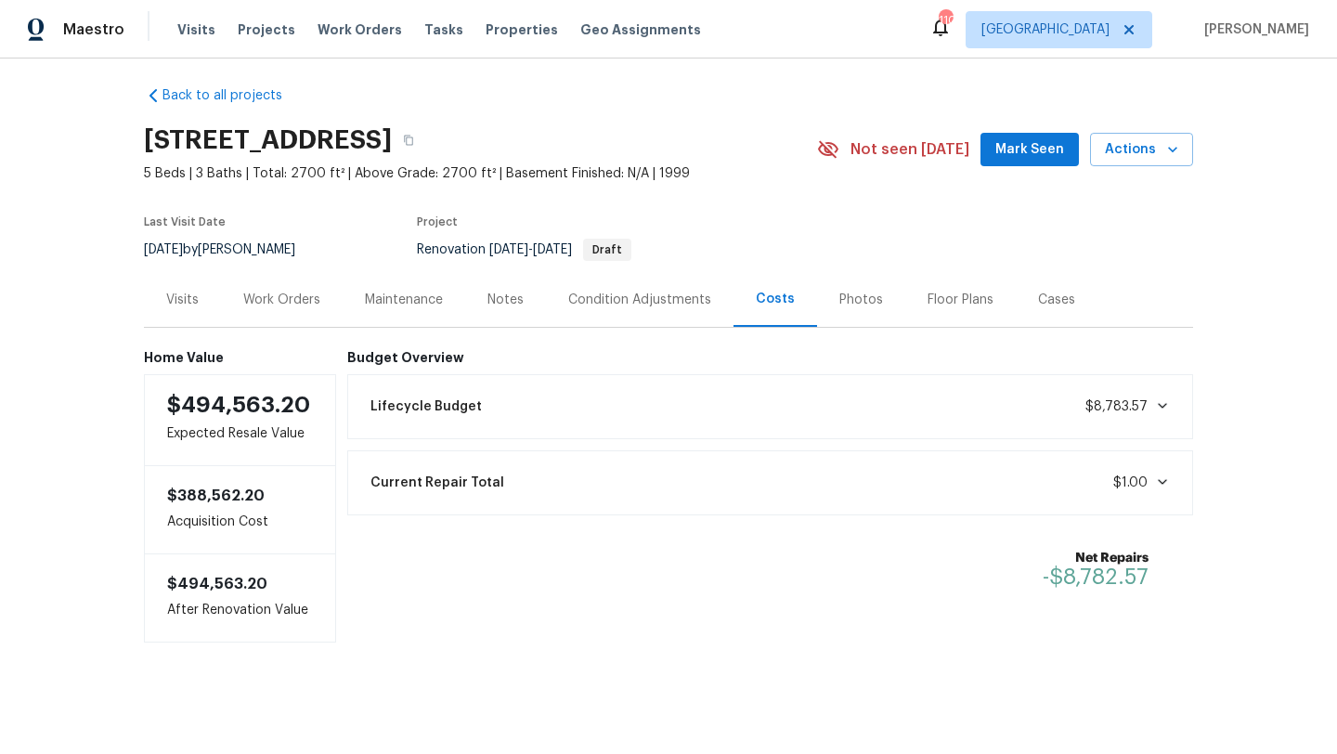
click at [195, 302] on div "Visits" at bounding box center [182, 300] width 32 height 19
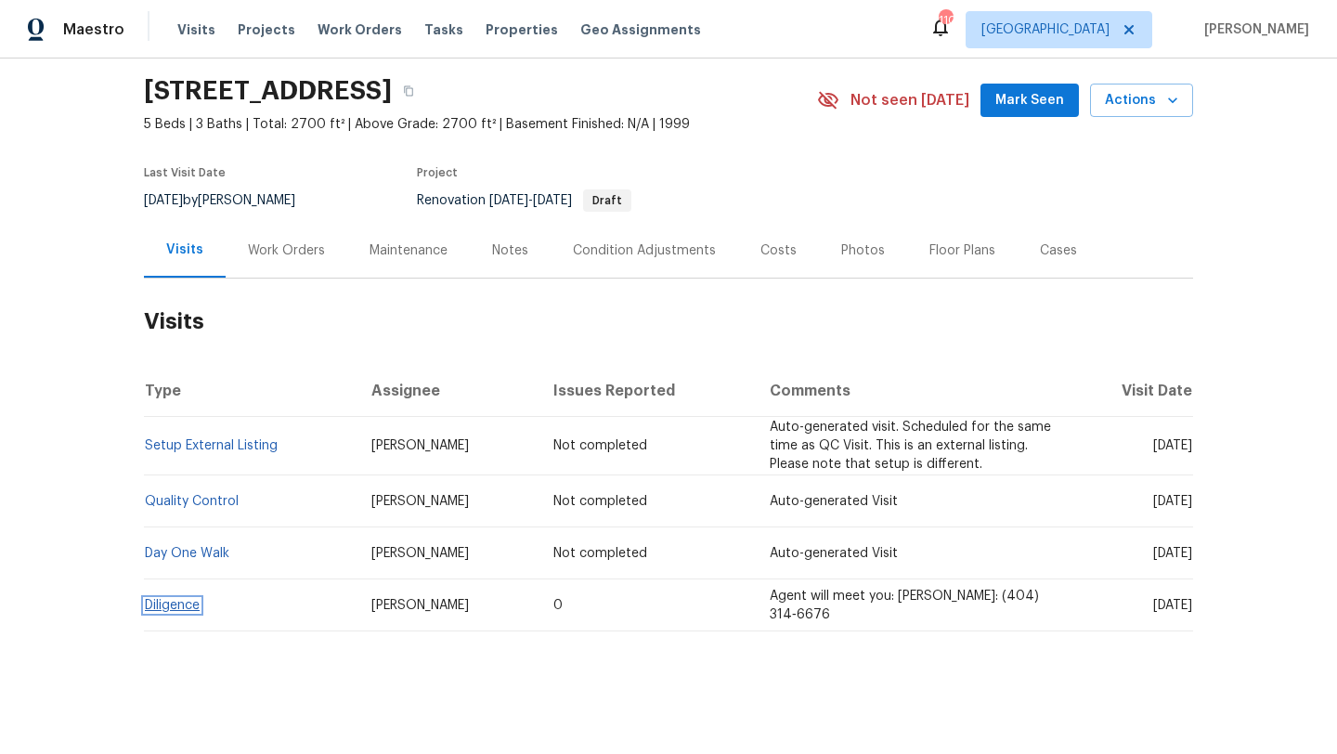
click at [187, 609] on link "Diligence" at bounding box center [172, 605] width 55 height 13
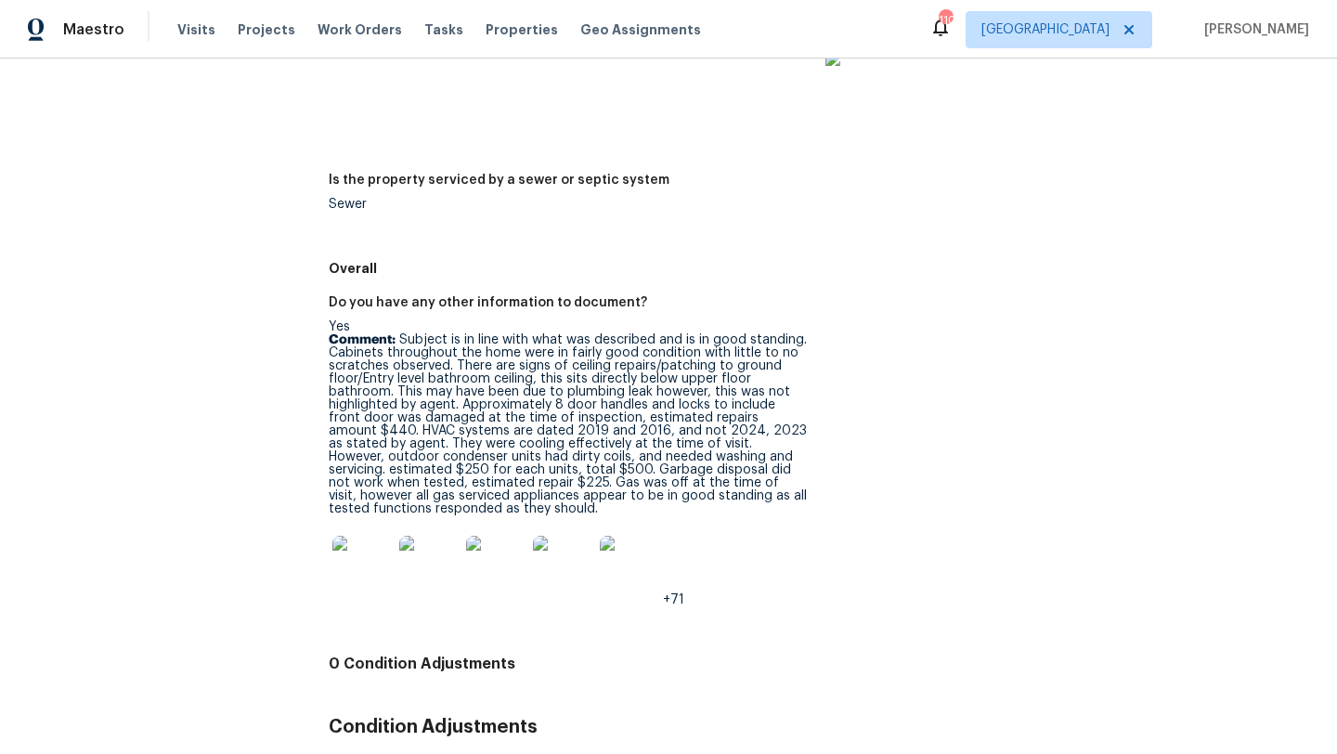
scroll to position [2674, 0]
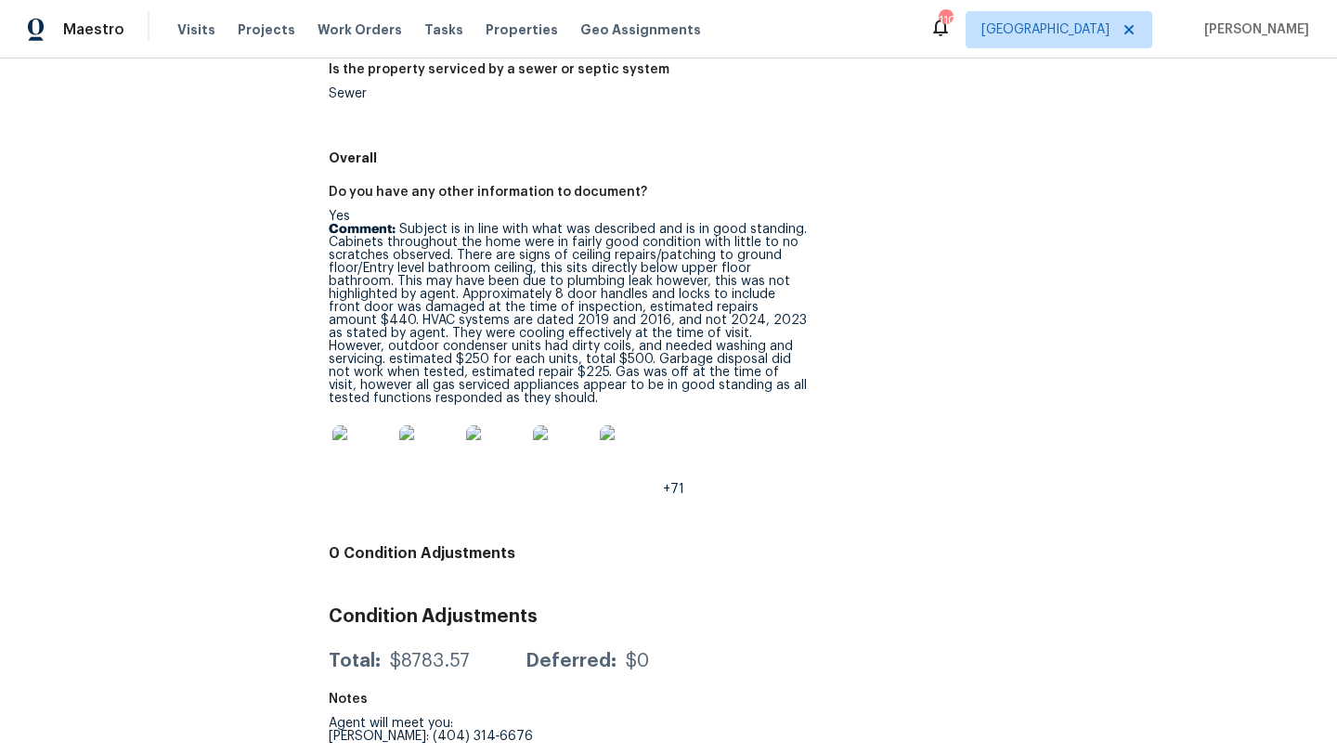
click at [368, 458] on img at bounding box center [361, 454] width 59 height 59
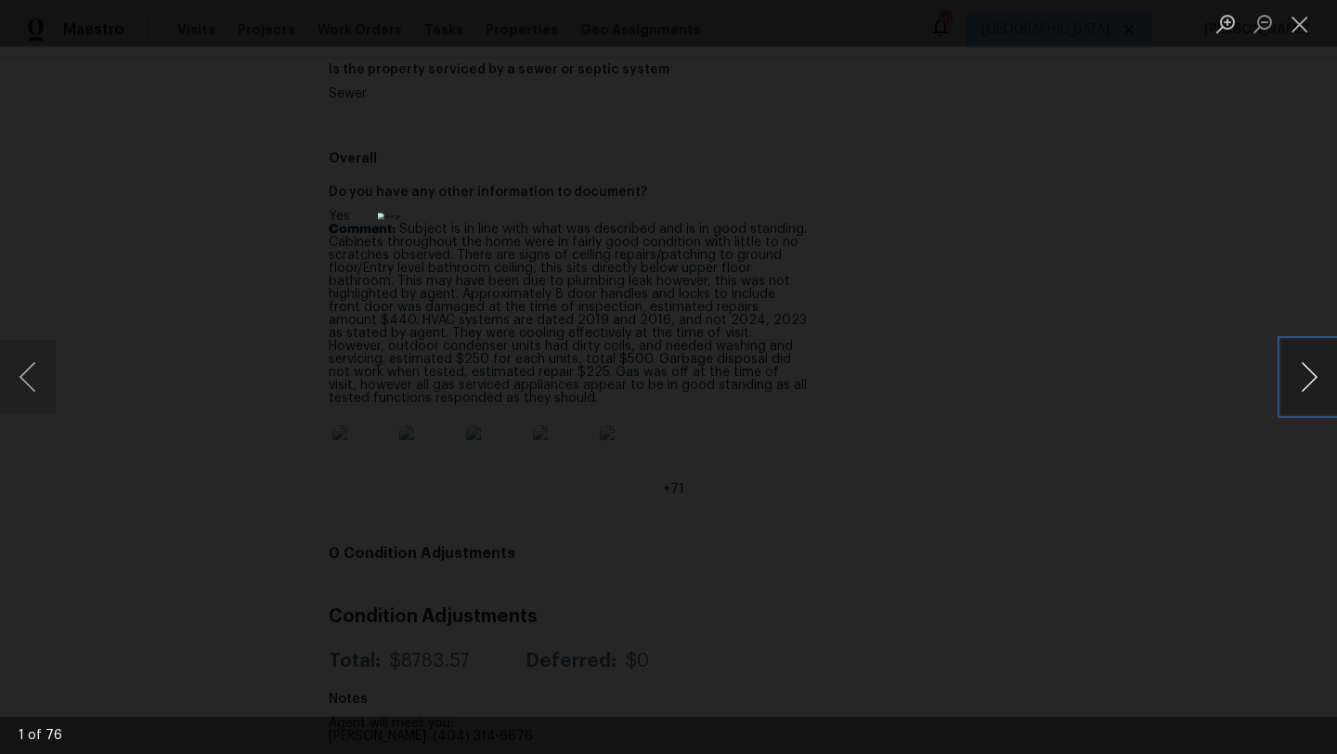
click at [1313, 387] on button "Next image" at bounding box center [1309, 377] width 56 height 74
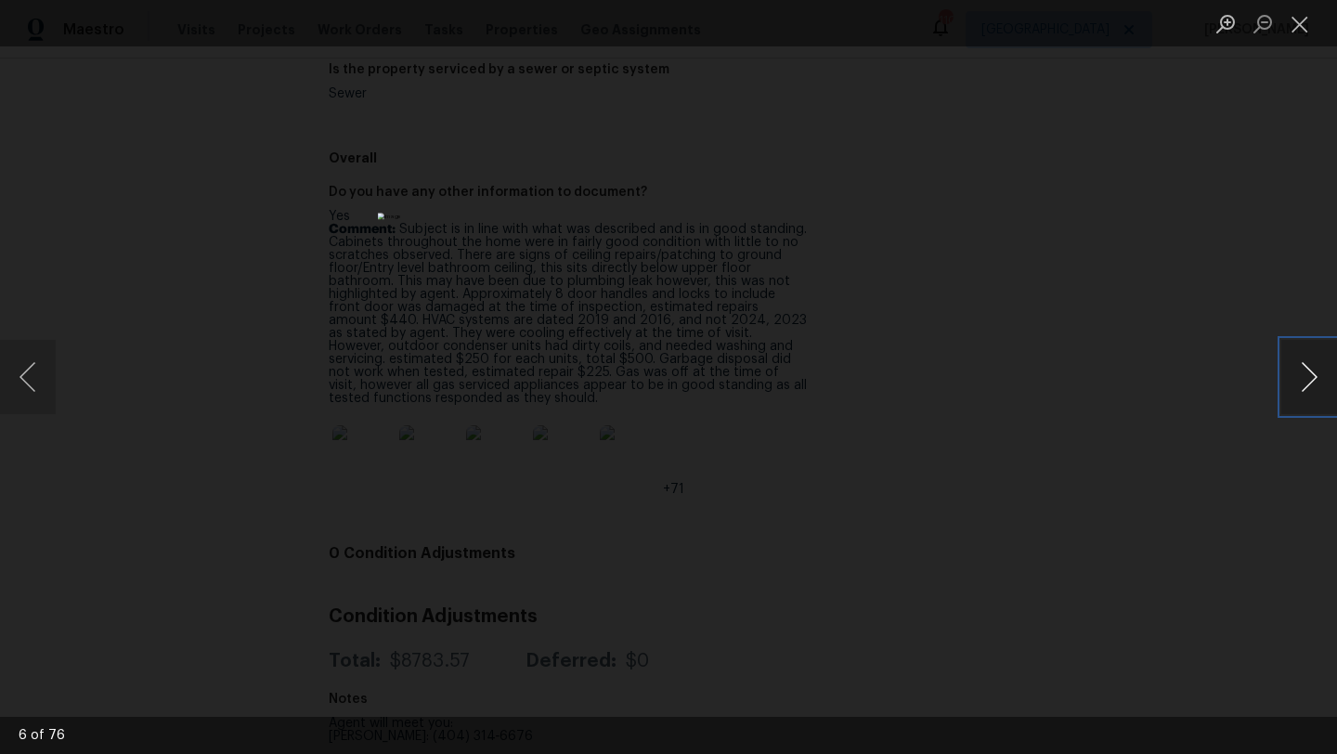
click at [1313, 387] on button "Next image" at bounding box center [1309, 377] width 56 height 74
click at [1060, 322] on div "Lightbox" at bounding box center [668, 377] width 1337 height 754
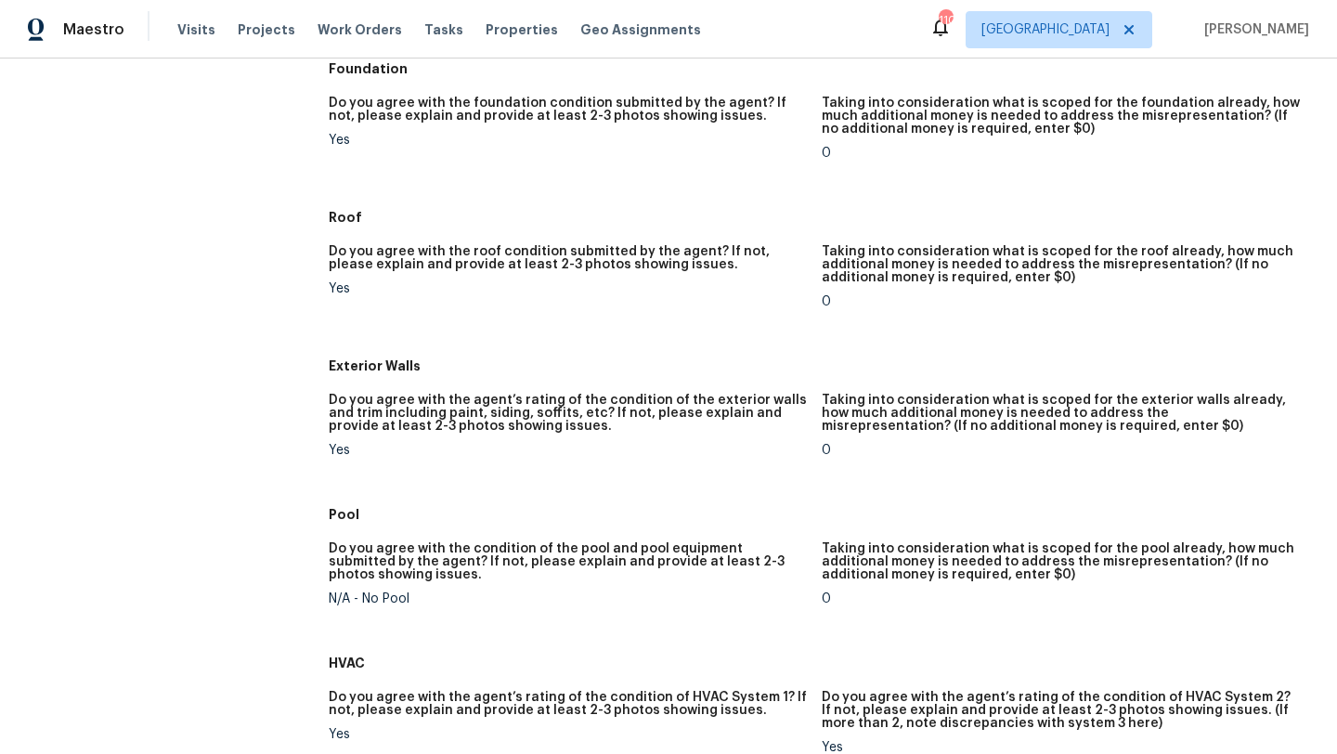
scroll to position [0, 0]
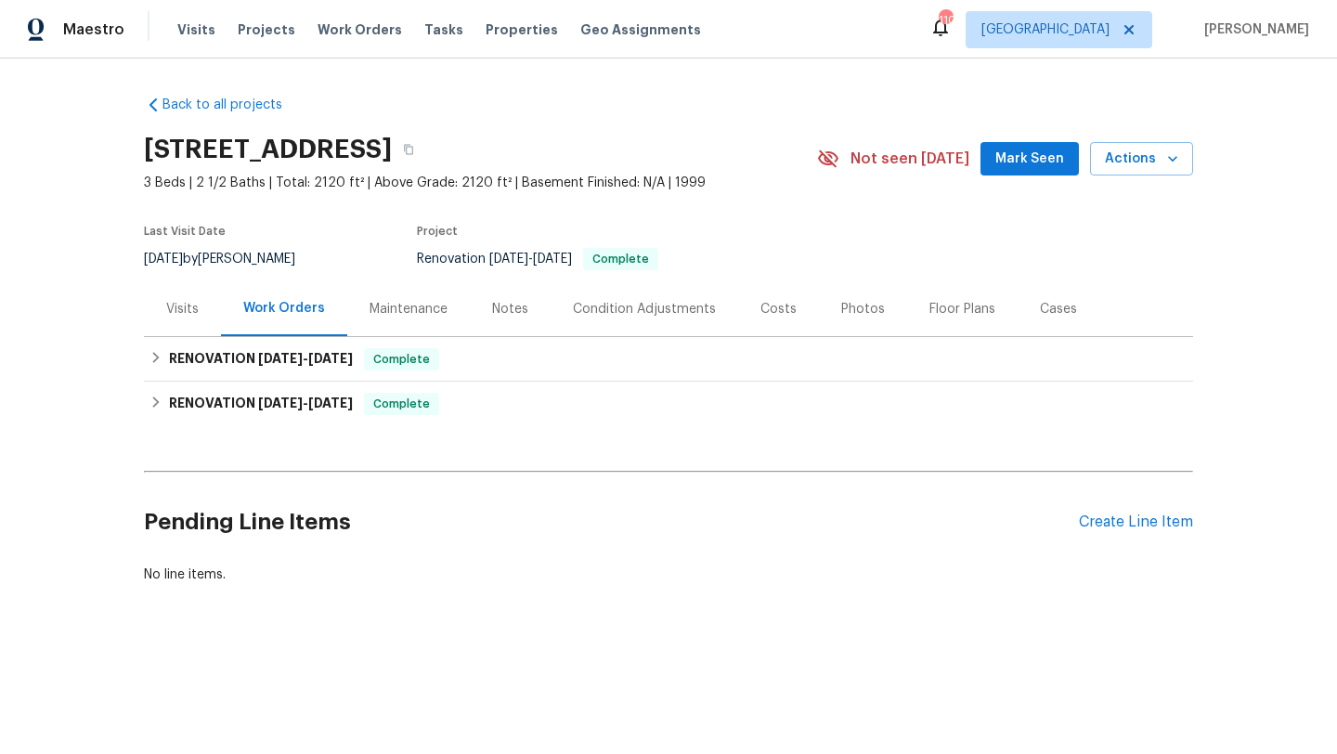
click at [188, 308] on div "Visits" at bounding box center [182, 309] width 32 height 19
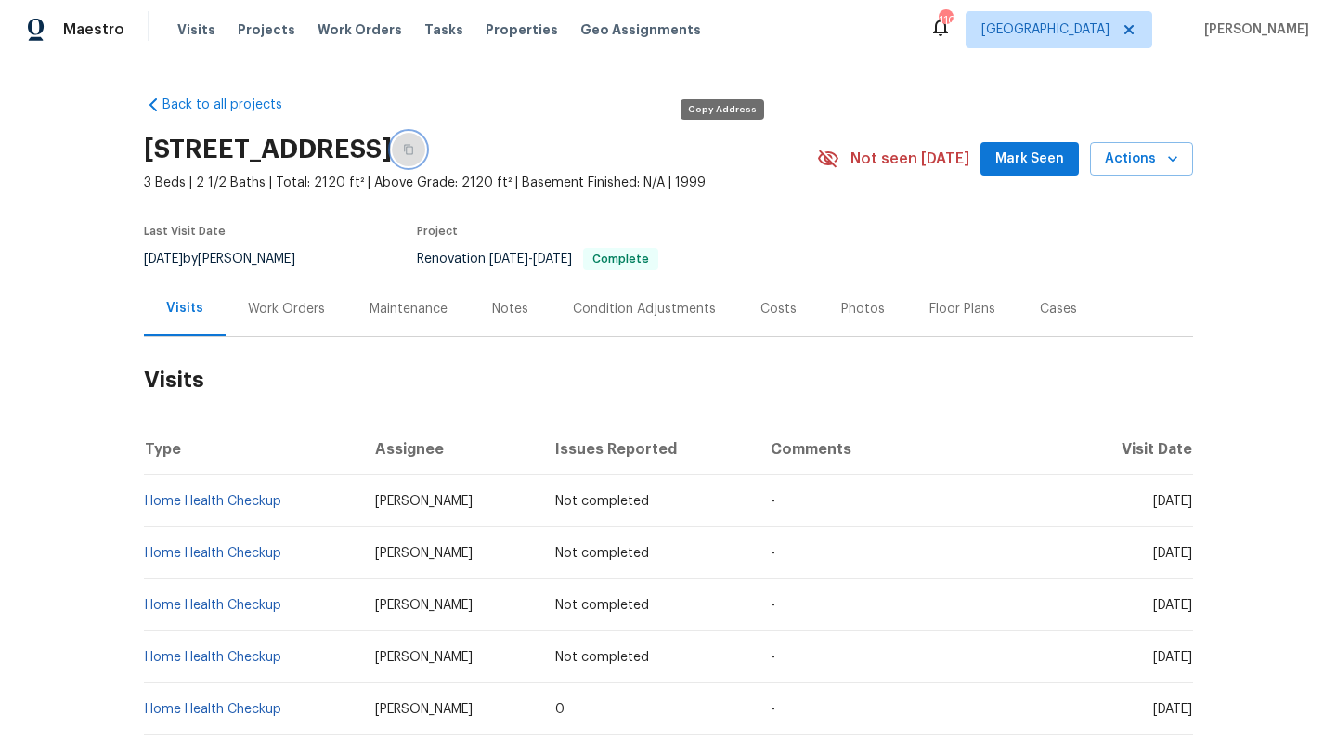
click at [425, 156] on button "button" at bounding box center [408, 149] width 33 height 33
